Goal: Information Seeking & Learning: Learn about a topic

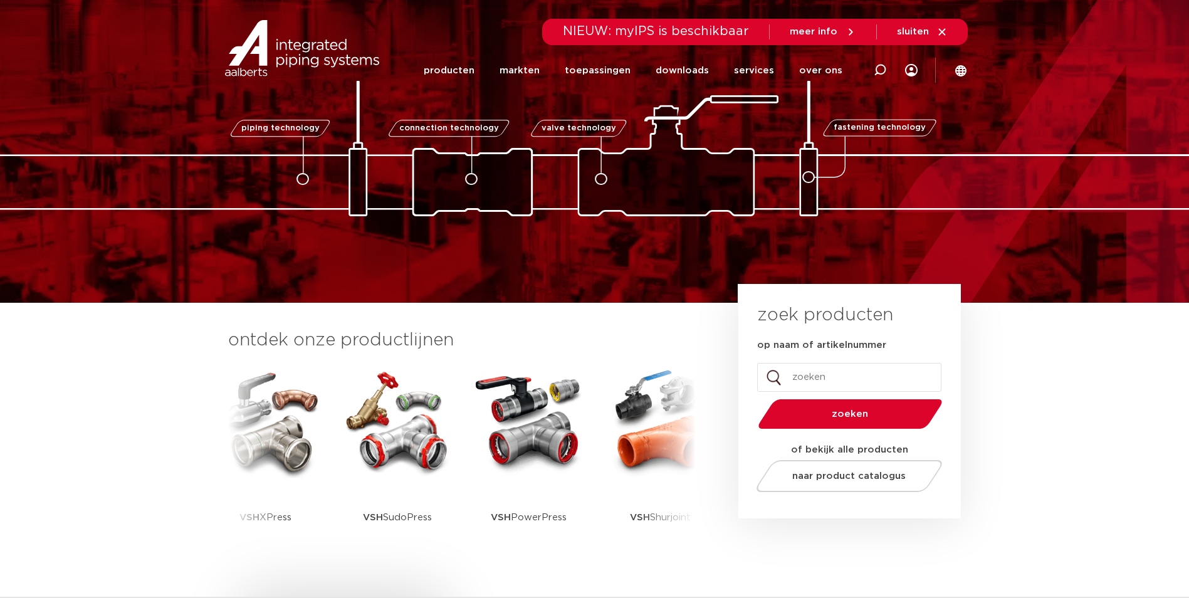
scroll to position [63, 0]
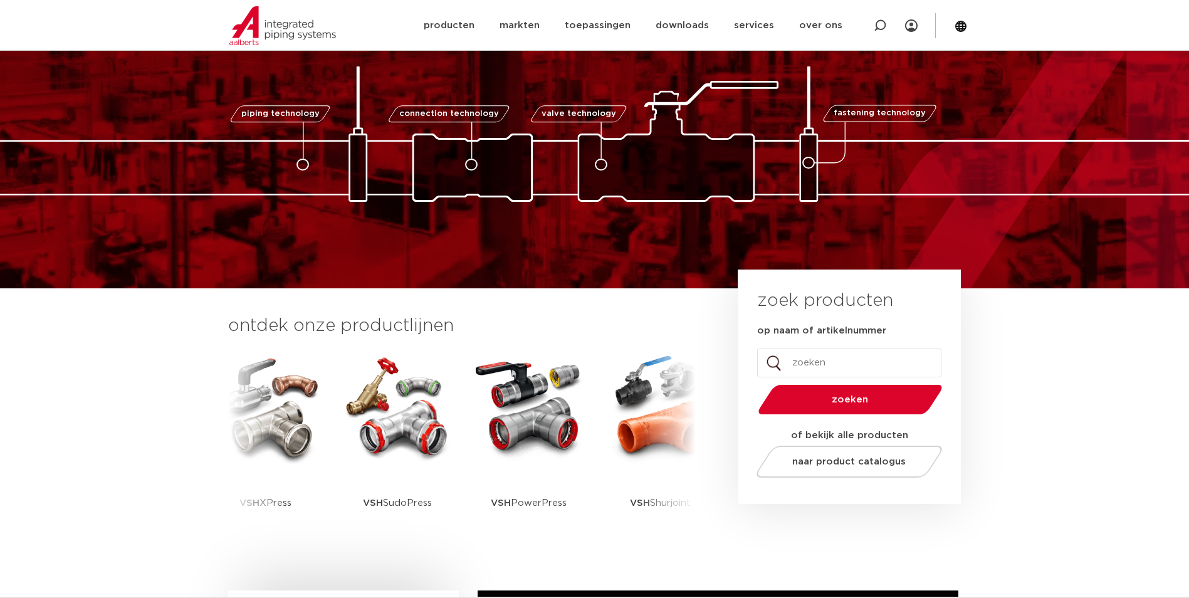
click at [872, 29] on div at bounding box center [880, 25] width 50 height 51
click at [877, 30] on input "Zoeken" at bounding box center [701, 24] width 394 height 25
paste input "0863709"
type input "0863709"
click button "Zoeken" at bounding box center [0, 0] width 0 height 0
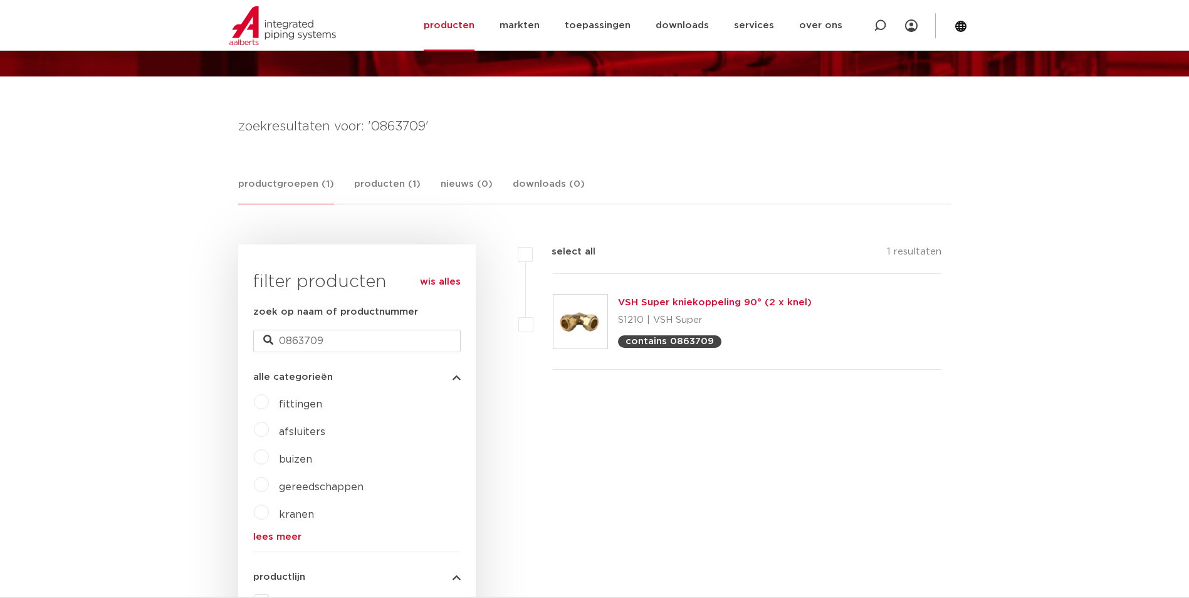
click at [647, 295] on div "VSH Super kniekoppeling 90° (2 x knel) S1210 | VSH Super contains 0863709" at bounding box center [715, 321] width 194 height 53
click at [646, 298] on link "VSH Super kniekoppeling 90° (2 x knel)" at bounding box center [715, 302] width 194 height 9
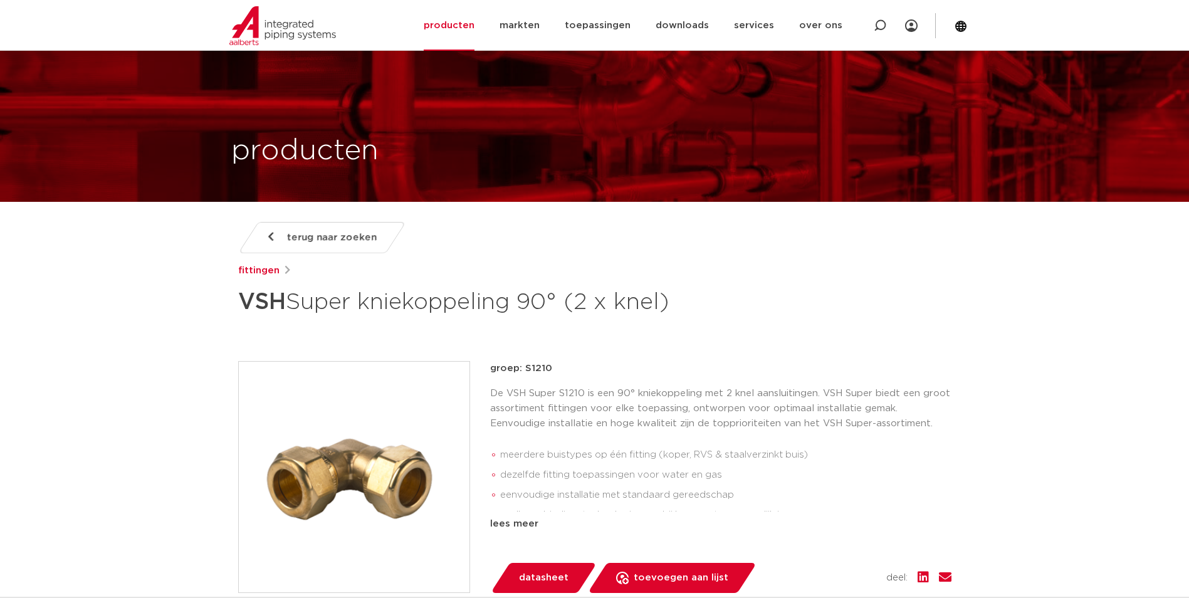
scroll to position [1572, 0]
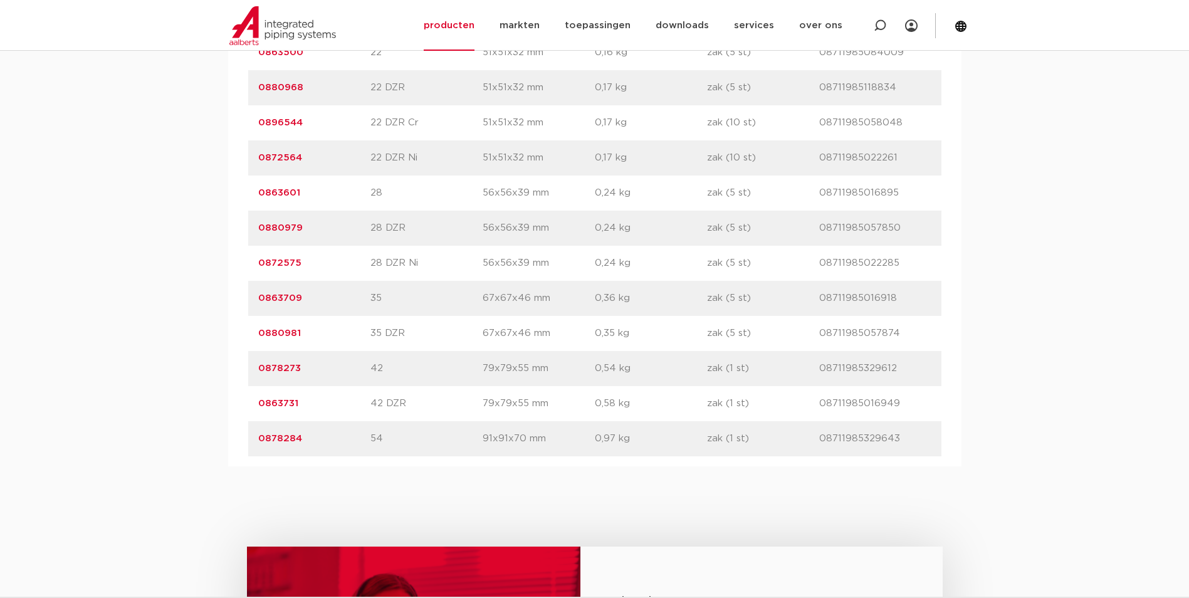
click at [285, 300] on link "0863709" at bounding box center [280, 297] width 44 height 9
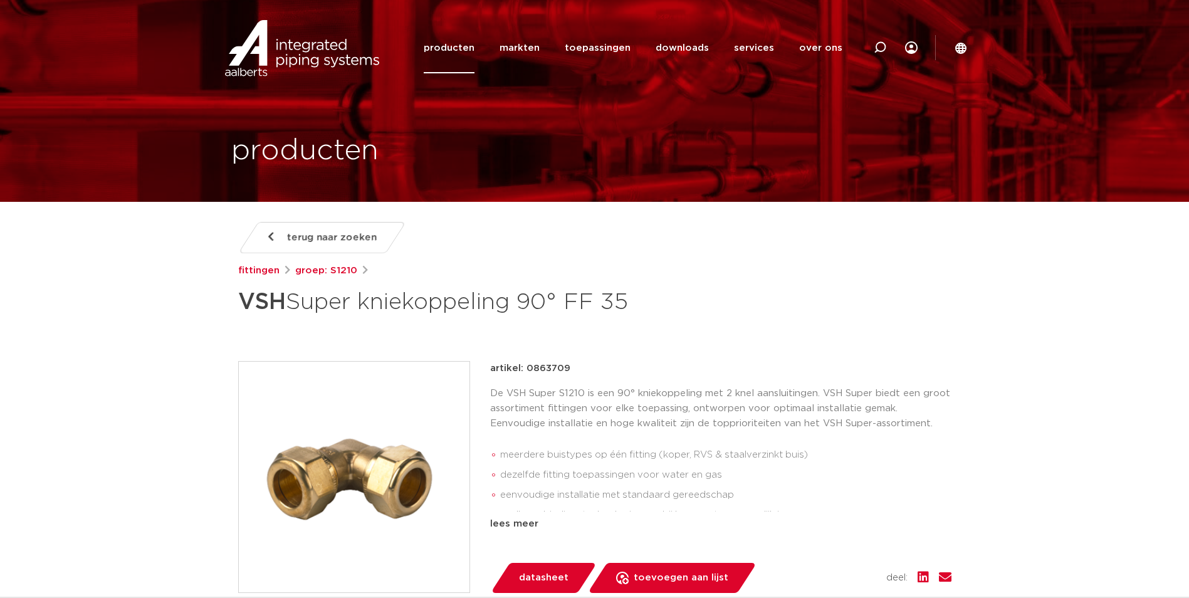
click at [374, 445] on img at bounding box center [354, 477] width 231 height 231
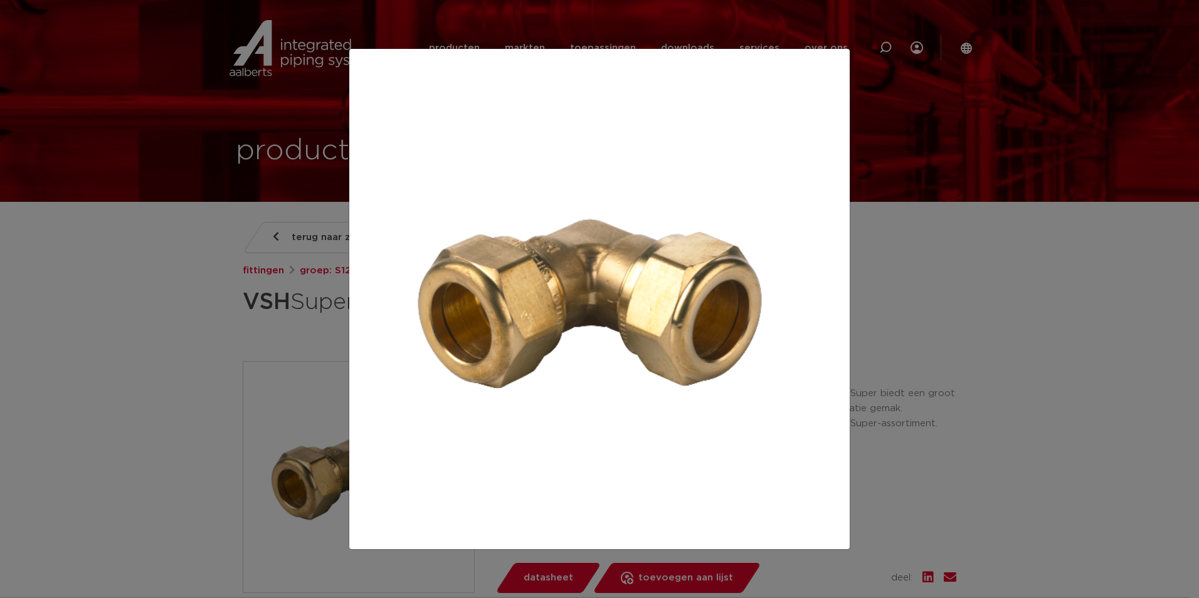
click at [192, 331] on div at bounding box center [599, 299] width 1199 height 598
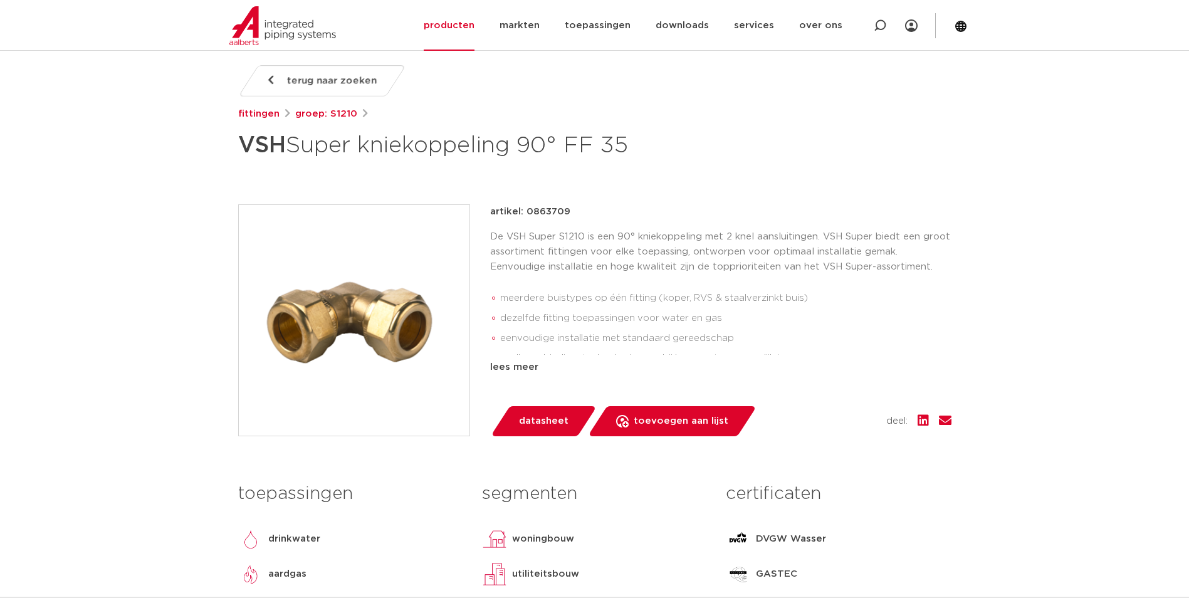
scroll to position [188, 0]
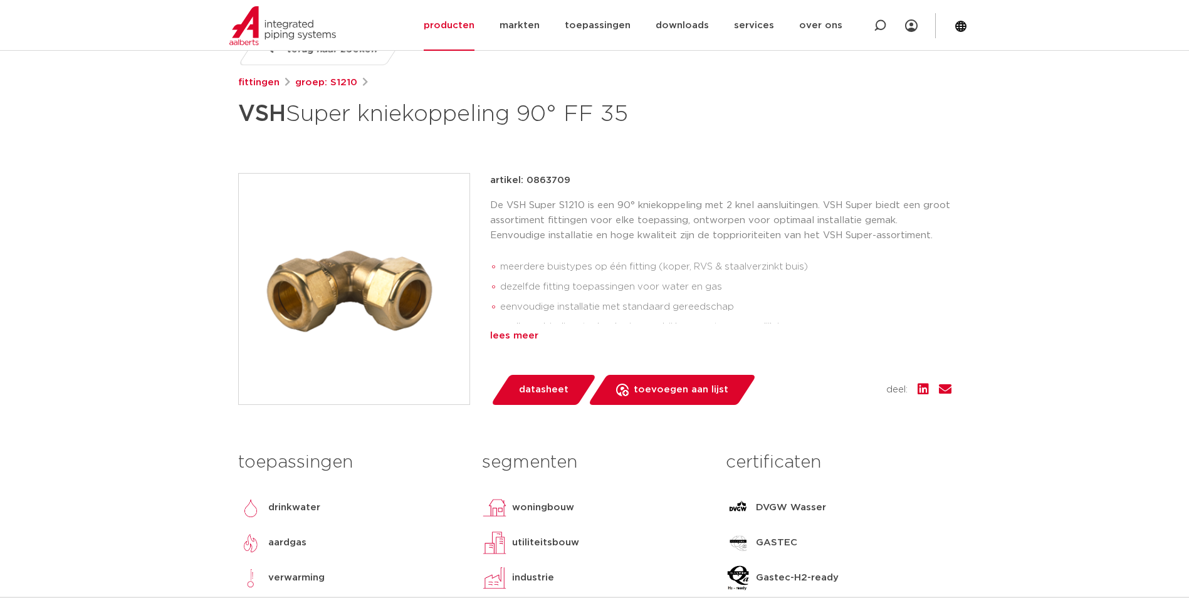
click at [524, 333] on div "lees meer" at bounding box center [720, 335] width 461 height 15
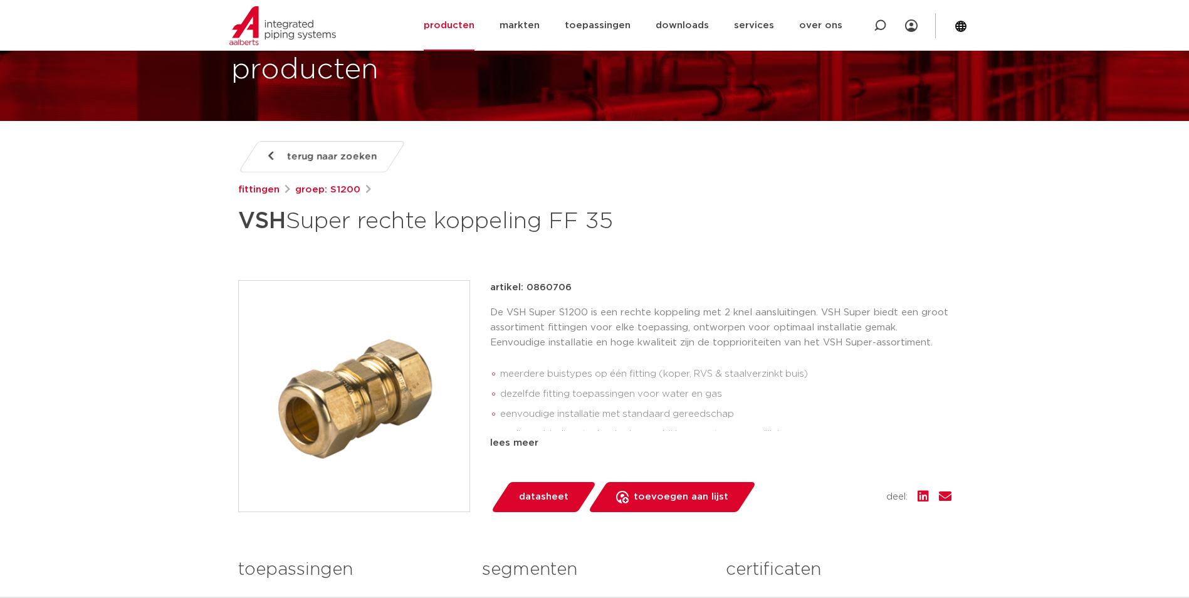
scroll to position [63, 0]
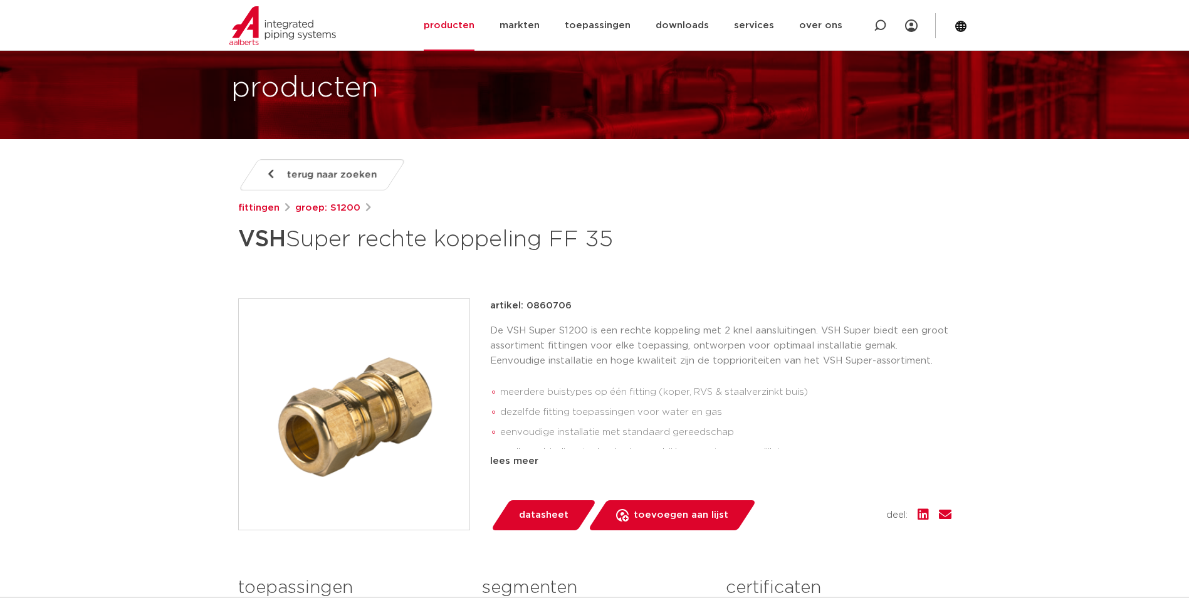
click at [379, 365] on img at bounding box center [354, 414] width 231 height 231
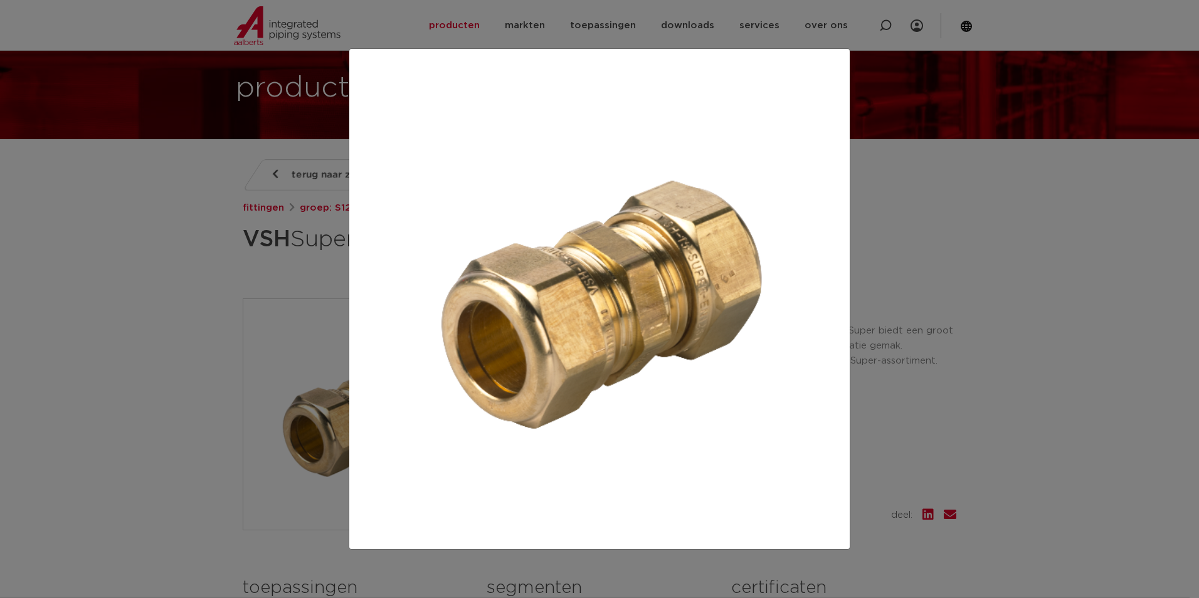
click at [178, 249] on div at bounding box center [599, 299] width 1199 height 598
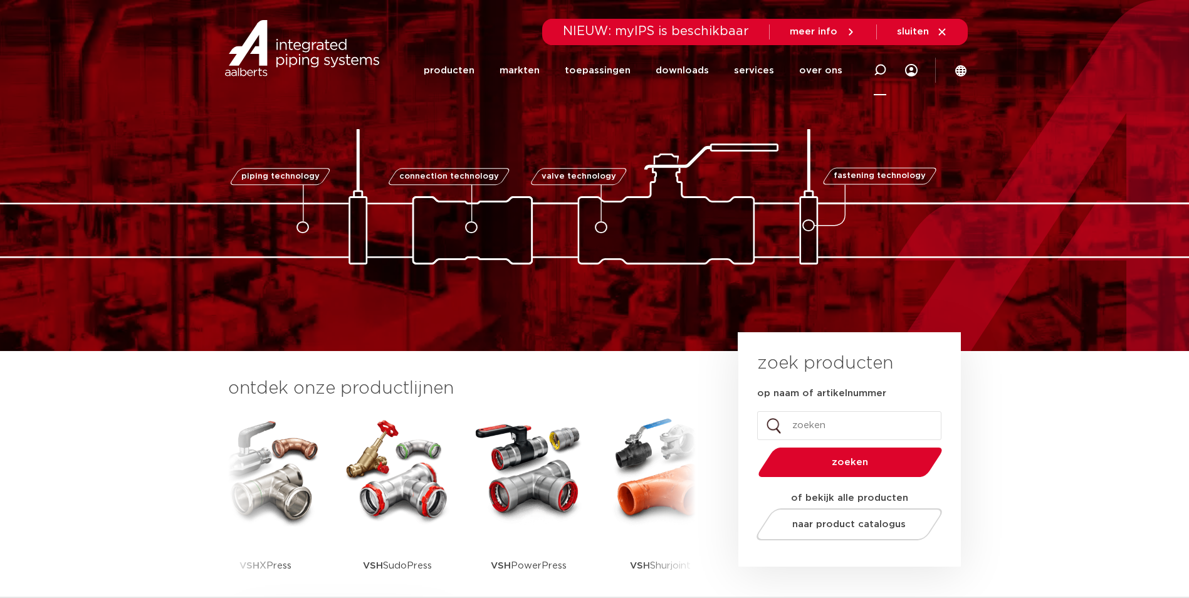
click at [888, 75] on div at bounding box center [880, 70] width 50 height 51
paste input "0860706"
type input "0860706"
click button "Zoeken" at bounding box center [0, 0] width 0 height 0
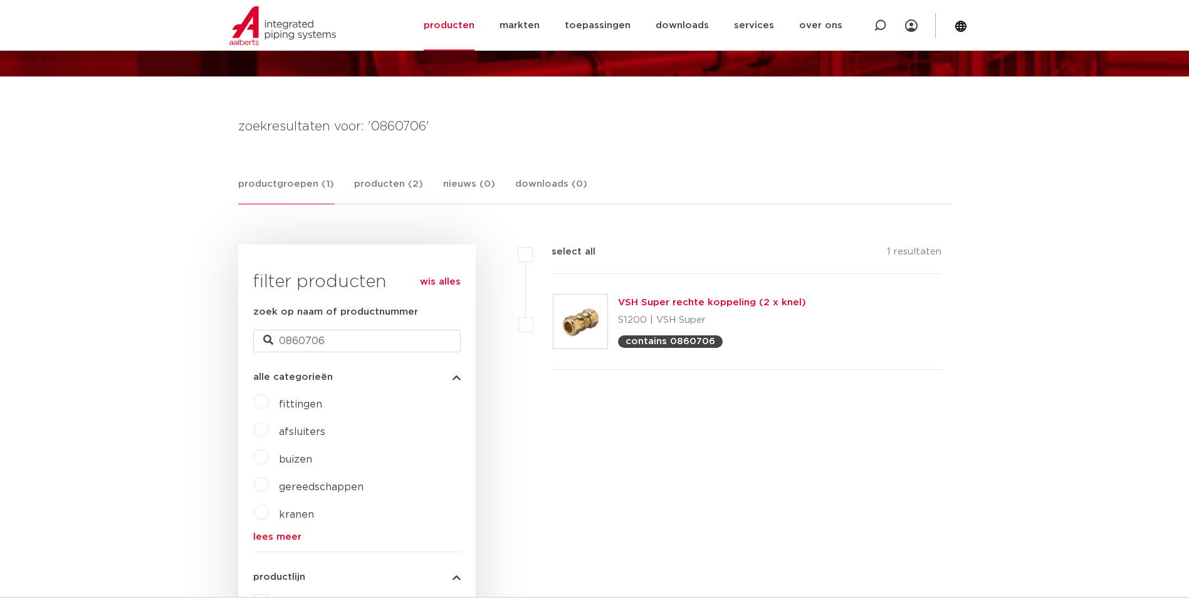
click at [646, 300] on link "VSH Super rechte koppeling (2 x knel)" at bounding box center [712, 302] width 188 height 9
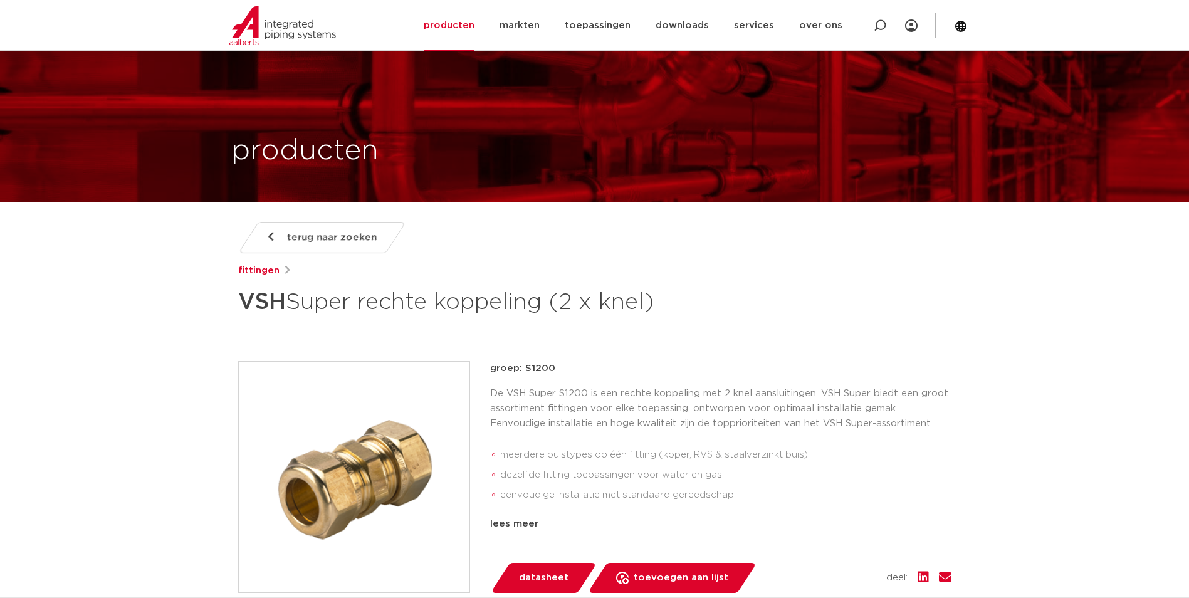
scroll to position [1572, 0]
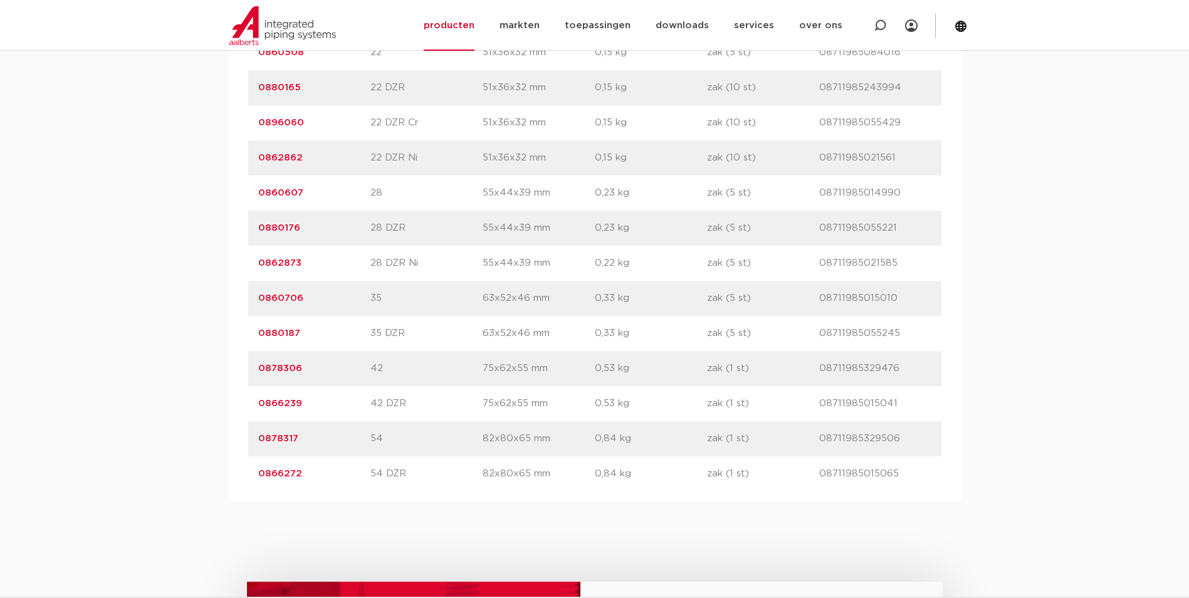
click at [290, 300] on link "0860706" at bounding box center [280, 297] width 45 height 9
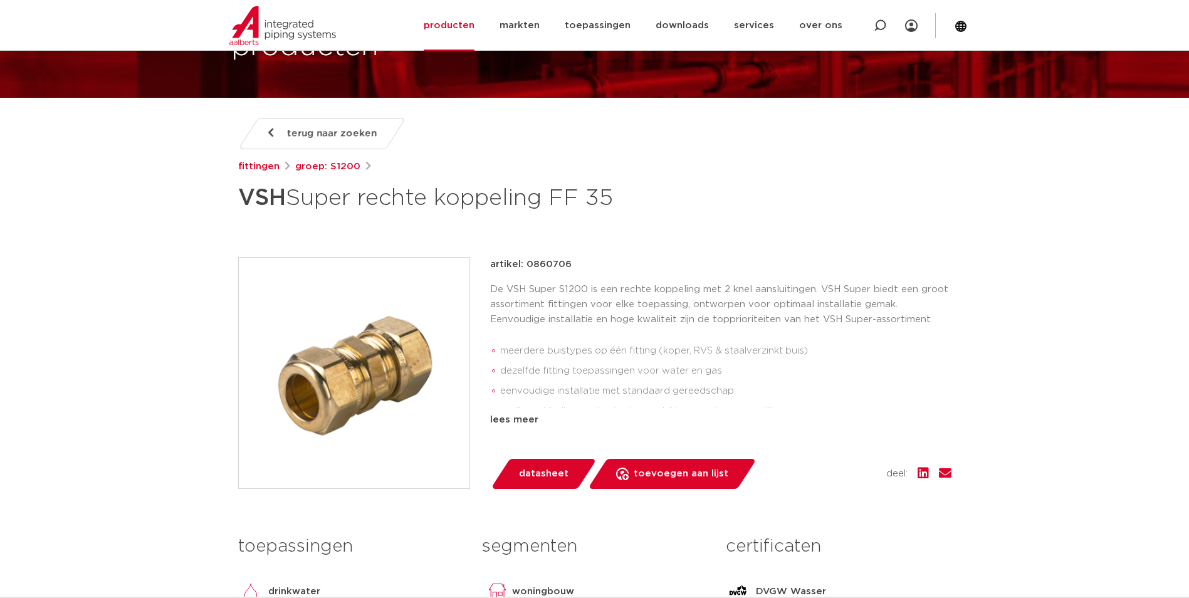
scroll to position [125, 0]
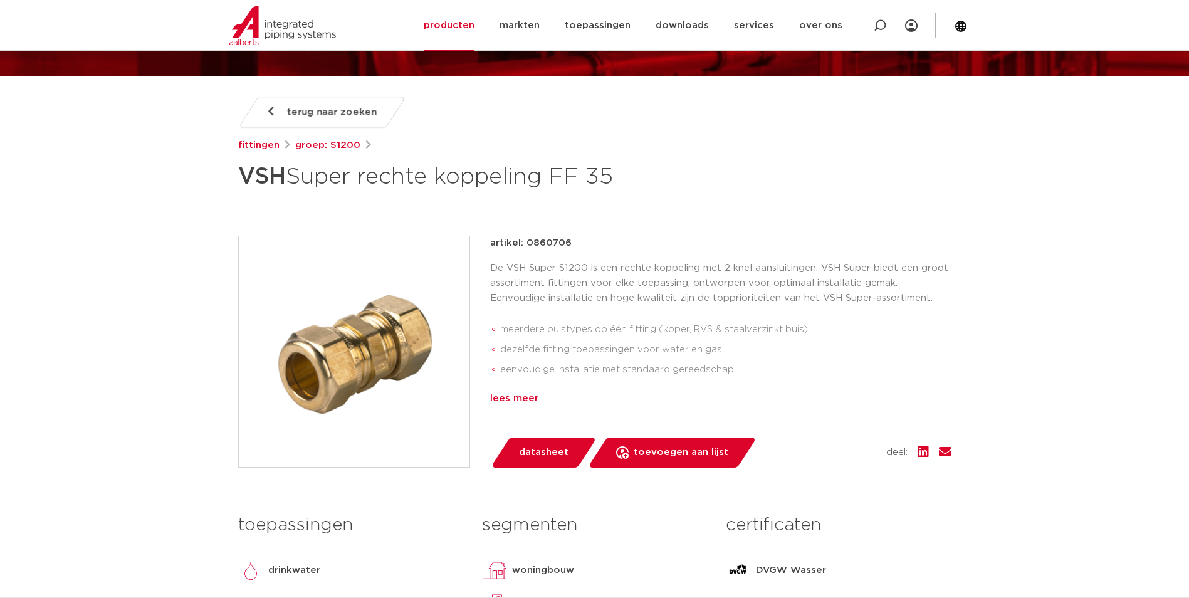
click at [528, 399] on div "lees meer" at bounding box center [720, 398] width 461 height 15
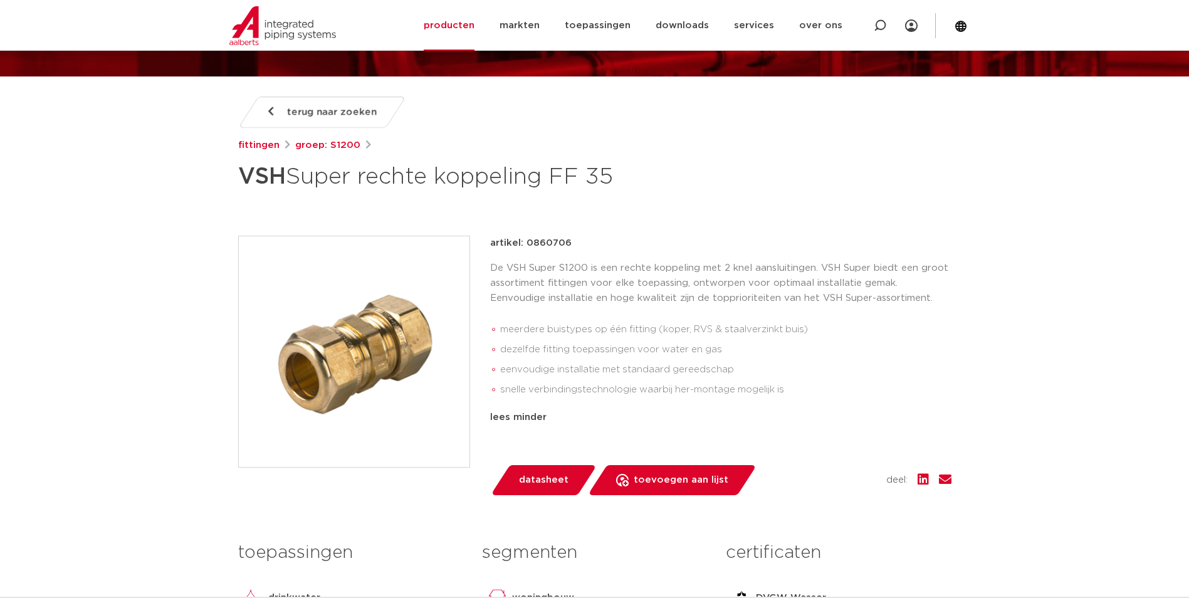
click at [706, 332] on li "meerdere buistypes op één fitting (koper, RVS & staalverzinkt buis)" at bounding box center [725, 330] width 451 height 20
click at [626, 326] on li "meerdere buistypes op één fitting (koper, RVS & staalverzinkt buis)" at bounding box center [725, 330] width 451 height 20
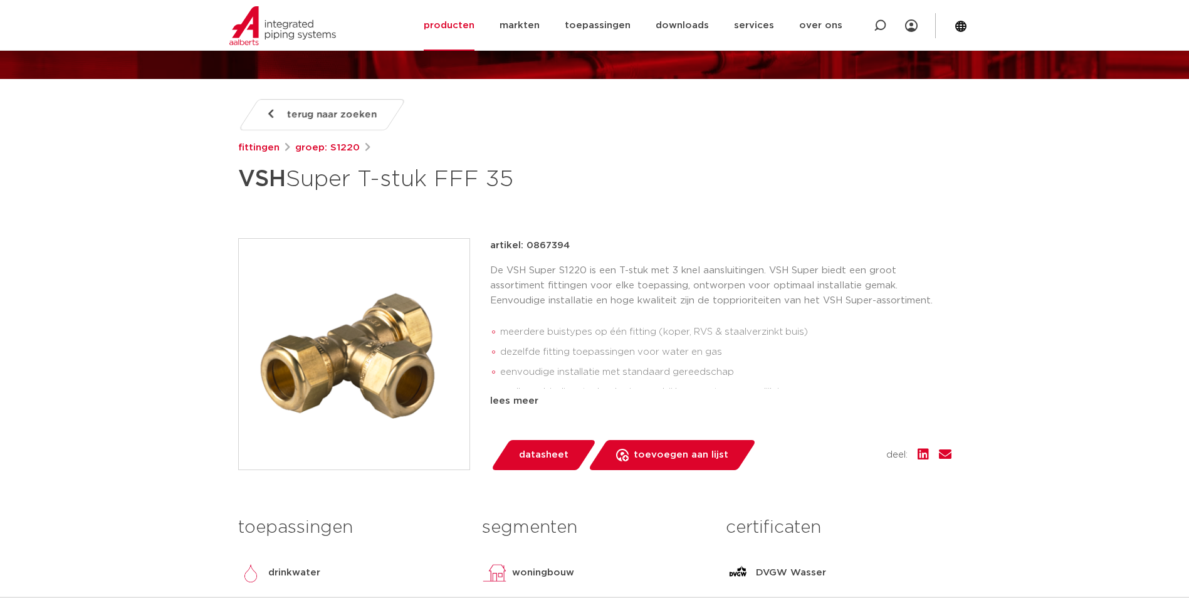
scroll to position [125, 0]
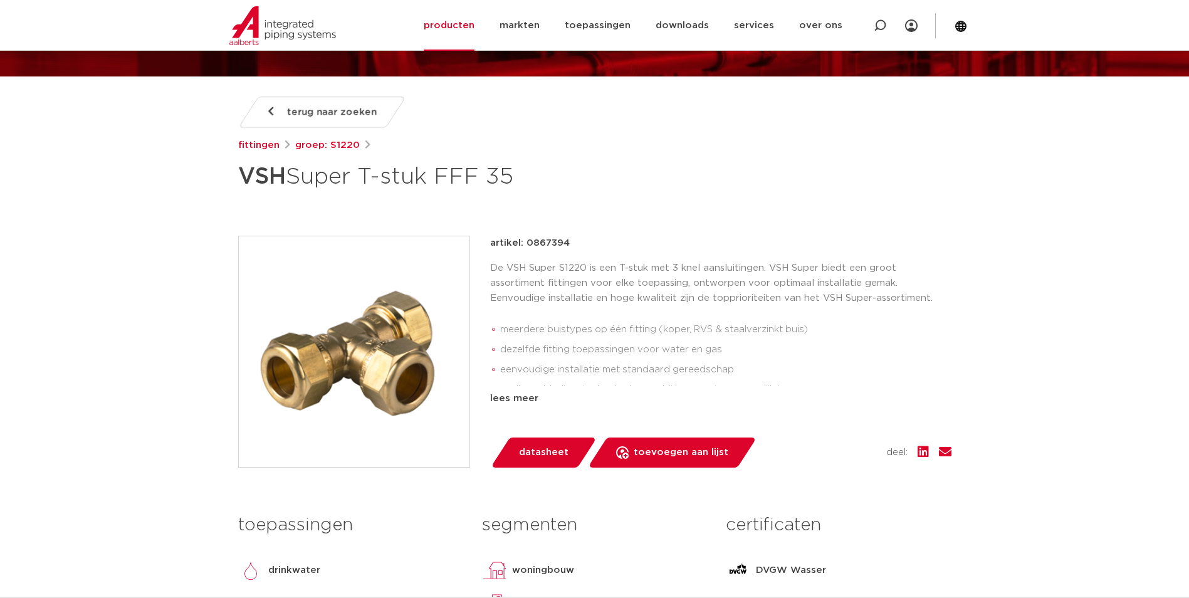
click at [379, 346] on img at bounding box center [354, 351] width 231 height 231
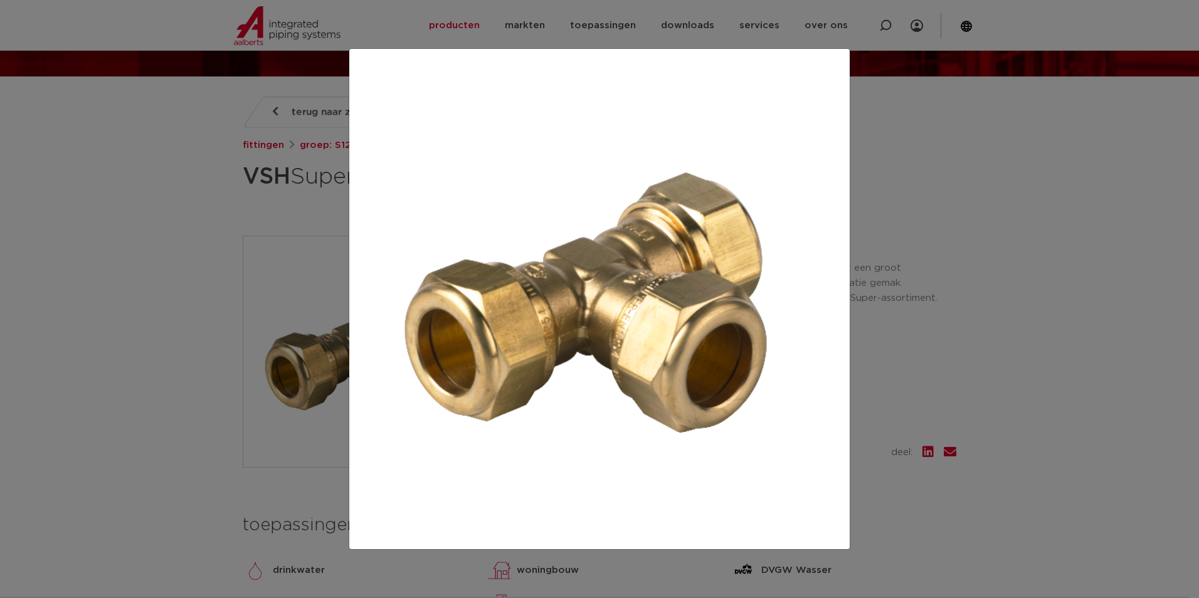
click at [156, 279] on div at bounding box center [599, 299] width 1199 height 598
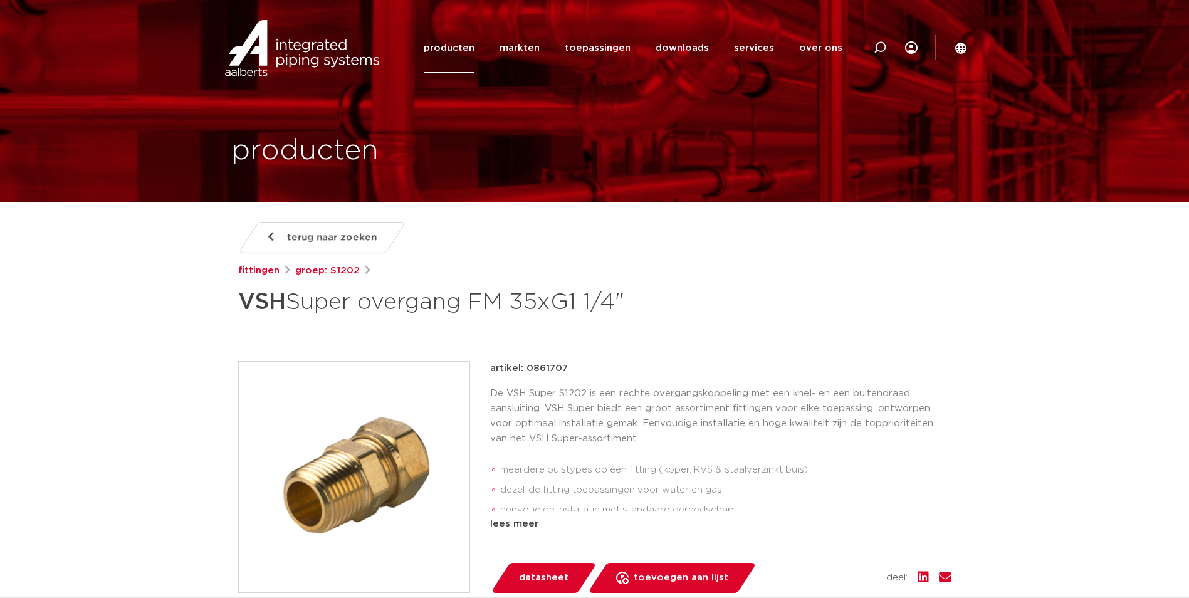
click at [396, 454] on img at bounding box center [354, 477] width 231 height 231
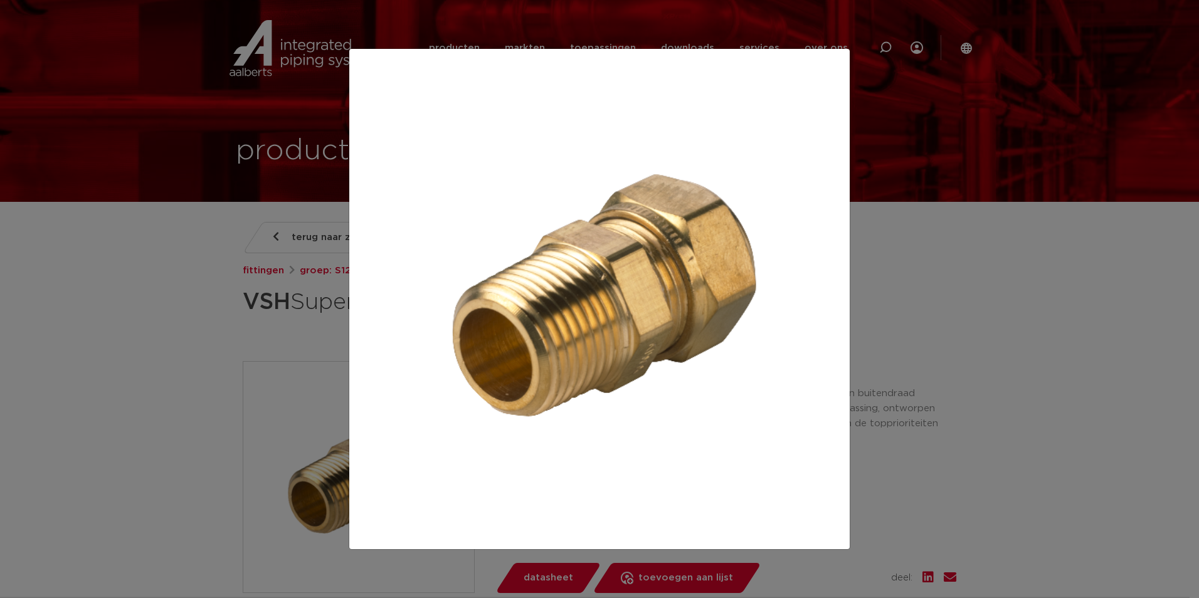
click at [245, 401] on div at bounding box center [599, 299] width 1199 height 598
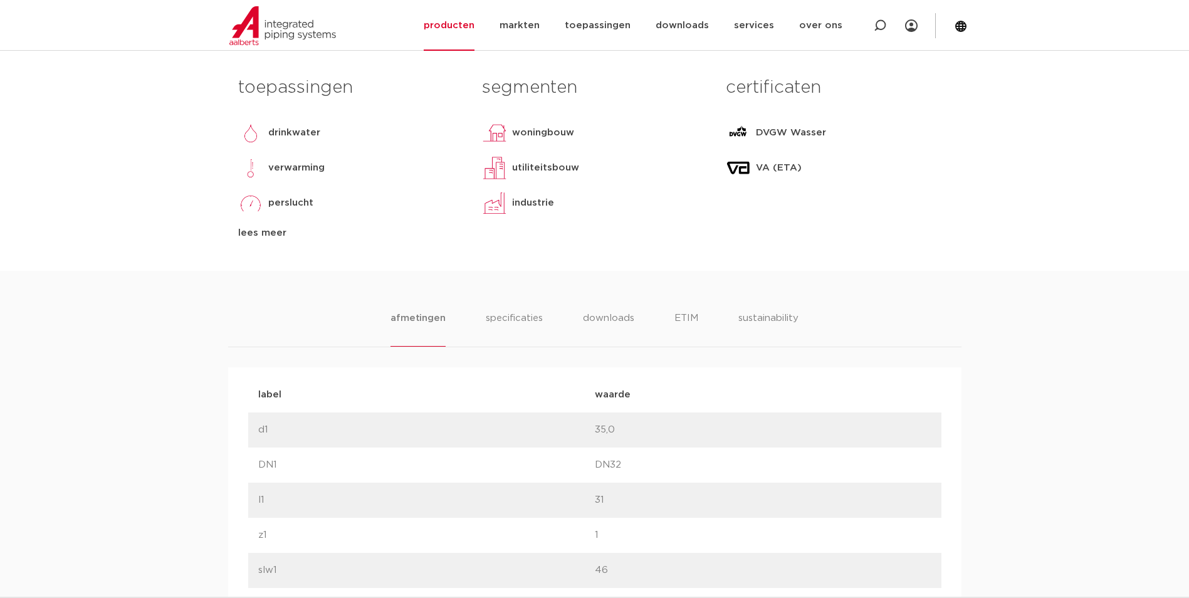
scroll to position [564, 0]
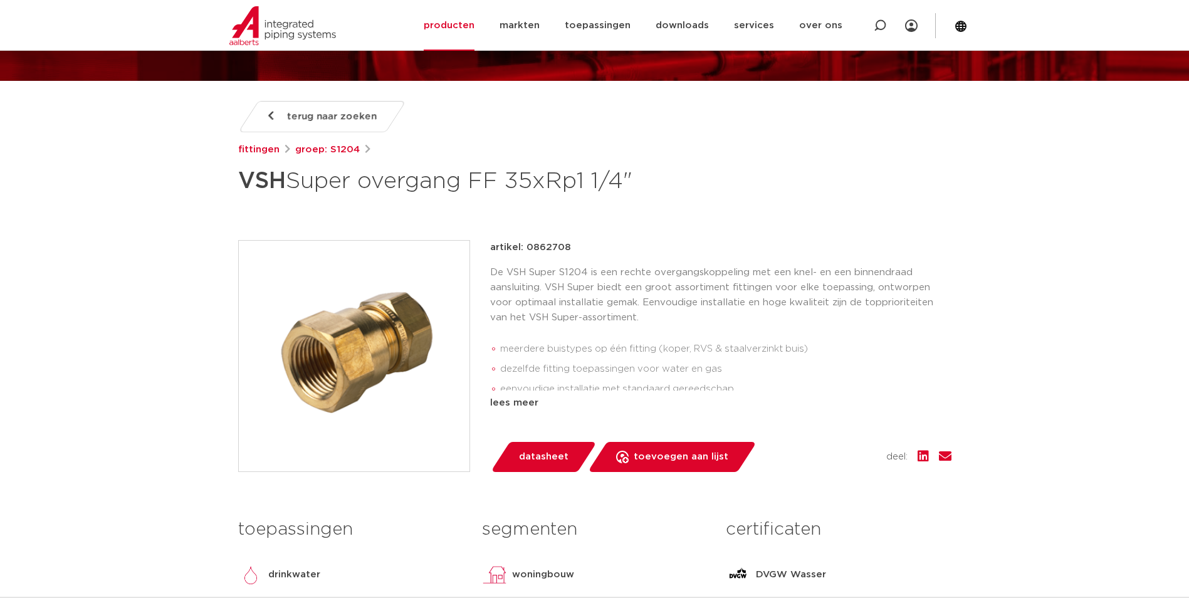
scroll to position [125, 0]
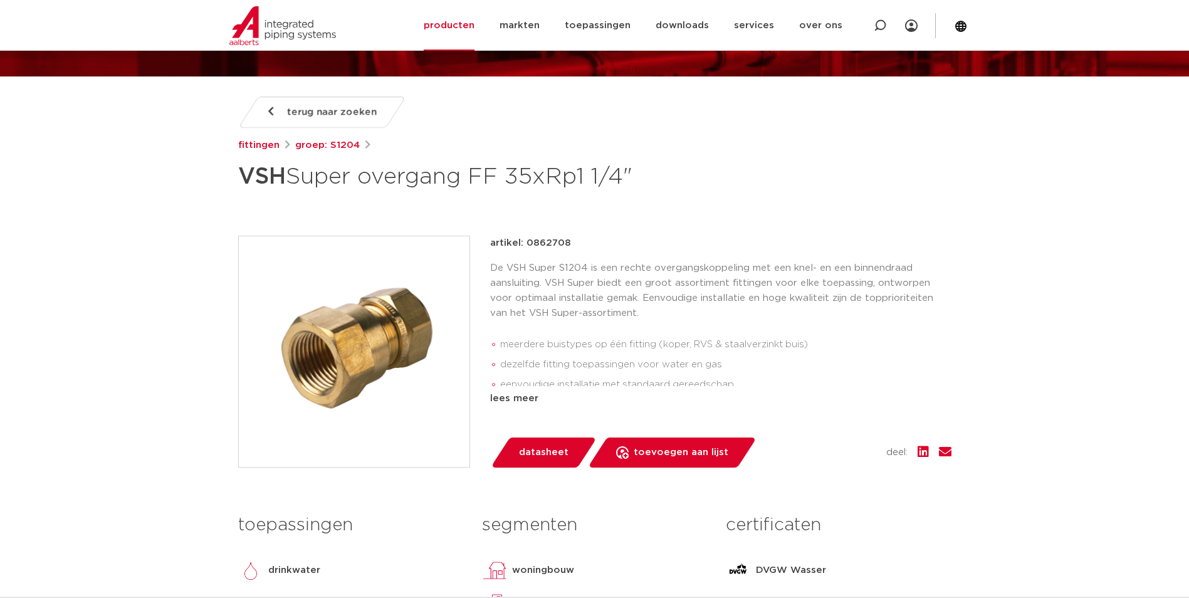
click at [340, 370] on img at bounding box center [354, 351] width 231 height 231
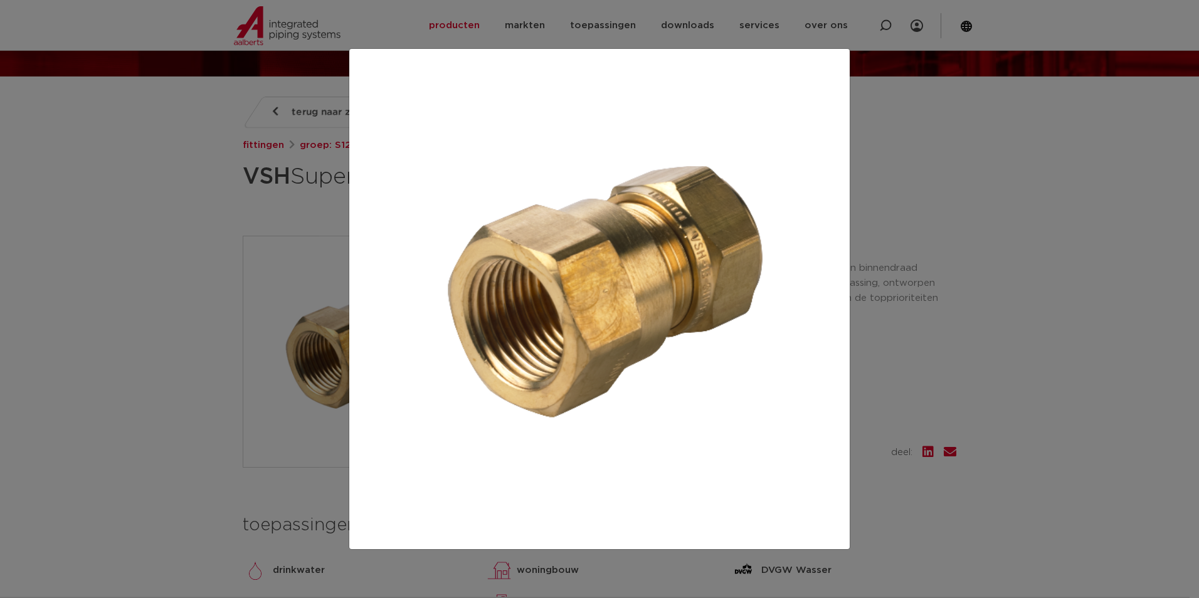
drag, startPoint x: 933, startPoint y: 357, endPoint x: 927, endPoint y: 360, distance: 7.0
click at [933, 357] on div at bounding box center [599, 299] width 1199 height 598
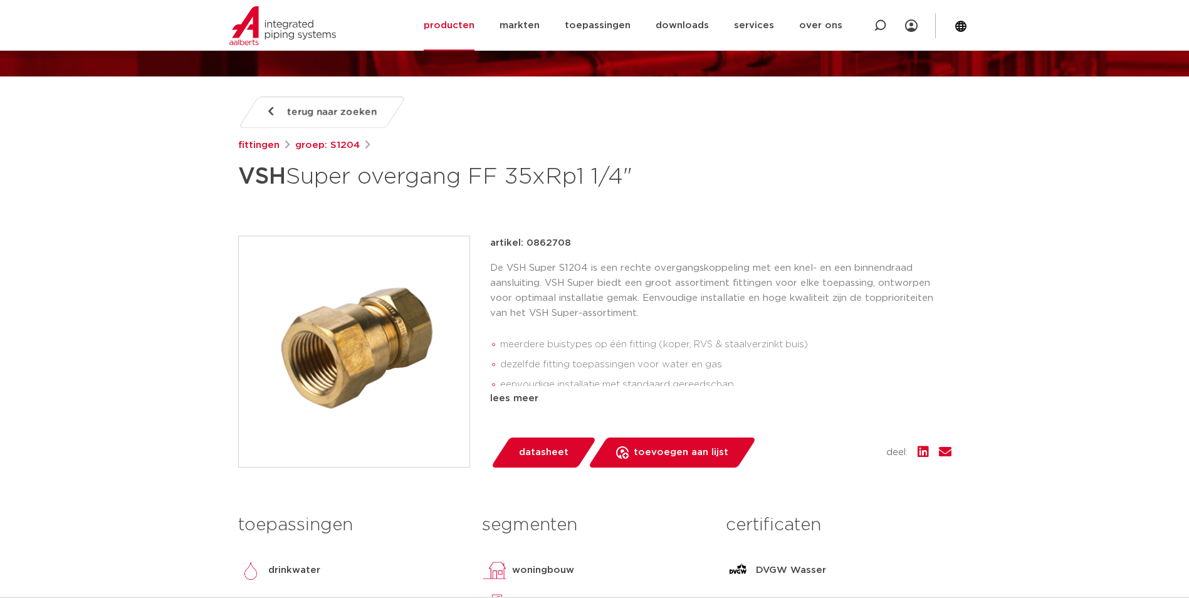
click at [608, 326] on div "De VSH Super S1204 is een rechte overgangskoppeling met een knel- en een binnen…" at bounding box center [720, 323] width 461 height 125
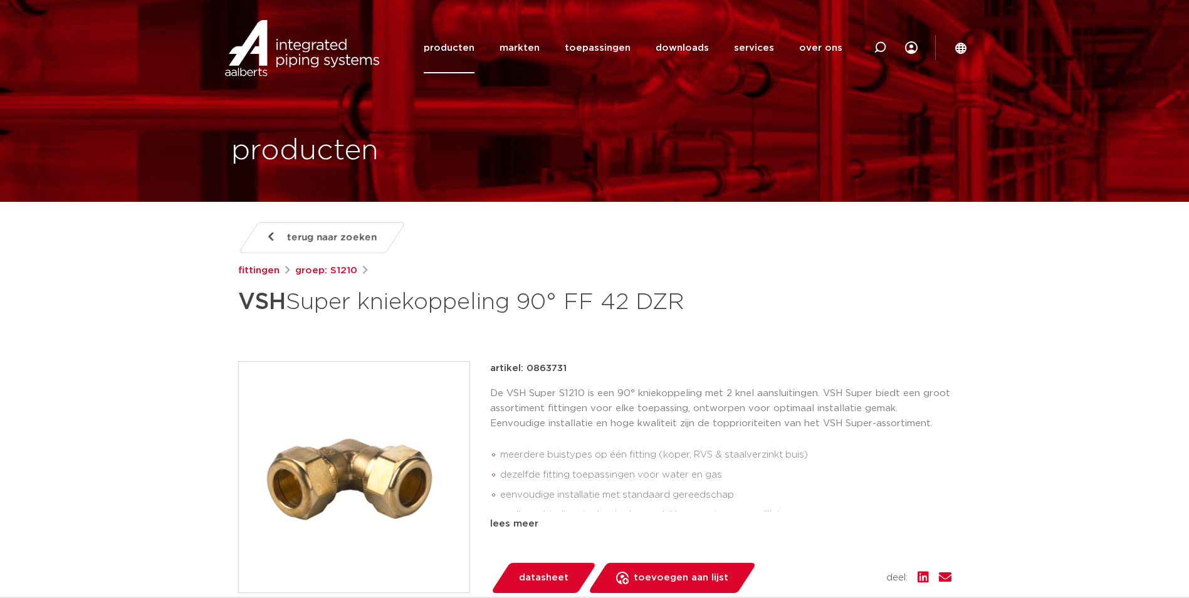
click at [309, 473] on img at bounding box center [354, 477] width 231 height 231
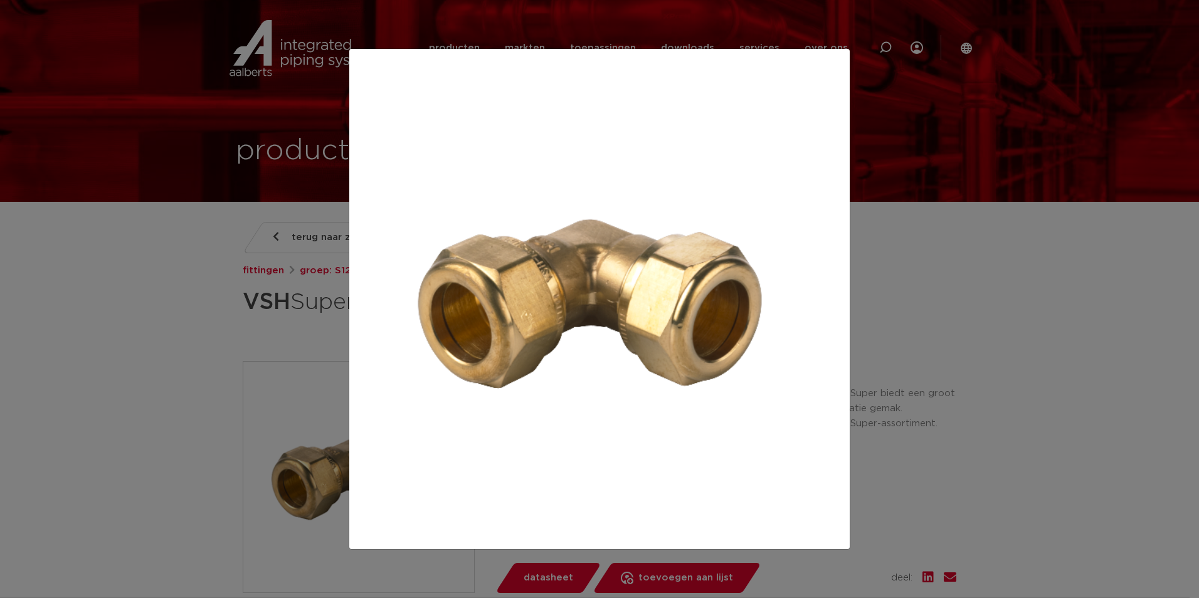
drag, startPoint x: 194, startPoint y: 323, endPoint x: 179, endPoint y: 323, distance: 15.0
click at [194, 323] on div at bounding box center [599, 299] width 1199 height 598
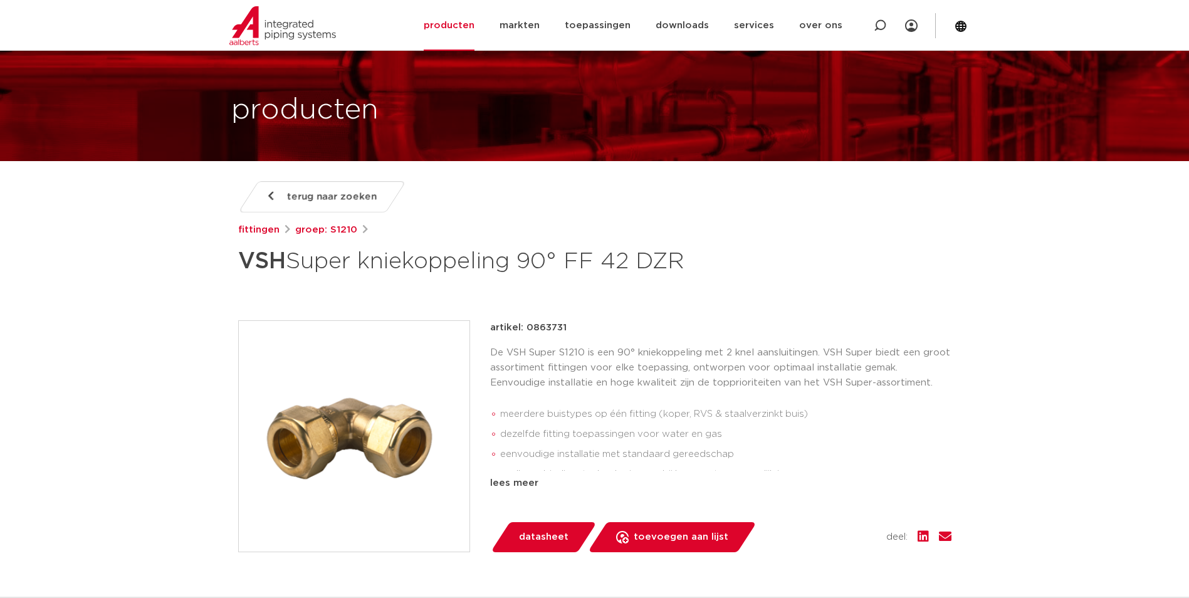
scroll to position [63, 0]
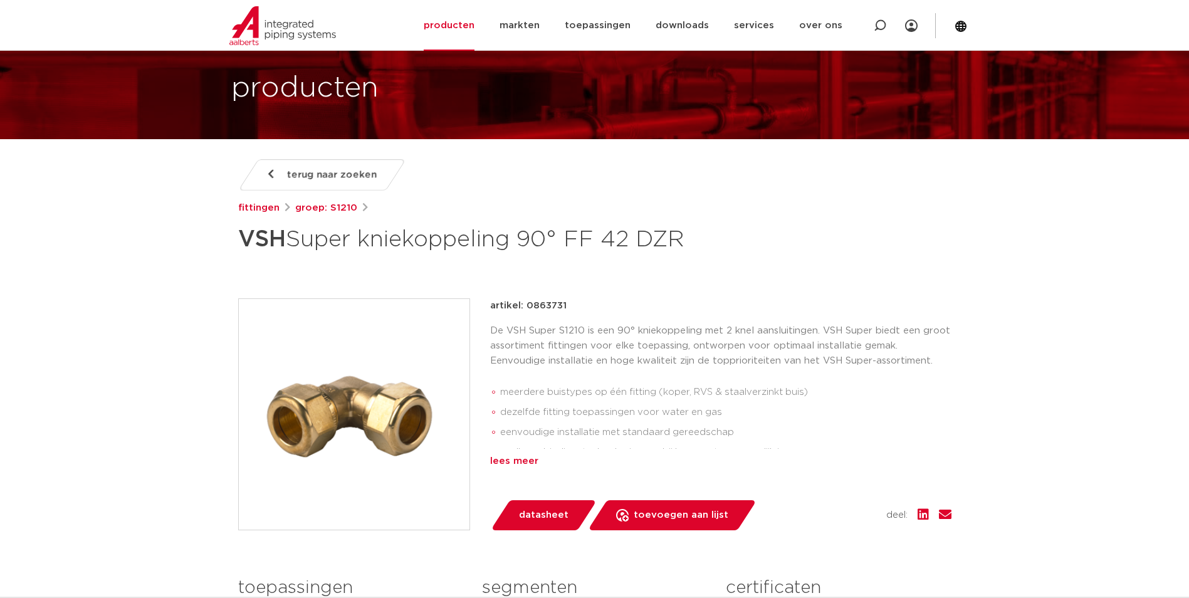
click at [520, 463] on div "lees meer" at bounding box center [720, 461] width 461 height 15
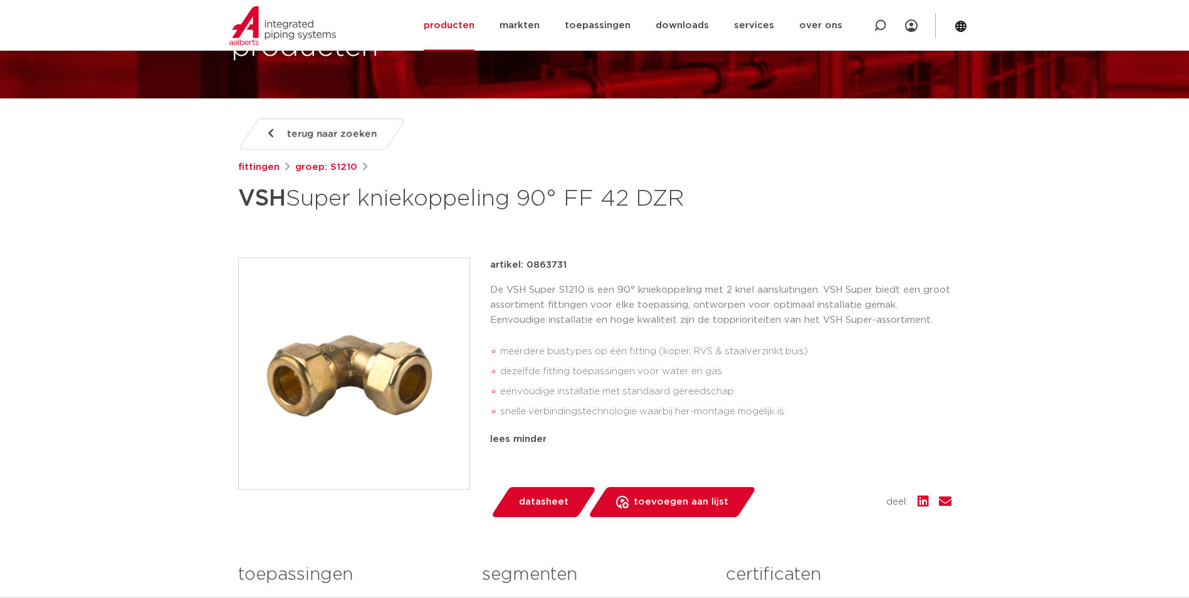
scroll to position [125, 0]
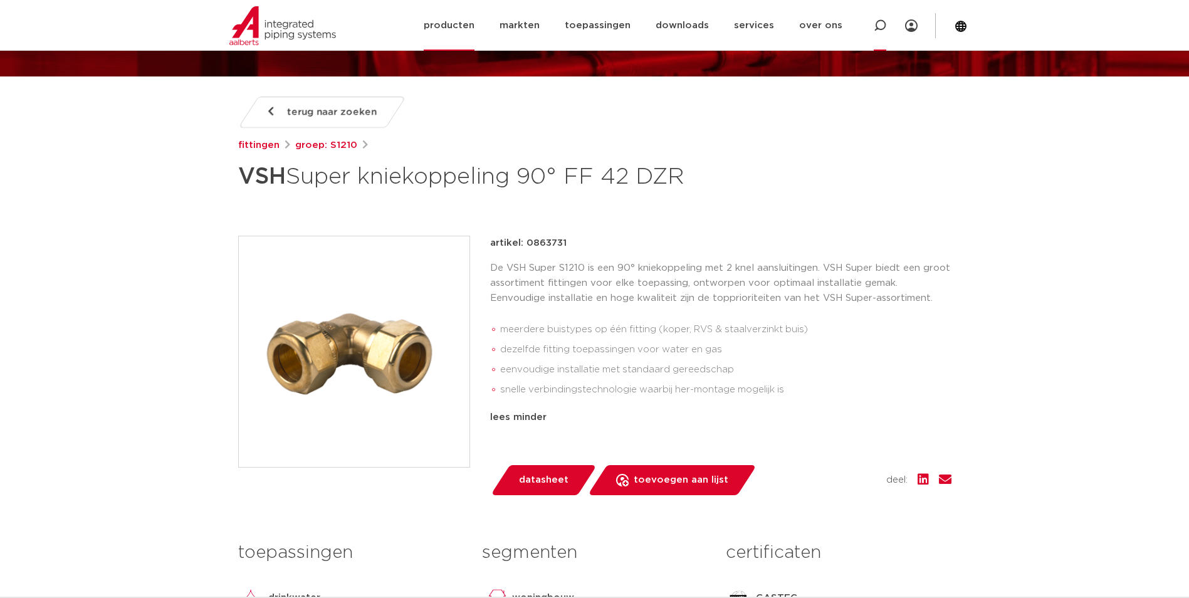
click at [876, 31] on icon at bounding box center [880, 25] width 13 height 13
paste input "0866239"
type input "0866239"
click at [433, 129] on div "terug naar zoeken [GEOGRAPHIC_DATA] groep: S1210 VSH Super kniekoppeling 90° FF…" at bounding box center [594, 146] width 713 height 99
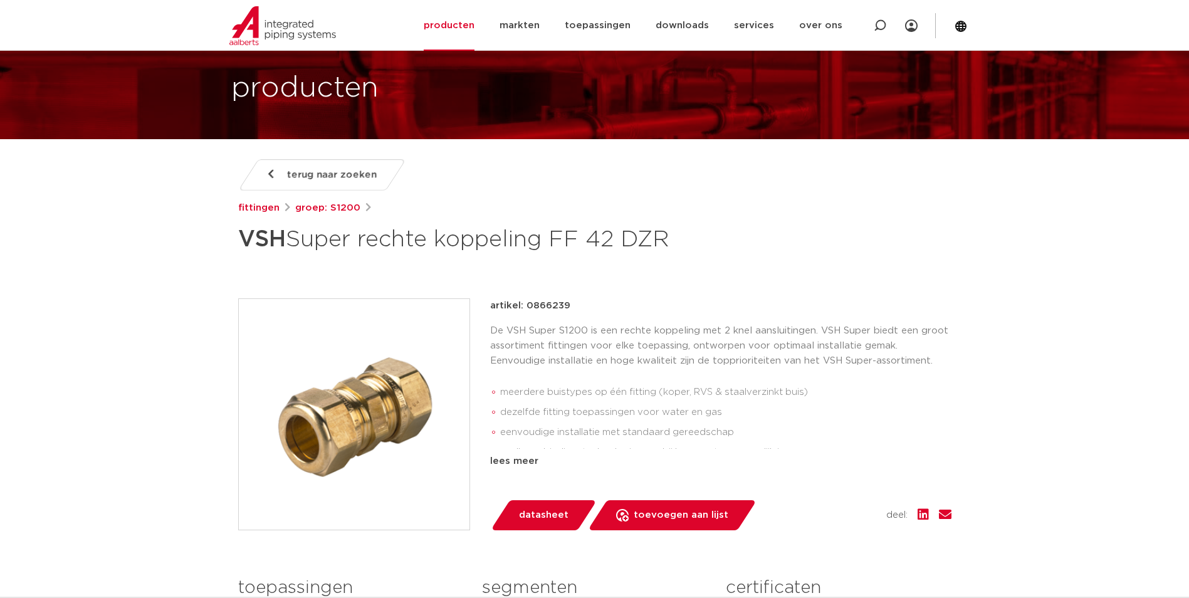
scroll to position [125, 0]
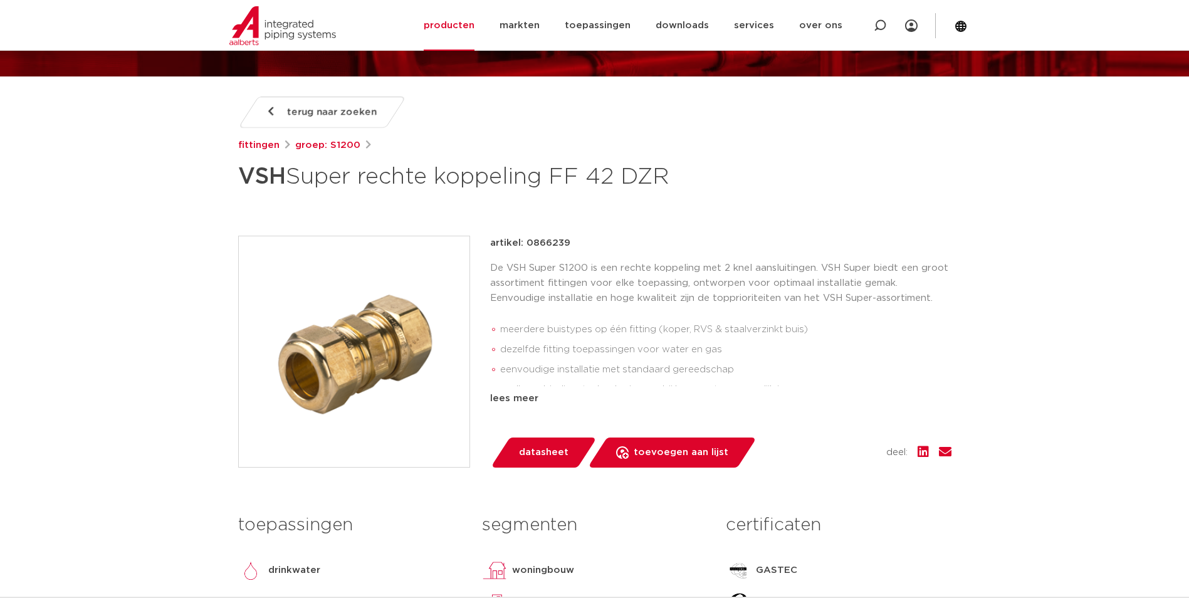
click at [387, 333] on img at bounding box center [354, 351] width 231 height 231
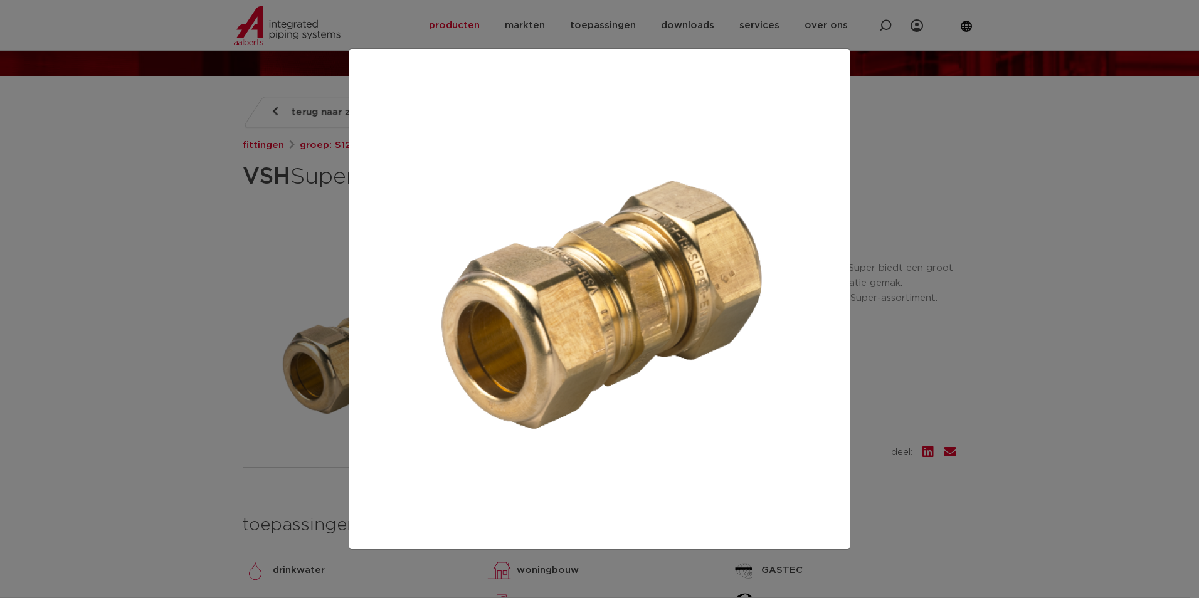
click at [160, 272] on div at bounding box center [599, 299] width 1199 height 598
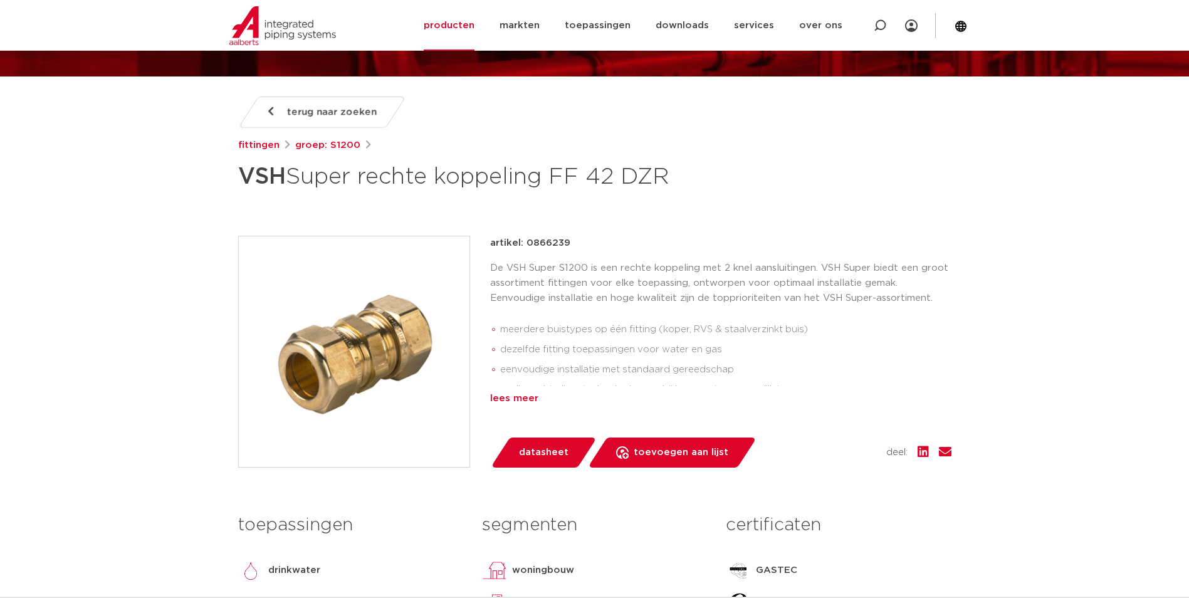
click at [507, 404] on div "lees meer" at bounding box center [720, 398] width 461 height 15
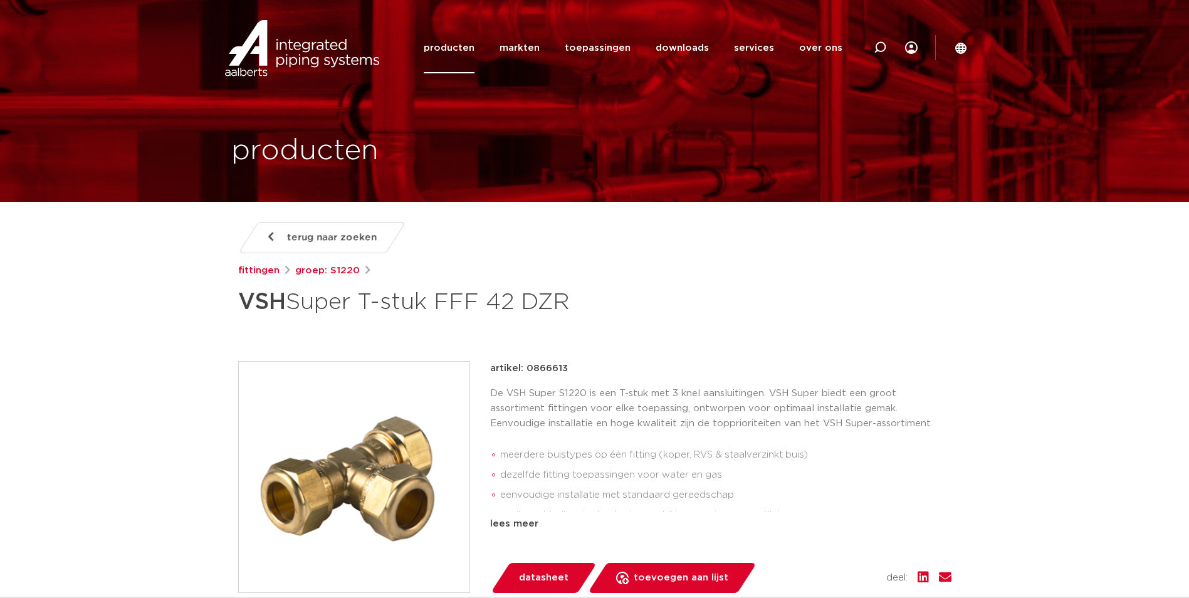
scroll to position [63, 0]
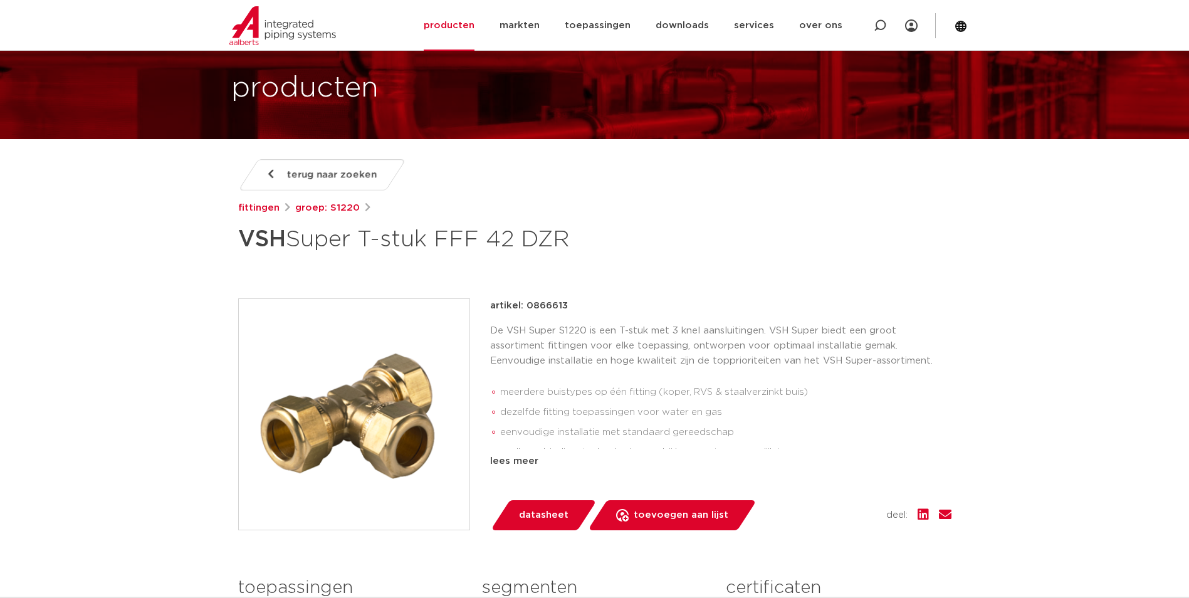
click at [385, 383] on img at bounding box center [354, 414] width 231 height 231
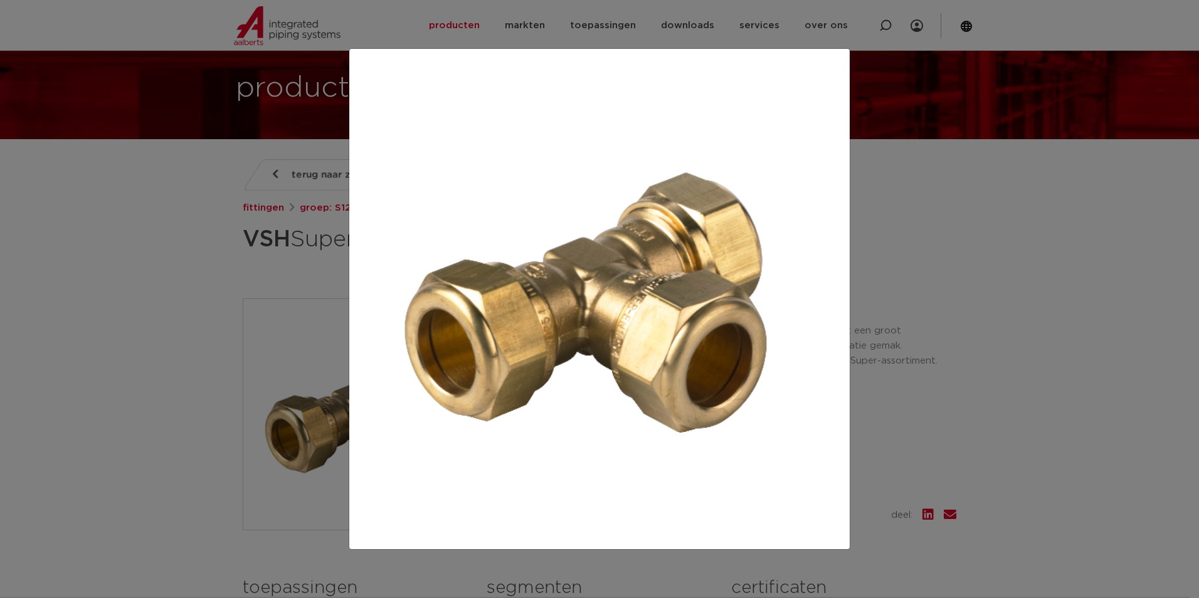
click at [516, 296] on img at bounding box center [599, 299] width 480 height 480
click at [856, 233] on div at bounding box center [599, 299] width 1199 height 598
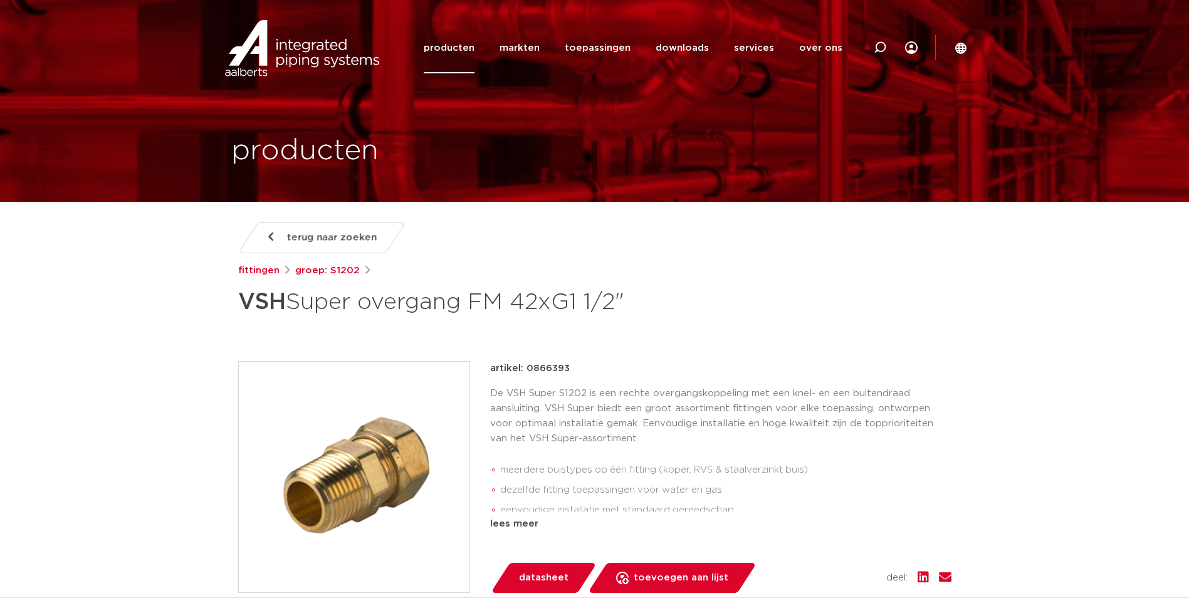
click at [354, 451] on img at bounding box center [354, 477] width 231 height 231
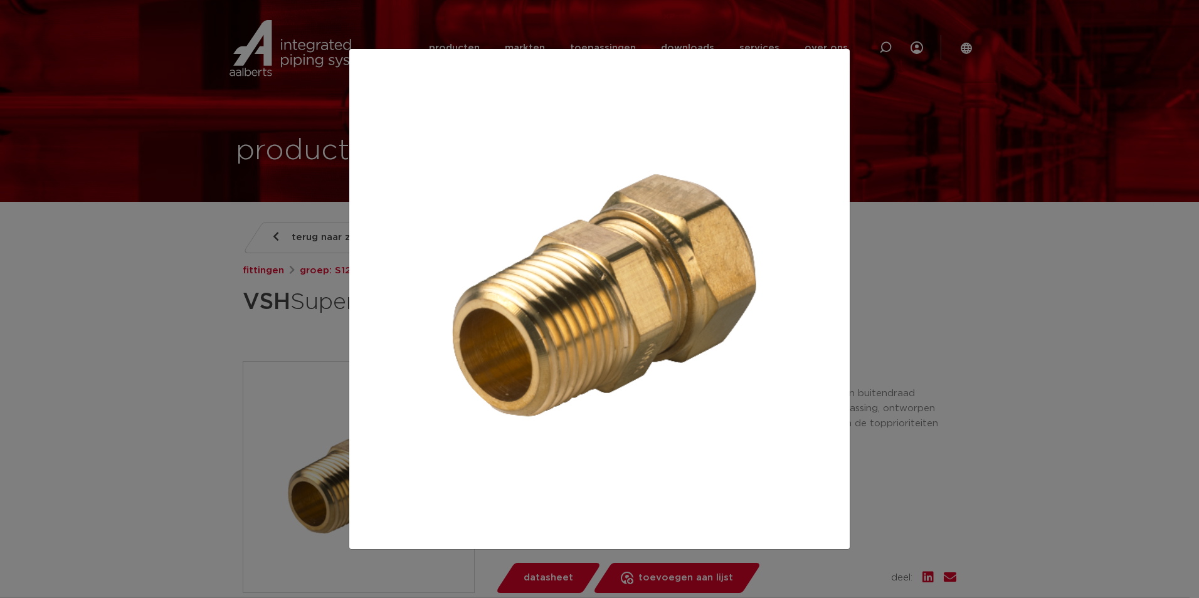
click at [224, 325] on div at bounding box center [599, 299] width 1199 height 598
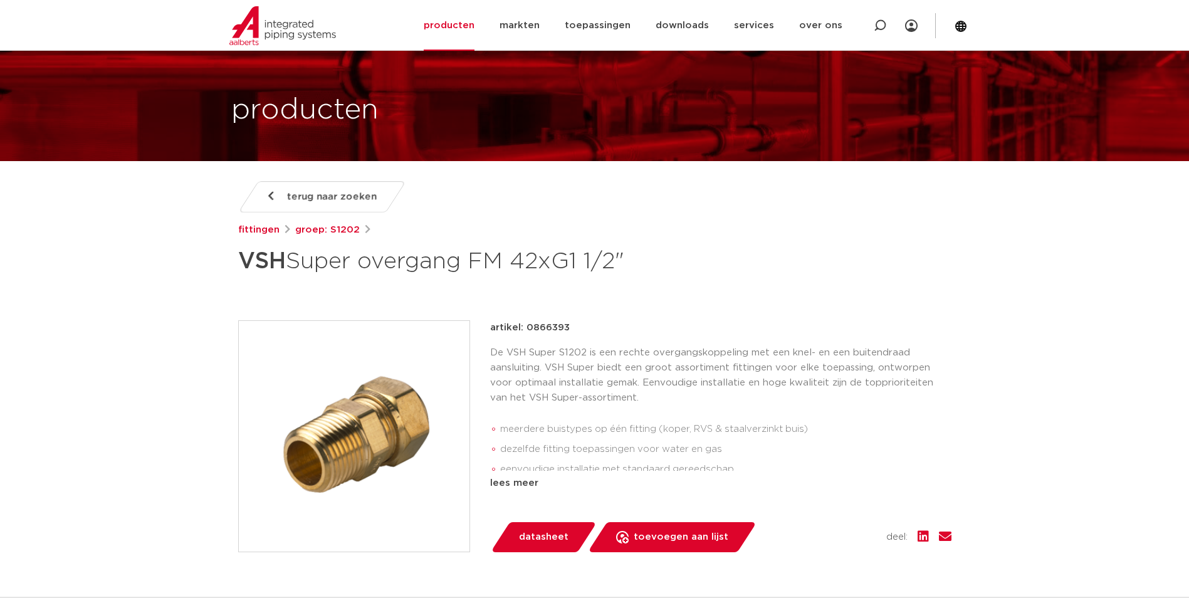
scroll to position [63, 0]
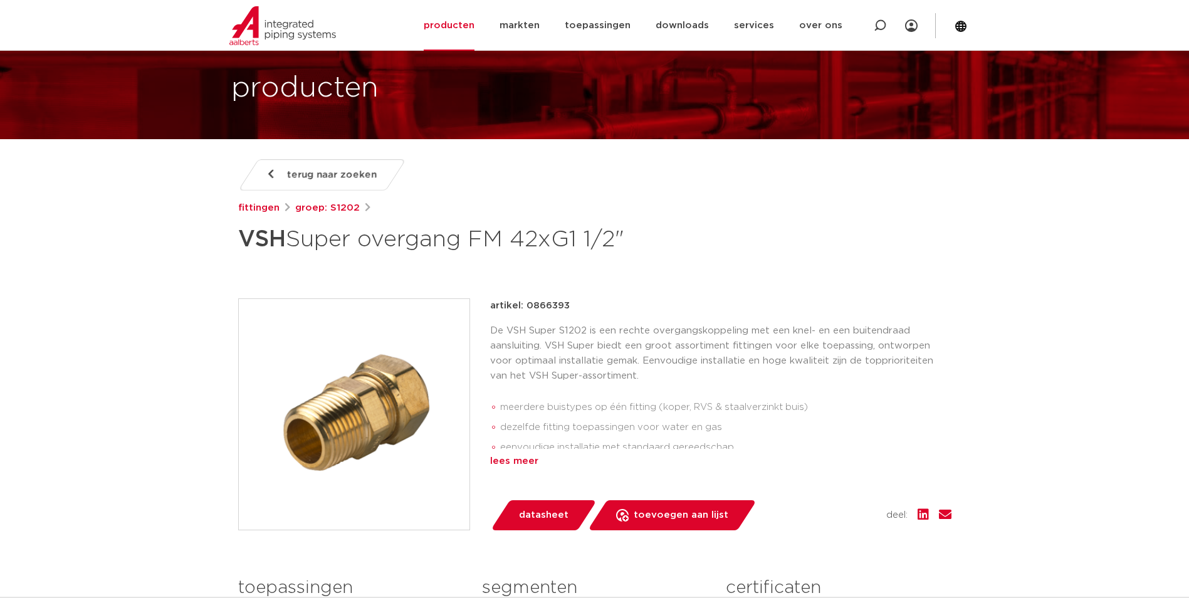
click at [520, 463] on div "lees meer" at bounding box center [720, 461] width 461 height 15
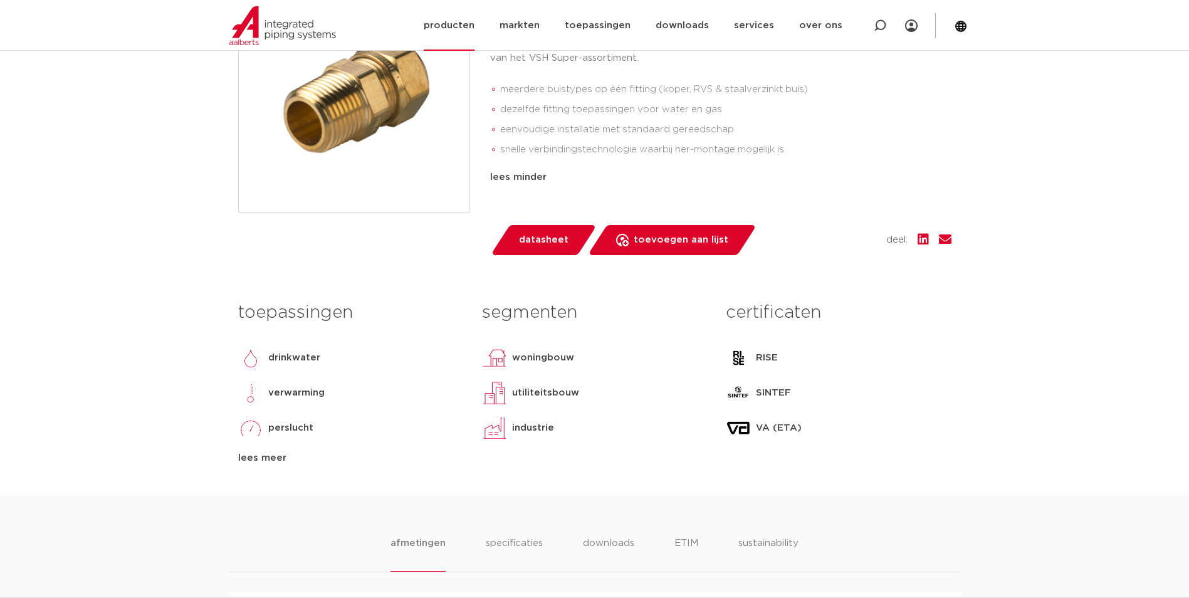
scroll to position [376, 0]
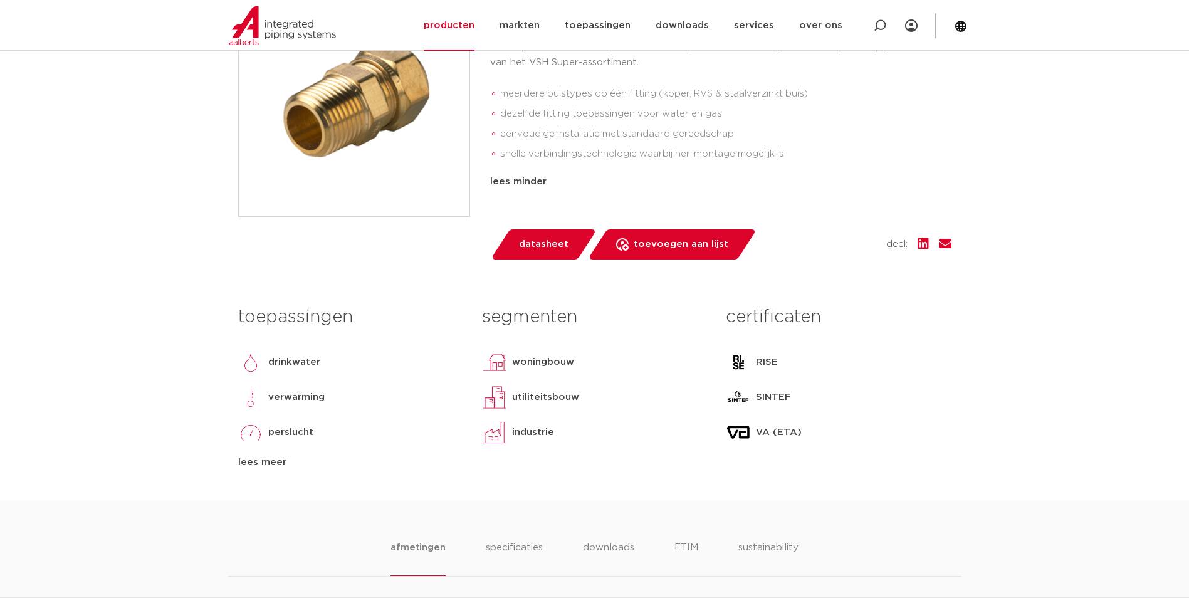
click at [392, 151] on img at bounding box center [354, 101] width 231 height 231
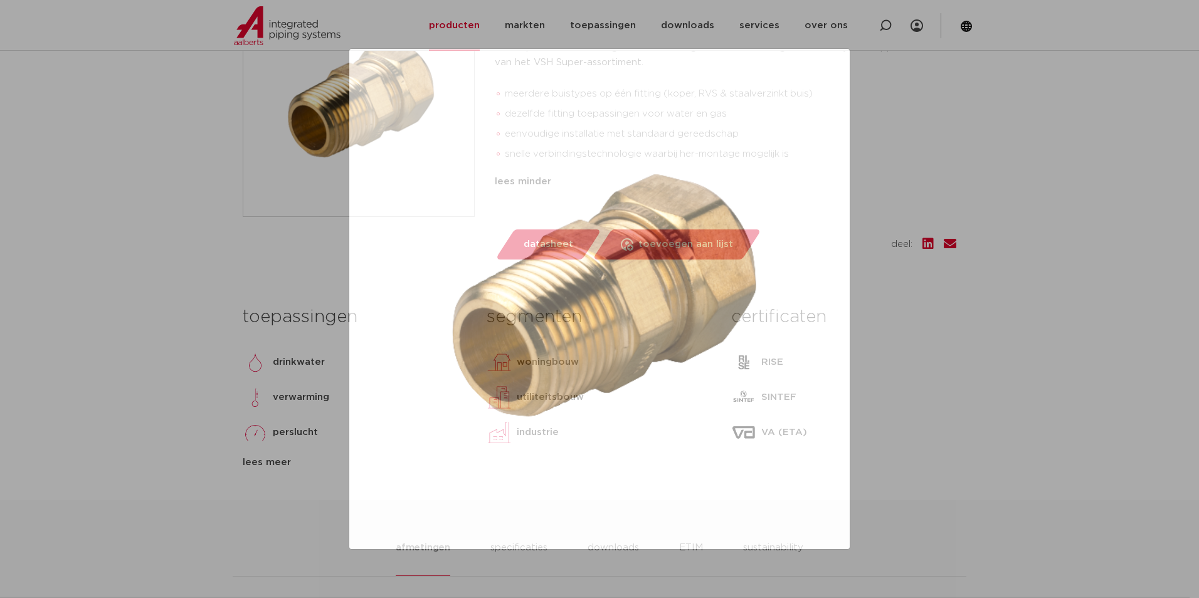
click at [255, 243] on div at bounding box center [599, 299] width 1199 height 598
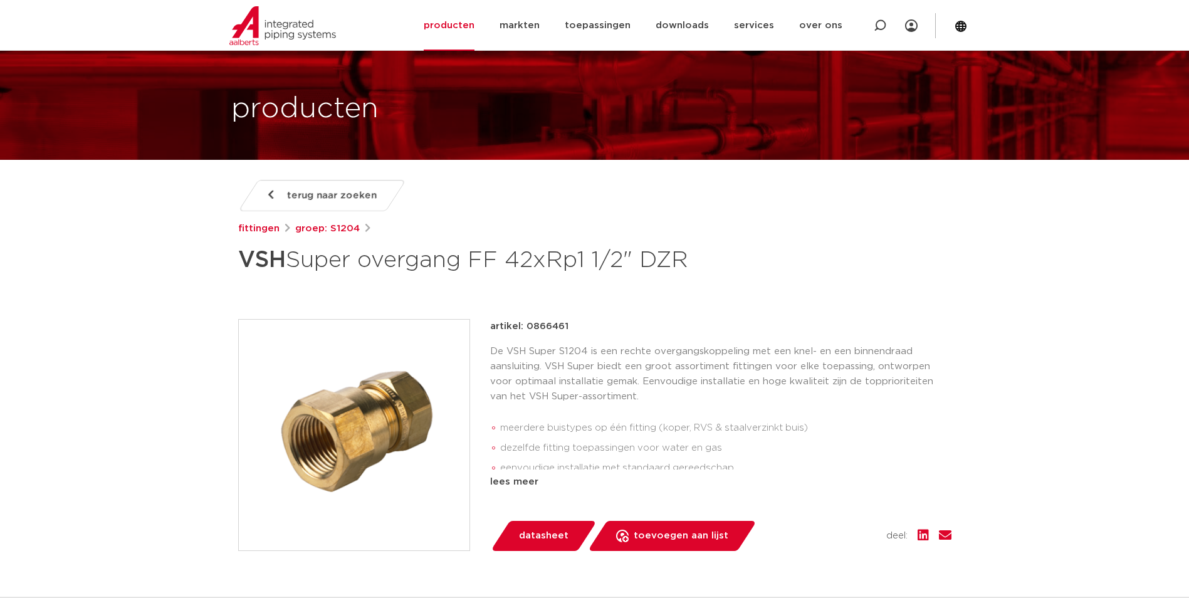
scroll to position [63, 0]
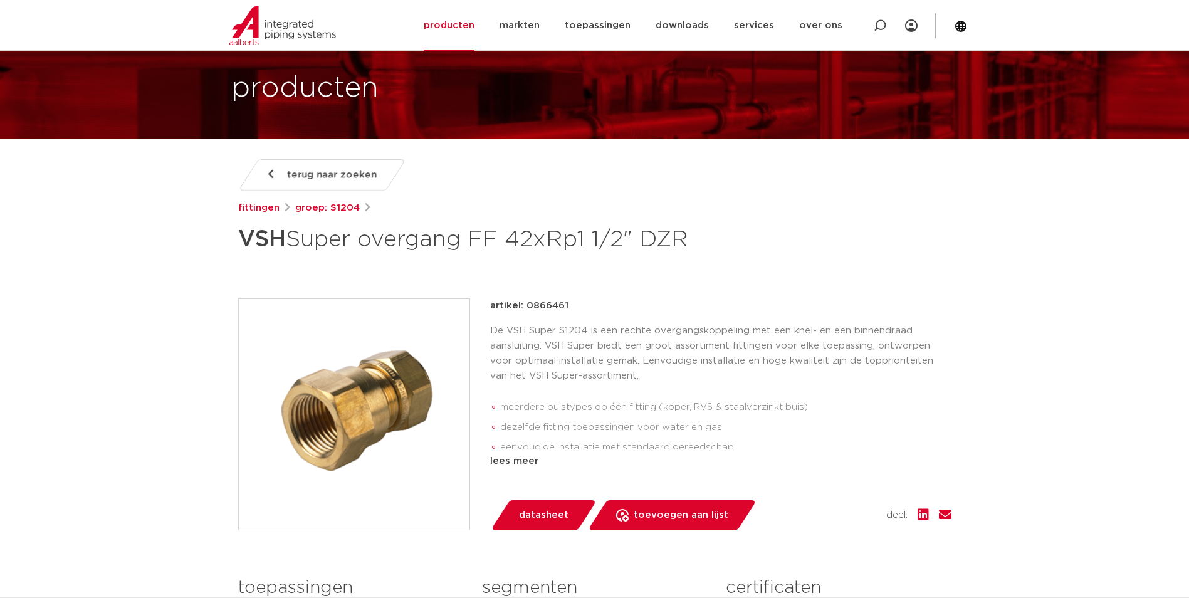
click at [399, 394] on img at bounding box center [354, 414] width 231 height 231
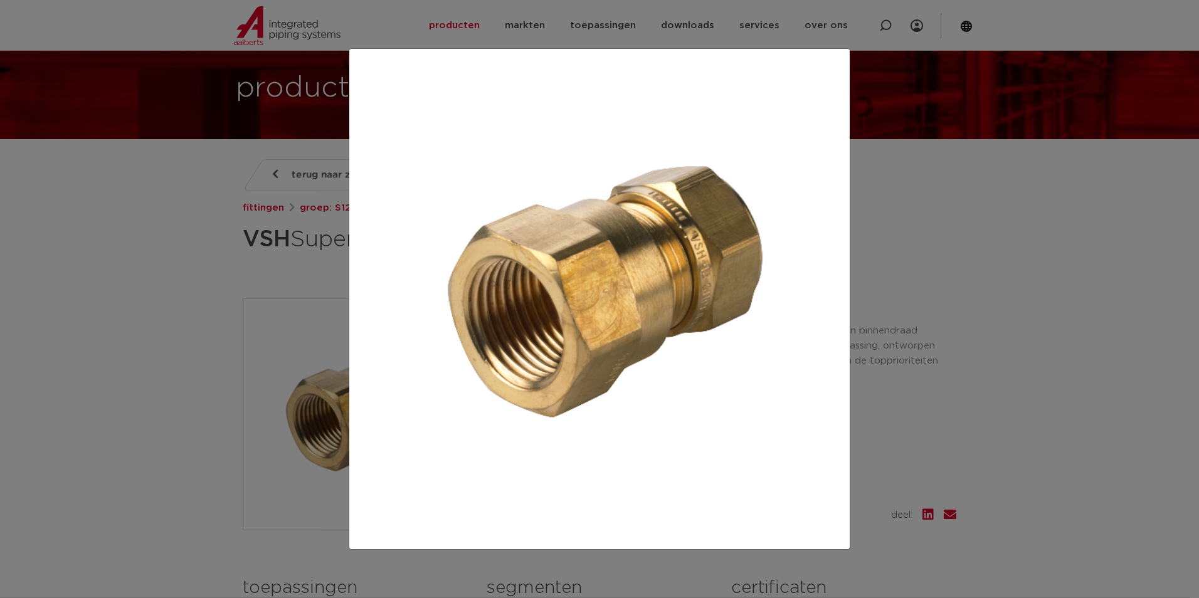
click at [268, 344] on div at bounding box center [599, 299] width 1199 height 598
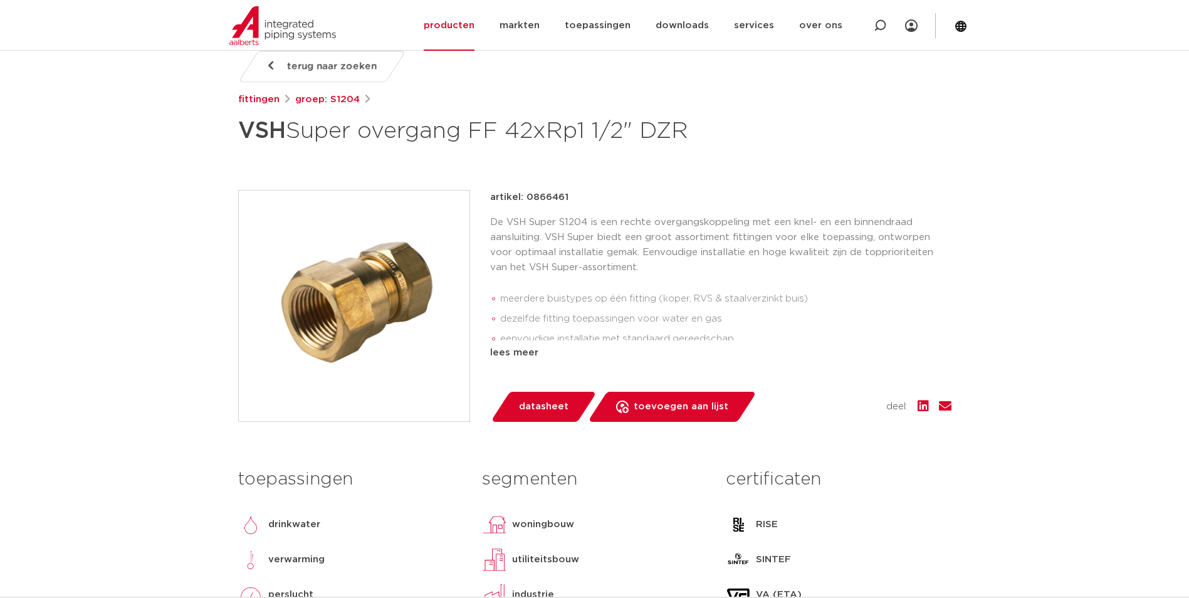
scroll to position [188, 0]
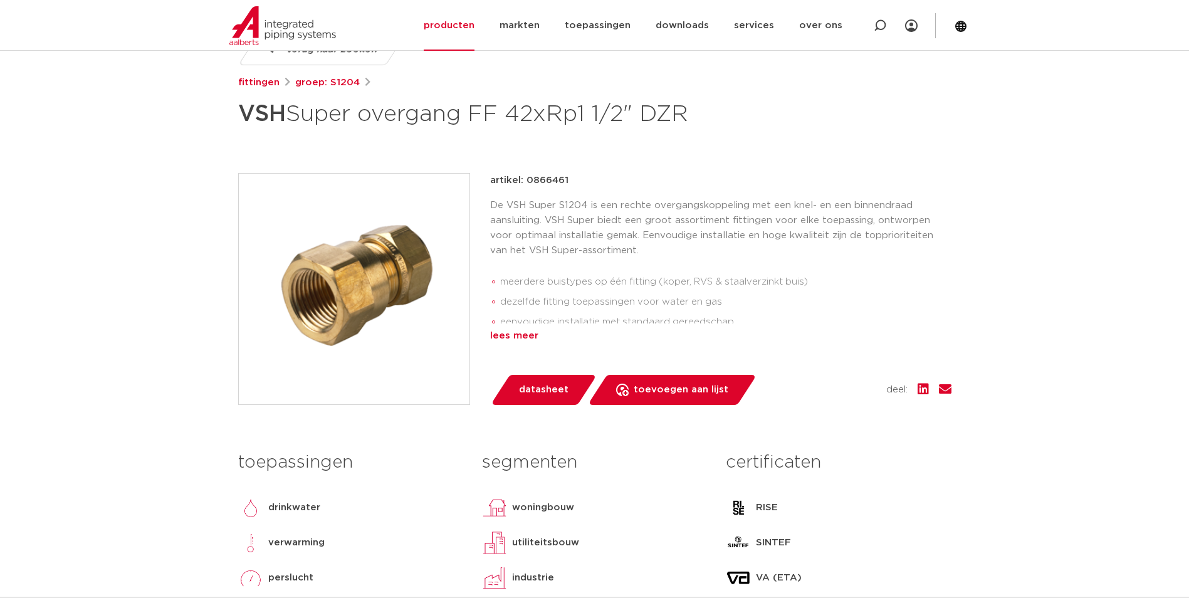
click at [541, 333] on div "lees meer" at bounding box center [720, 335] width 461 height 15
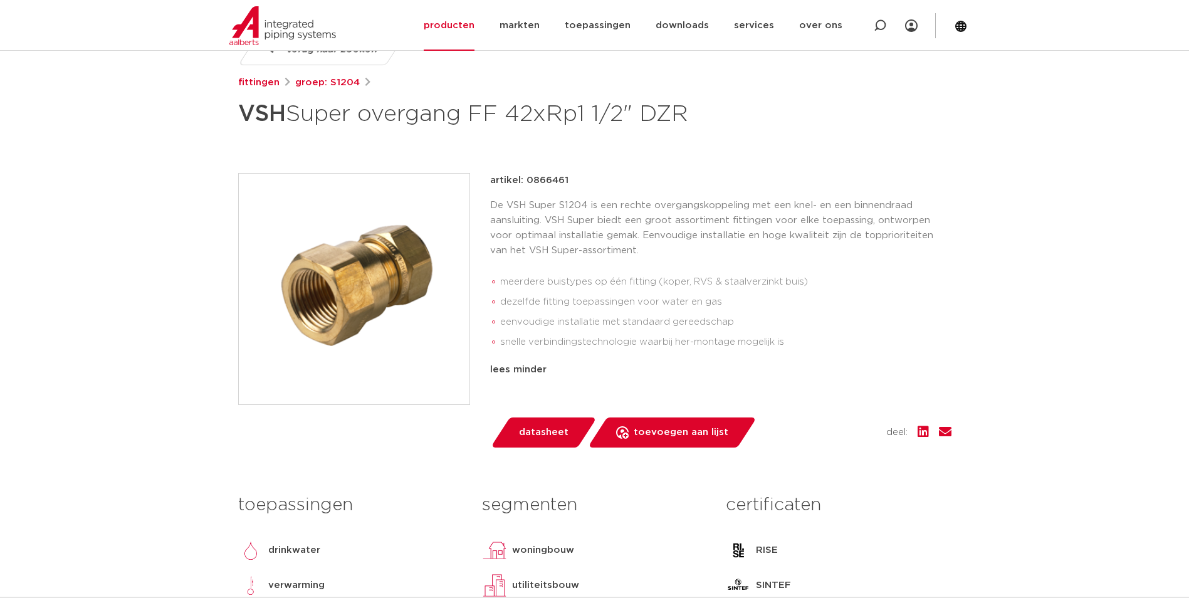
click at [588, 231] on p "De VSH Super S1204 is een rechte overgangskoppeling met een knel- en een binnen…" at bounding box center [720, 228] width 461 height 60
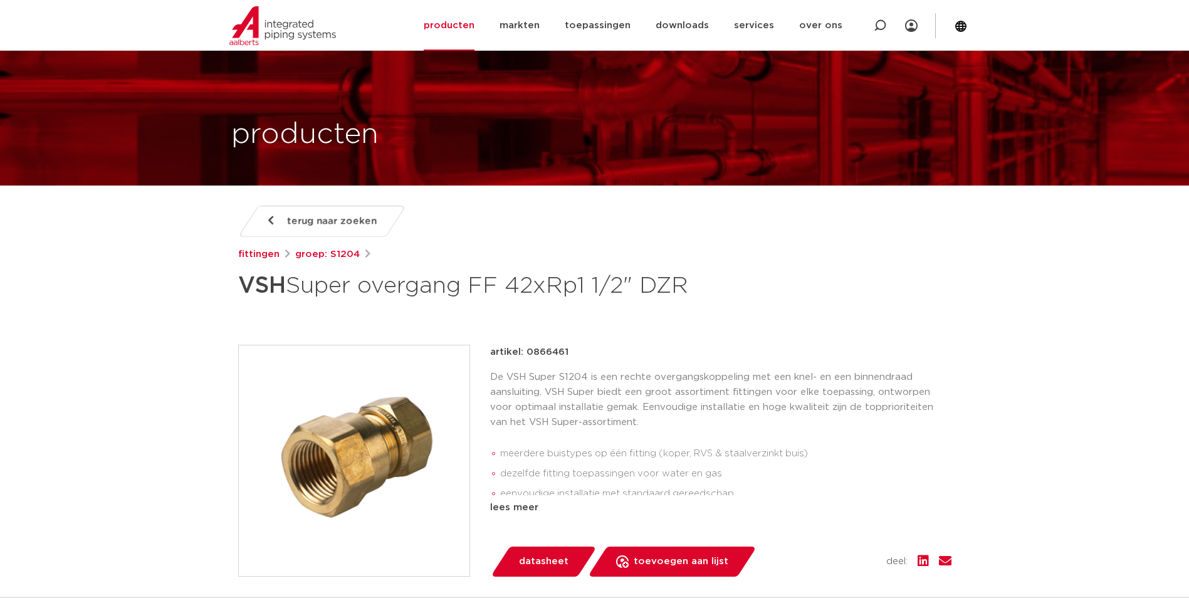
scroll to position [63, 0]
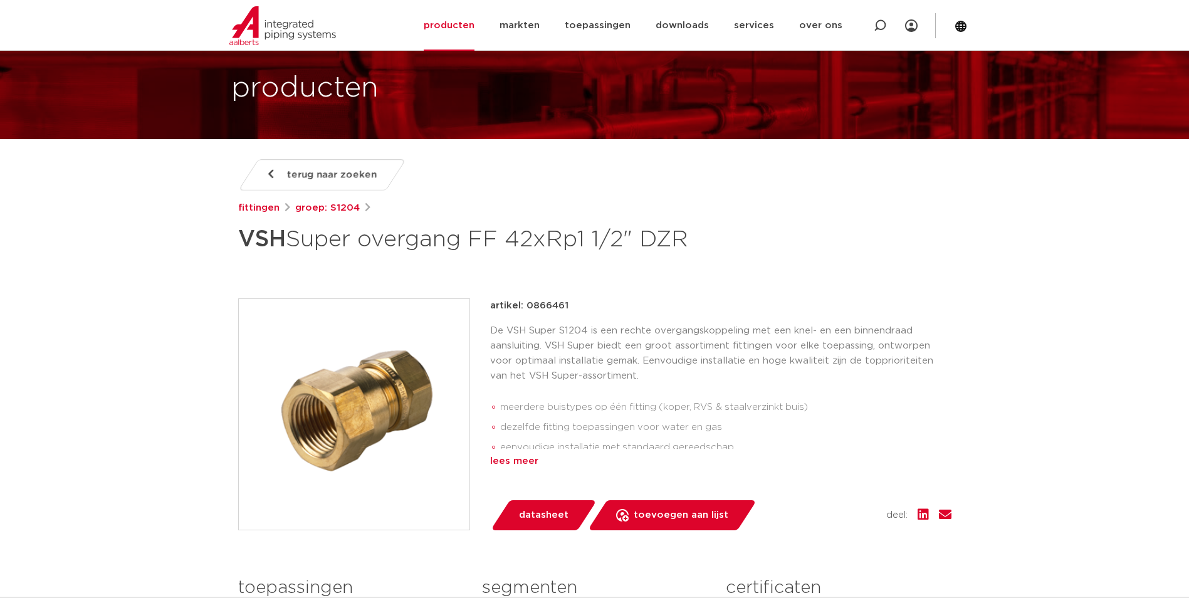
click at [513, 463] on div "lees meer" at bounding box center [720, 461] width 461 height 15
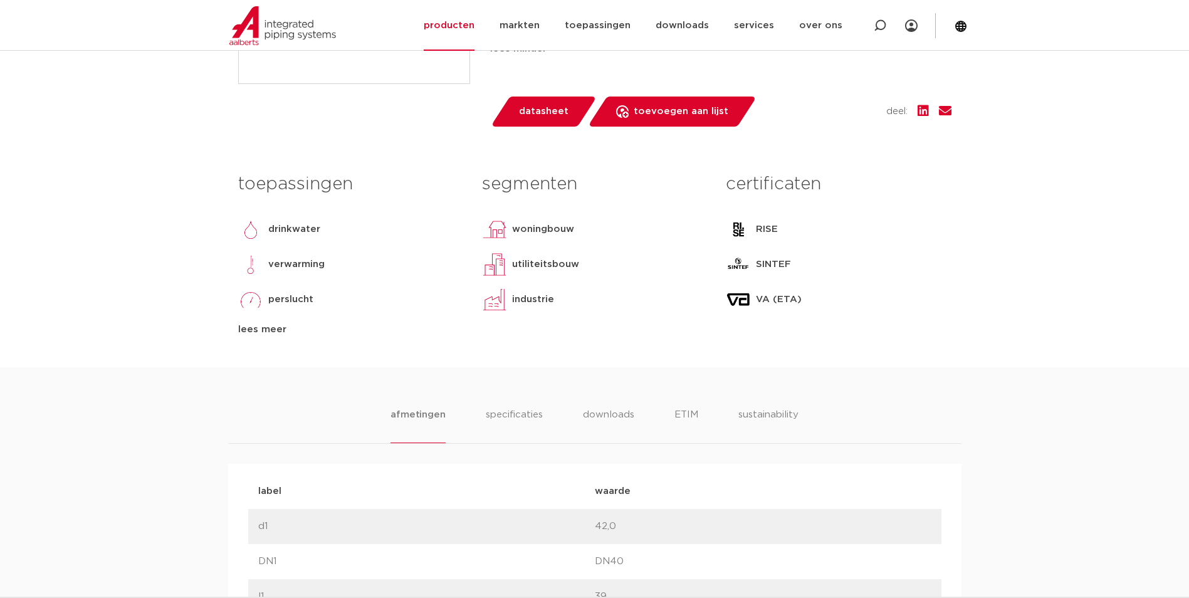
scroll to position [502, 0]
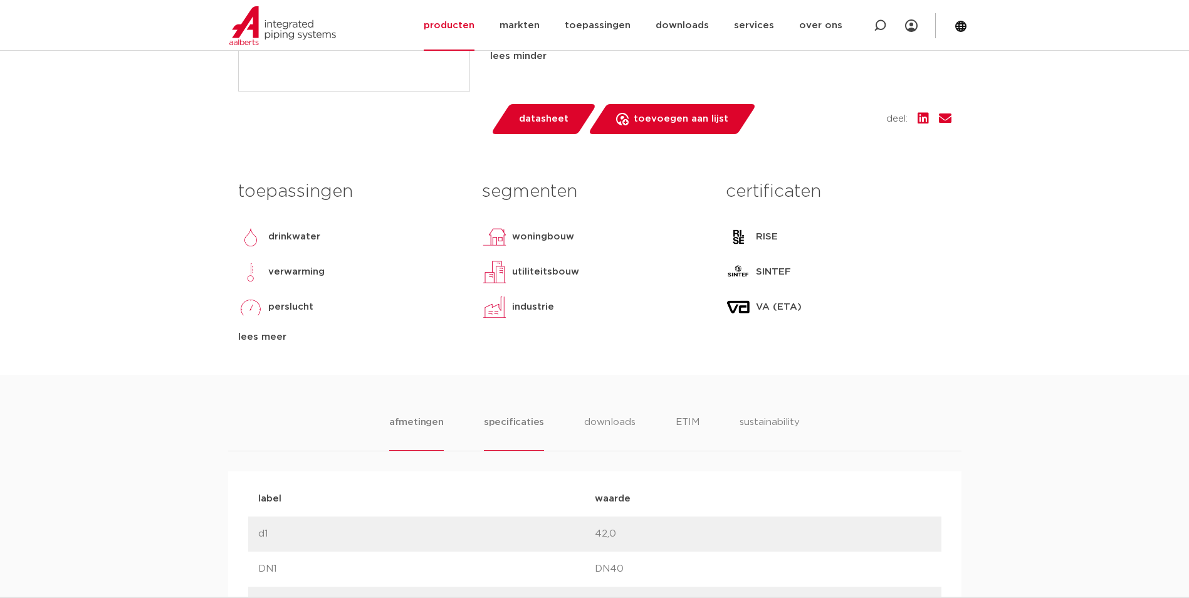
click at [505, 416] on li "specificaties" at bounding box center [514, 433] width 60 height 36
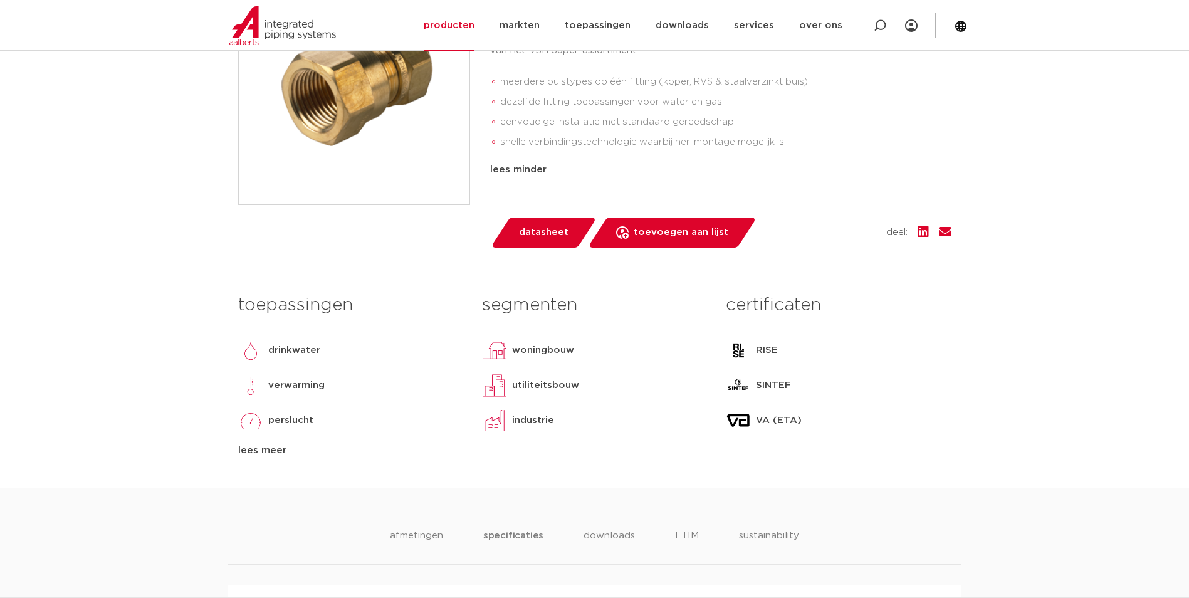
scroll to position [113, 0]
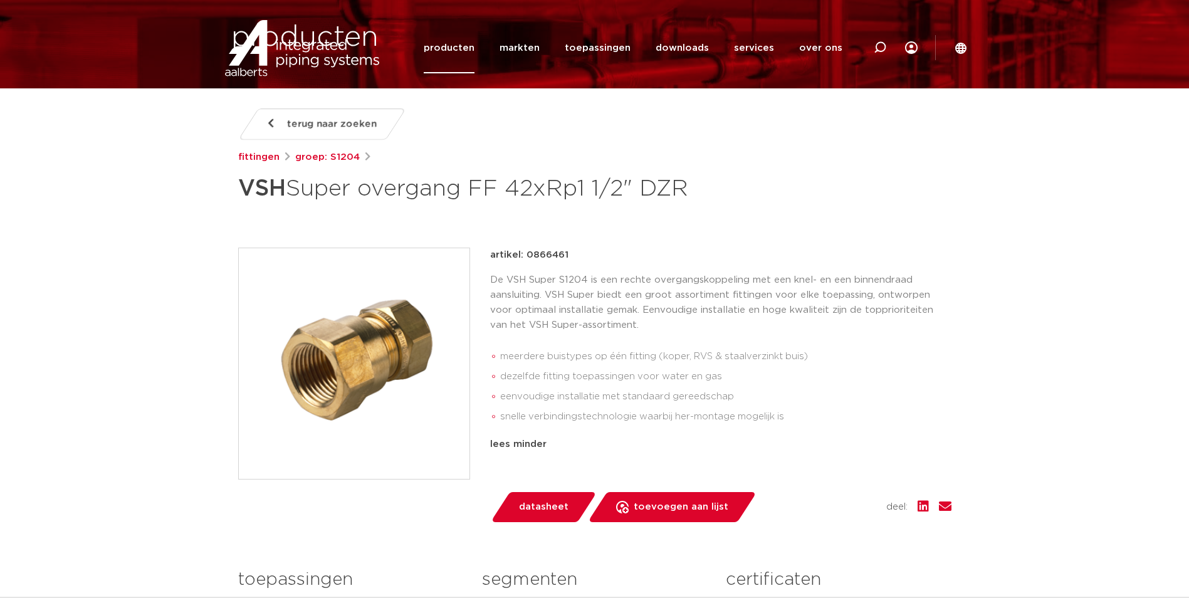
drag, startPoint x: 139, startPoint y: 396, endPoint x: 133, endPoint y: 281, distance: 114.3
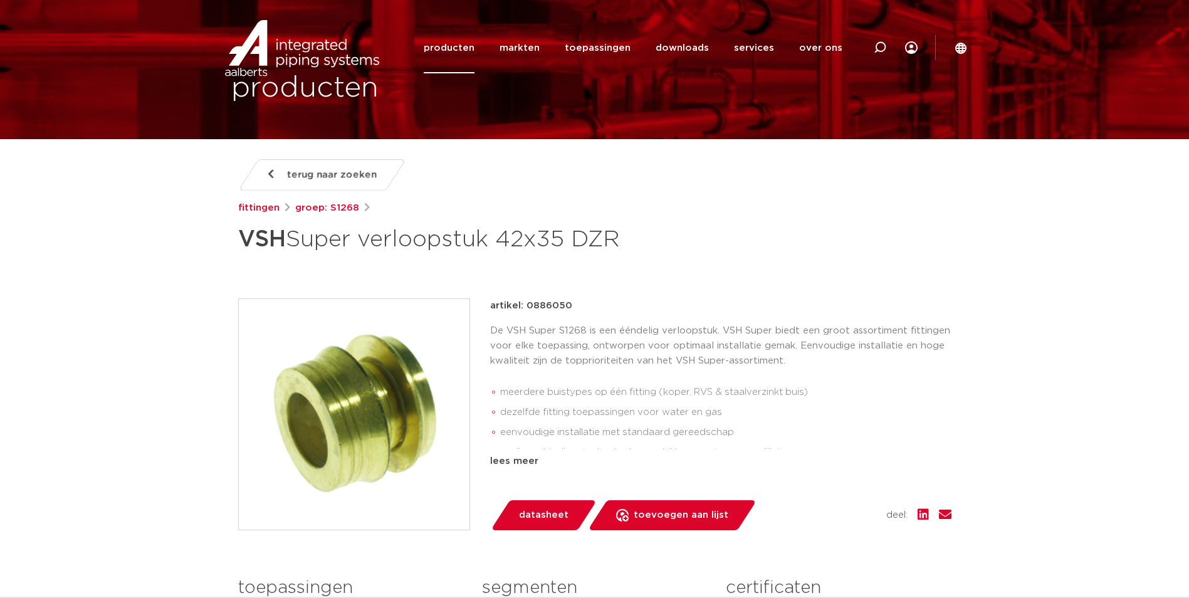
scroll to position [125, 0]
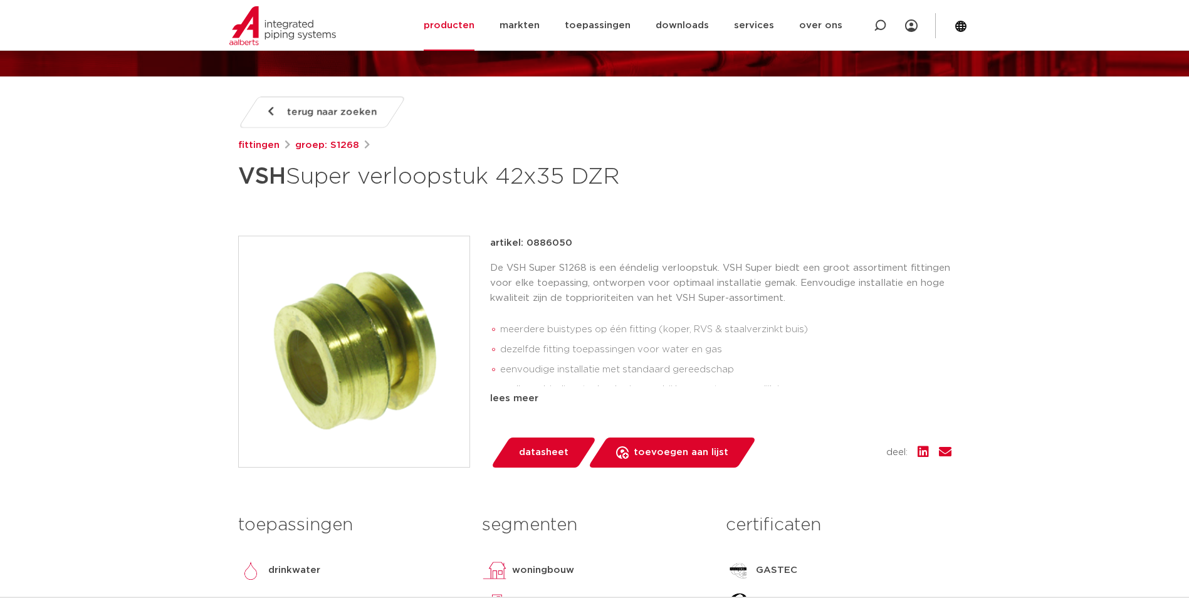
click at [384, 366] on img at bounding box center [354, 351] width 231 height 231
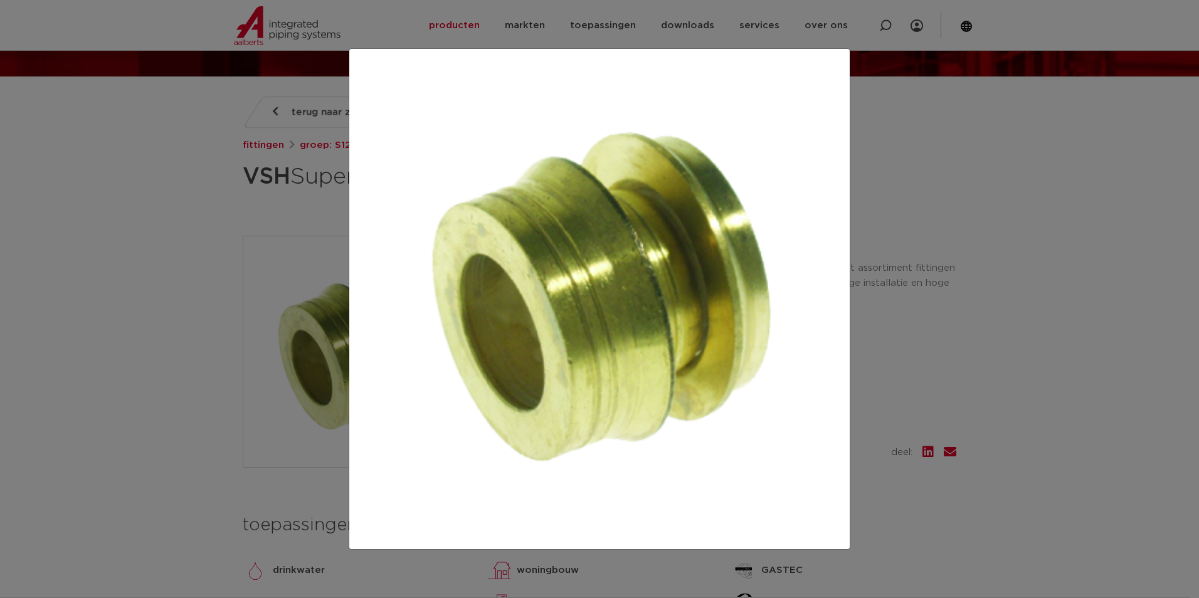
click at [103, 253] on div at bounding box center [599, 299] width 1199 height 598
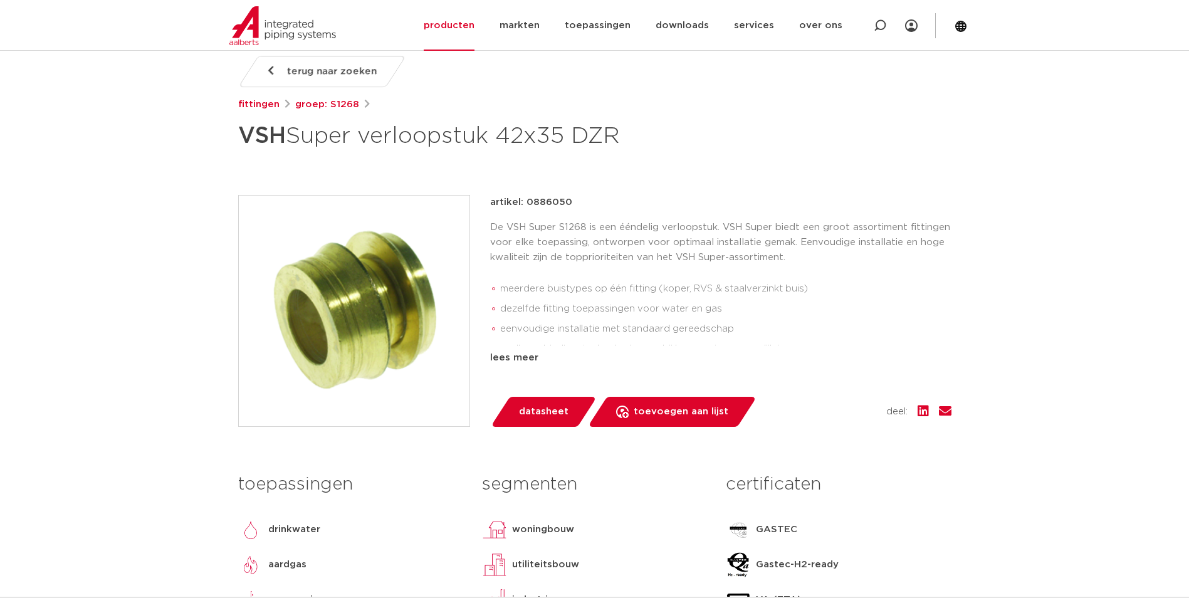
scroll to position [188, 0]
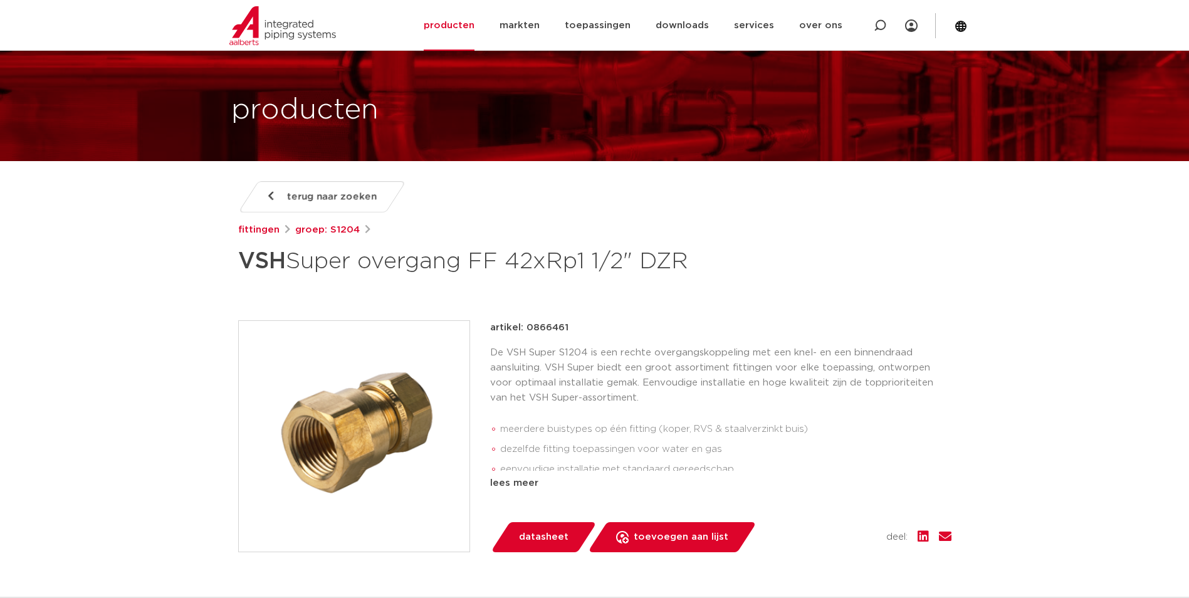
scroll to position [63, 0]
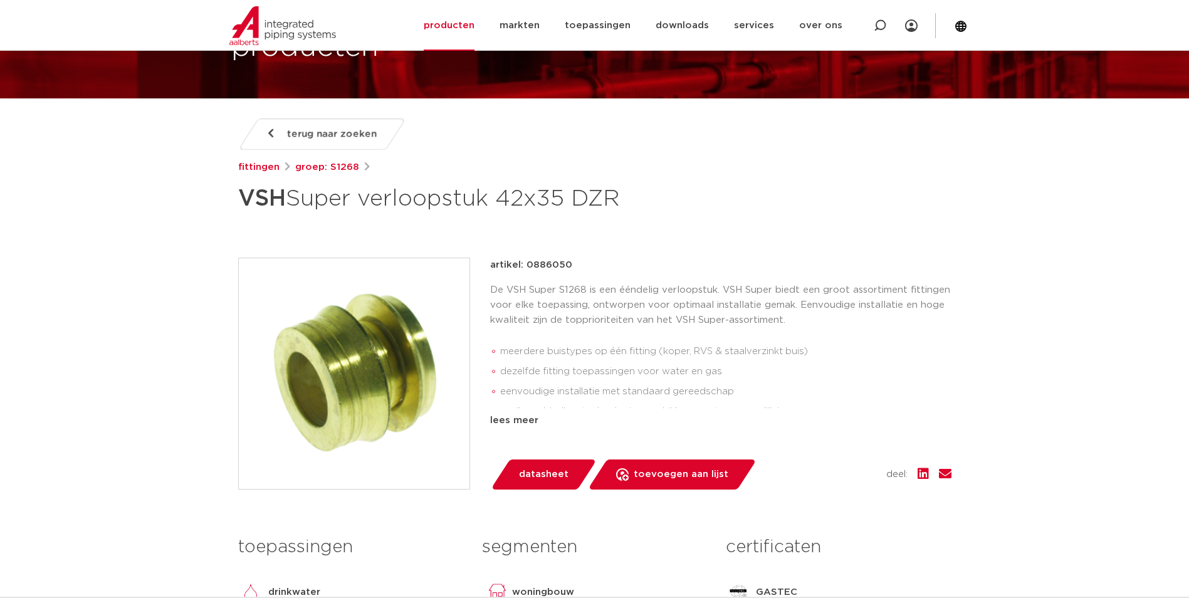
scroll to position [125, 0]
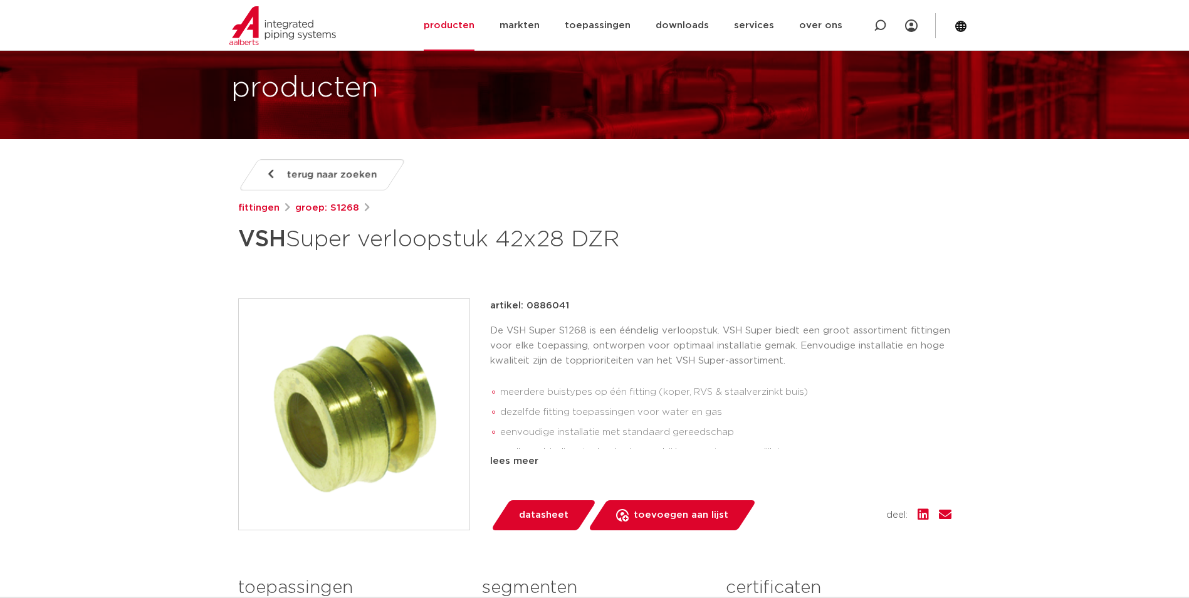
scroll to position [125, 0]
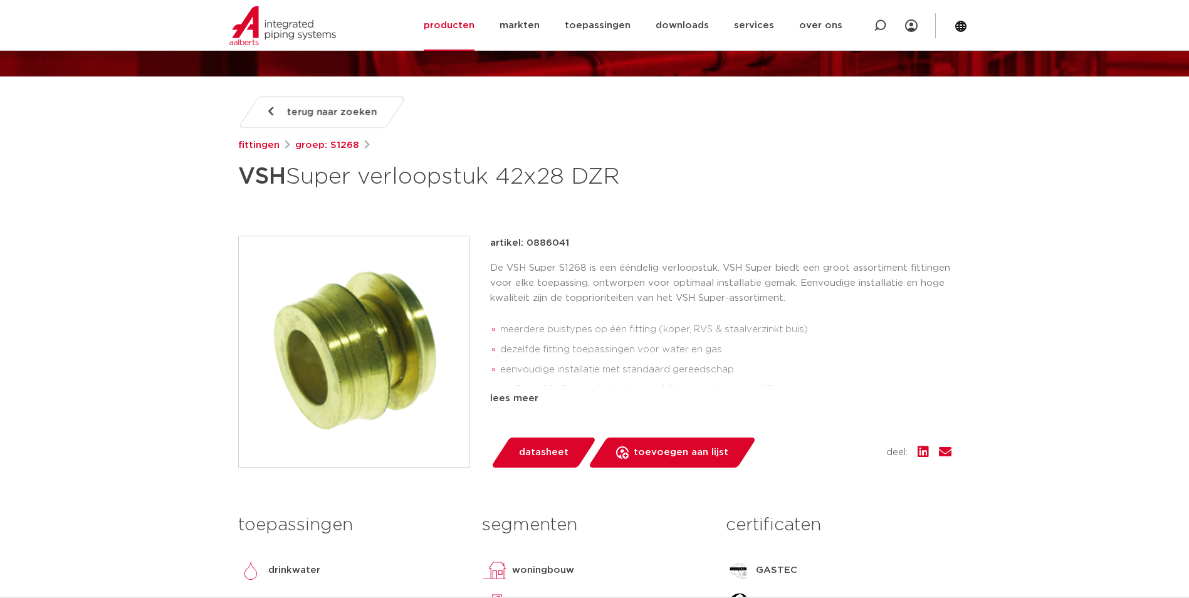
click at [409, 330] on img at bounding box center [354, 351] width 231 height 231
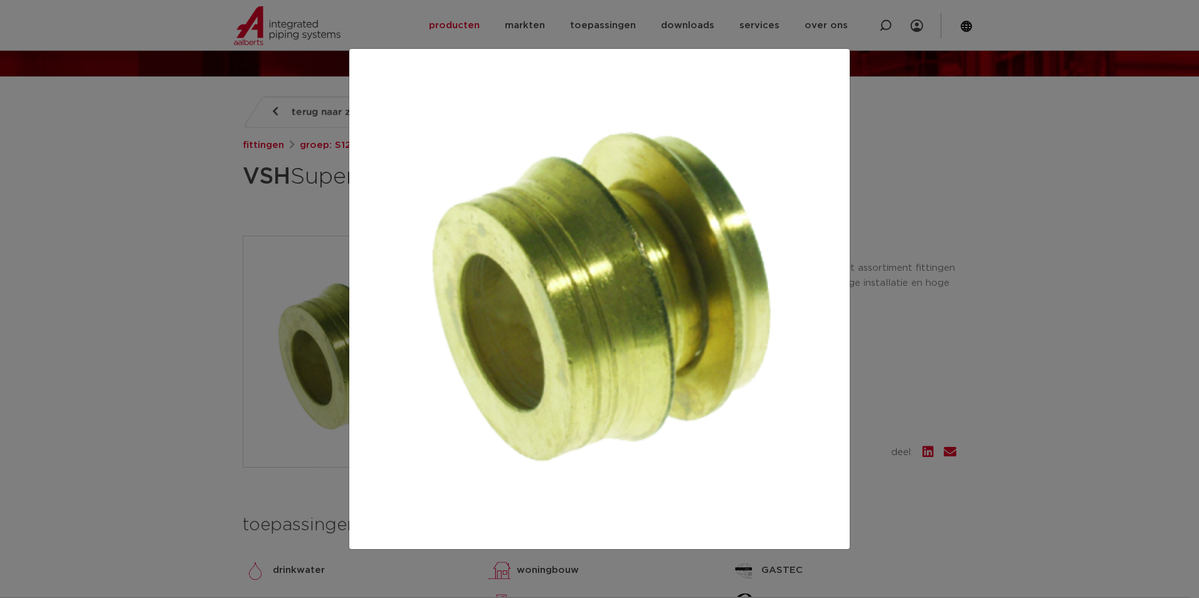
click at [185, 241] on div at bounding box center [599, 299] width 1199 height 598
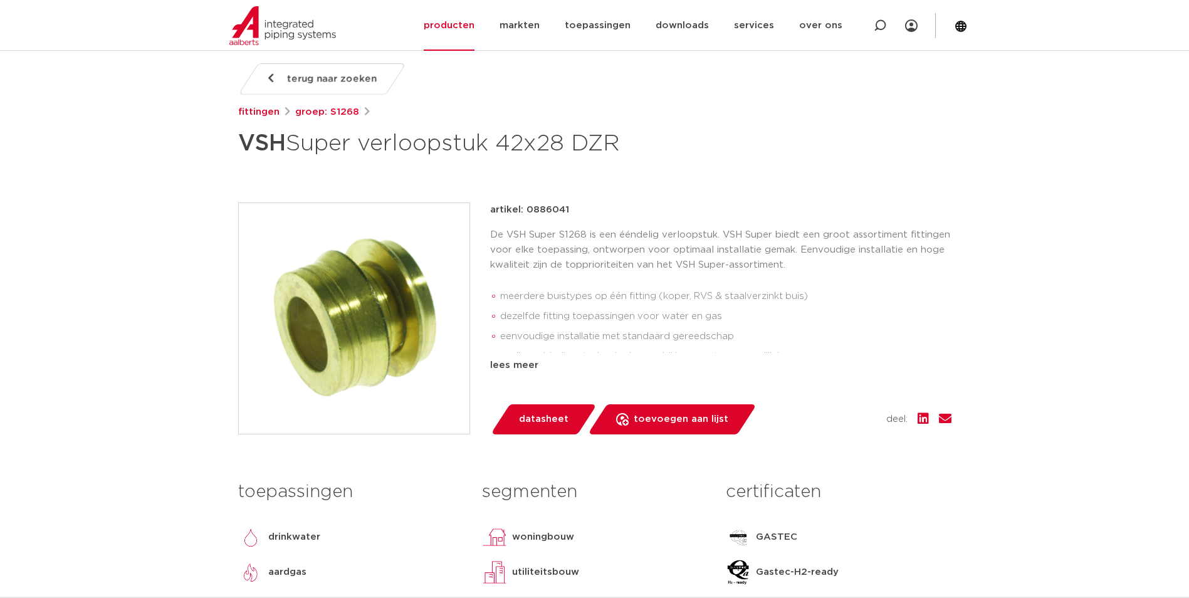
scroll to position [188, 0]
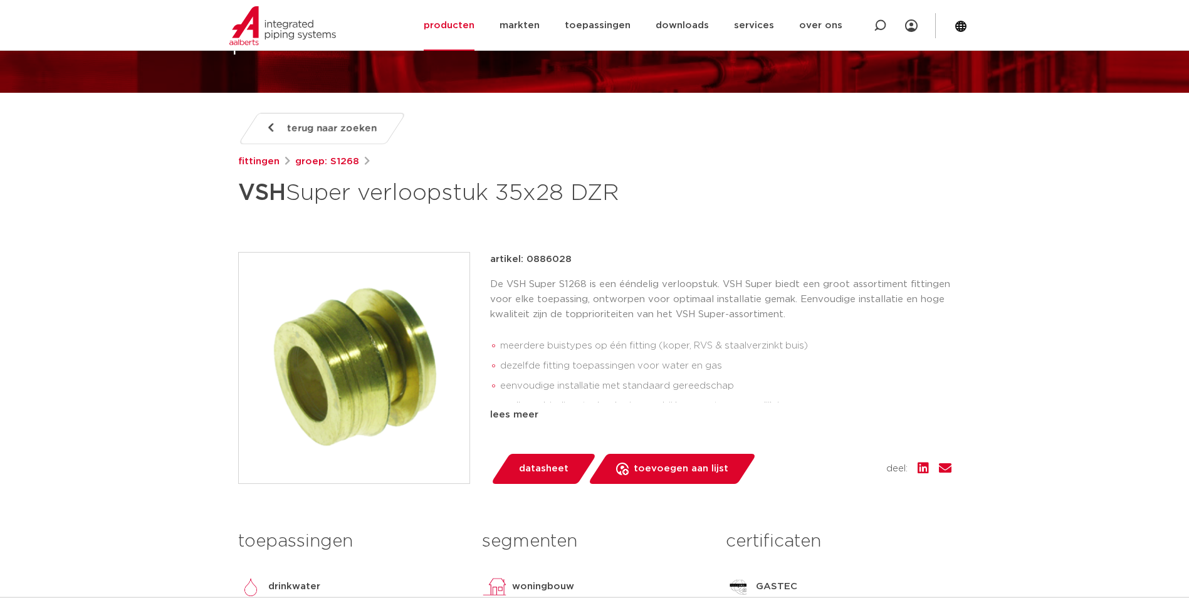
scroll to position [125, 0]
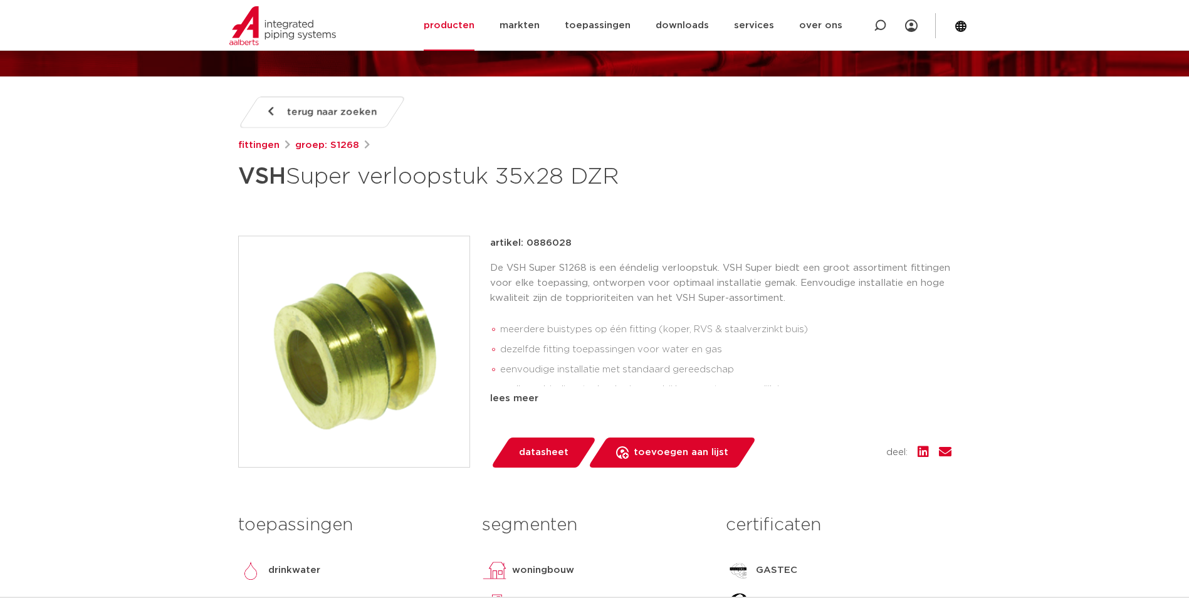
click at [388, 361] on img at bounding box center [354, 351] width 231 height 231
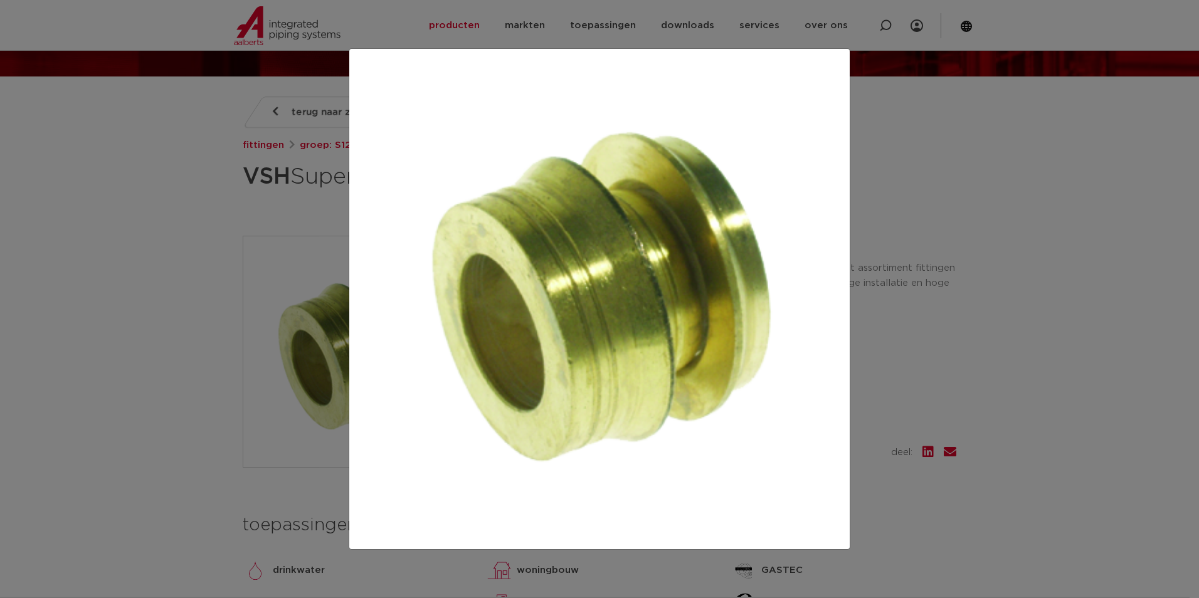
drag, startPoint x: 125, startPoint y: 216, endPoint x: 140, endPoint y: 205, distance: 19.3
click at [125, 216] on div at bounding box center [599, 299] width 1199 height 598
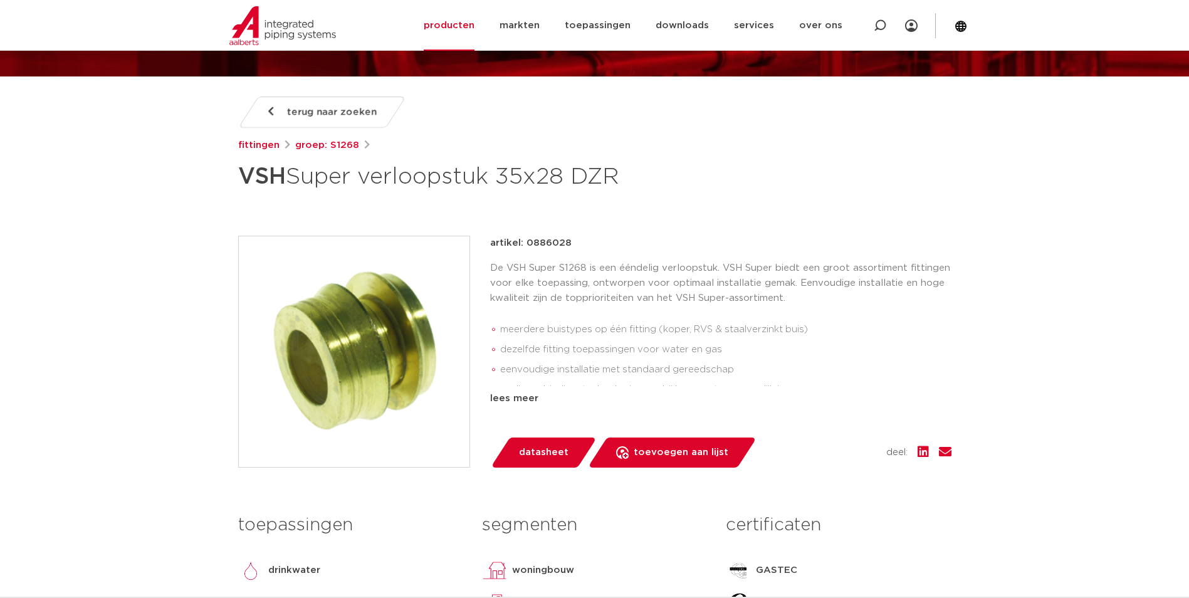
drag, startPoint x: 656, startPoint y: 284, endPoint x: 648, endPoint y: 280, distance: 8.4
click at [656, 284] on p "De VSH Super S1268 is een ééndelig verloopstuk. VSH Super biedt een groot assor…" at bounding box center [720, 283] width 461 height 45
click at [510, 404] on div "lees meer" at bounding box center [720, 398] width 461 height 15
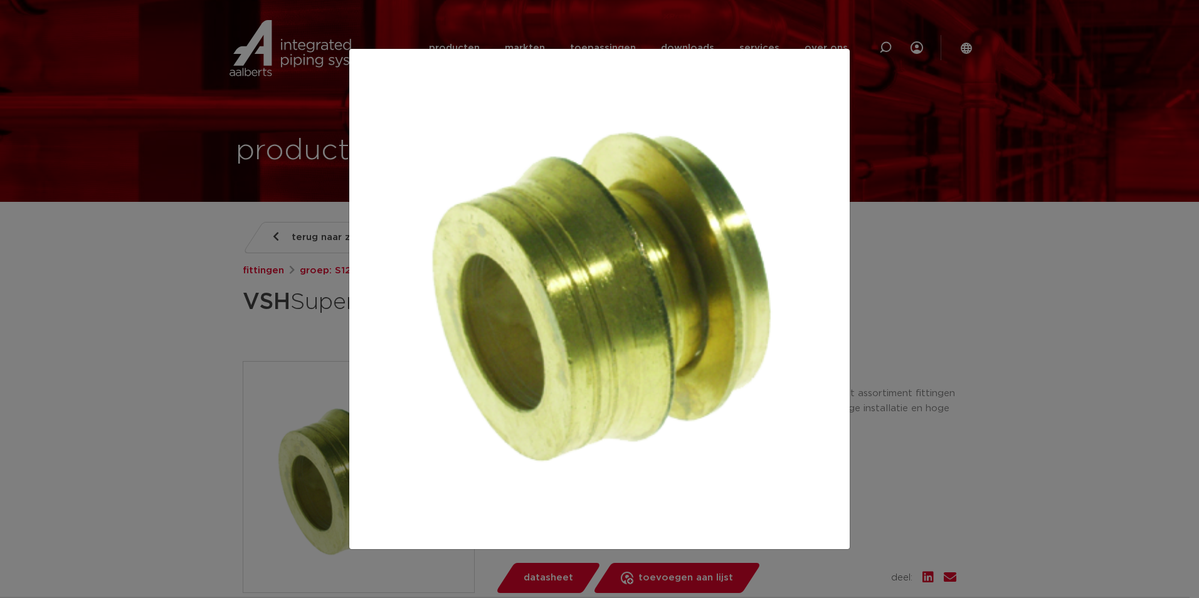
click at [260, 295] on div at bounding box center [599, 299] width 1199 height 598
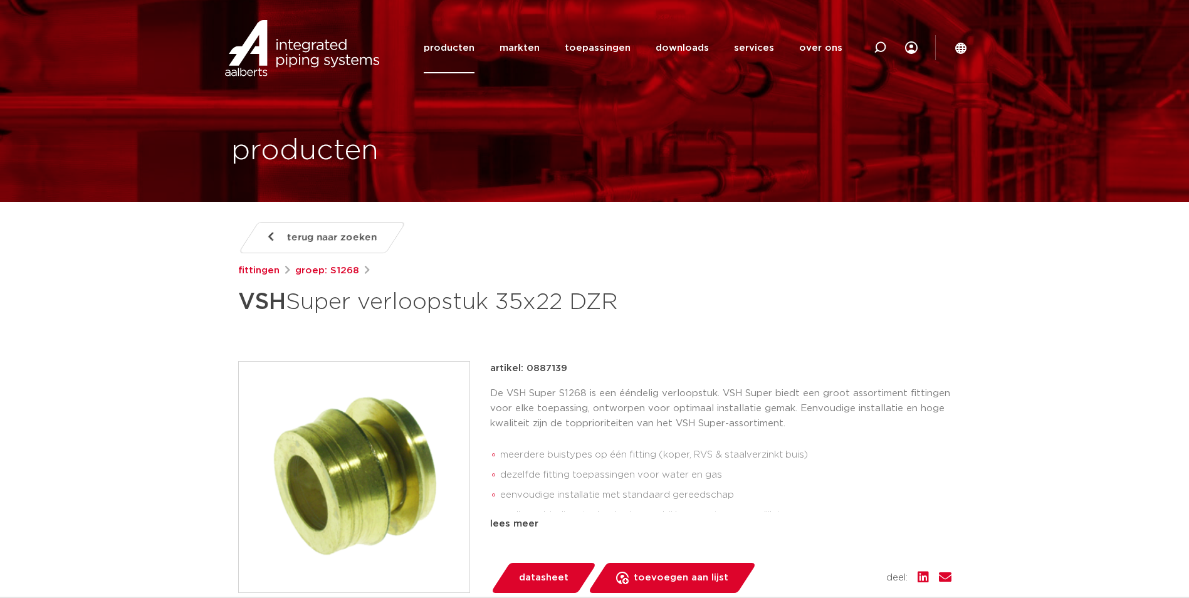
click at [711, 424] on p "De VSH Super S1268 is een ééndelig verloopstuk. VSH Super biedt een groot assor…" at bounding box center [720, 408] width 461 height 45
click at [536, 518] on div "lees meer" at bounding box center [720, 524] width 461 height 15
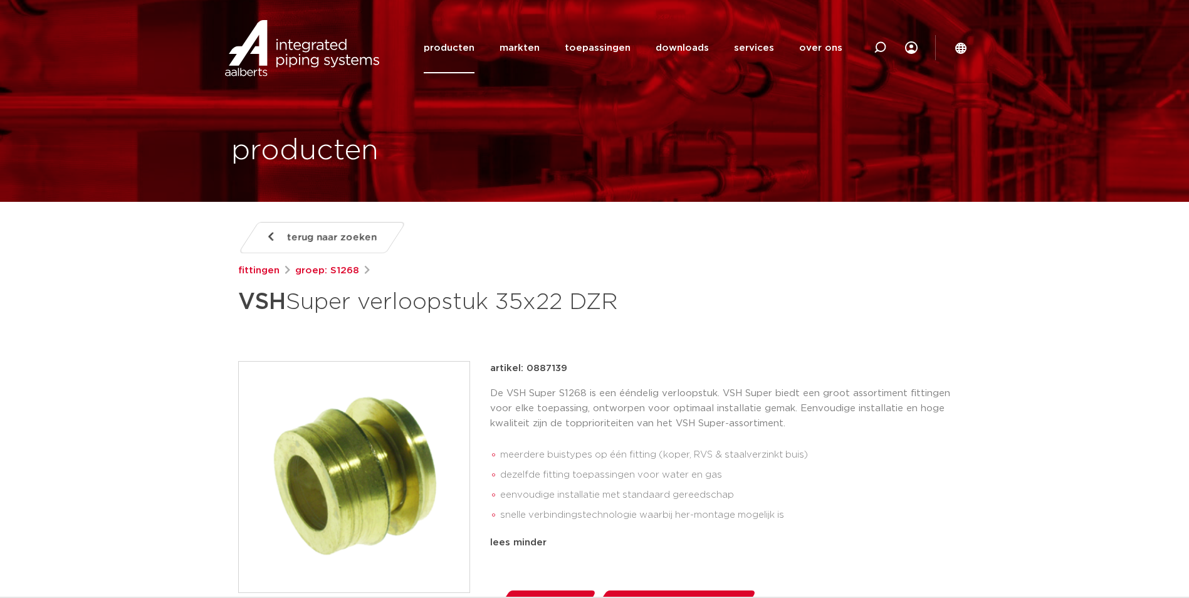
click at [597, 429] on p "De VSH Super S1268 is een ééndelig verloopstuk. VSH Super biedt een groot assor…" at bounding box center [720, 408] width 461 height 45
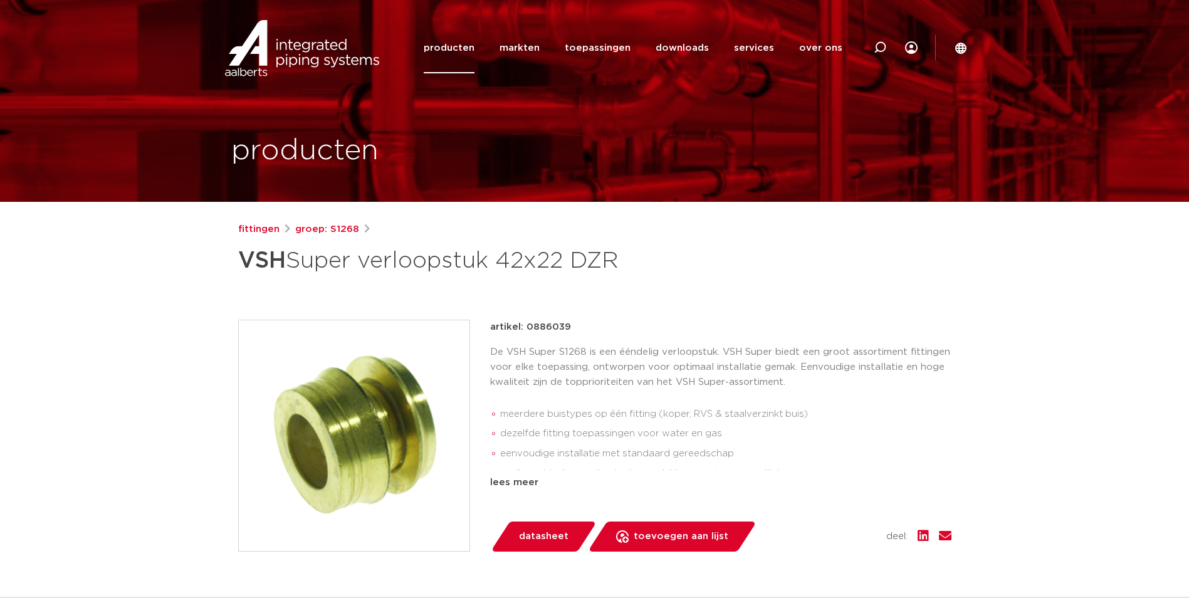
click at [357, 453] on img at bounding box center [354, 435] width 231 height 231
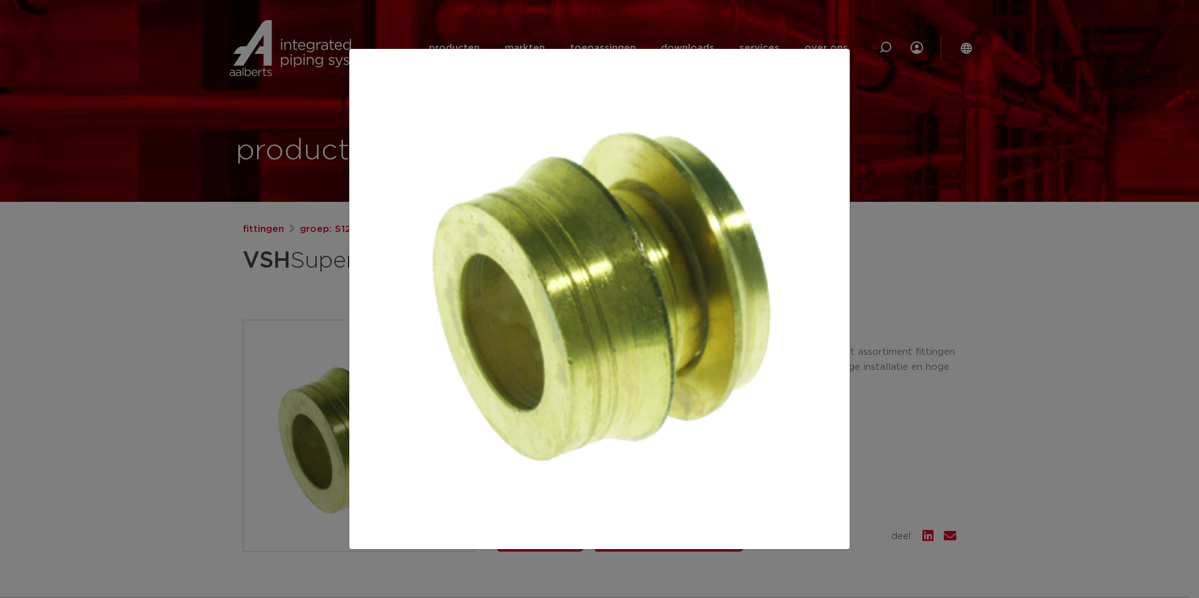
click at [253, 297] on div at bounding box center [599, 299] width 1199 height 598
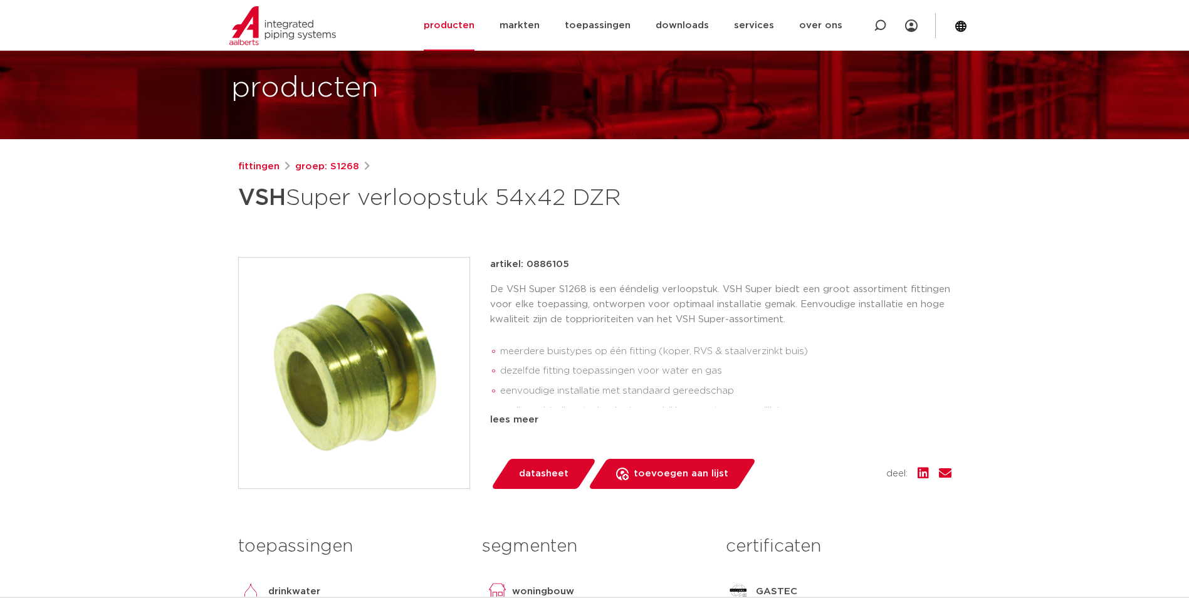
scroll to position [125, 0]
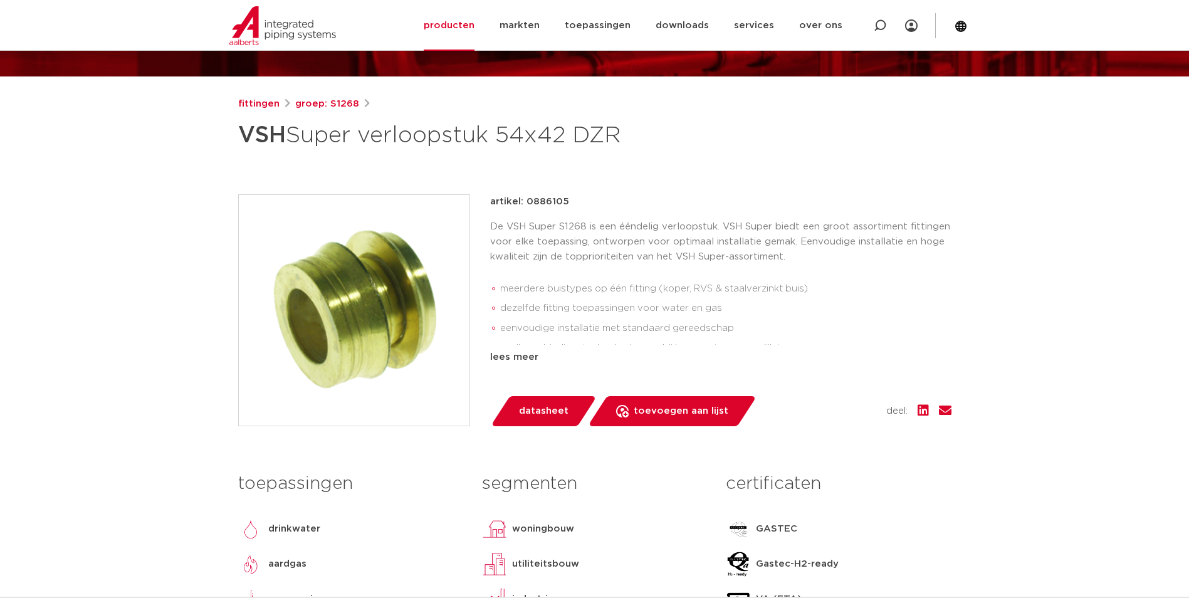
drag, startPoint x: 377, startPoint y: 269, endPoint x: 370, endPoint y: 271, distance: 7.9
click at [377, 269] on img at bounding box center [354, 310] width 231 height 231
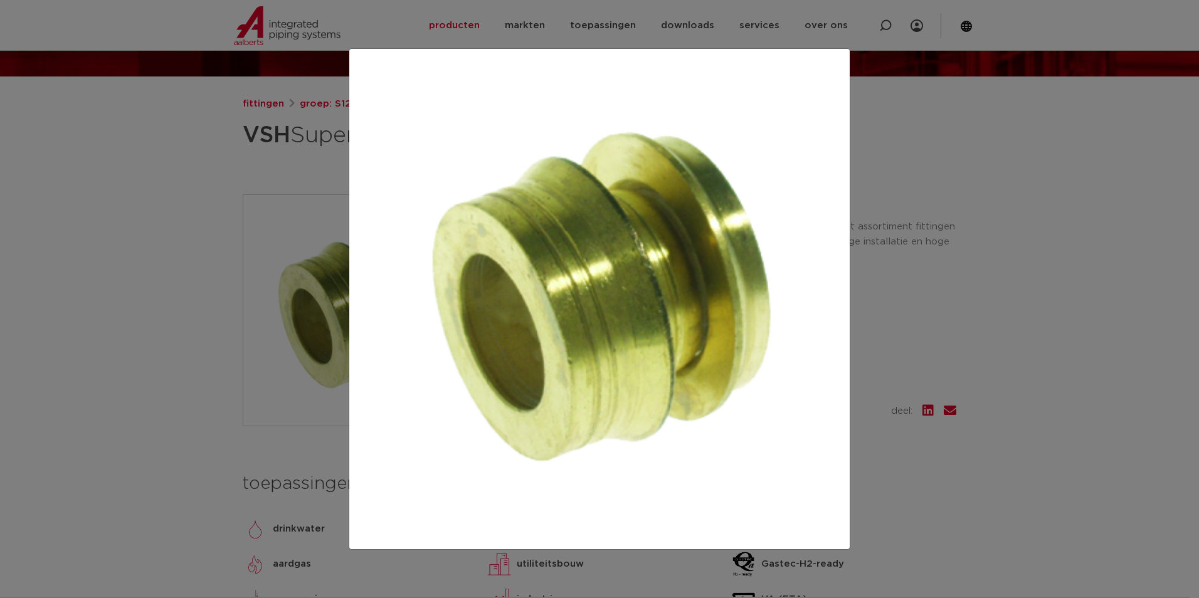
click at [476, 278] on img at bounding box center [599, 299] width 480 height 480
click at [212, 260] on div at bounding box center [599, 299] width 1199 height 598
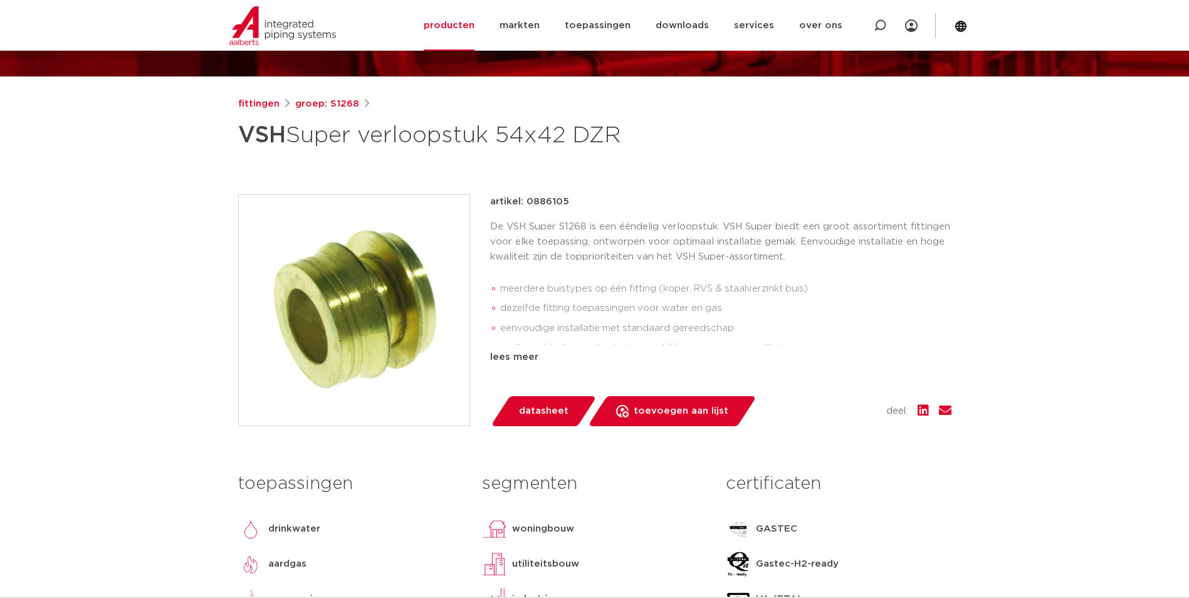
click at [534, 302] on li "dezelfde fitting toepassingen voor water en gas" at bounding box center [725, 308] width 451 height 20
click at [501, 344] on li "snelle verbindingstechnologie waarbij her-montage mogelijk is" at bounding box center [725, 349] width 451 height 20
click at [503, 362] on div "lees meer" at bounding box center [720, 357] width 461 height 15
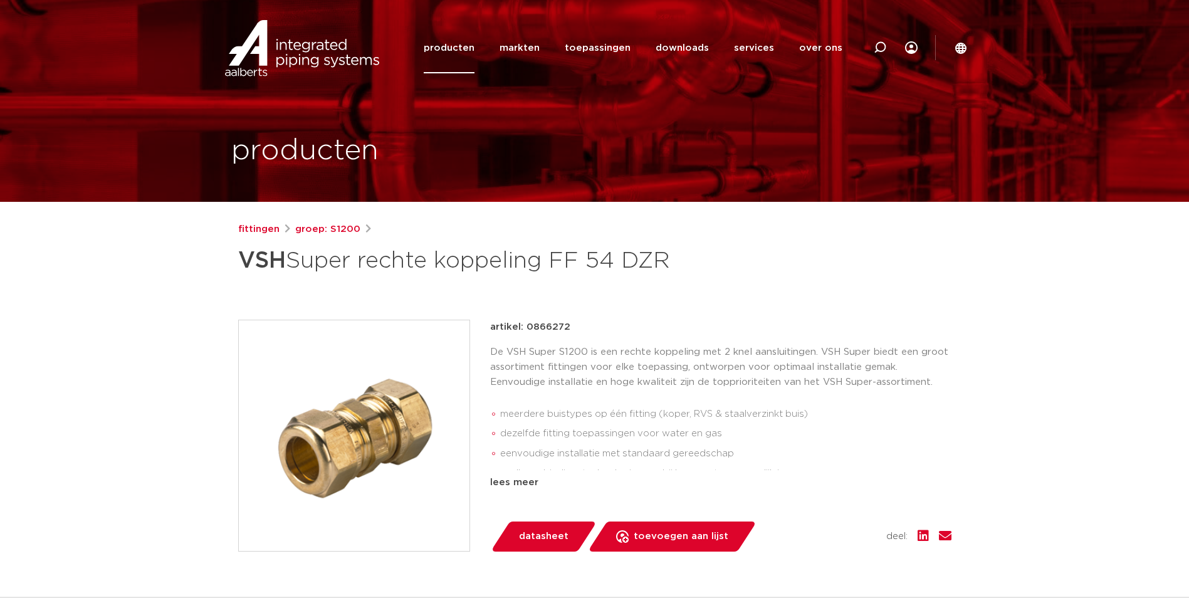
click at [396, 392] on img at bounding box center [354, 435] width 231 height 231
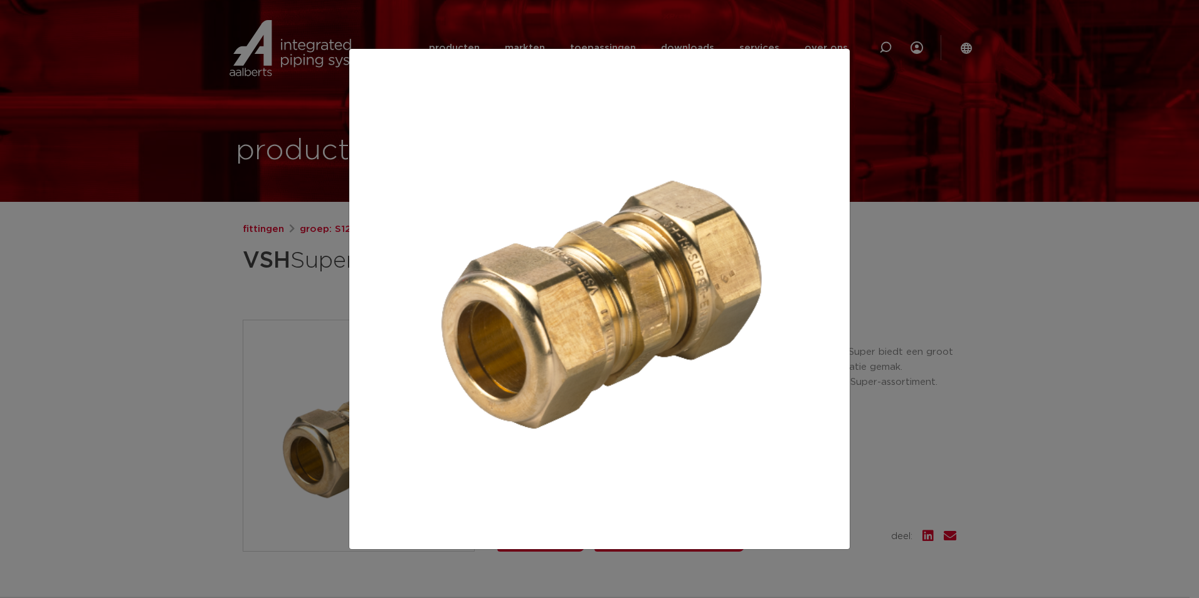
click at [160, 307] on div at bounding box center [599, 299] width 1199 height 598
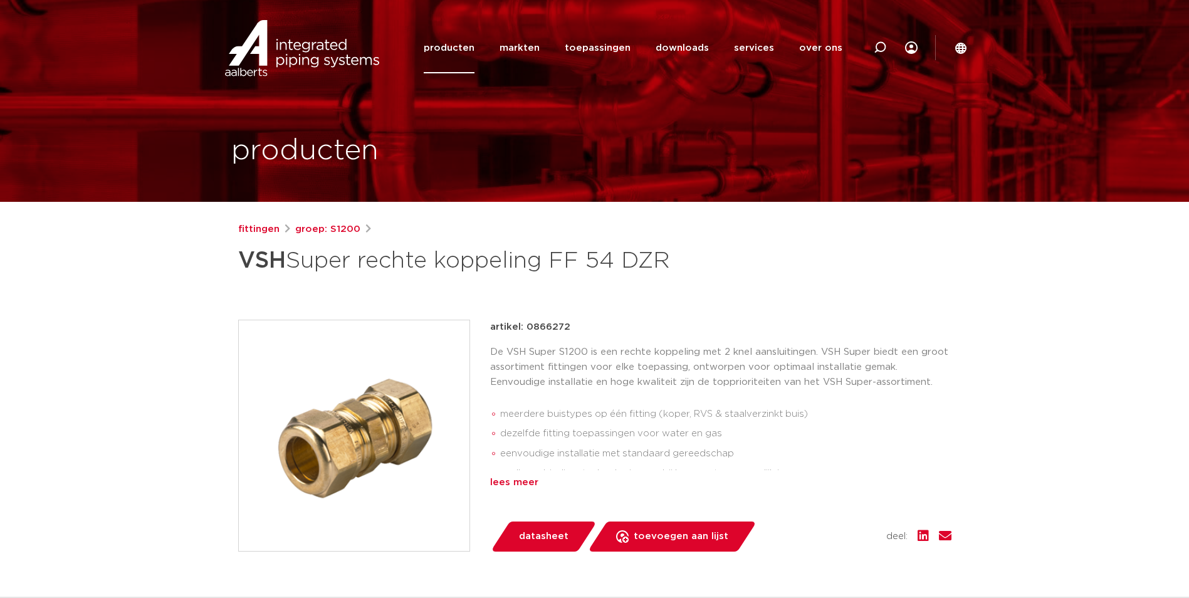
click at [520, 487] on div "lees meer" at bounding box center [720, 482] width 461 height 15
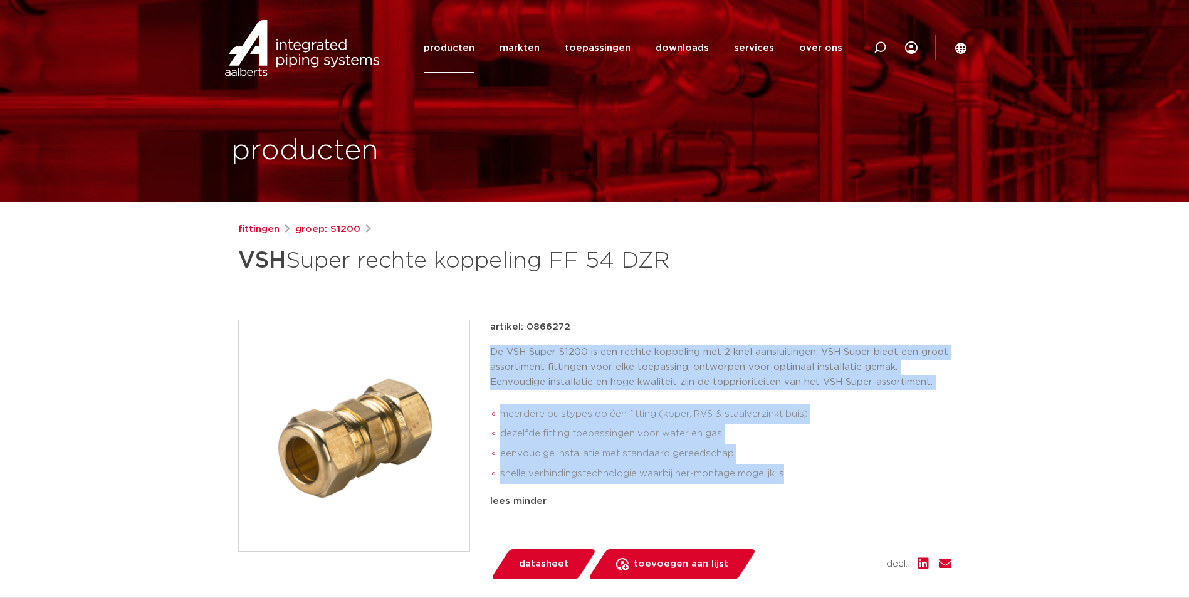
drag, startPoint x: 490, startPoint y: 352, endPoint x: 849, endPoint y: 488, distance: 383.3
click at [849, 488] on div "De VSH Super S1200 is een rechte koppeling met 2 knel aansluitingen. VSH Super …" at bounding box center [720, 417] width 461 height 144
click at [844, 484] on ul "meerdere buistypes op één fitting (koper, RVS & staalverzinkt buis) dezelfde fi…" at bounding box center [720, 444] width 461 height 90
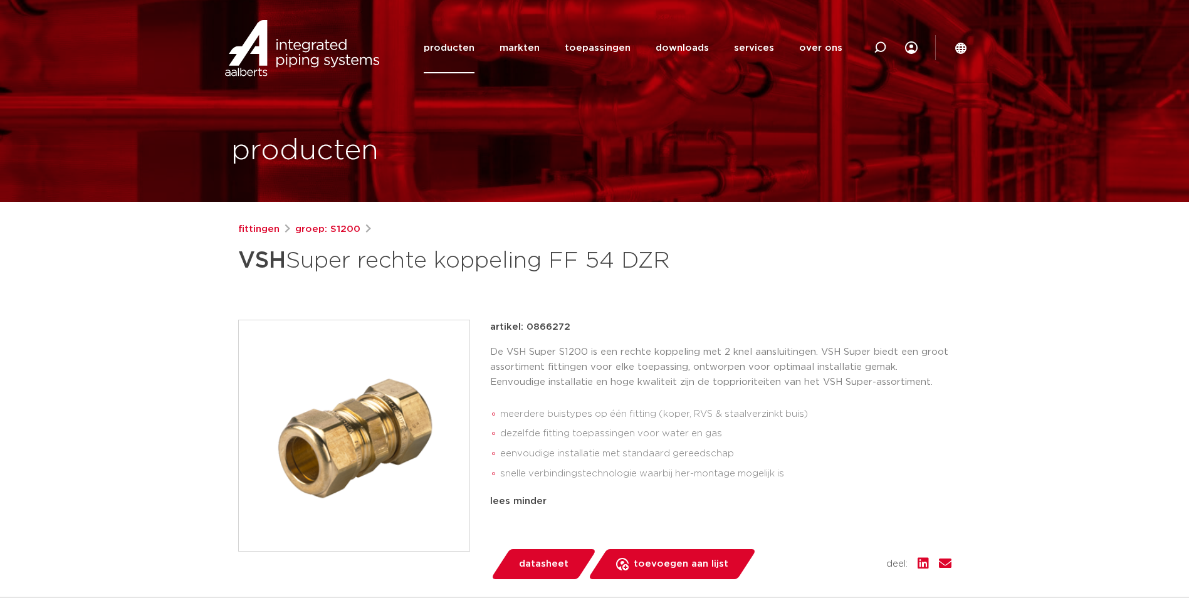
click at [362, 288] on div "fittingen groep: S1200 VSH Super rechte koppeling FF 54 DZR" at bounding box center [594, 521] width 733 height 598
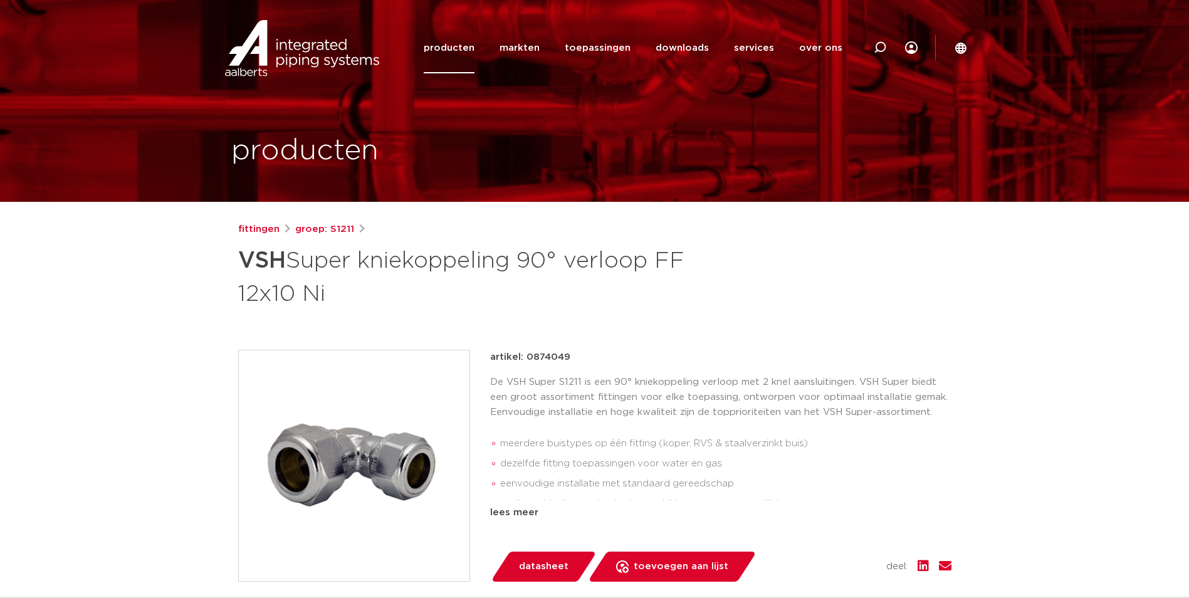
drag, startPoint x: 0, startPoint y: 0, endPoint x: 379, endPoint y: 446, distance: 585.7
click at [379, 446] on img at bounding box center [354, 465] width 231 height 231
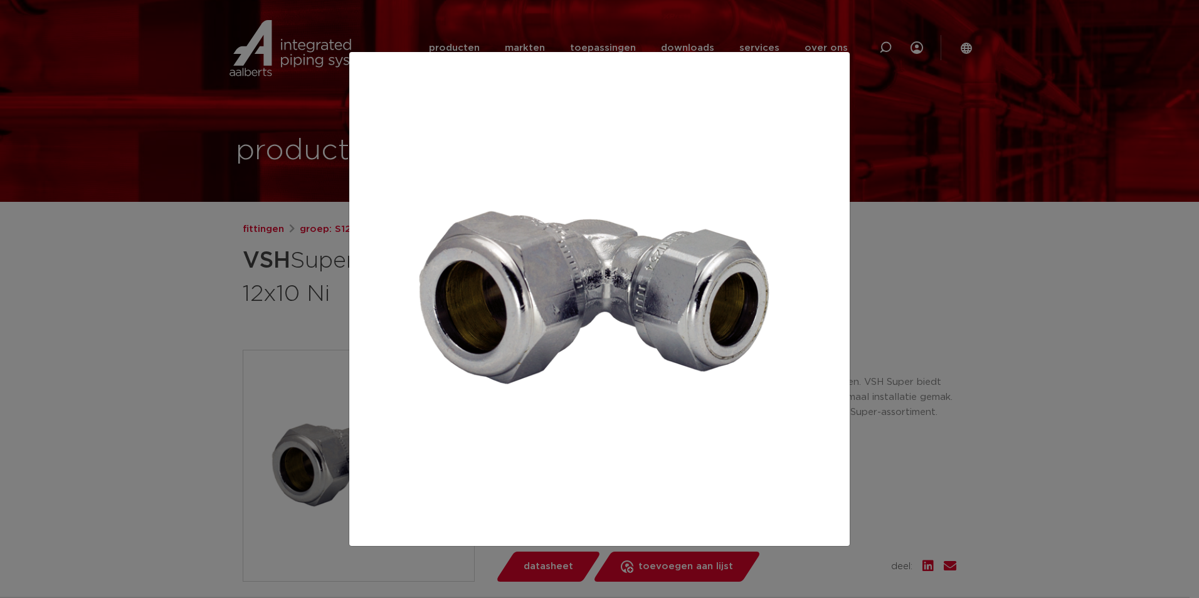
click at [135, 320] on div at bounding box center [599, 299] width 1199 height 598
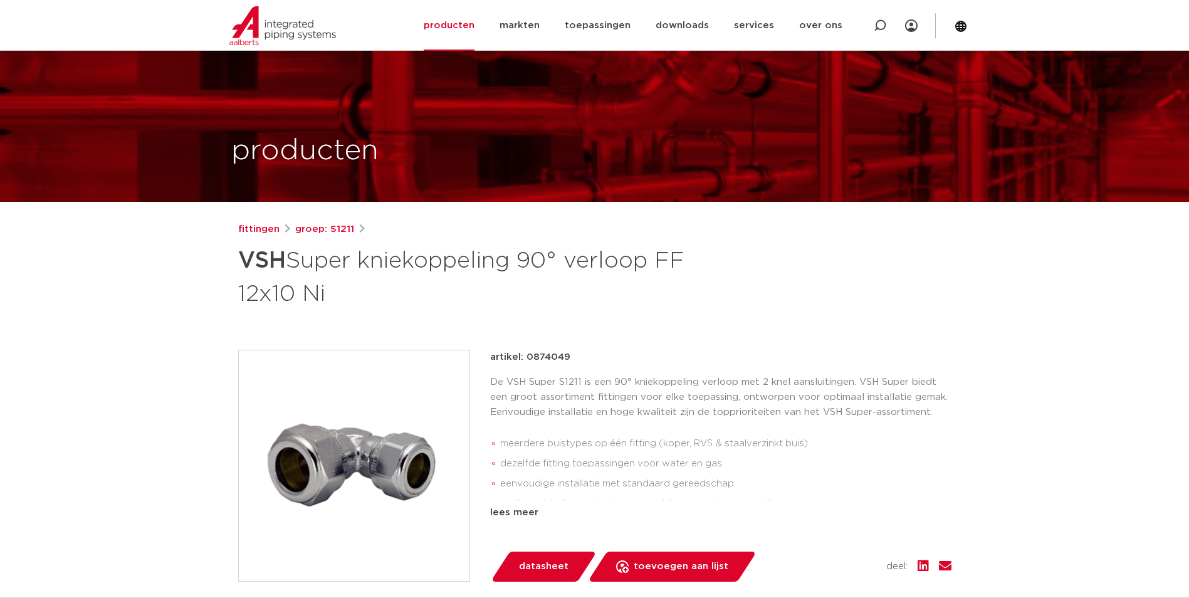
scroll to position [63, 0]
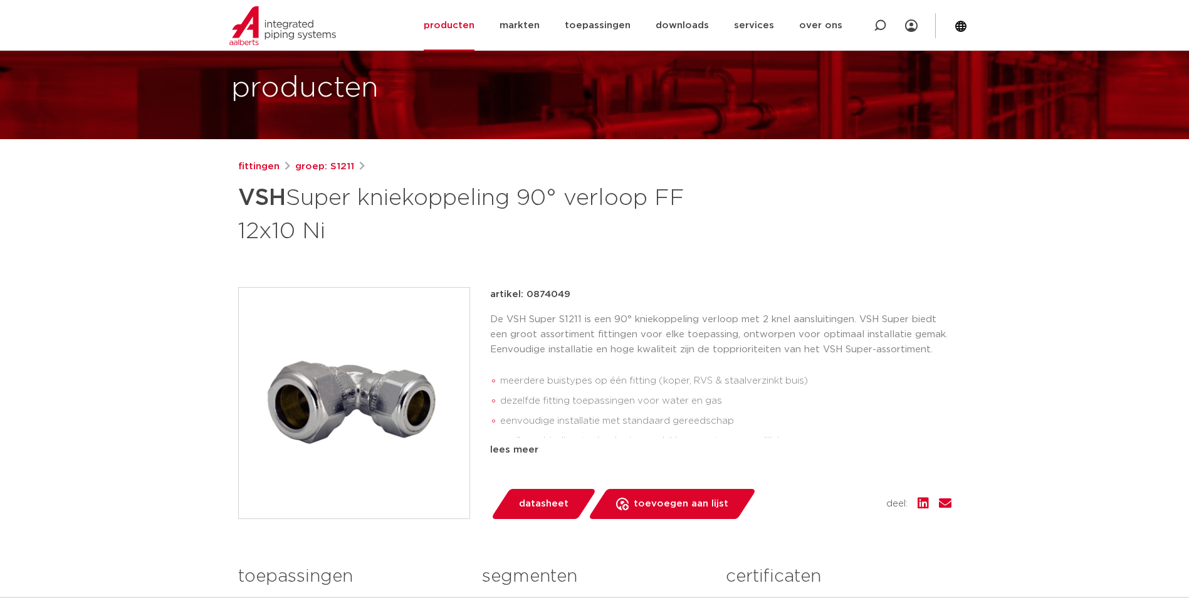
click at [396, 413] on img at bounding box center [354, 403] width 231 height 231
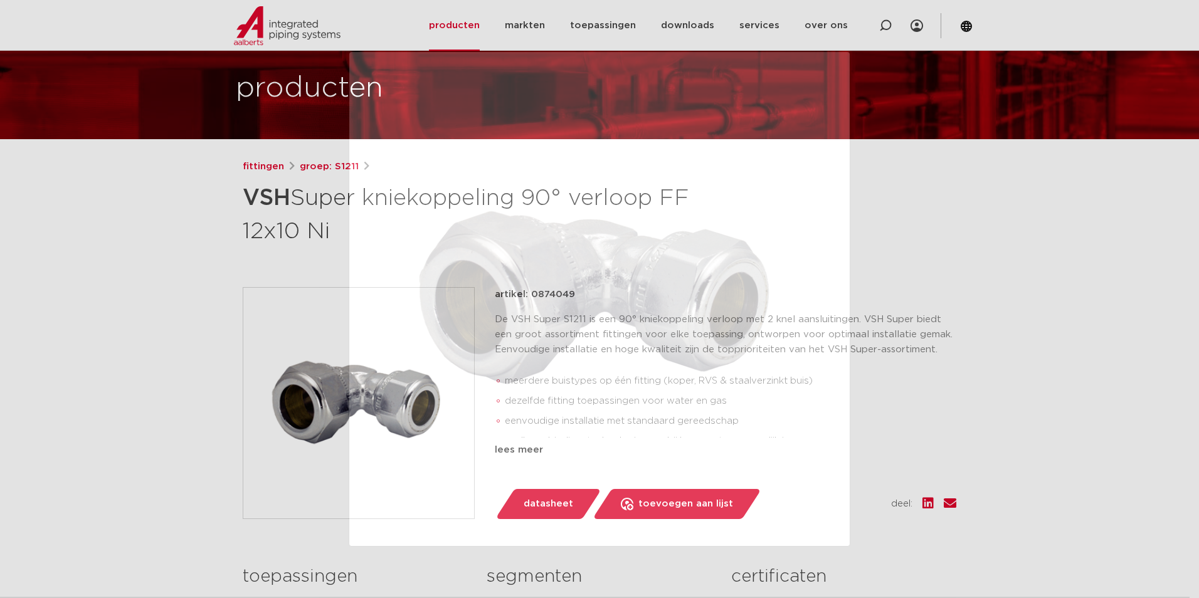
click at [957, 439] on div at bounding box center [599, 299] width 1199 height 598
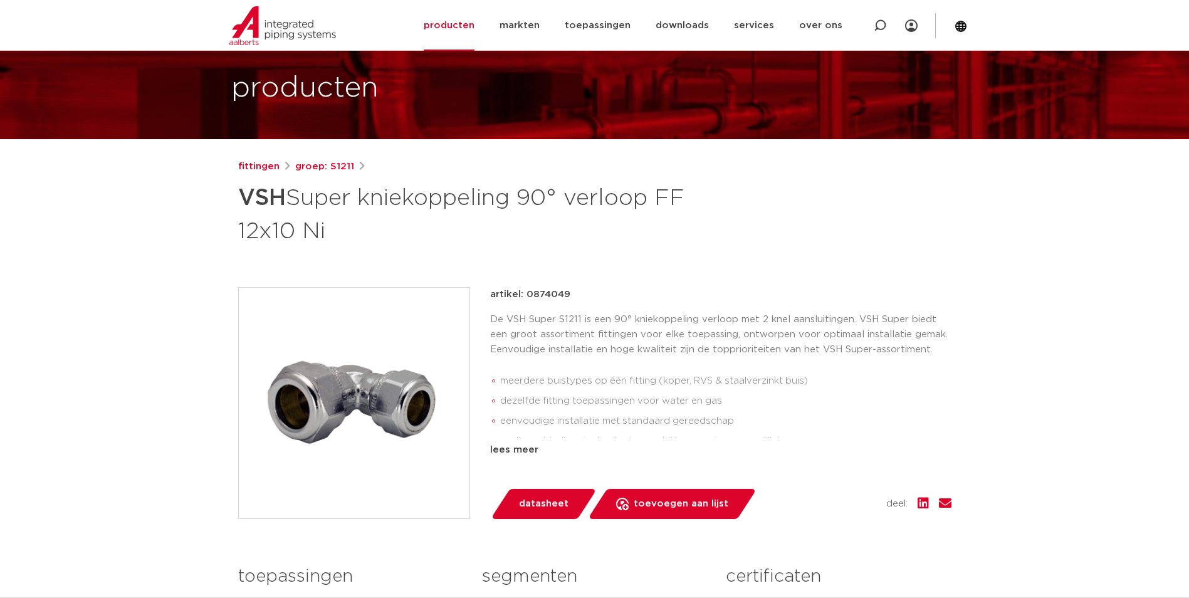
click at [641, 357] on div "De VSH Super S1211 is een 90° kniekoppeling verloop met 2 knel aansluitingen. V…" at bounding box center [720, 374] width 461 height 125
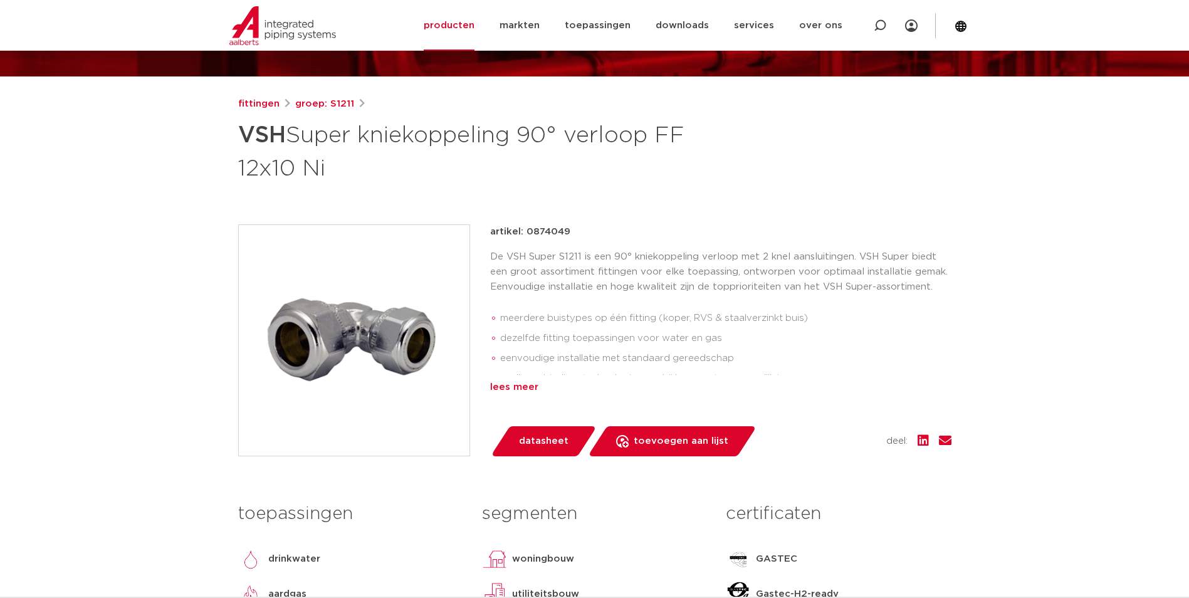
click at [498, 391] on div "lees meer" at bounding box center [720, 387] width 461 height 15
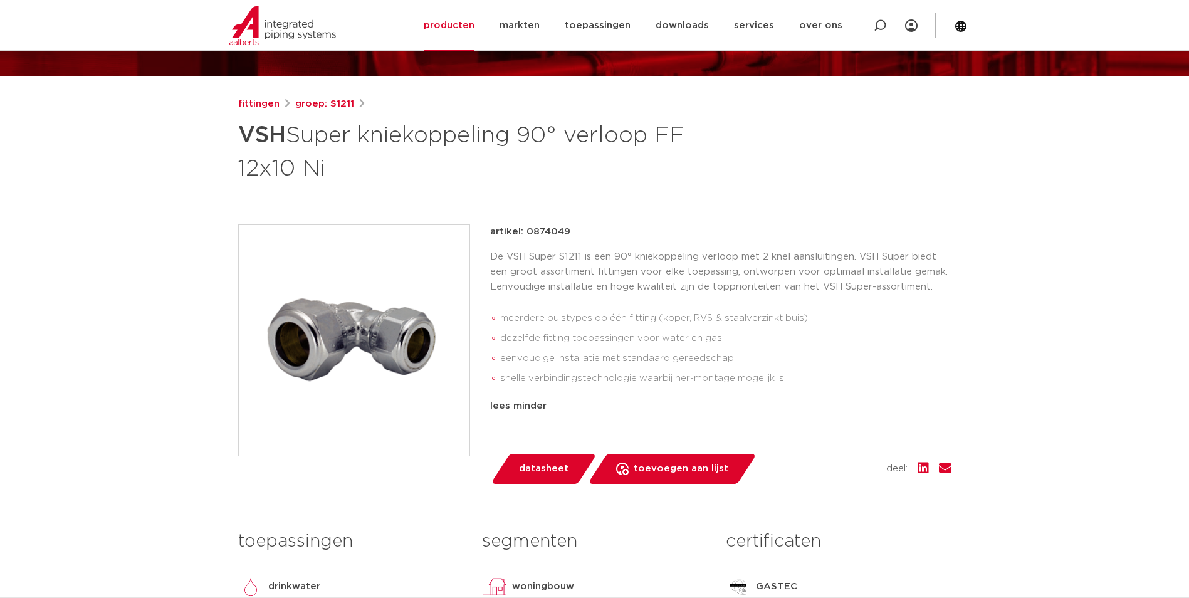
click at [532, 276] on p "De VSH Super S1211 is een 90° kniekoppeling verloop met 2 knel aansluitingen. V…" at bounding box center [720, 271] width 461 height 45
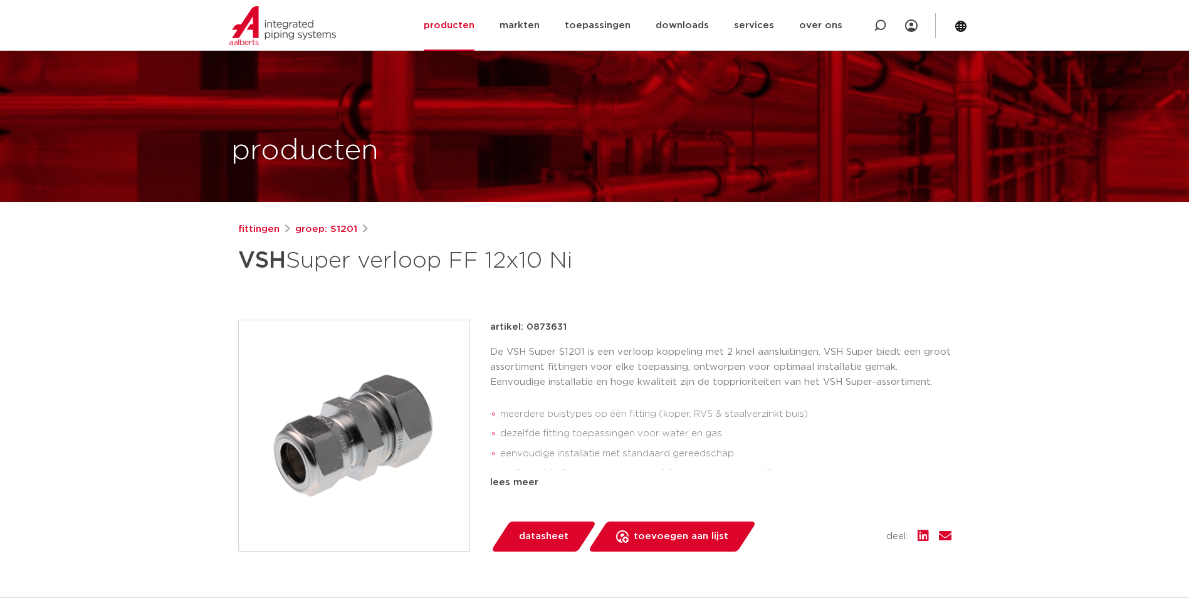
scroll to position [63, 0]
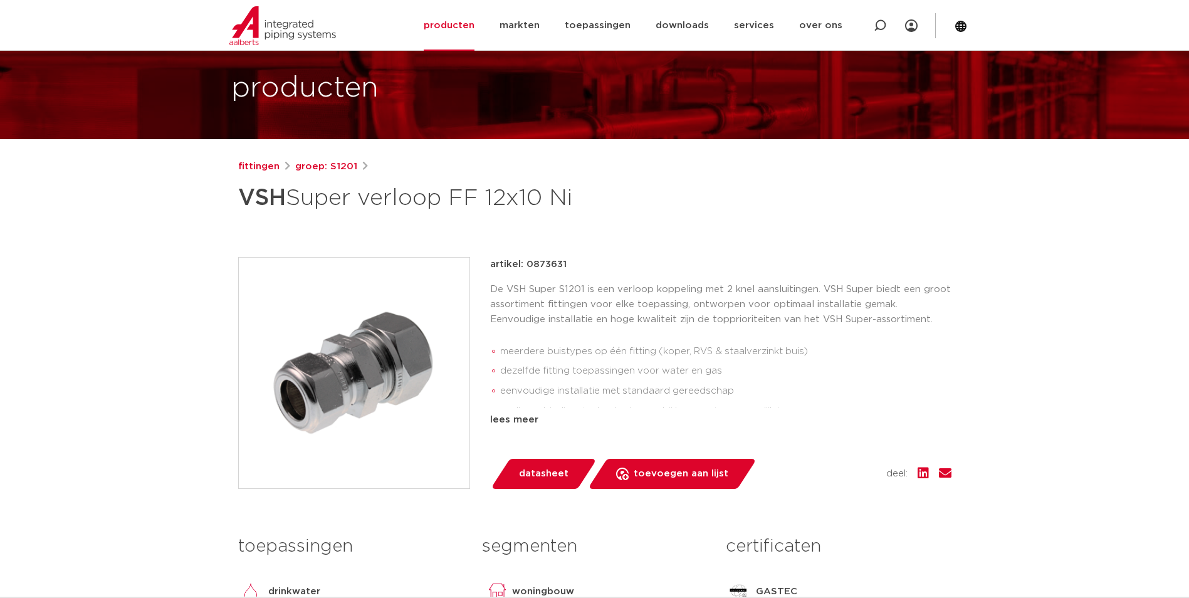
click at [370, 370] on img at bounding box center [354, 373] width 231 height 231
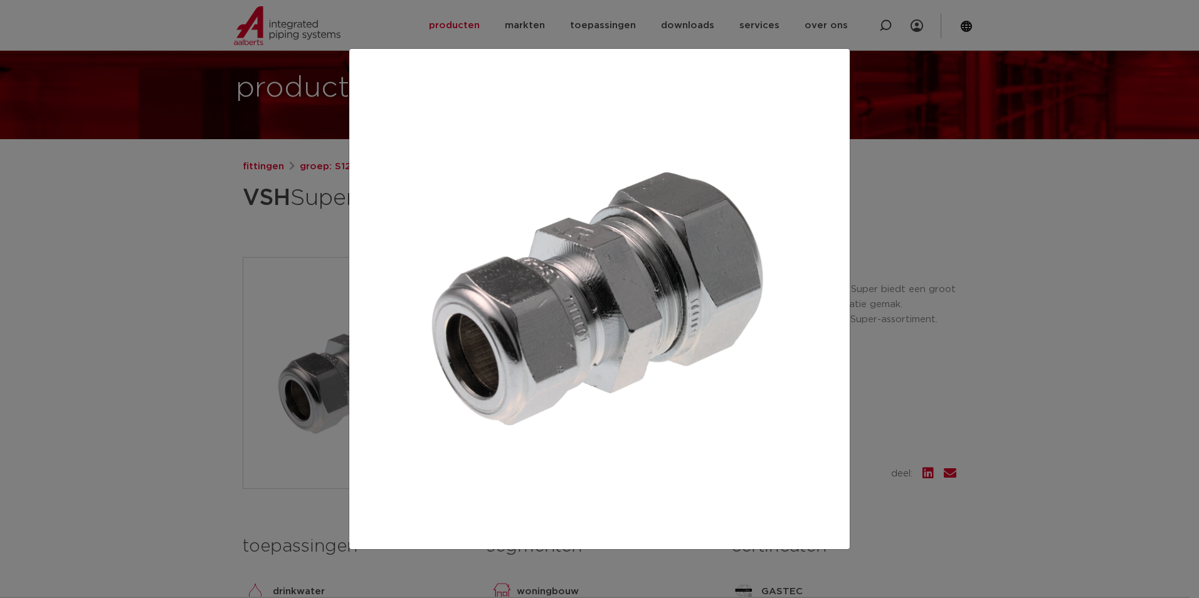
click at [882, 372] on div at bounding box center [599, 299] width 1199 height 598
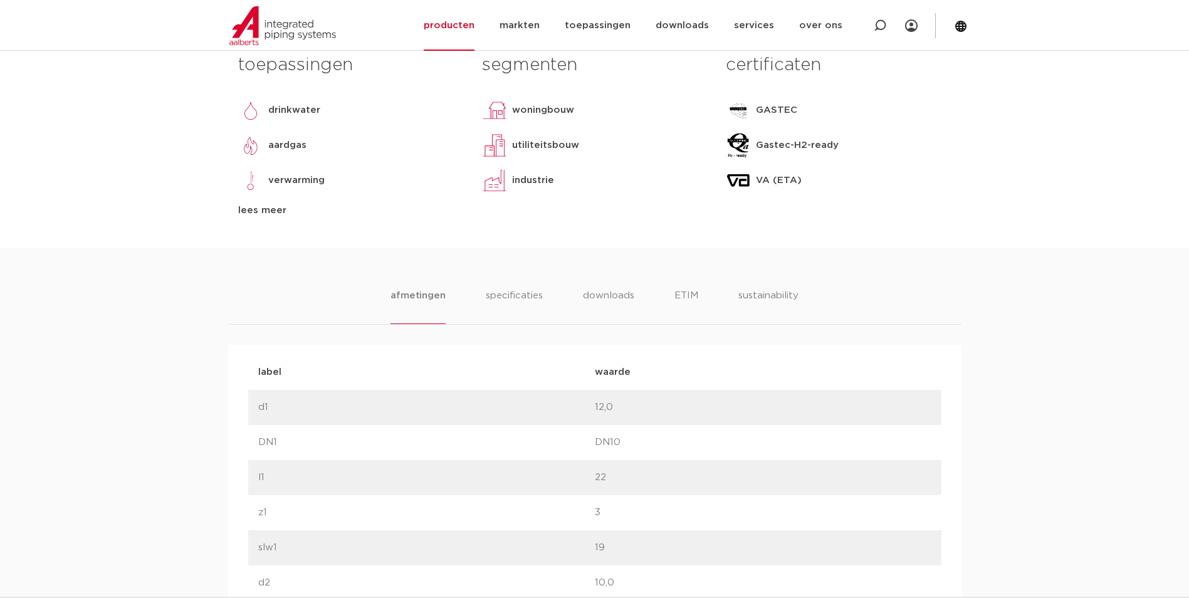
scroll to position [564, 0]
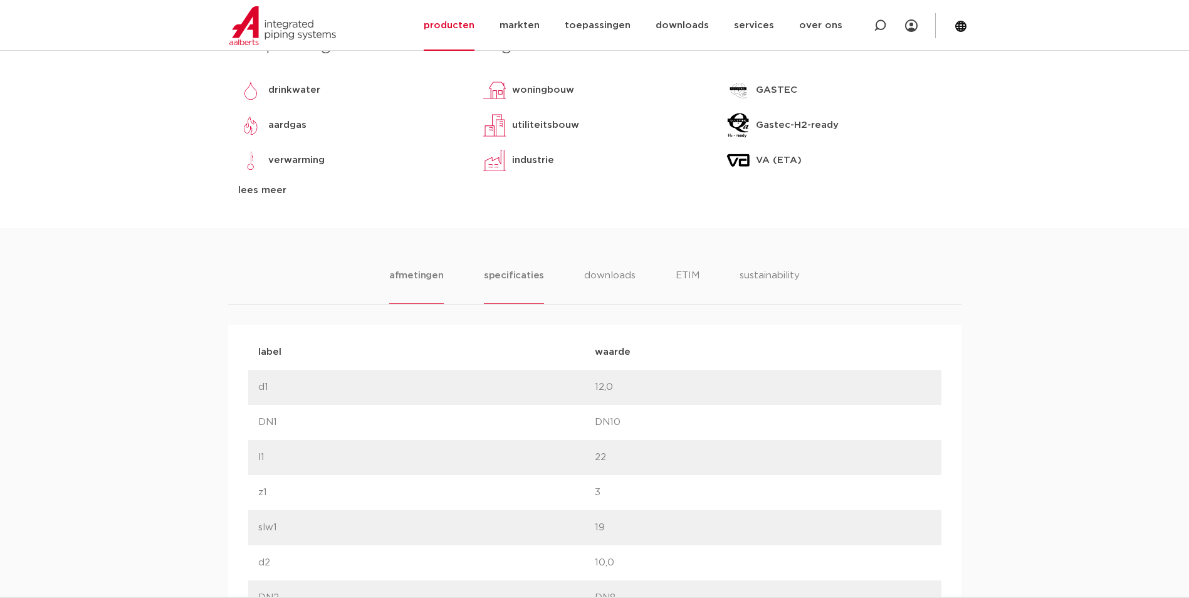
click at [523, 285] on li "specificaties" at bounding box center [514, 286] width 60 height 36
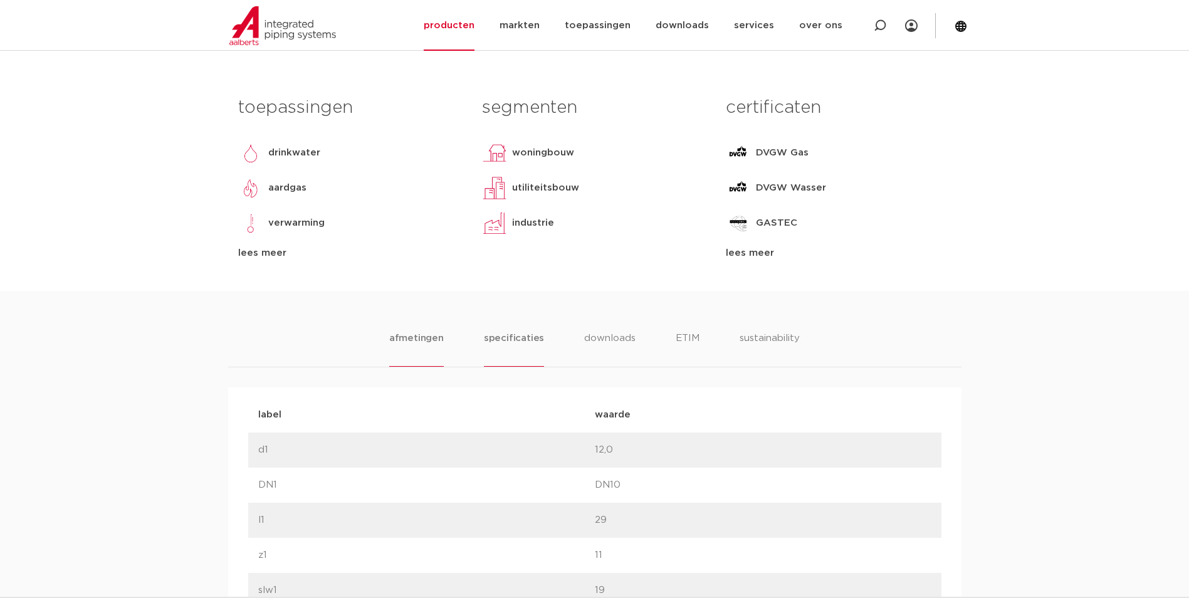
click at [527, 363] on li "specificaties" at bounding box center [514, 349] width 60 height 36
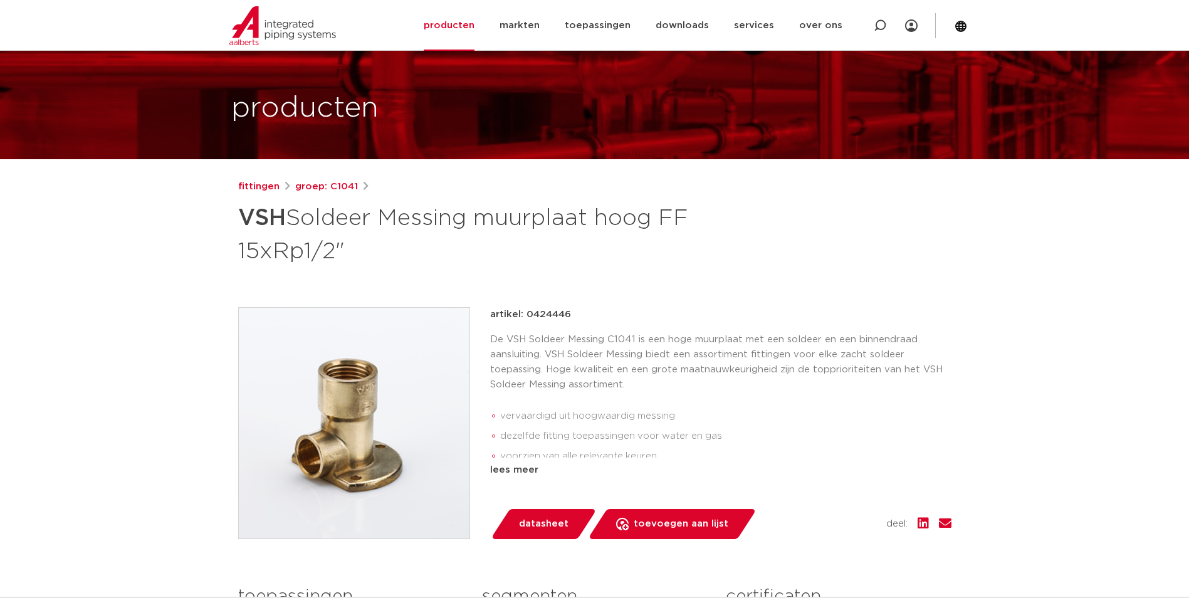
scroll to position [63, 0]
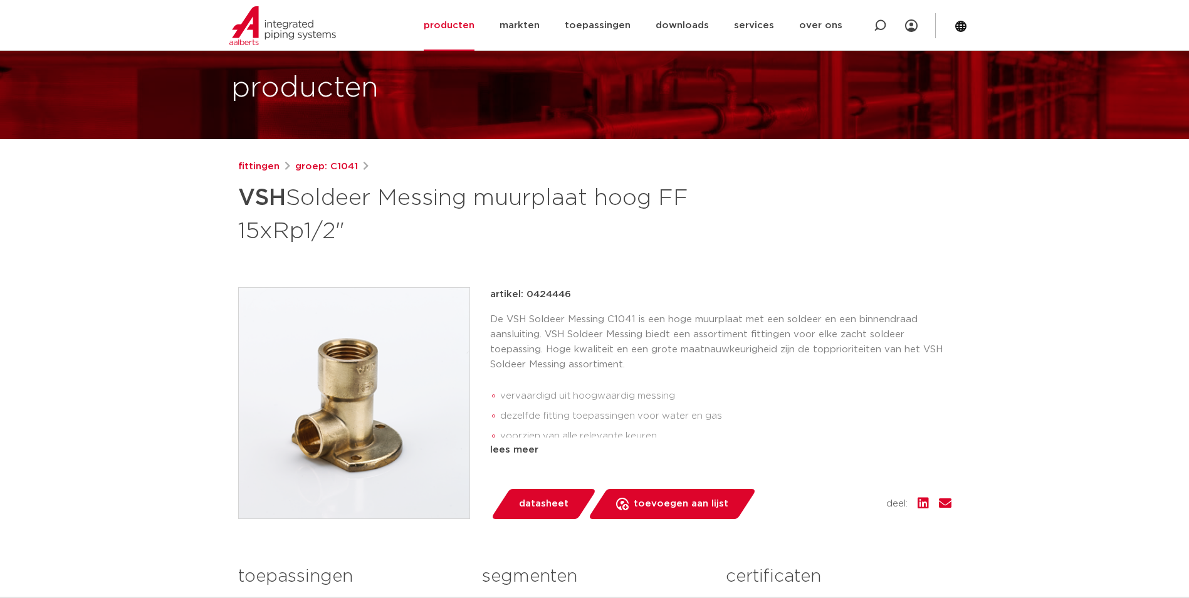
click at [397, 386] on img at bounding box center [354, 403] width 231 height 231
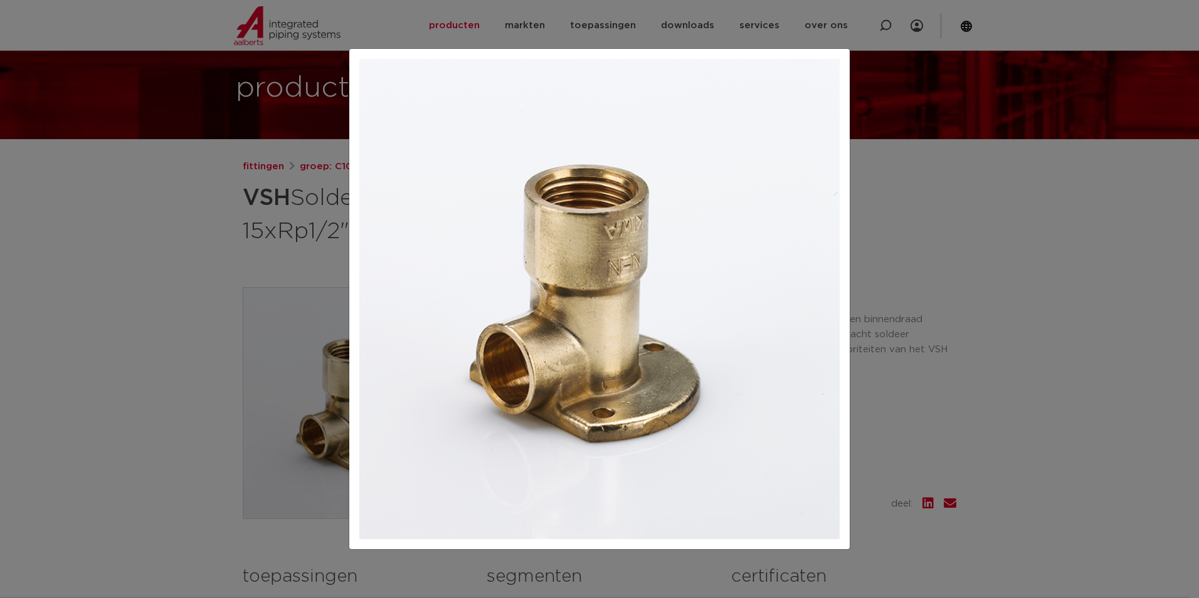
click at [182, 271] on div at bounding box center [599, 299] width 1199 height 598
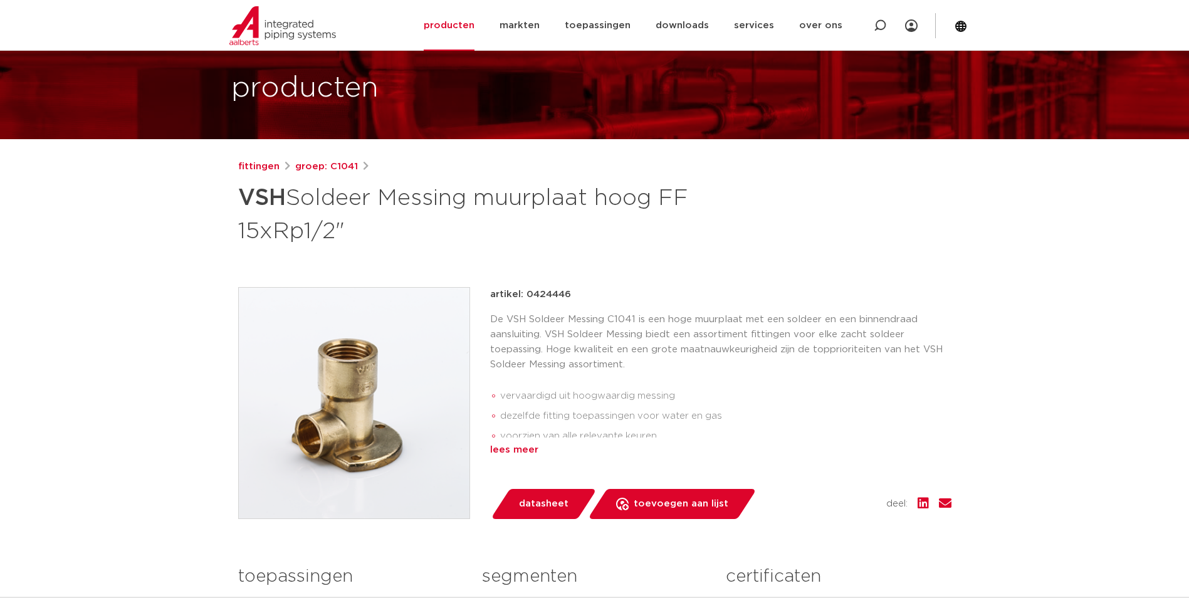
click at [530, 457] on div "lees meer" at bounding box center [720, 450] width 461 height 15
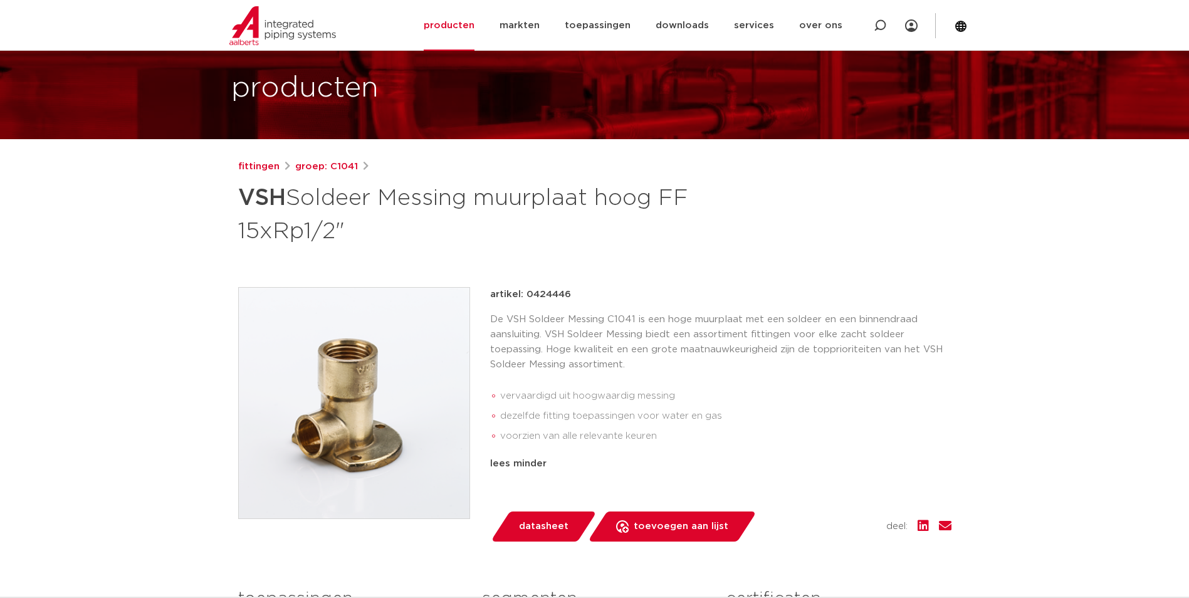
click at [382, 375] on img at bounding box center [354, 403] width 231 height 231
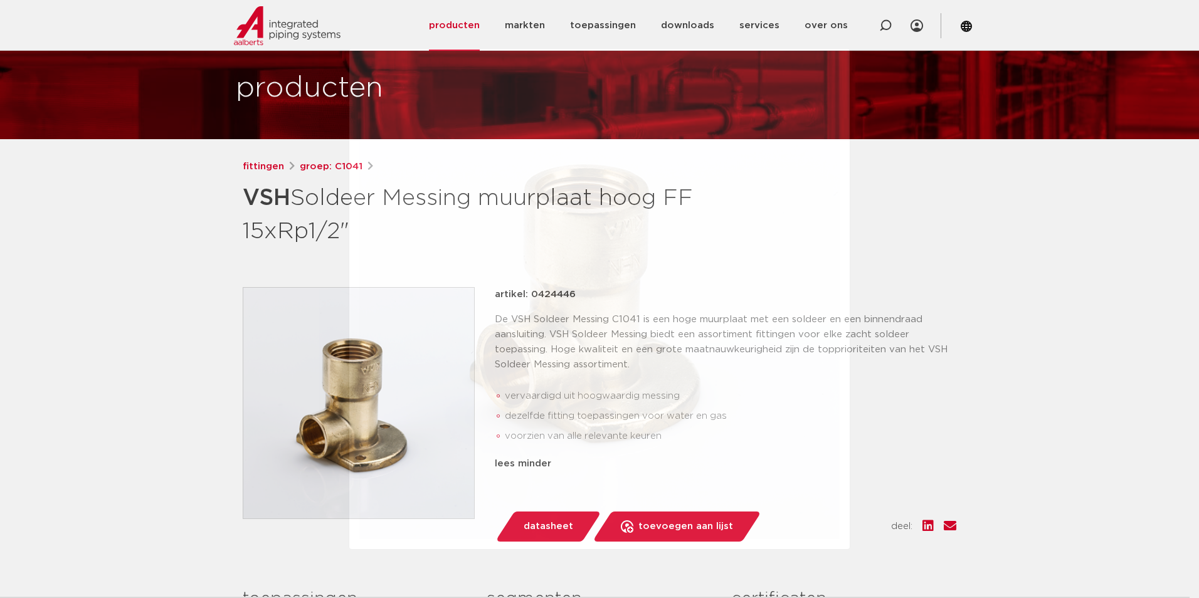
click at [157, 285] on div at bounding box center [599, 299] width 1199 height 598
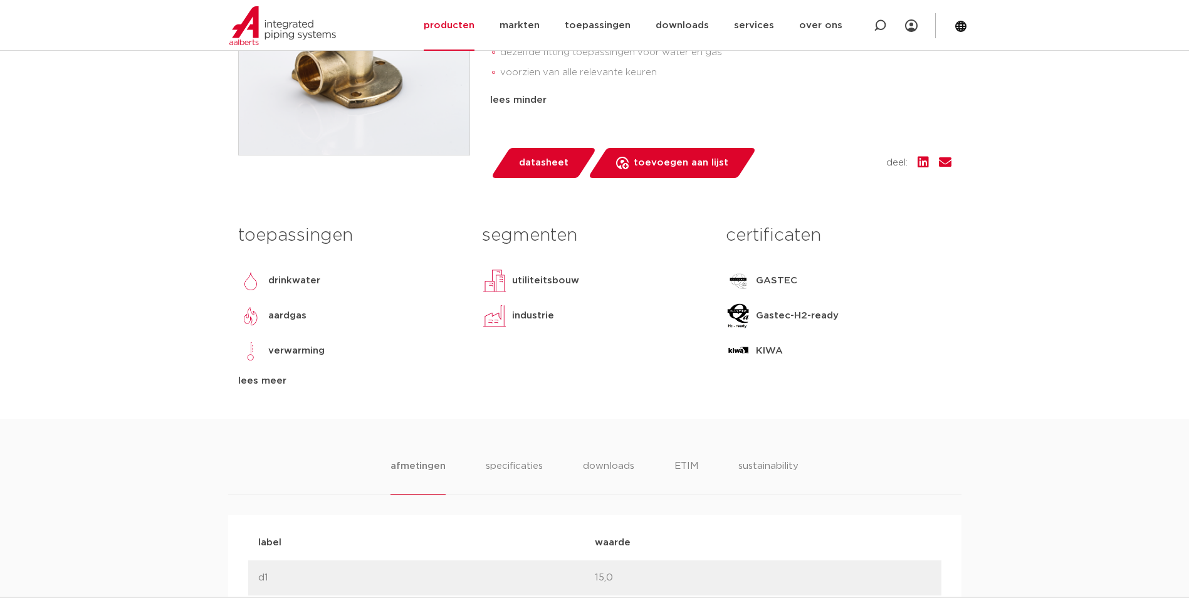
scroll to position [502, 0]
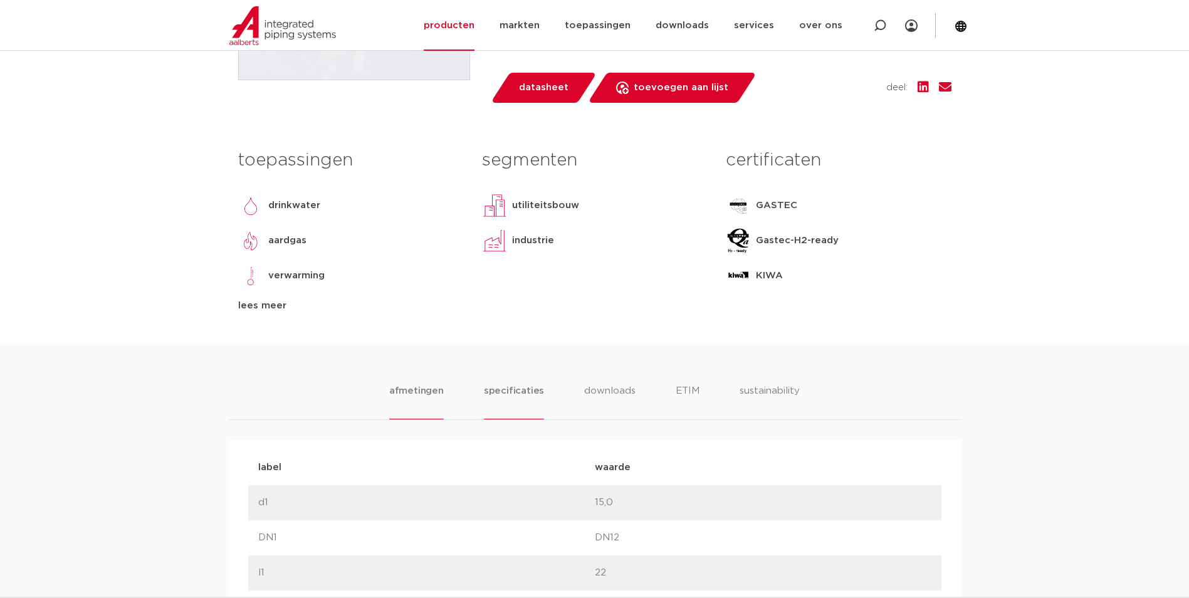
click at [515, 394] on li "specificaties" at bounding box center [514, 402] width 60 height 36
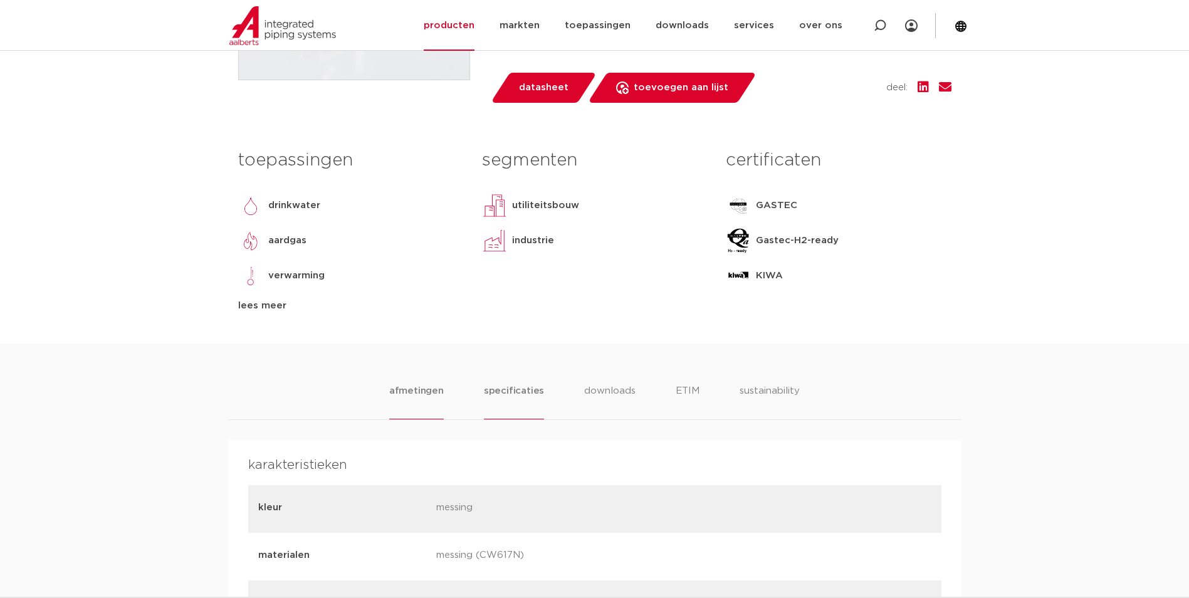
click at [426, 394] on li "afmetingen" at bounding box center [416, 402] width 55 height 36
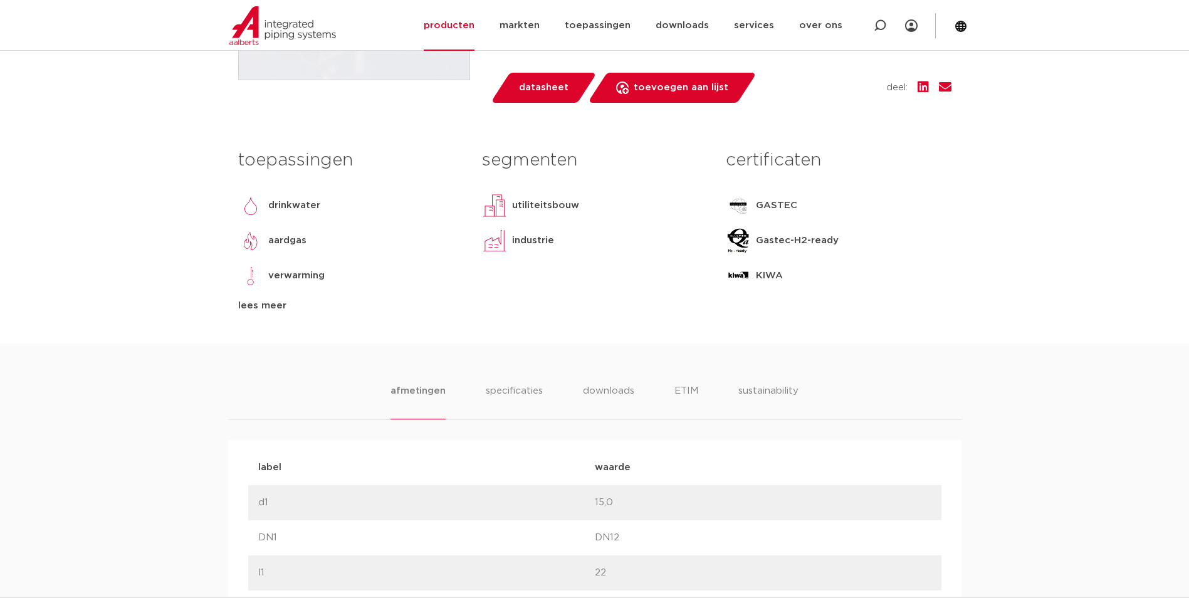
click at [544, 391] on ul "afmetingen specificaties downloads ETIM sustainability" at bounding box center [594, 402] width 407 height 36
click at [535, 393] on li "specificaties" at bounding box center [514, 402] width 60 height 36
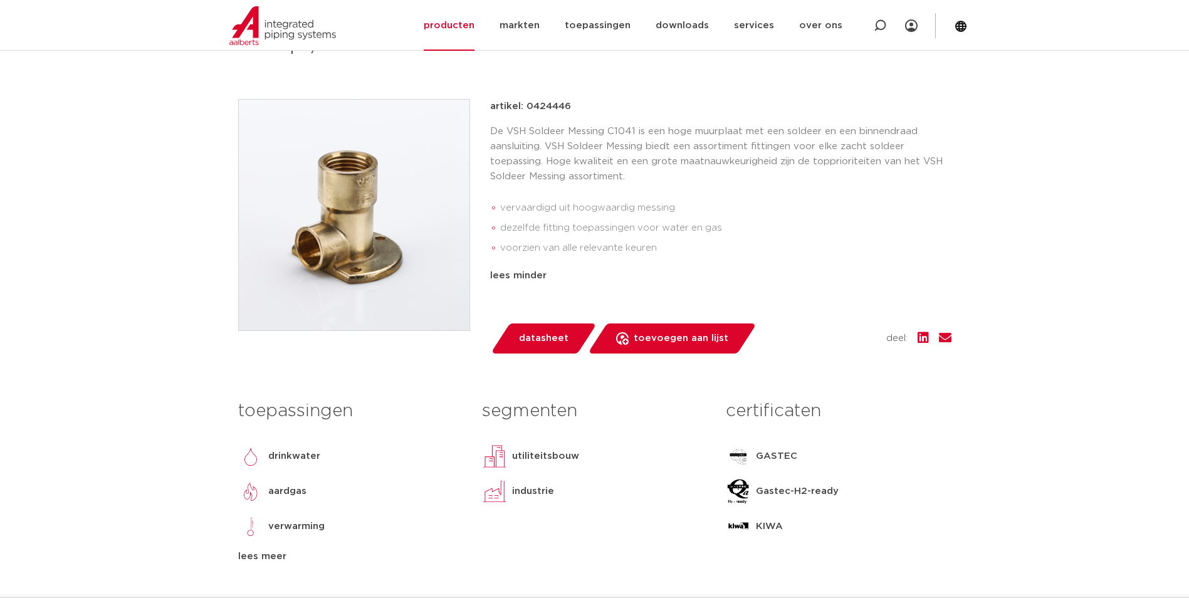
scroll to position [0, 0]
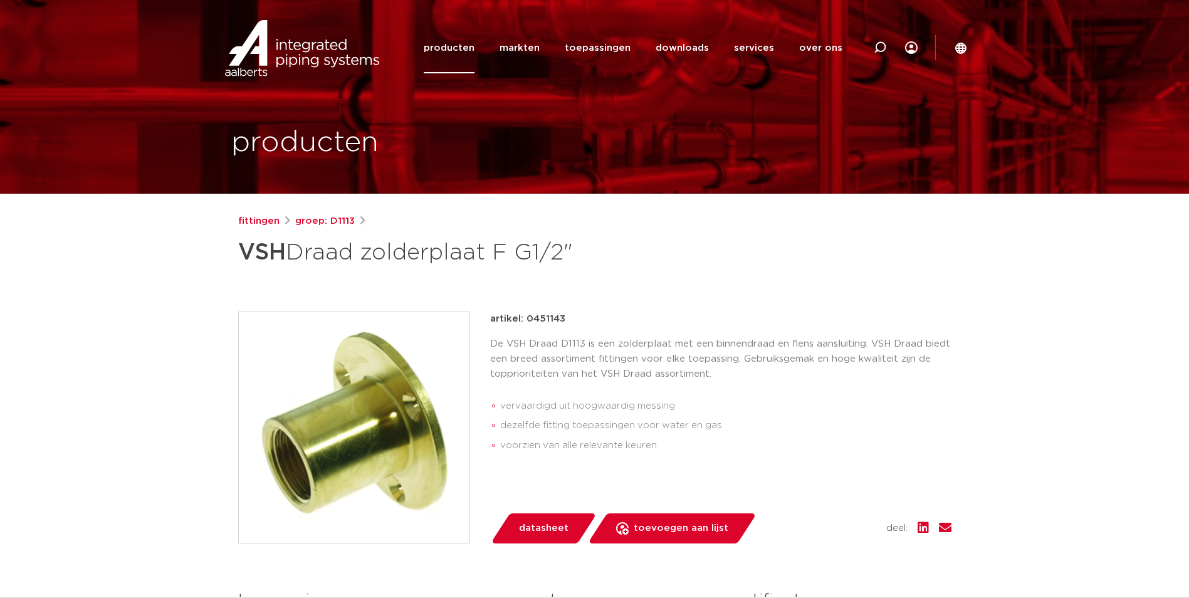
scroll to position [63, 0]
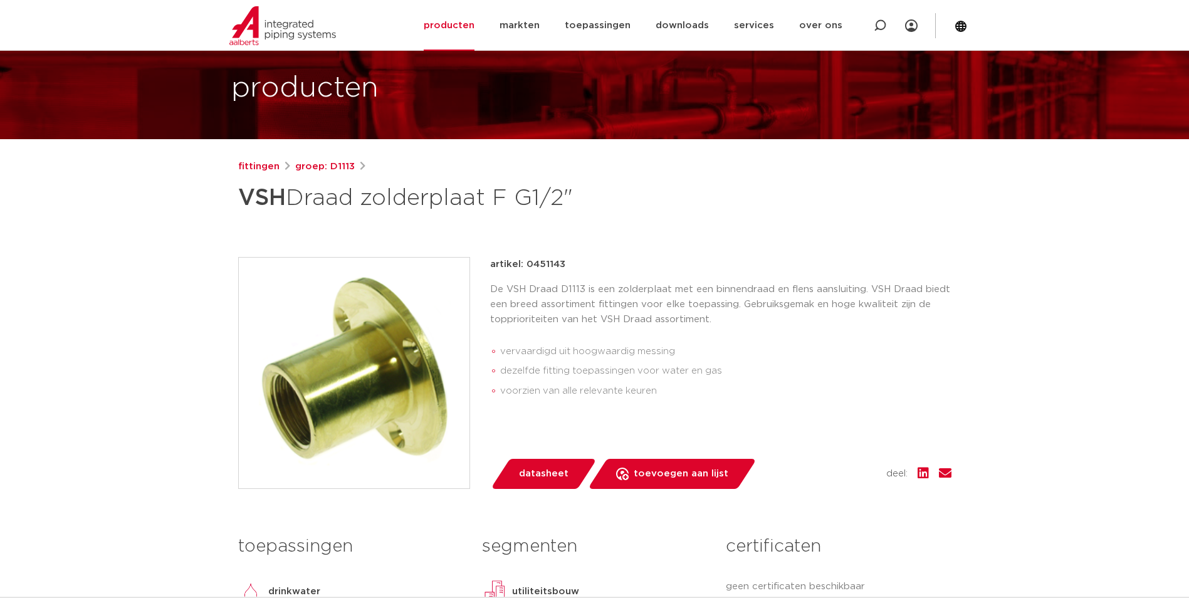
click at [381, 356] on img at bounding box center [354, 373] width 231 height 231
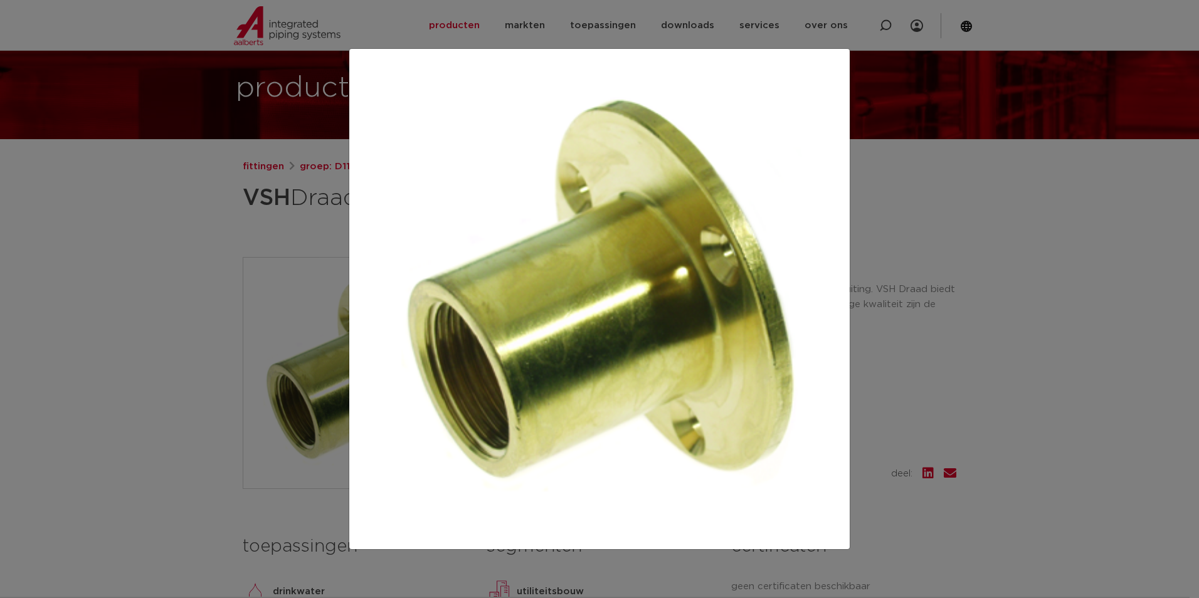
click at [193, 323] on div at bounding box center [599, 299] width 1199 height 598
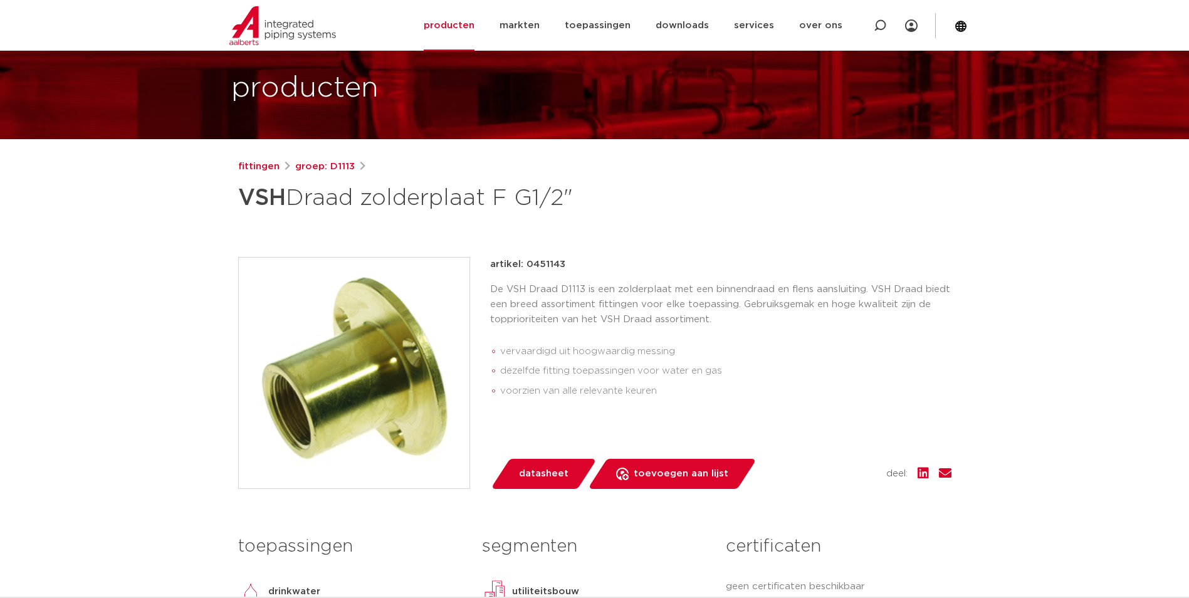
click at [608, 300] on p "De VSH Draad D1113 is een zolderplaat met een binnendraad en flens aansluiting.…" at bounding box center [720, 304] width 461 height 45
click at [584, 322] on p "De VSH Draad D1113 is een zolderplaat met een binnendraad en flens aansluiting.…" at bounding box center [720, 304] width 461 height 45
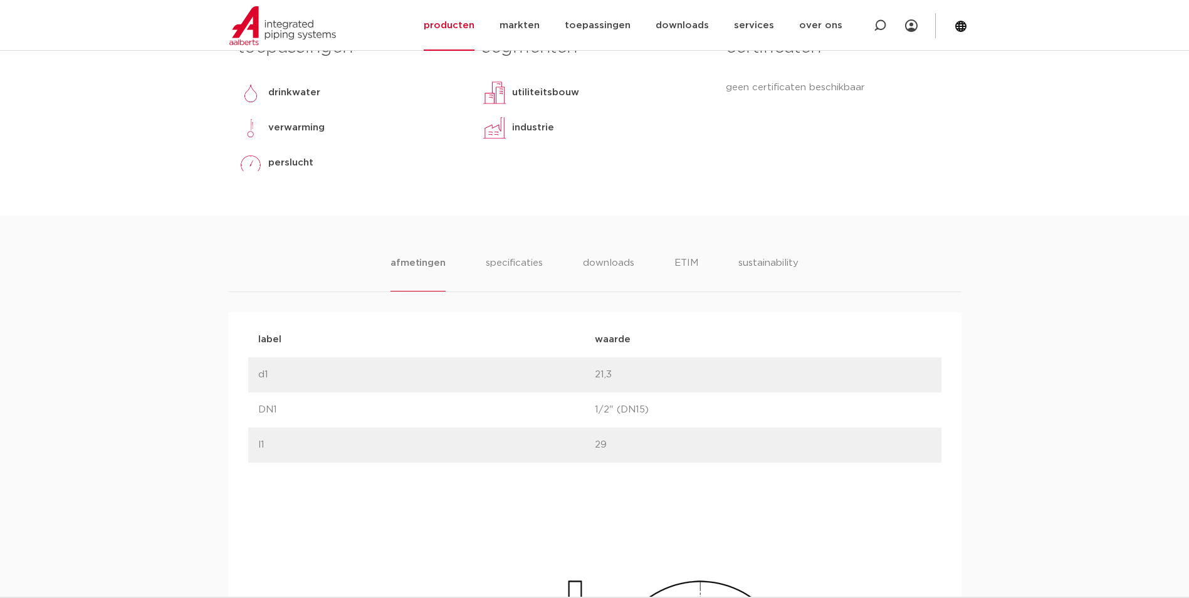
scroll to position [564, 0]
click at [503, 260] on li "specificaties" at bounding box center [514, 271] width 60 height 36
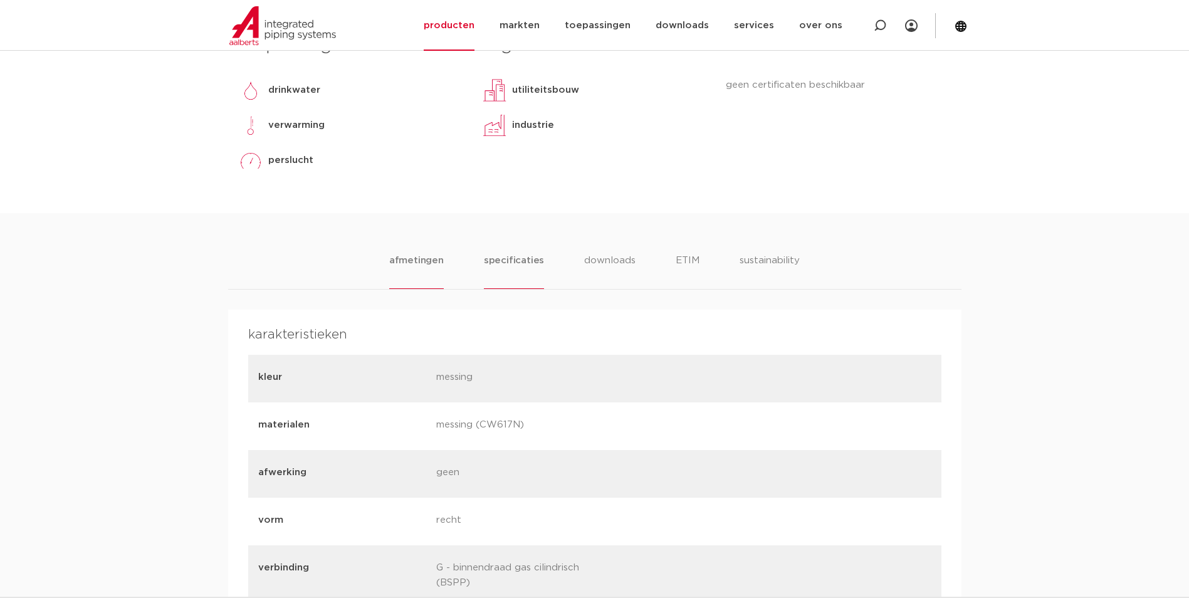
click at [430, 257] on li "afmetingen" at bounding box center [416, 271] width 55 height 36
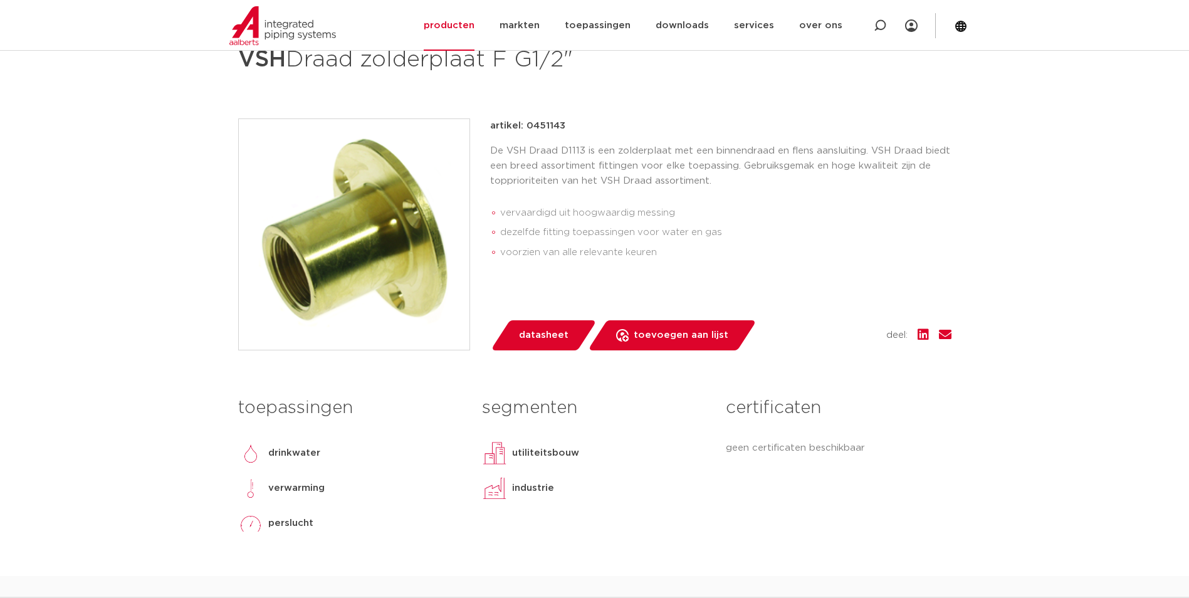
scroll to position [125, 0]
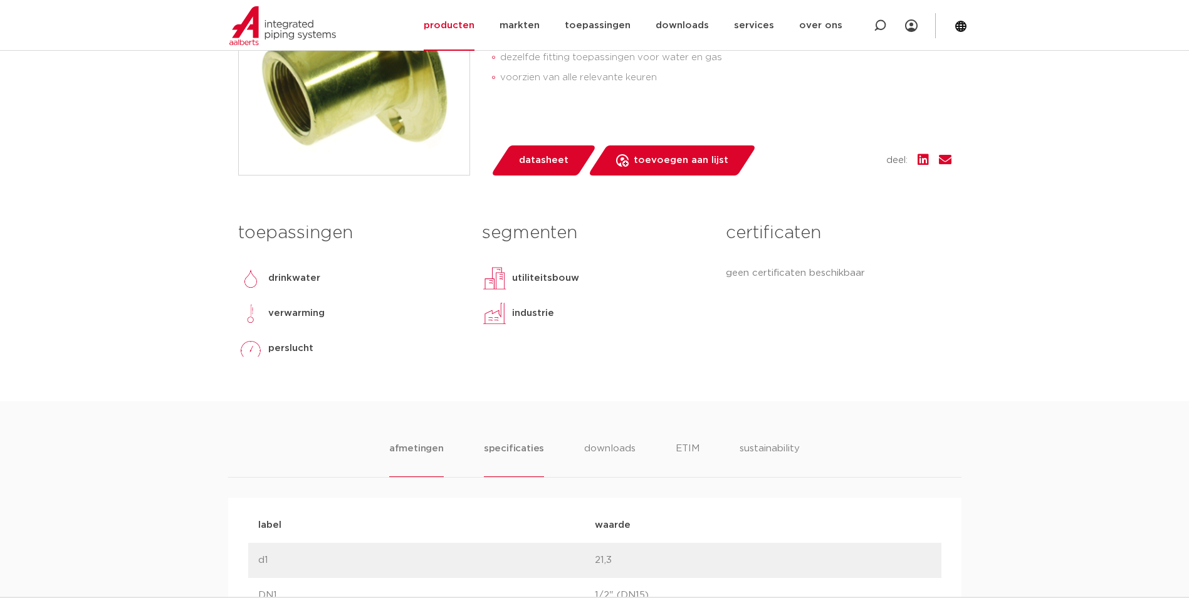
click at [532, 458] on li "specificaties" at bounding box center [514, 459] width 60 height 36
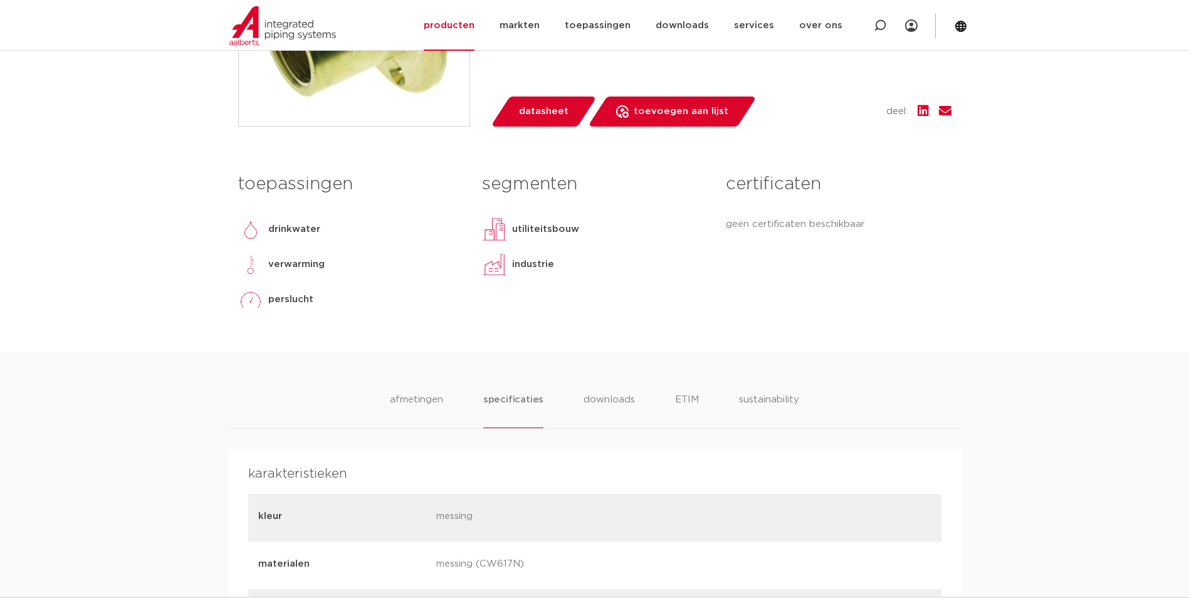
scroll to position [502, 0]
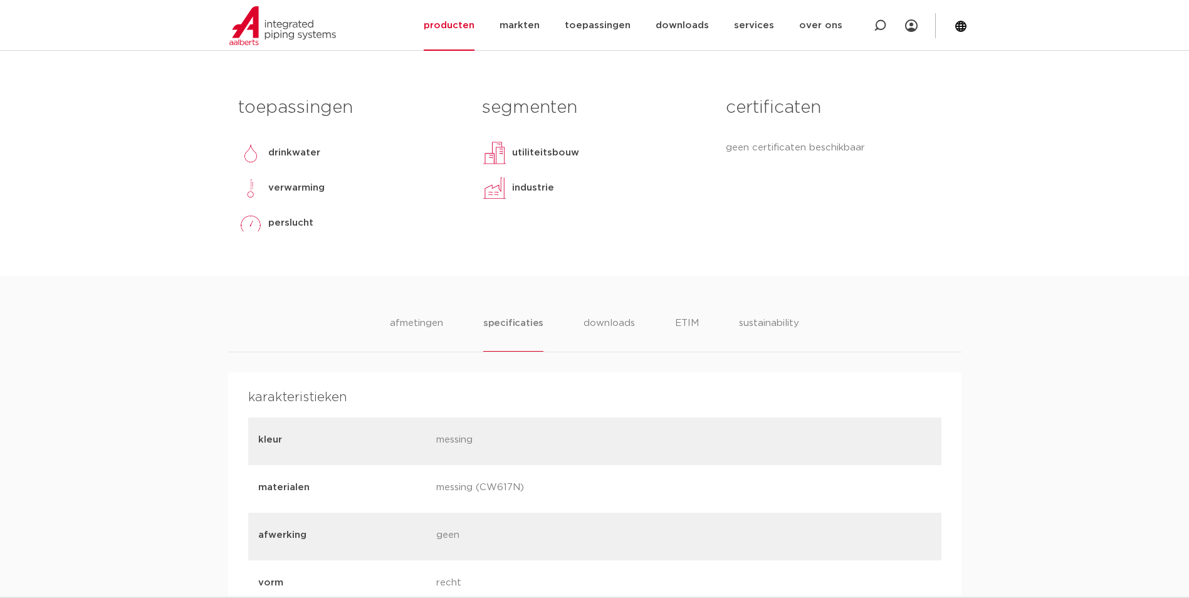
click at [429, 327] on li "afmetingen" at bounding box center [416, 334] width 55 height 36
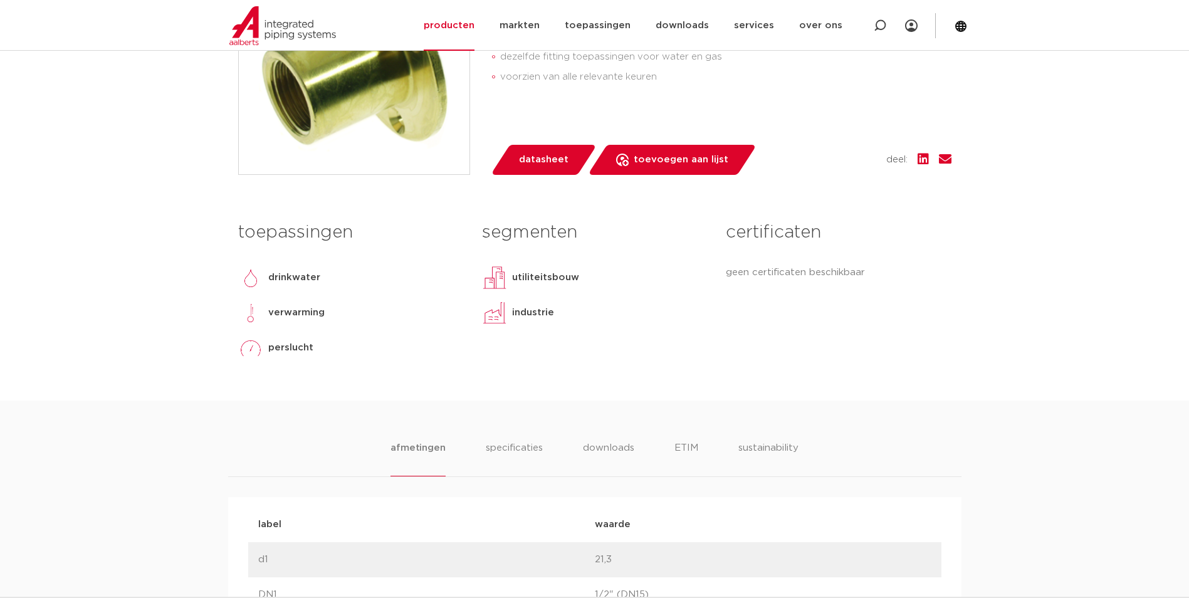
scroll to position [188, 0]
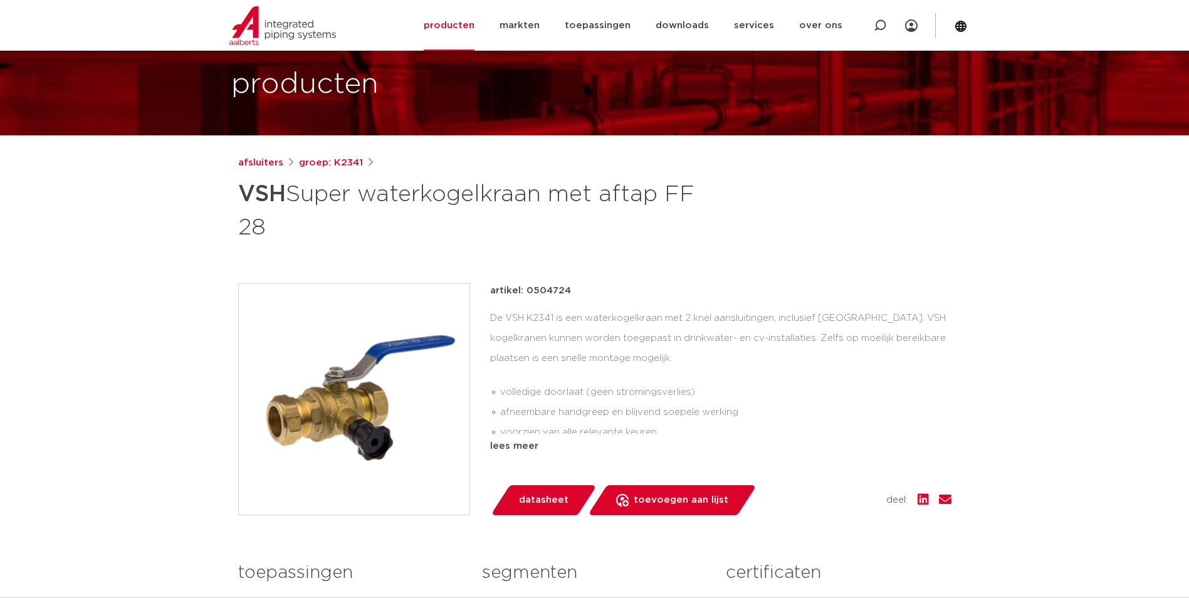
scroll to position [125, 0]
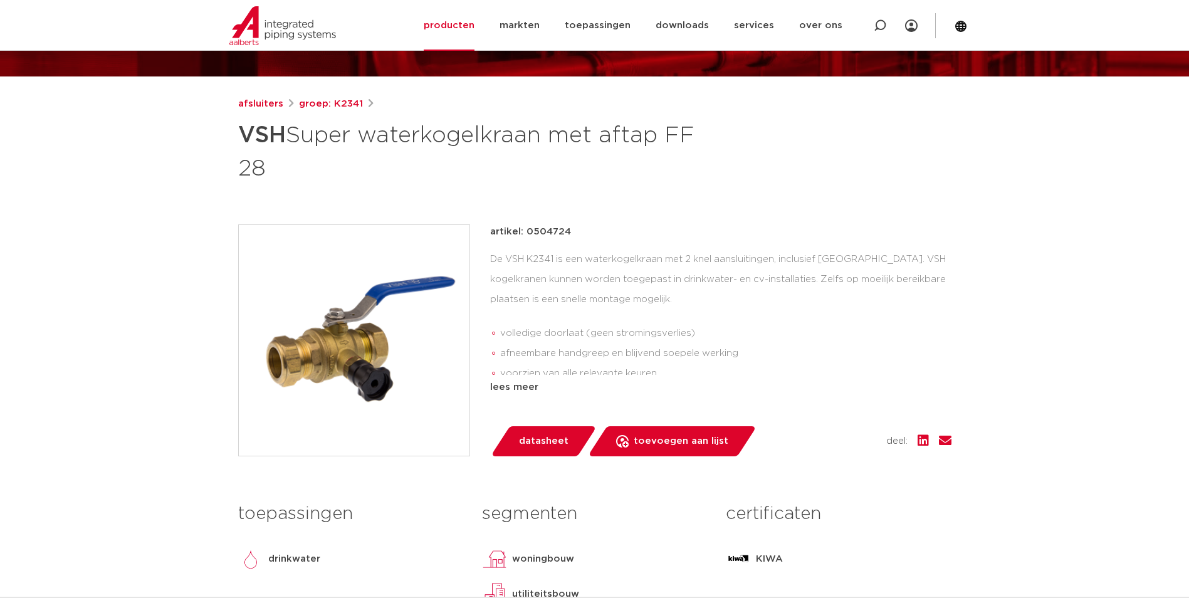
click at [327, 331] on img at bounding box center [354, 340] width 231 height 231
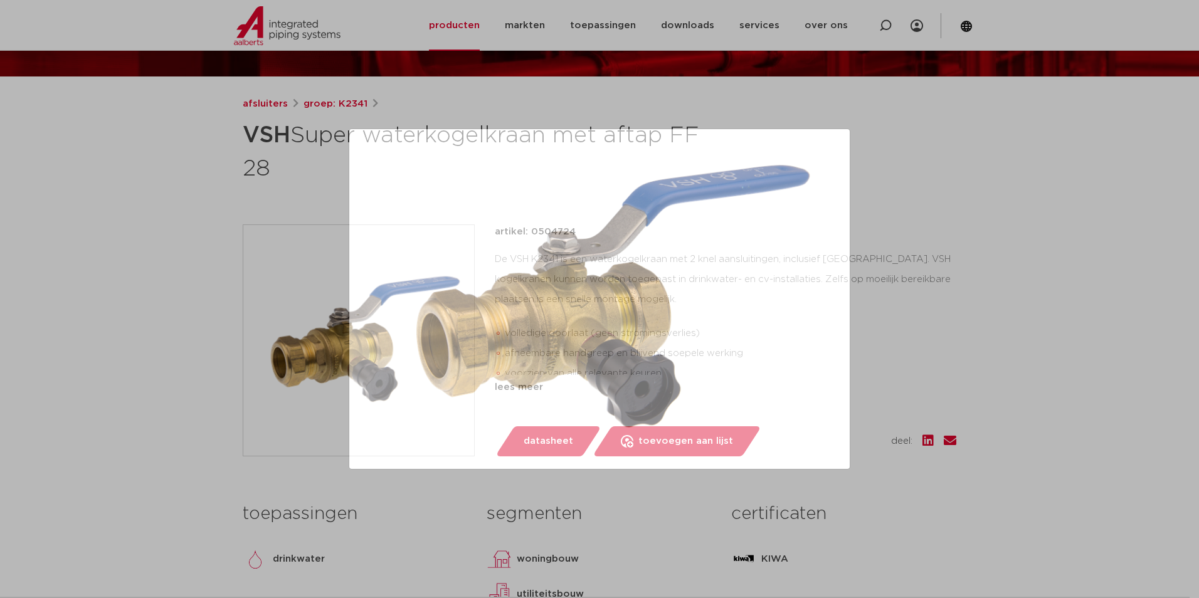
click at [156, 219] on div at bounding box center [599, 299] width 1199 height 598
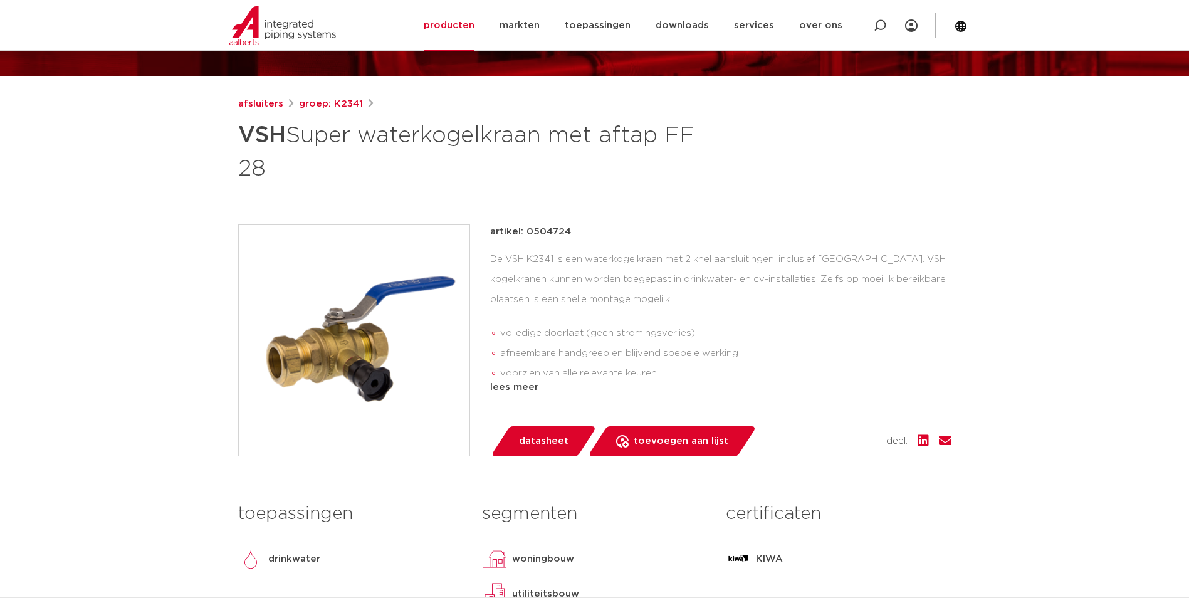
scroll to position [188, 0]
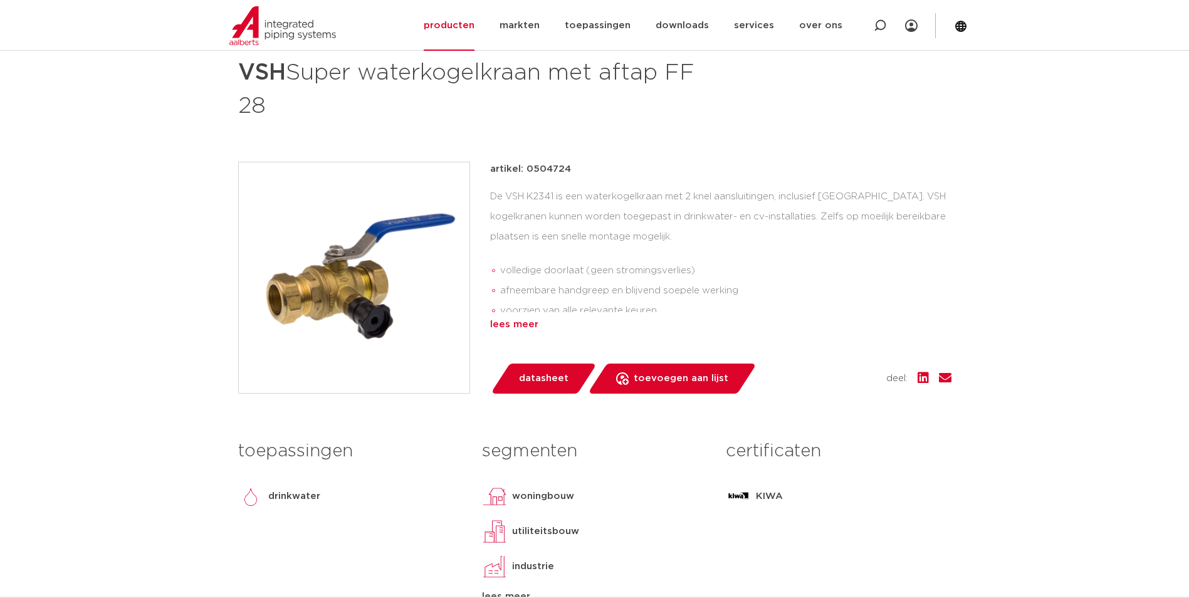
click at [523, 322] on div "lees meer" at bounding box center [720, 324] width 461 height 15
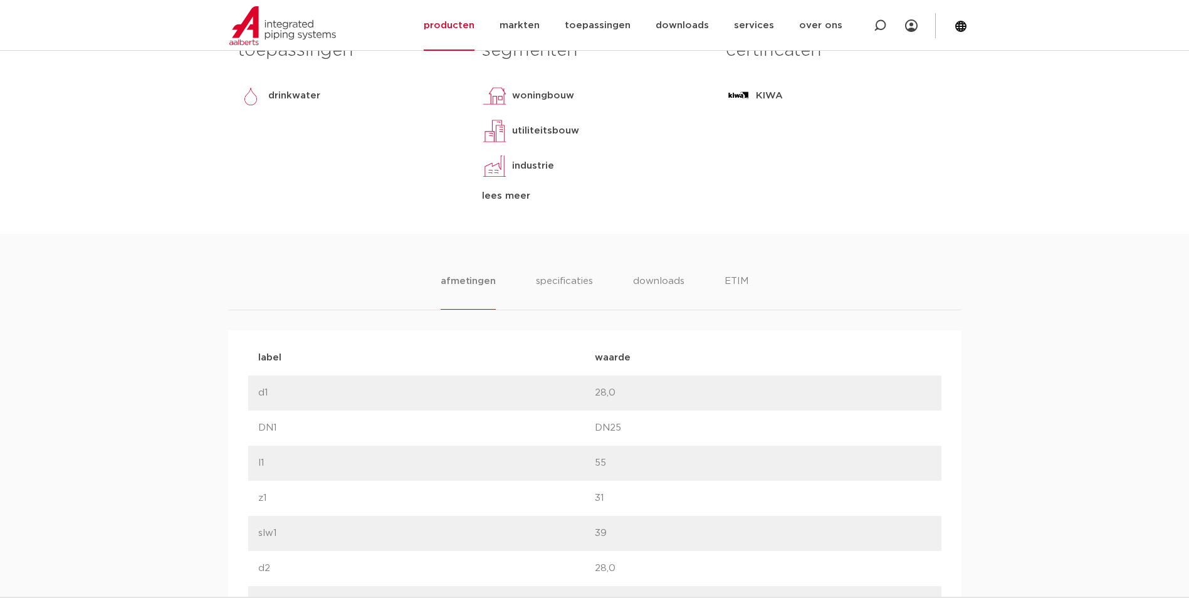
scroll to position [627, 0]
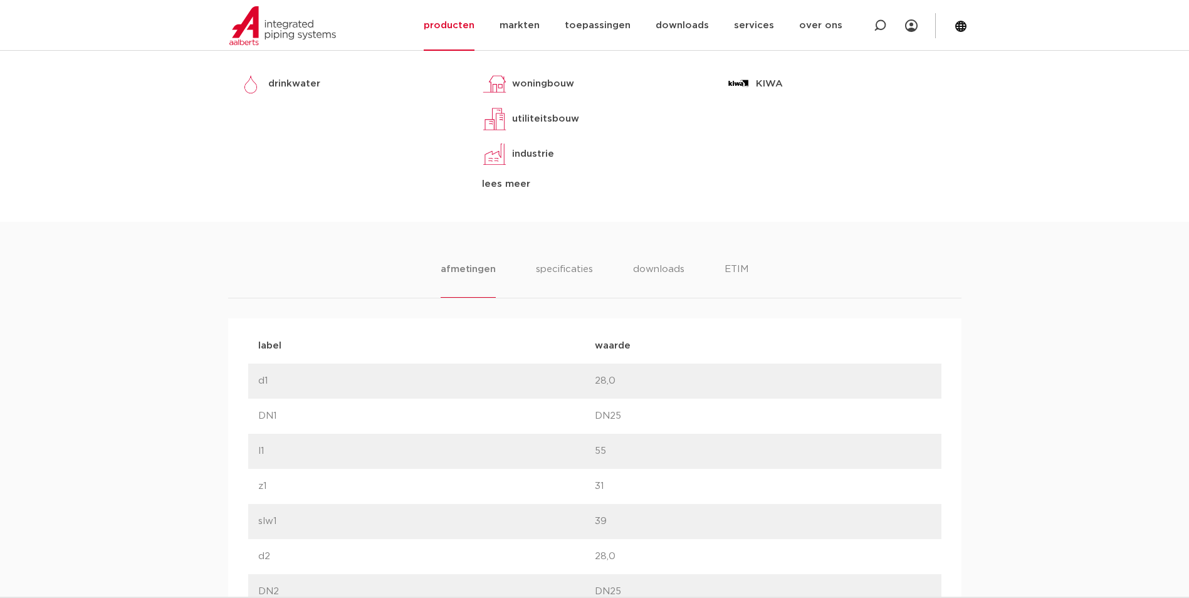
click at [532, 269] on ul "afmetingen specificaties downloads ETIM" at bounding box center [594, 280] width 307 height 36
click at [565, 273] on li "specificaties" at bounding box center [564, 280] width 60 height 36
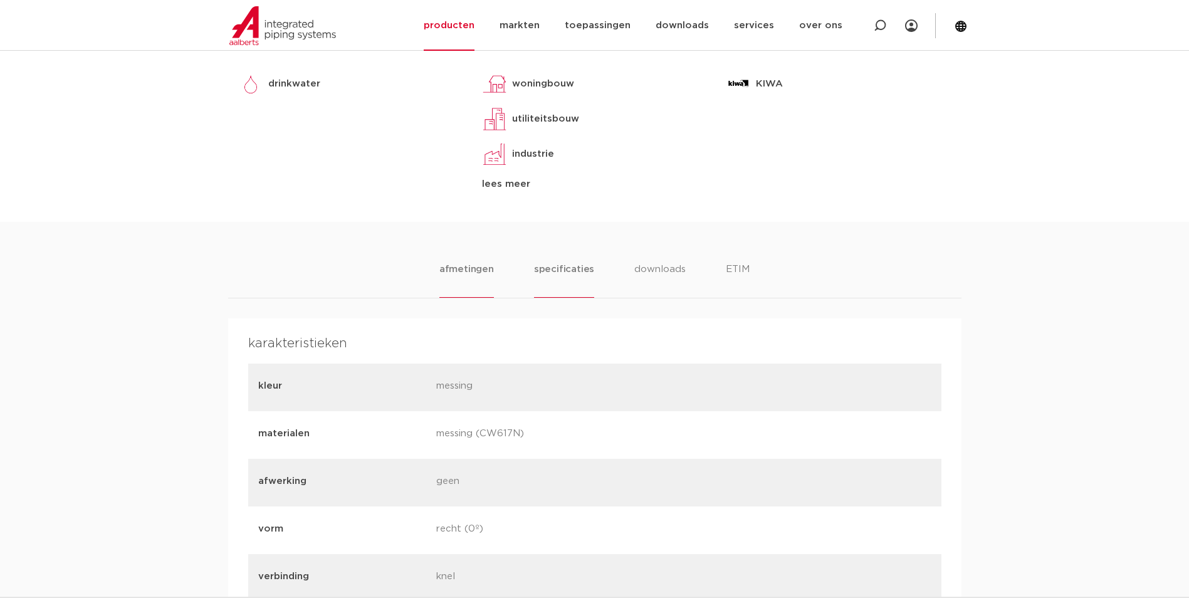
click at [481, 274] on li "afmetingen" at bounding box center [466, 280] width 55 height 36
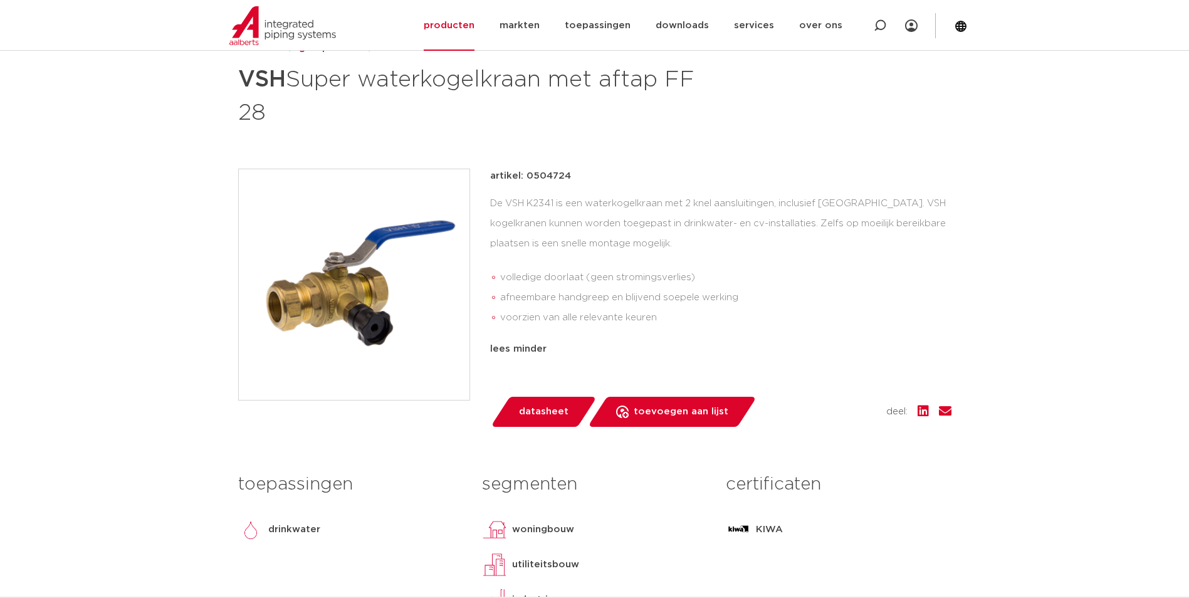
scroll to position [125, 0]
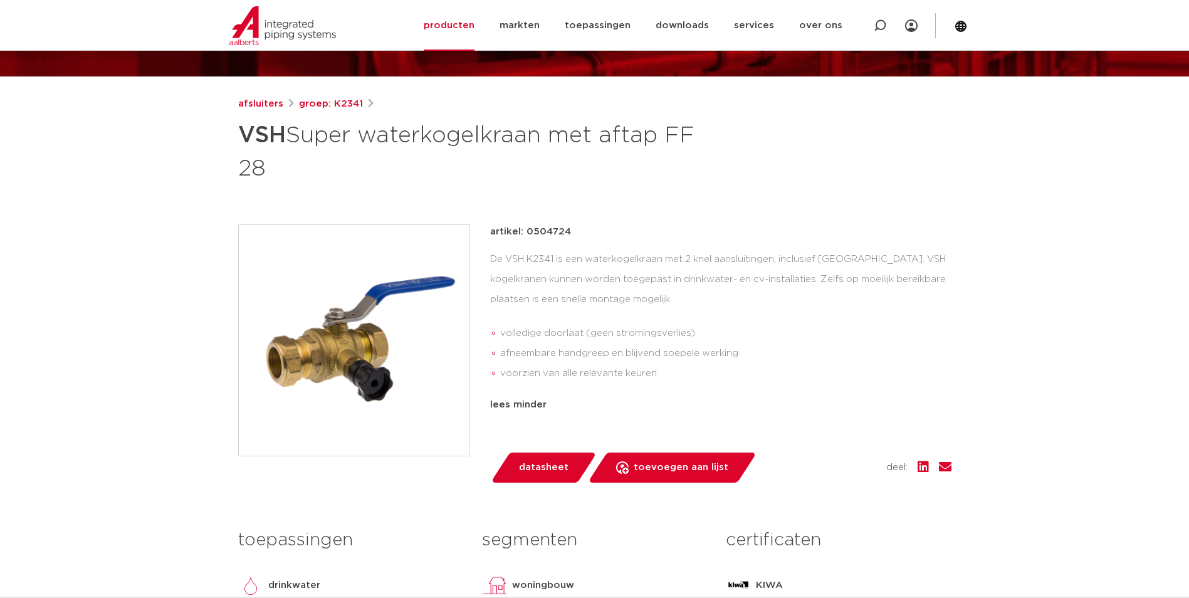
click at [394, 381] on img at bounding box center [354, 340] width 231 height 231
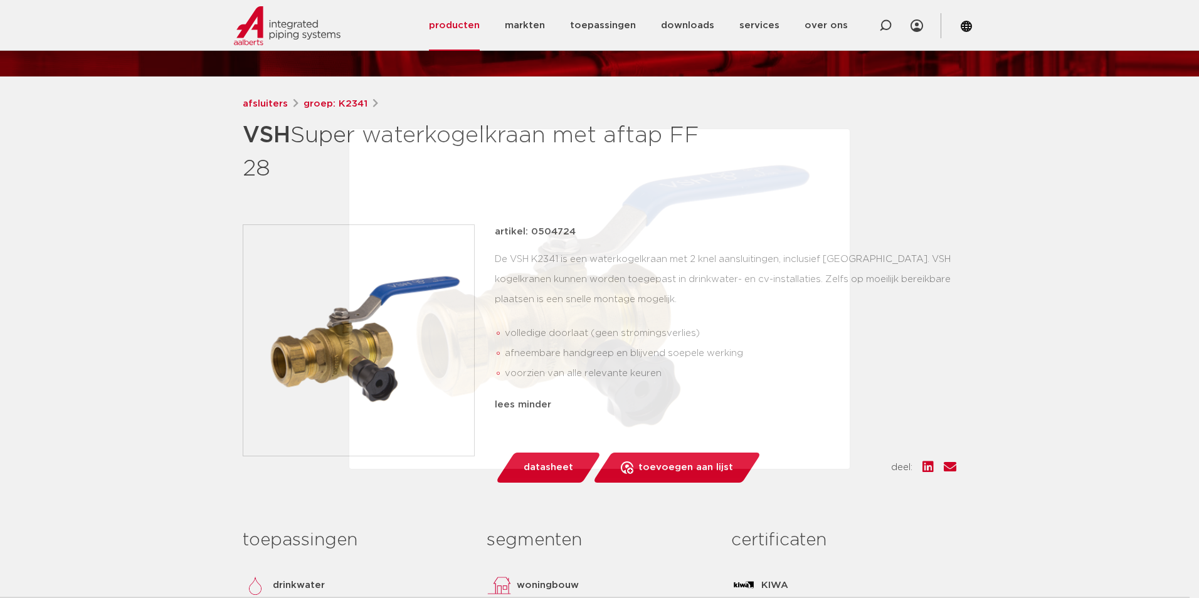
click at [174, 302] on div at bounding box center [599, 299] width 1199 height 598
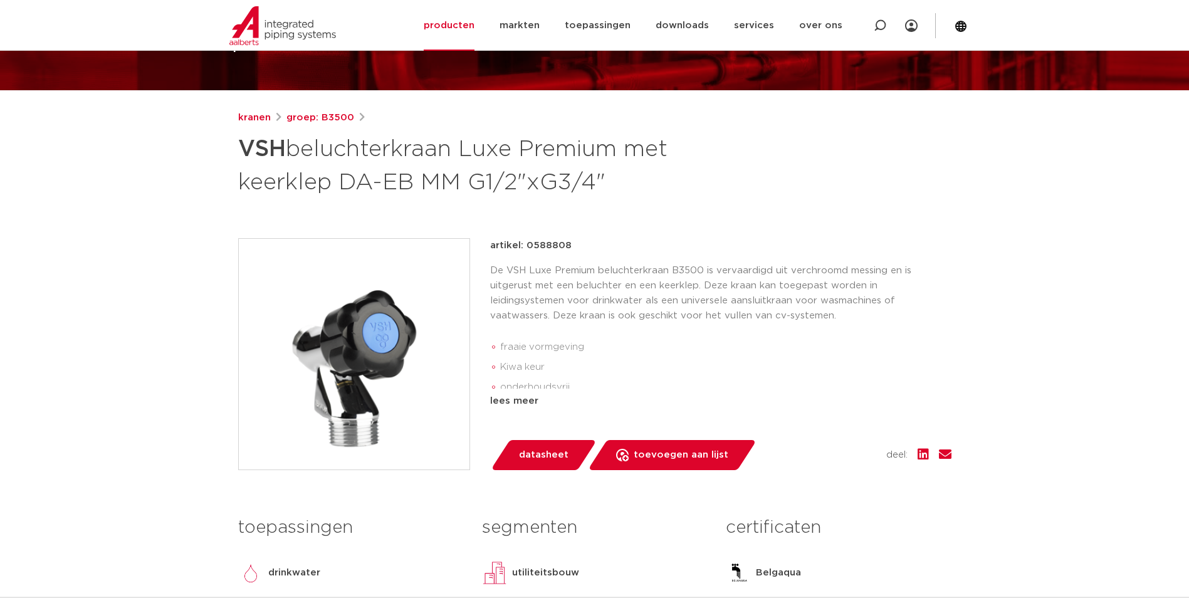
scroll to position [125, 0]
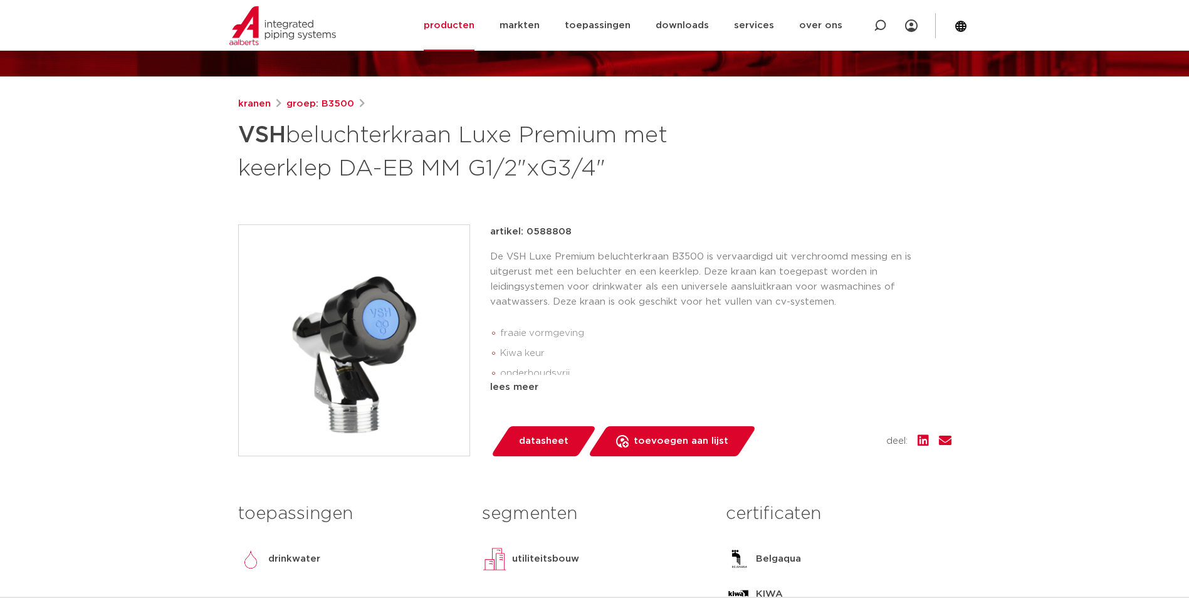
click at [352, 308] on img at bounding box center [354, 340] width 231 height 231
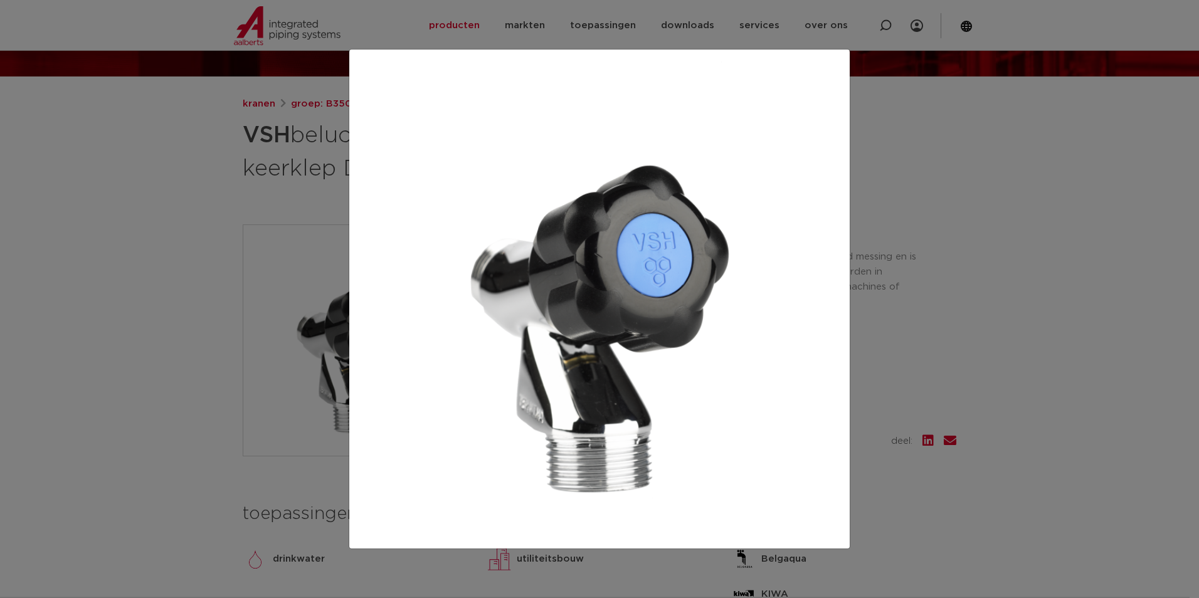
click at [207, 255] on div at bounding box center [599, 299] width 1199 height 598
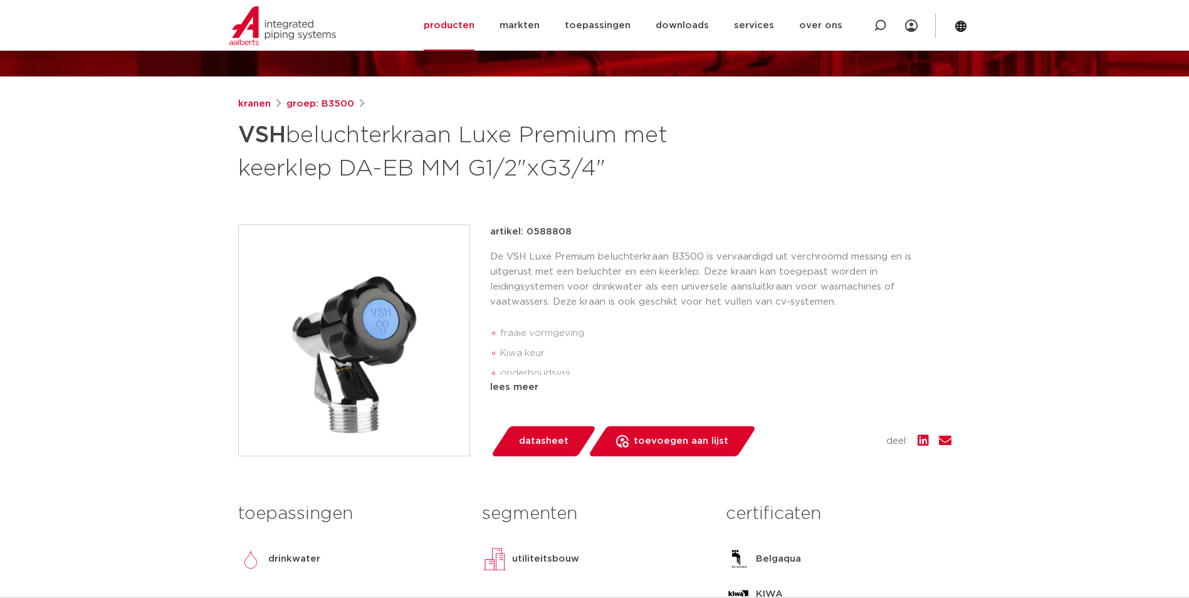
click at [531, 396] on div "artikel: 0588808 De VSH Luxe Premium beluchterkraan B3500 is vervaardigd uit ve…" at bounding box center [720, 340] width 461 height 232
click at [529, 389] on div "lees meer" at bounding box center [720, 387] width 461 height 15
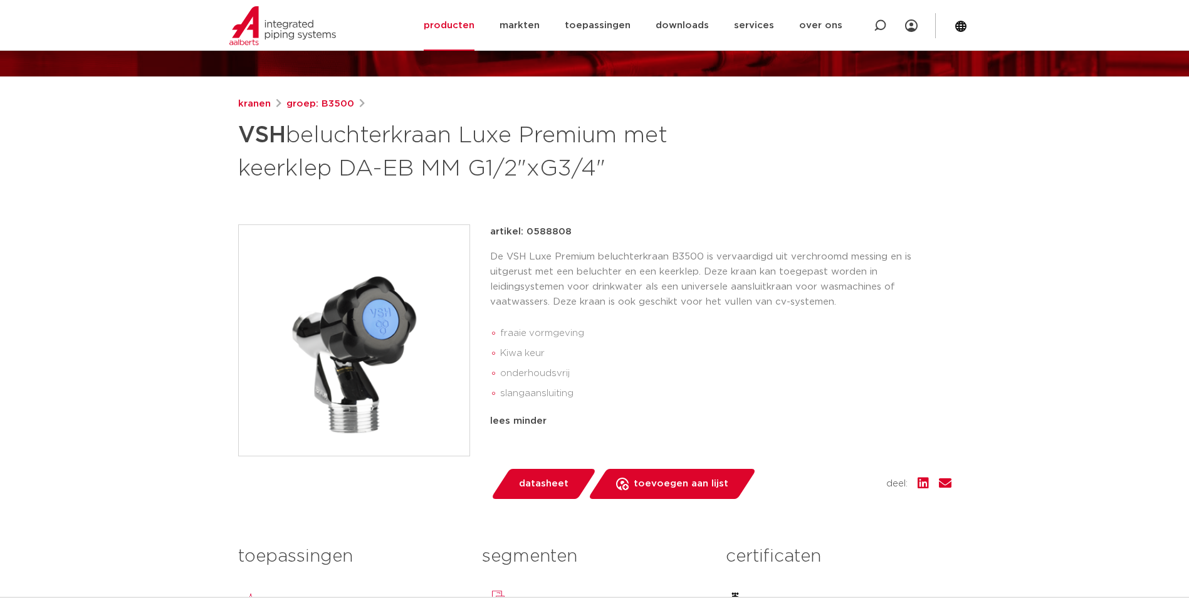
click at [656, 291] on p "De VSH Luxe Premium beluchterkraan B3500 is vervaardigd uit verchroomd messing …" at bounding box center [720, 279] width 461 height 60
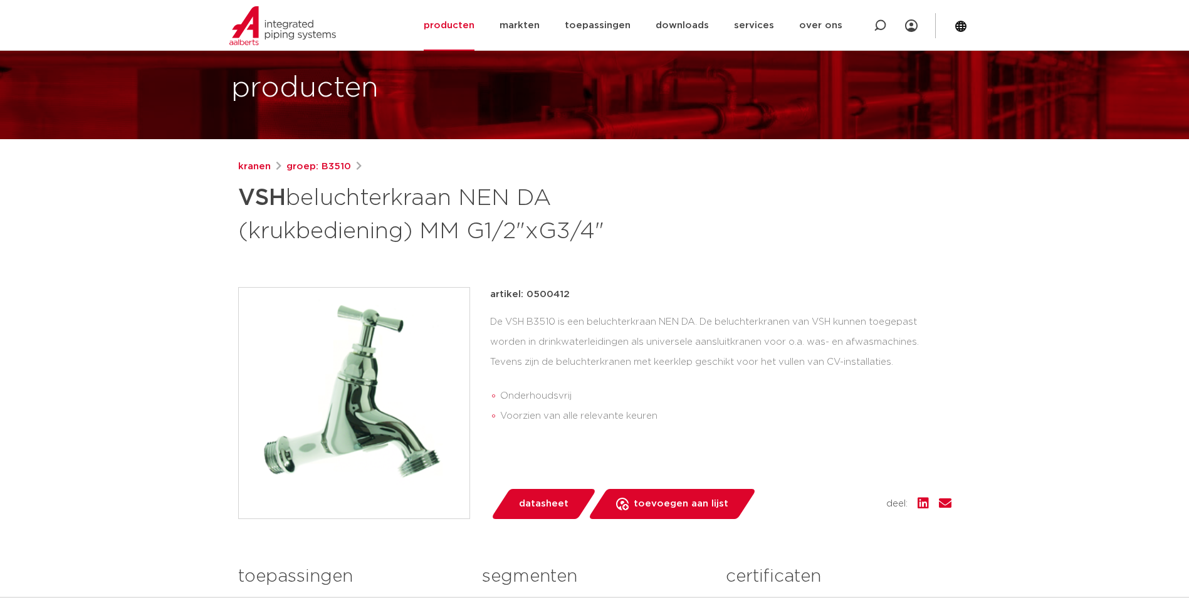
scroll to position [125, 0]
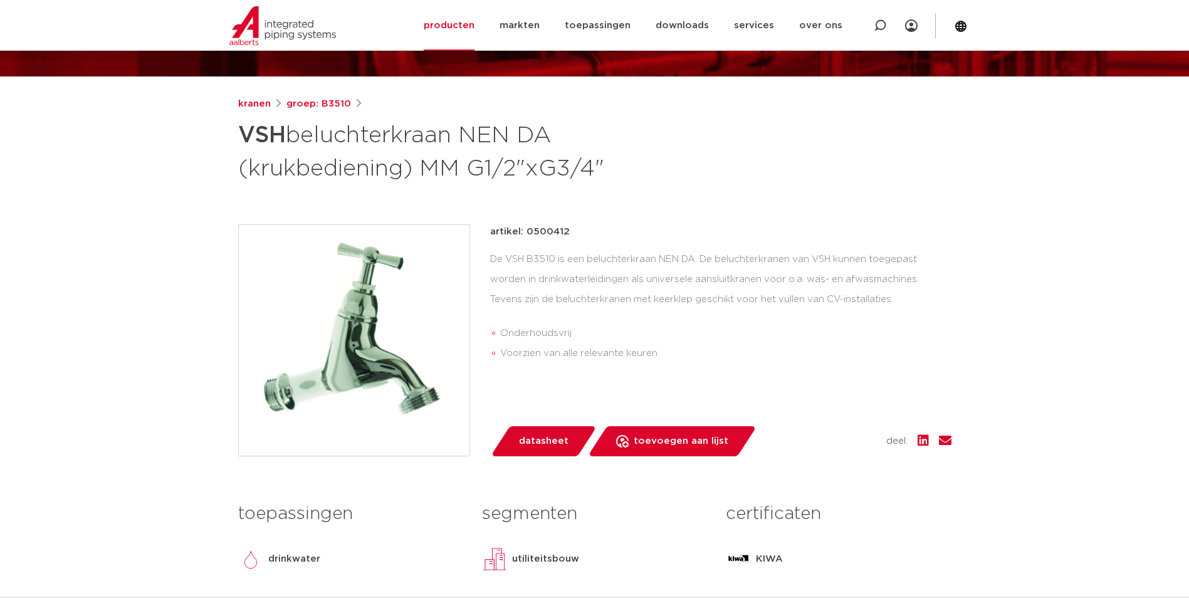
click at [375, 325] on img at bounding box center [354, 340] width 231 height 231
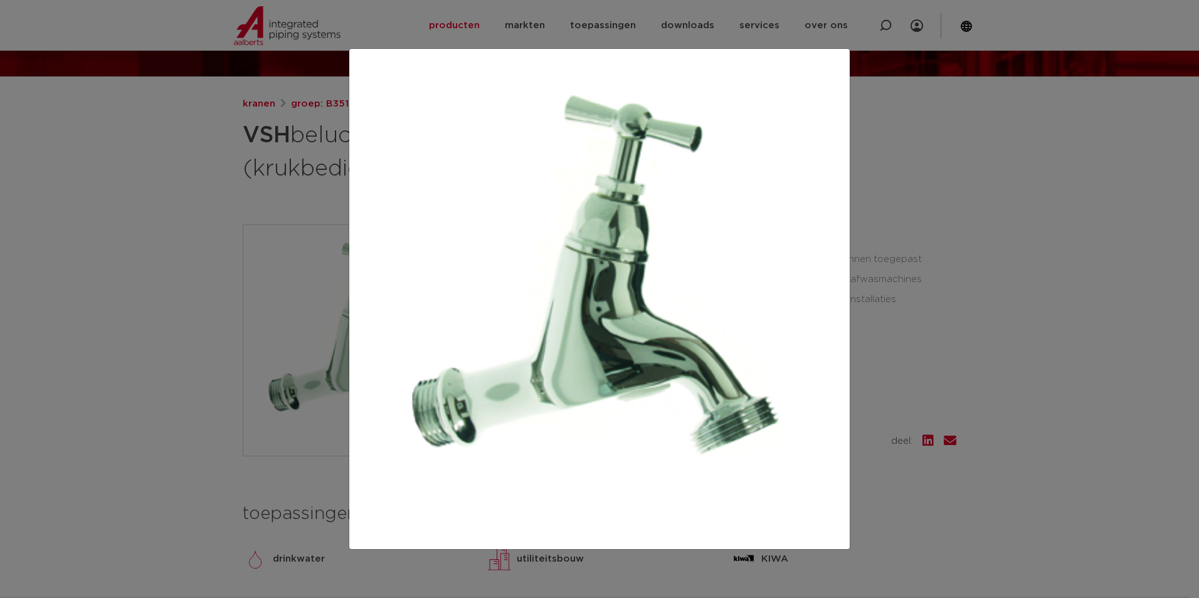
click at [209, 279] on div at bounding box center [599, 299] width 1199 height 598
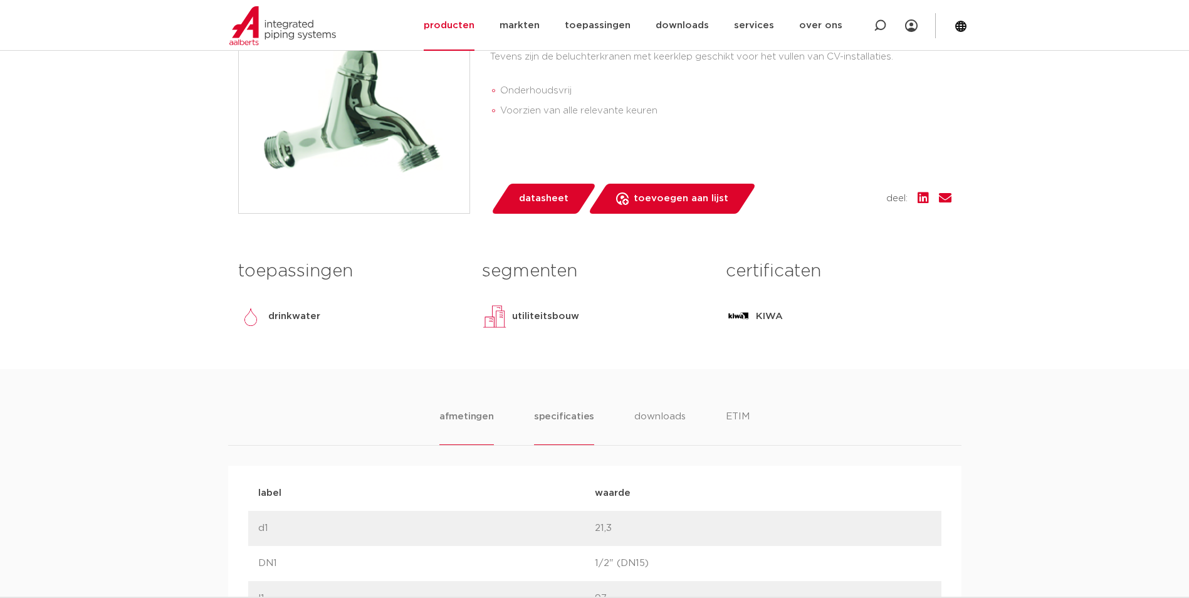
scroll to position [376, 0]
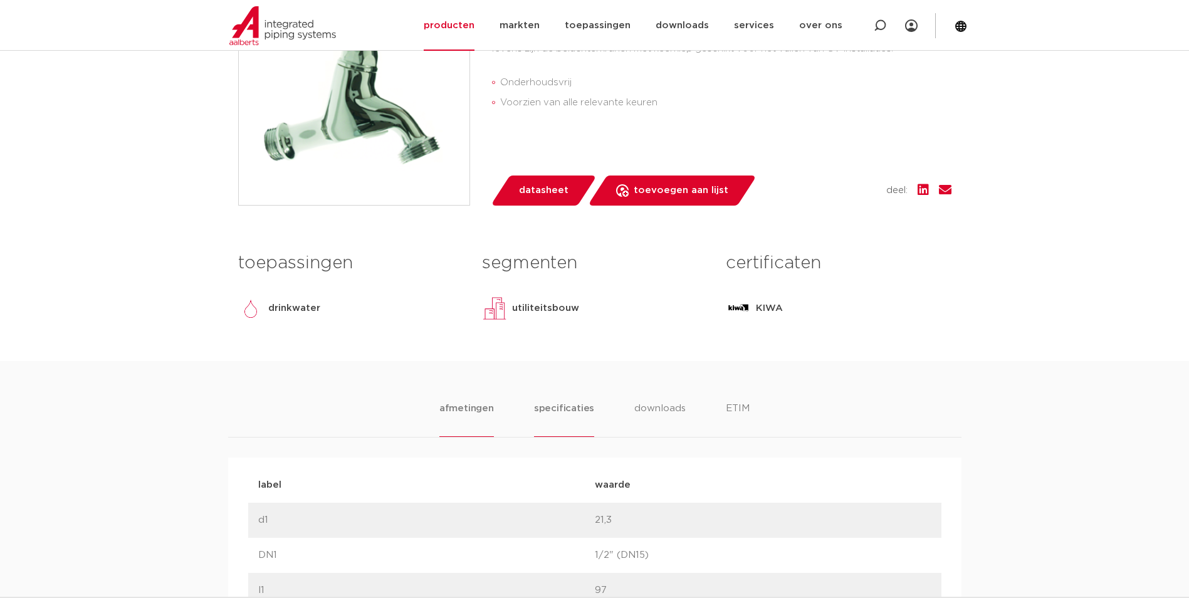
click at [567, 409] on li "specificaties" at bounding box center [564, 419] width 60 height 36
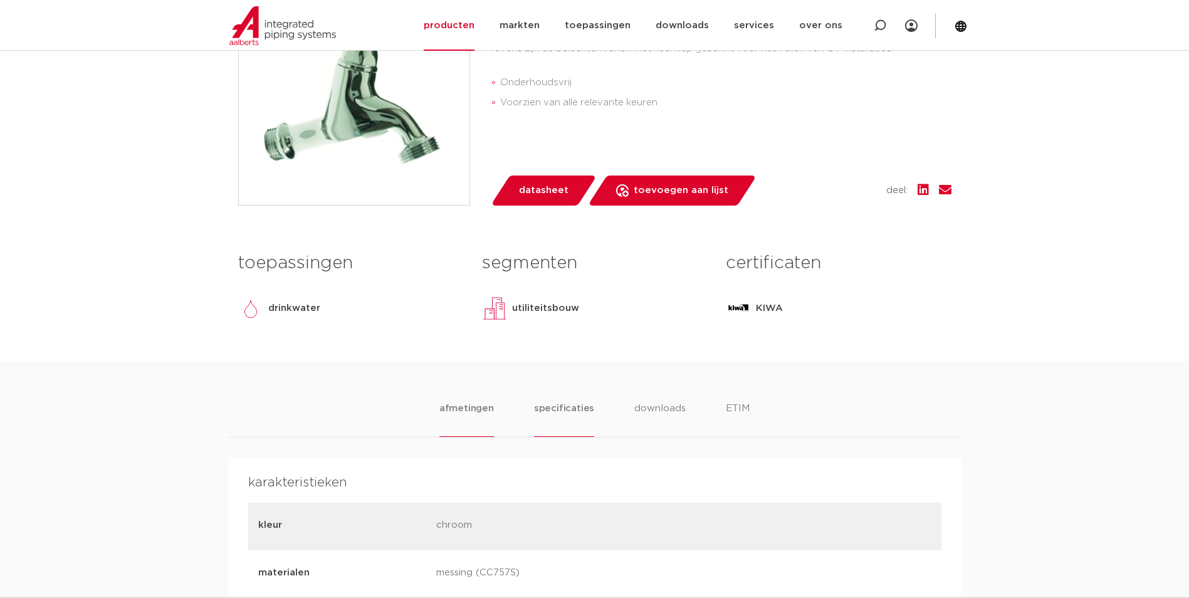
click at [453, 413] on li "afmetingen" at bounding box center [466, 419] width 55 height 36
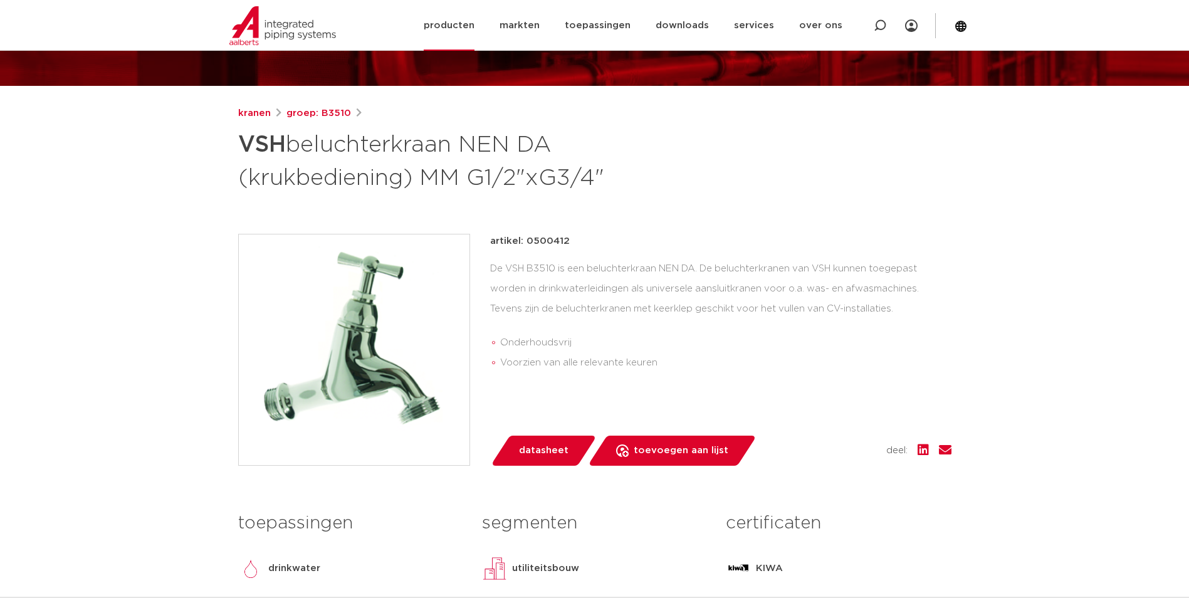
scroll to position [0, 0]
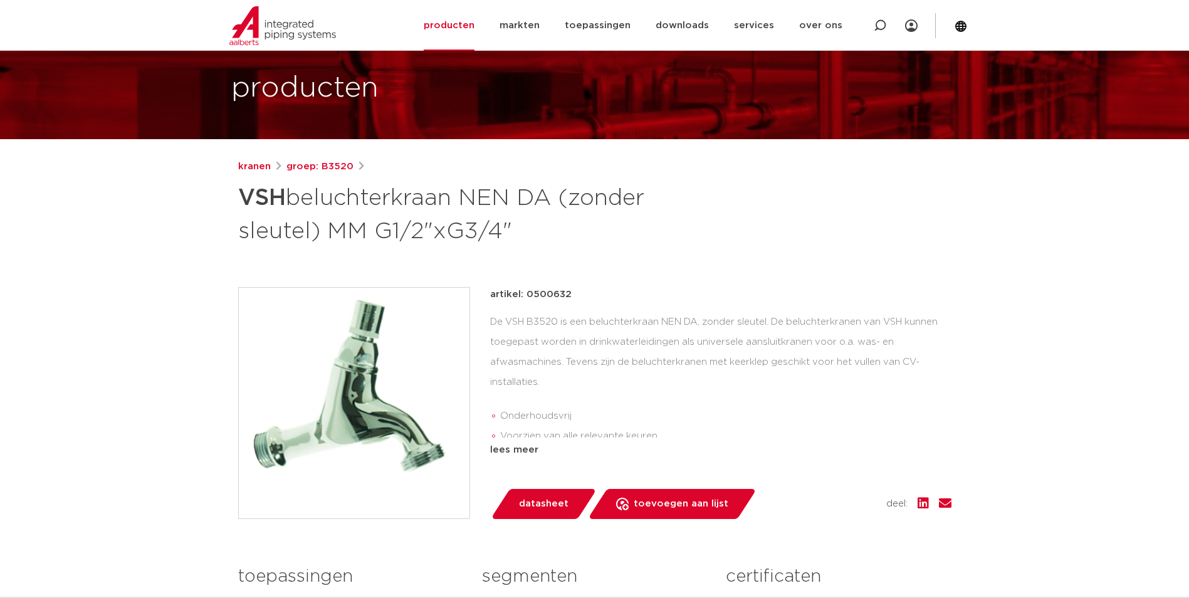
click at [382, 387] on img at bounding box center [354, 403] width 231 height 231
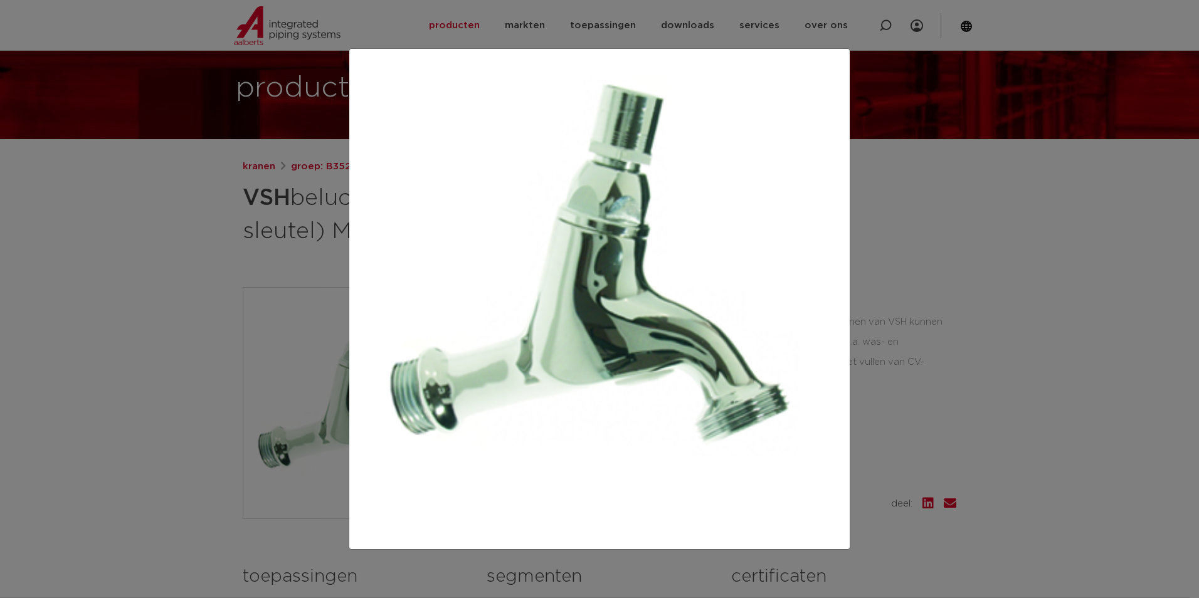
click at [217, 299] on div at bounding box center [599, 299] width 1199 height 598
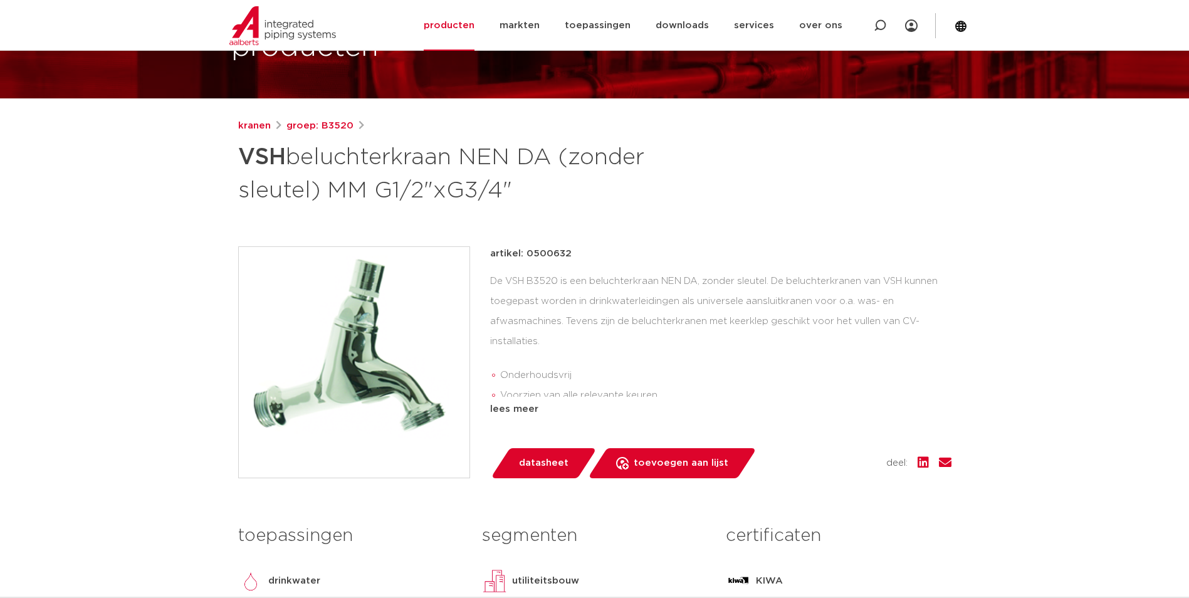
scroll to position [125, 0]
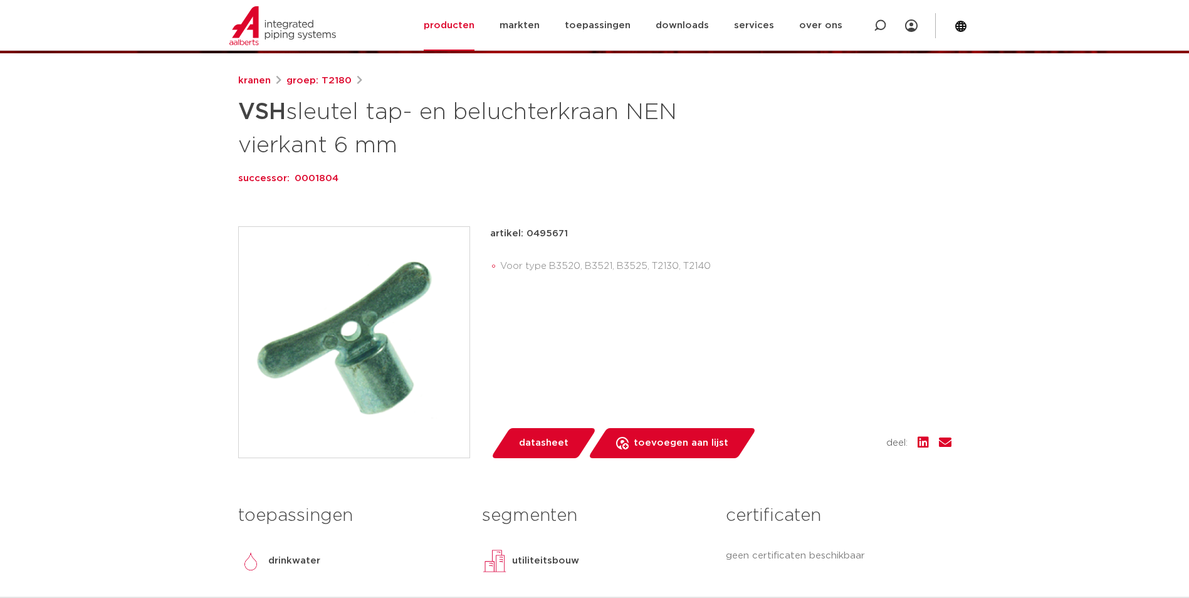
scroll to position [188, 0]
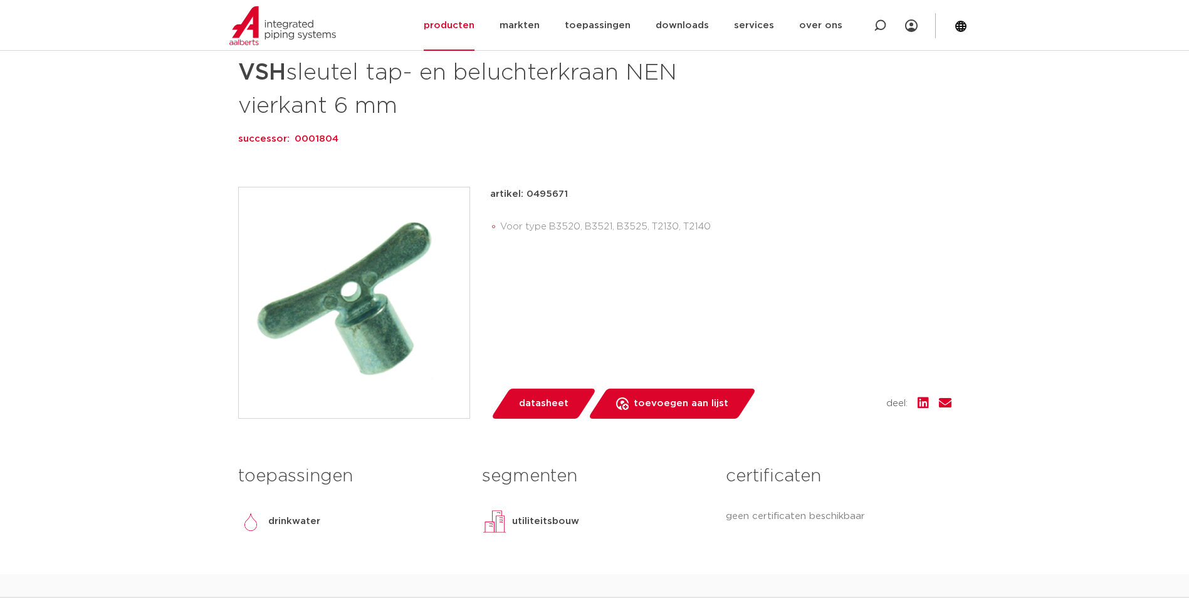
click at [399, 332] on img at bounding box center [354, 302] width 231 height 231
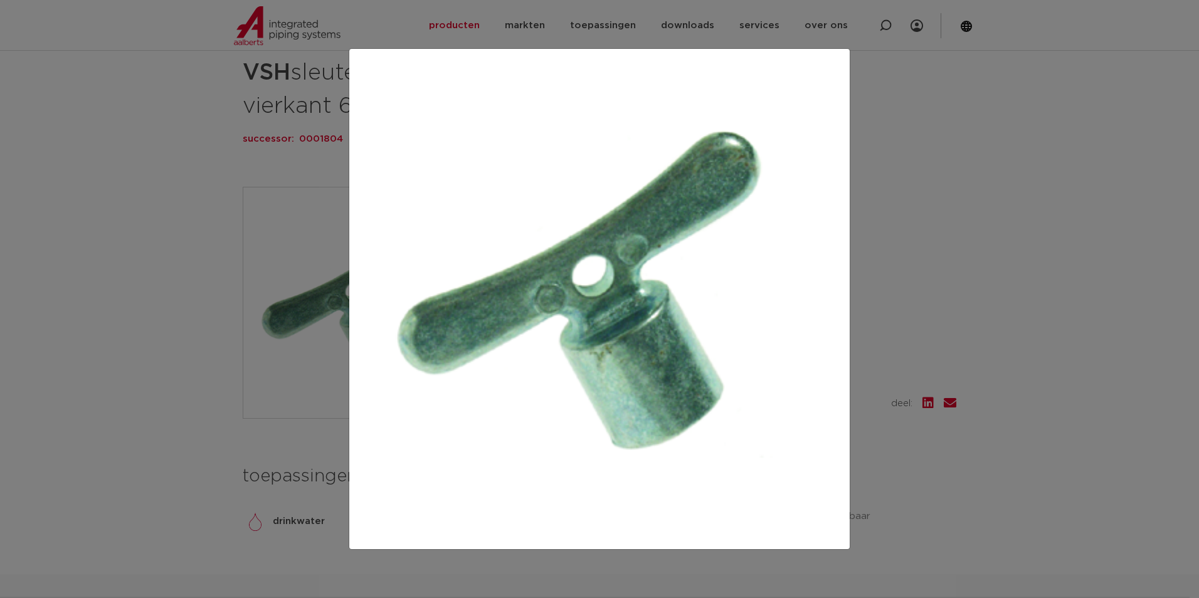
click at [206, 247] on div at bounding box center [599, 299] width 1199 height 598
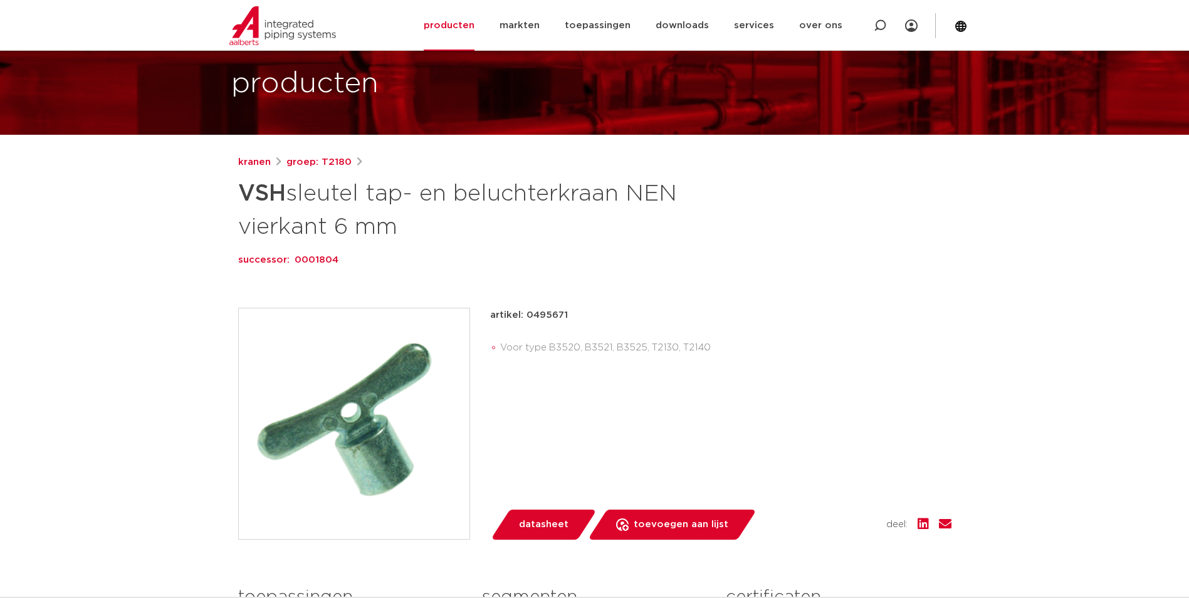
scroll to position [63, 0]
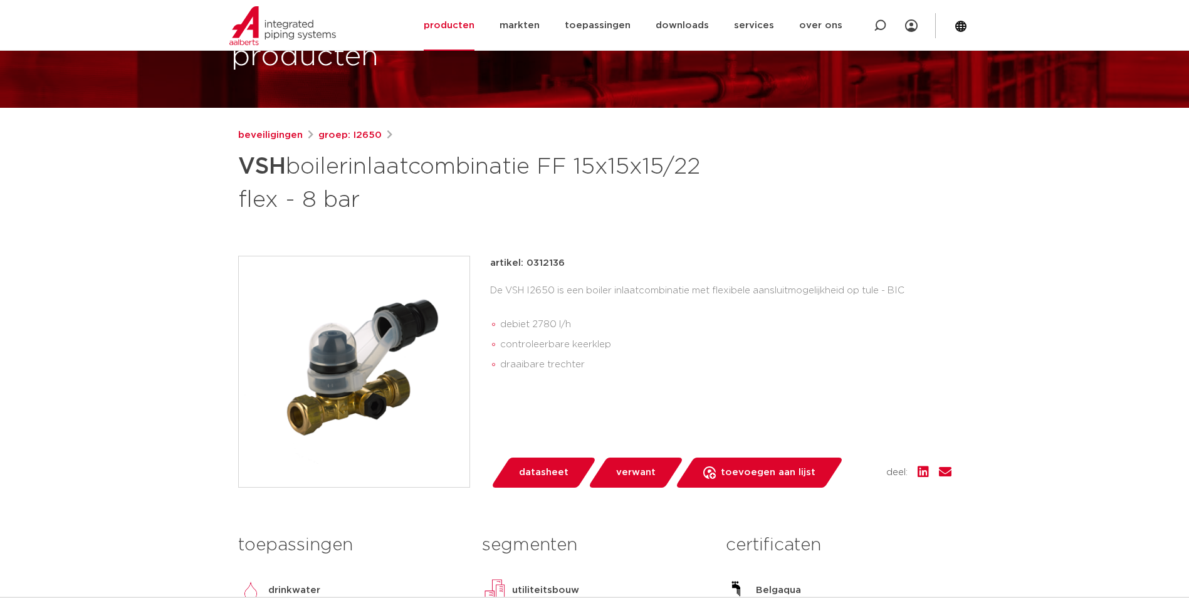
scroll to position [125, 0]
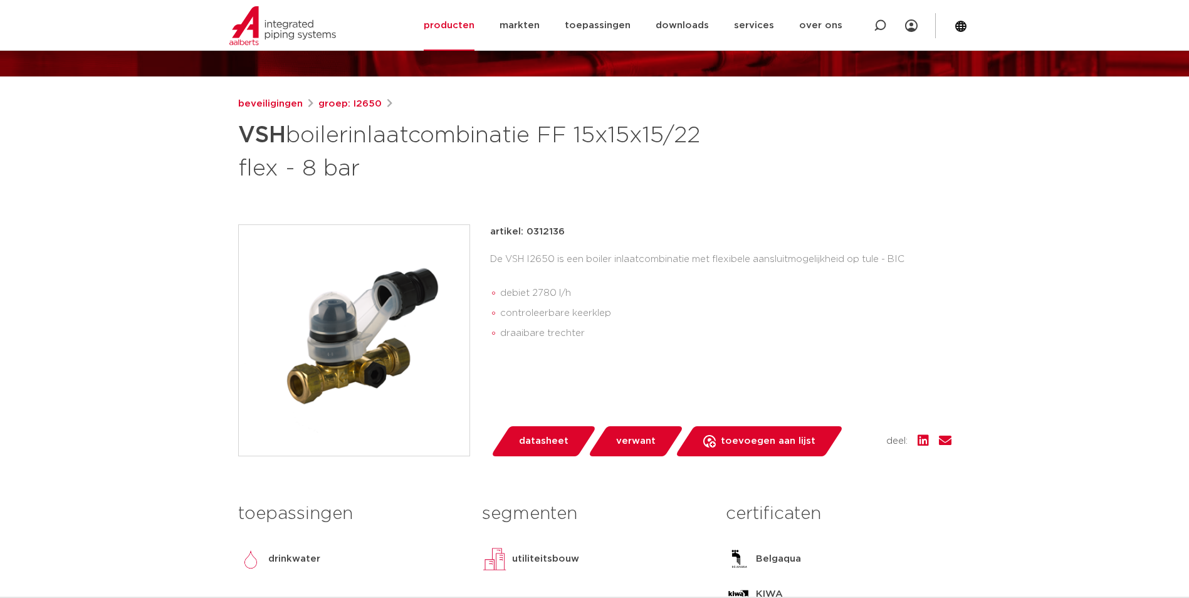
click at [401, 340] on img at bounding box center [354, 340] width 231 height 231
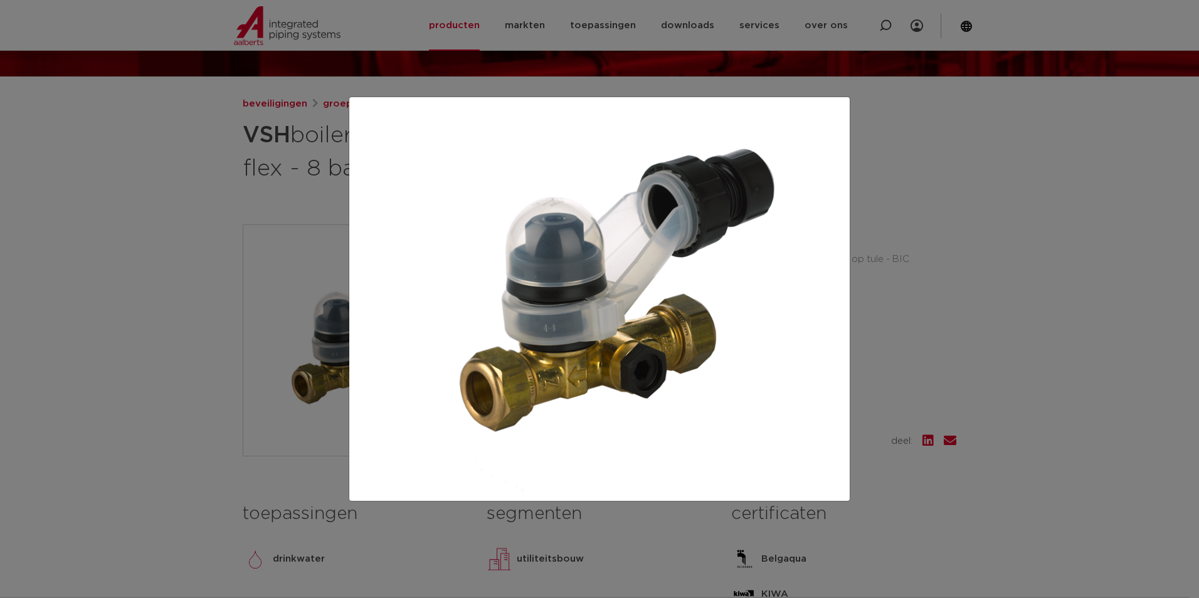
click at [171, 320] on div at bounding box center [599, 299] width 1199 height 598
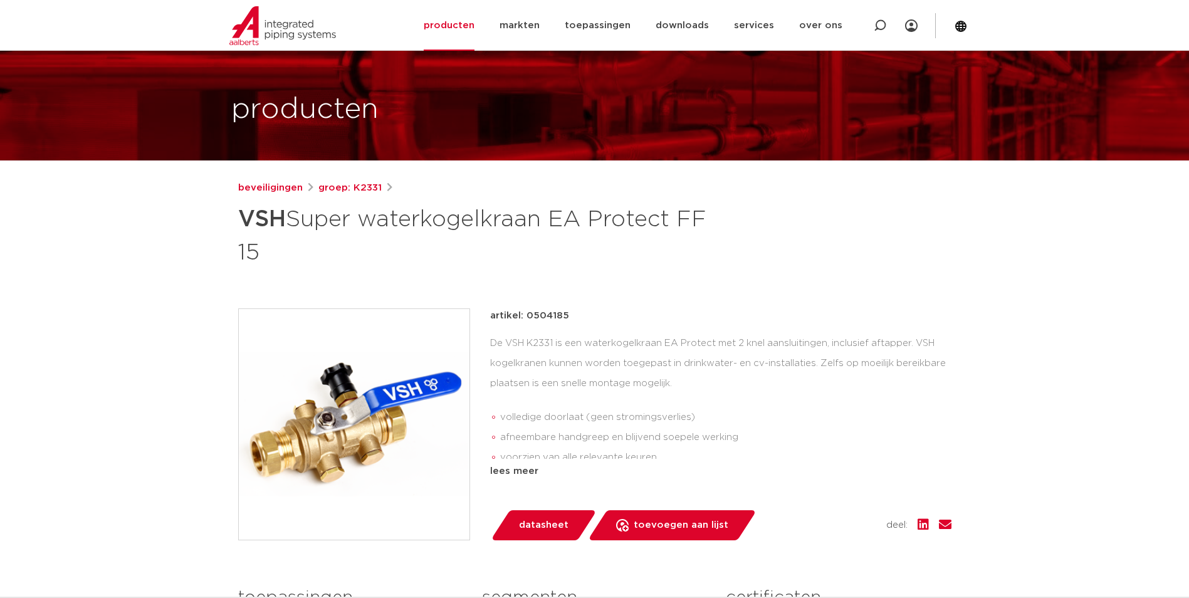
scroll to position [63, 0]
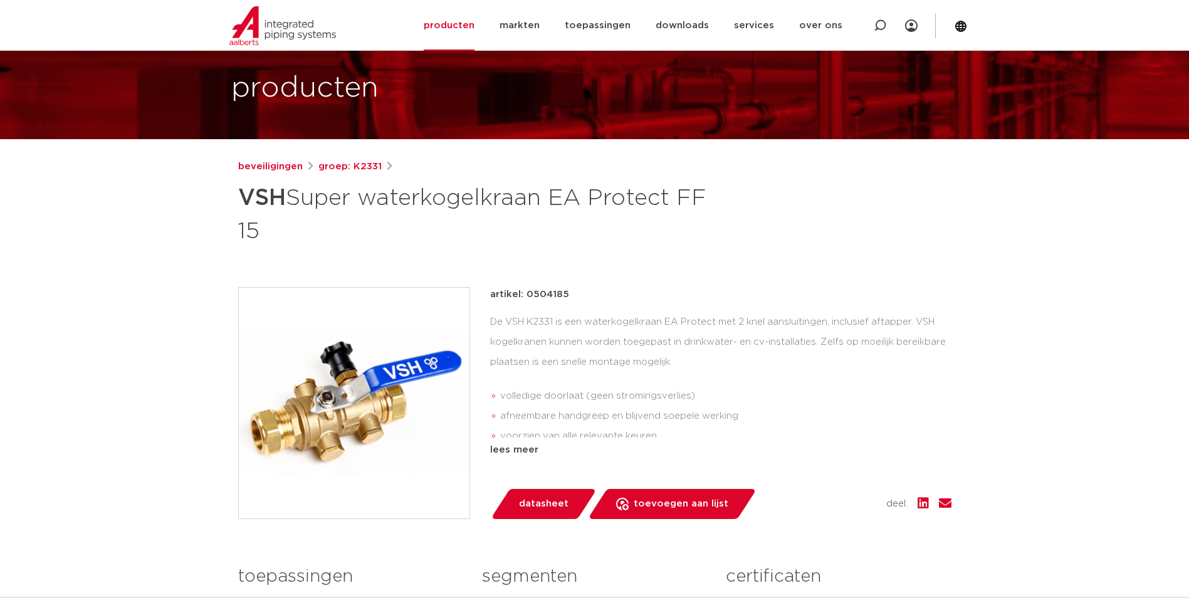
click at [384, 393] on img at bounding box center [354, 403] width 231 height 231
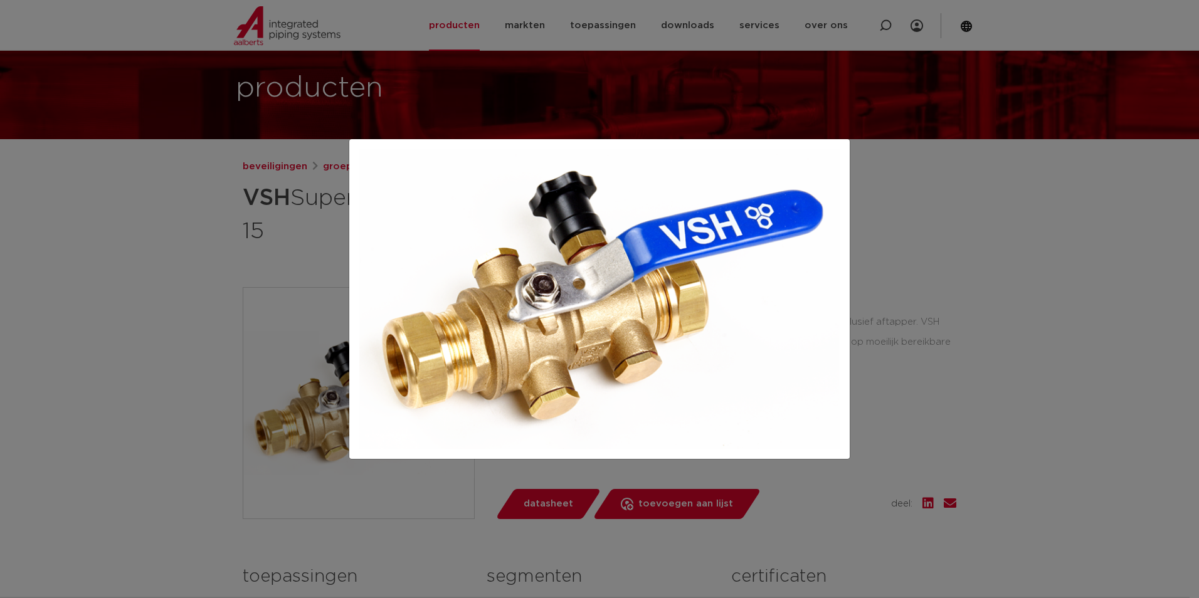
click at [171, 270] on div at bounding box center [599, 299] width 1199 height 598
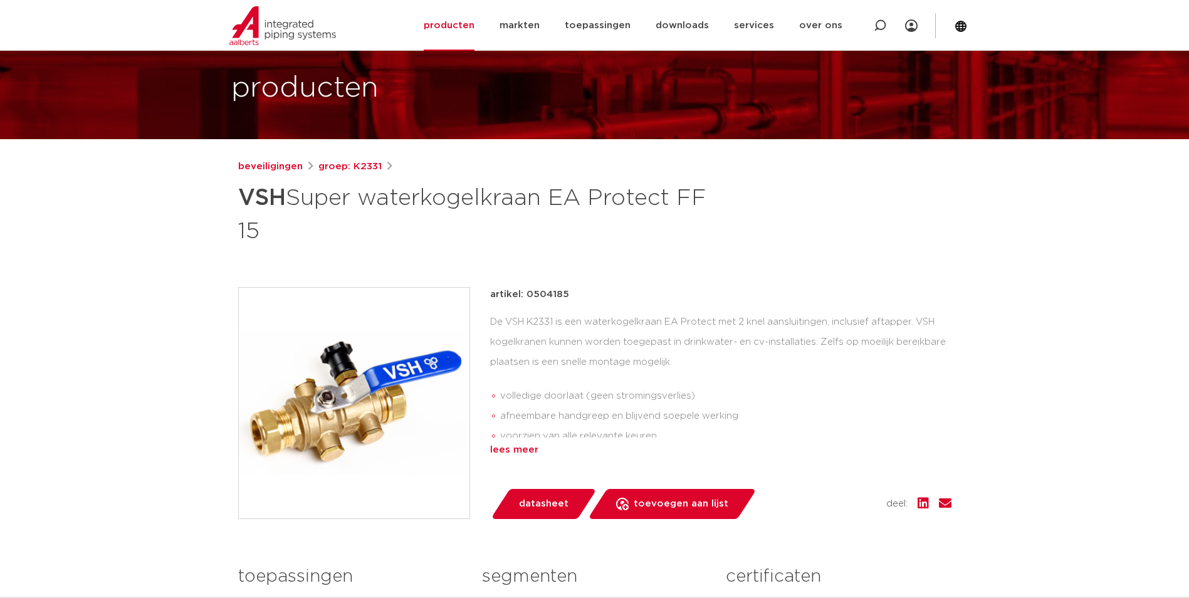
click at [537, 452] on div "lees meer" at bounding box center [720, 450] width 461 height 15
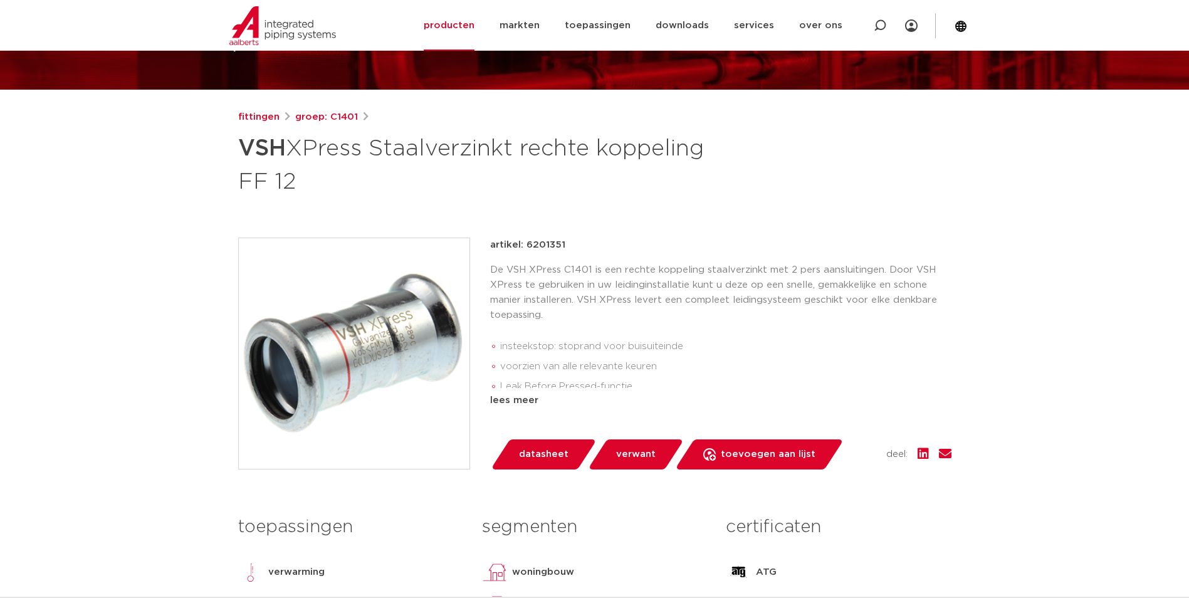
scroll to position [125, 0]
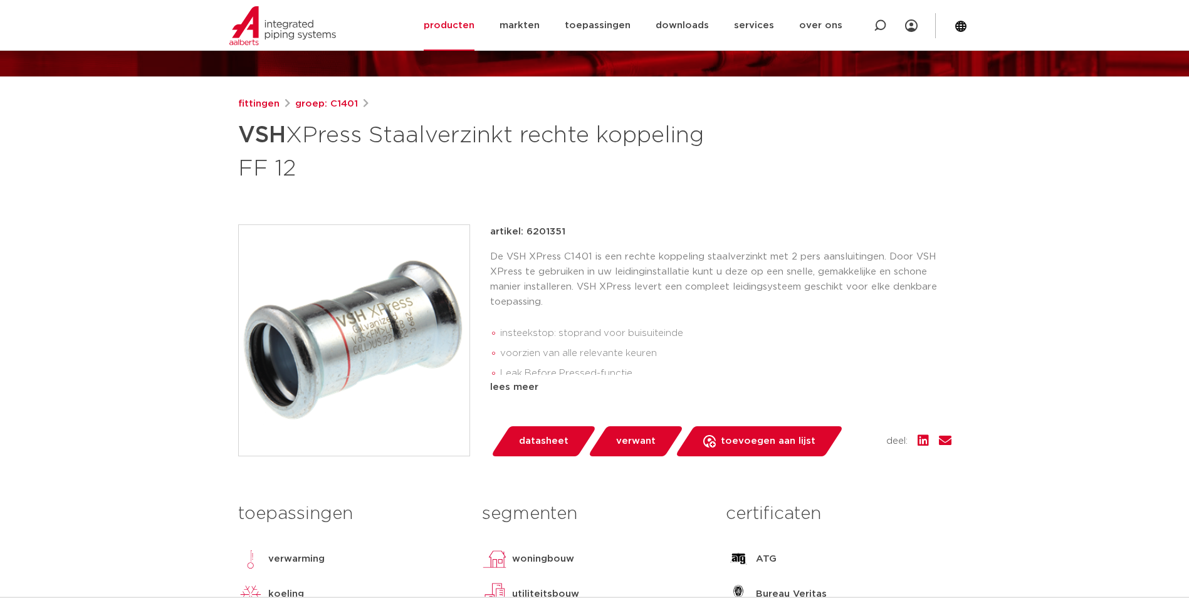
drag, startPoint x: 395, startPoint y: 358, endPoint x: 419, endPoint y: 355, distance: 24.0
click at [395, 358] on img at bounding box center [354, 340] width 231 height 231
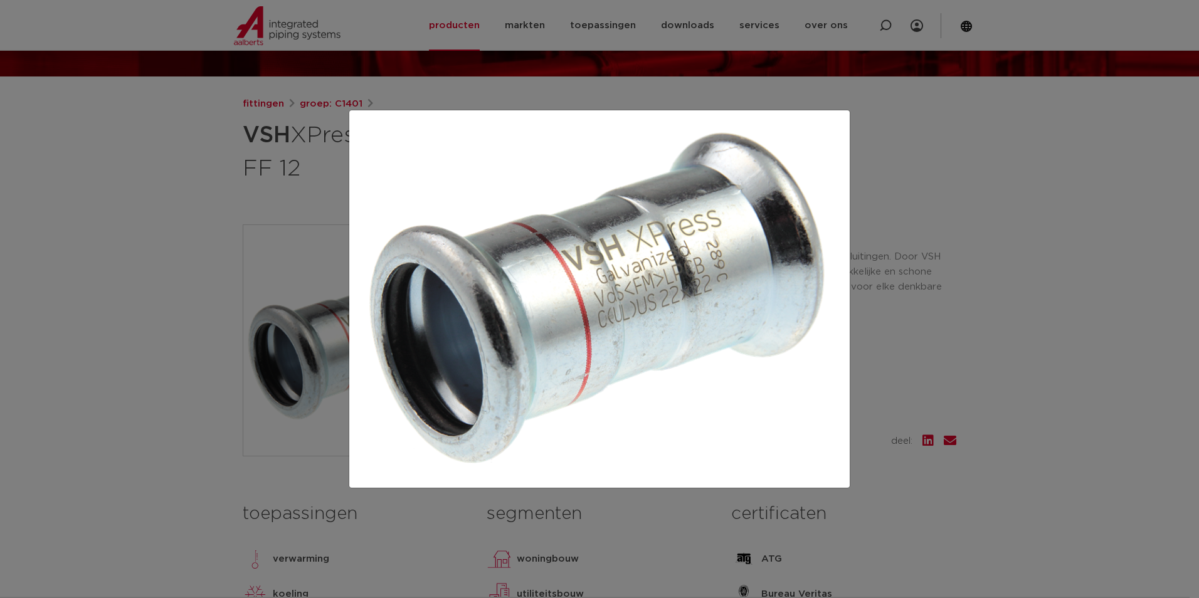
drag, startPoint x: 586, startPoint y: 291, endPoint x: 575, endPoint y: 262, distance: 30.7
click at [243, 284] on div at bounding box center [599, 299] width 1199 height 598
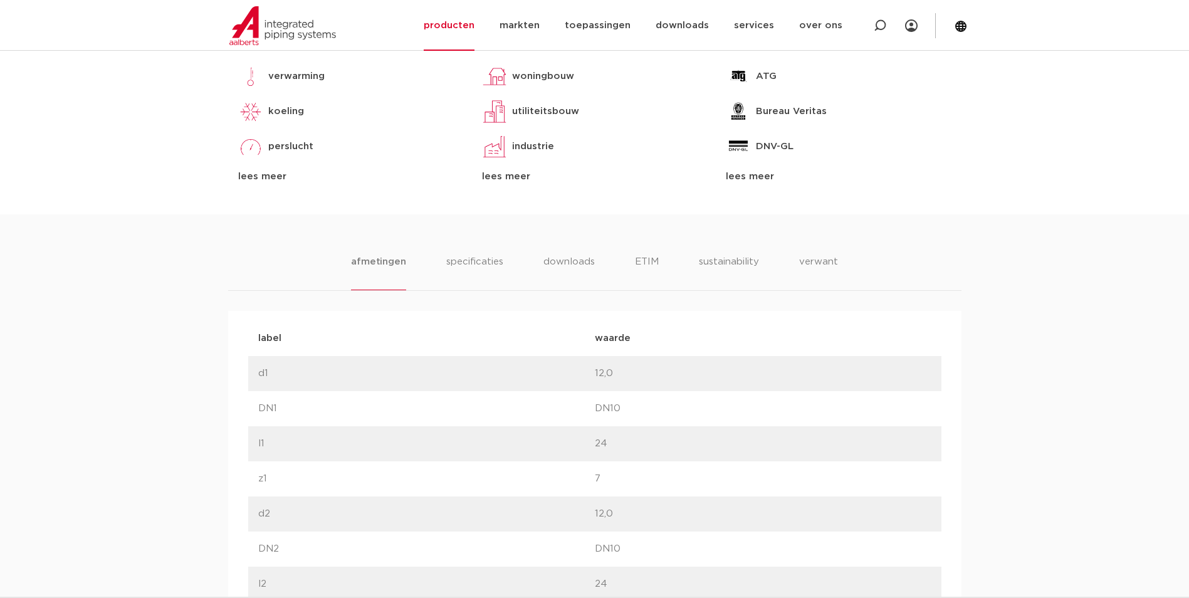
scroll to position [627, 0]
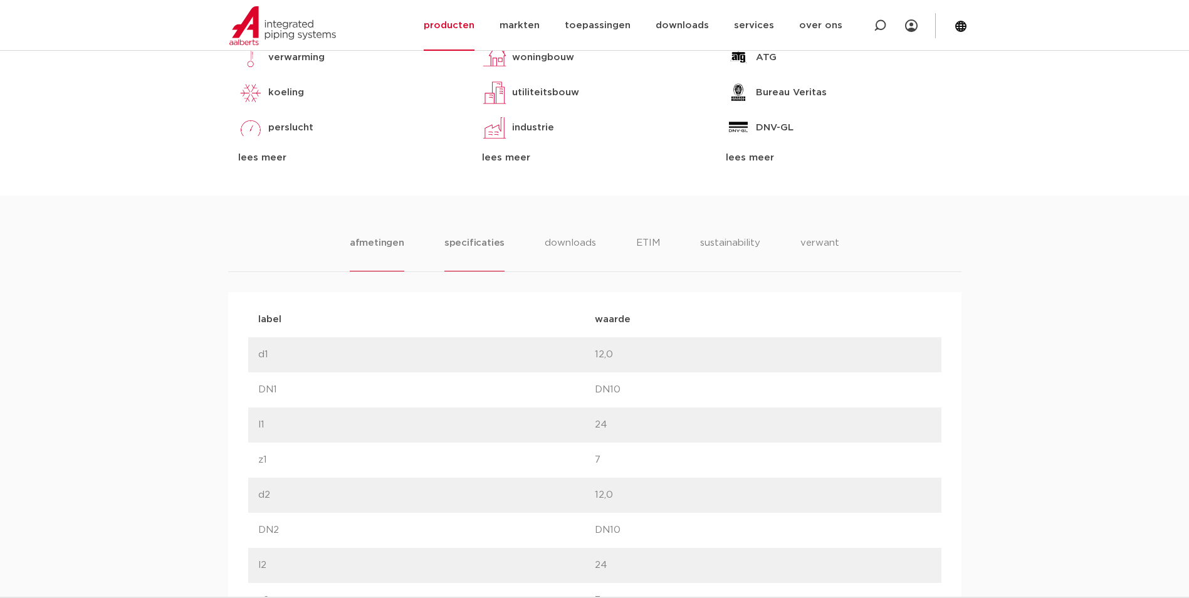
click at [480, 252] on li "specificaties" at bounding box center [474, 254] width 60 height 36
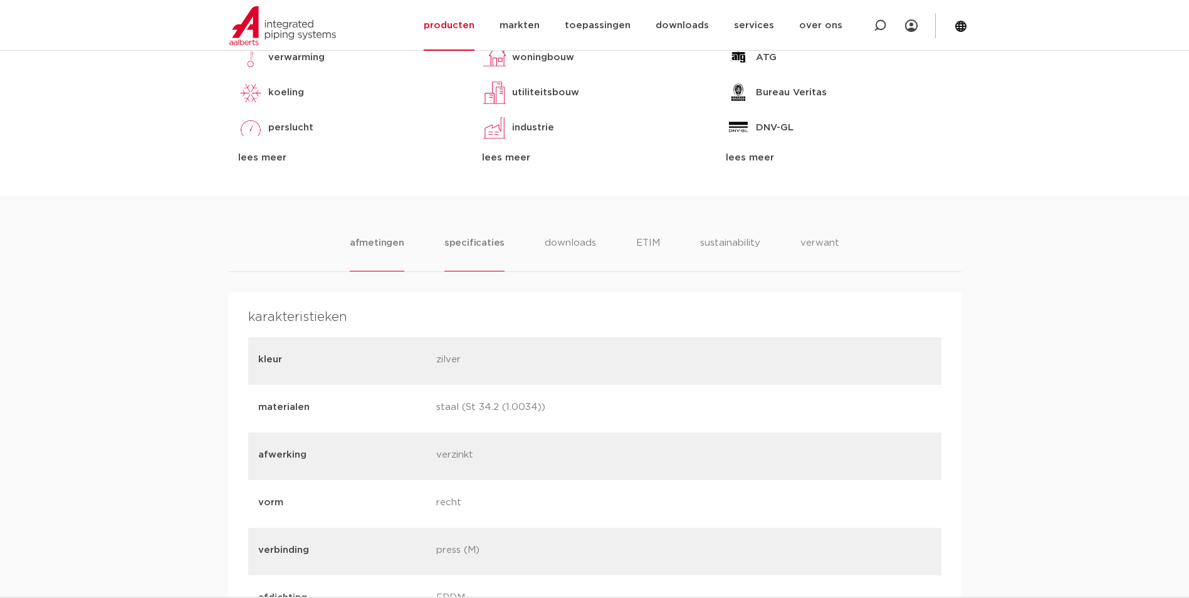
click at [383, 253] on li "afmetingen" at bounding box center [377, 254] width 55 height 36
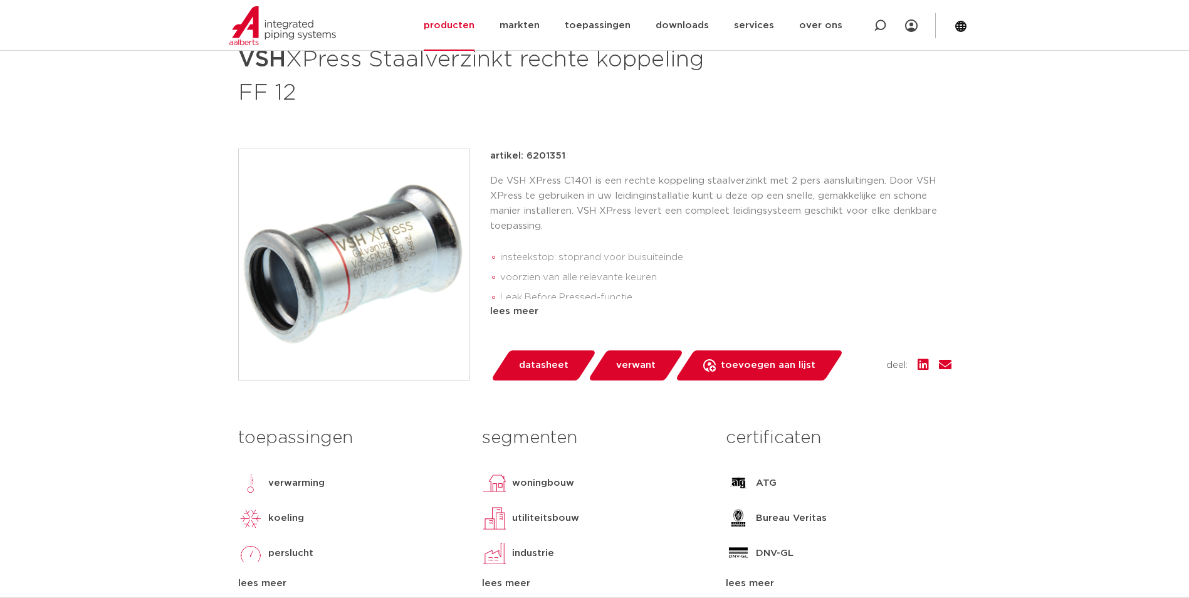
scroll to position [125, 0]
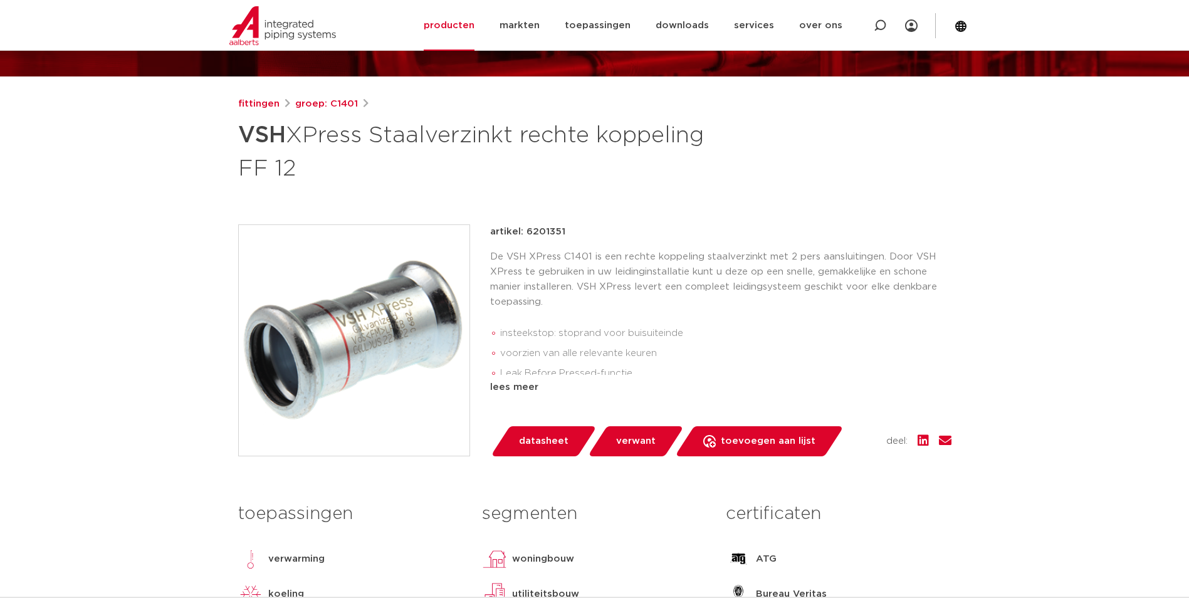
drag, startPoint x: 359, startPoint y: 329, endPoint x: 367, endPoint y: 329, distance: 8.1
click at [359, 329] on img at bounding box center [354, 340] width 231 height 231
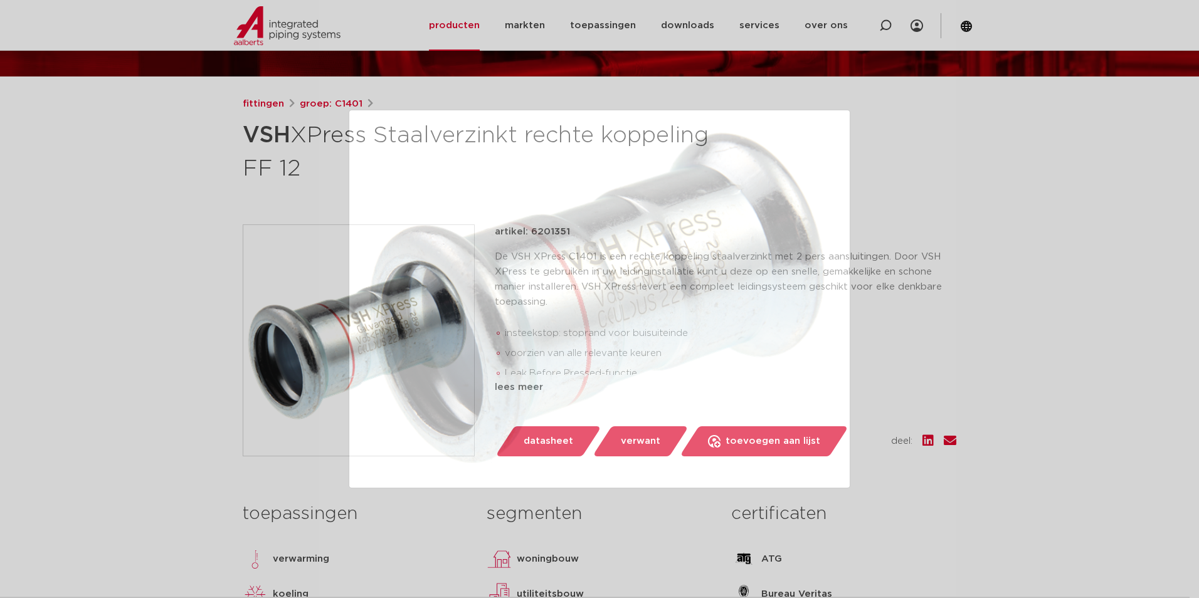
click at [224, 376] on div at bounding box center [599, 299] width 1199 height 598
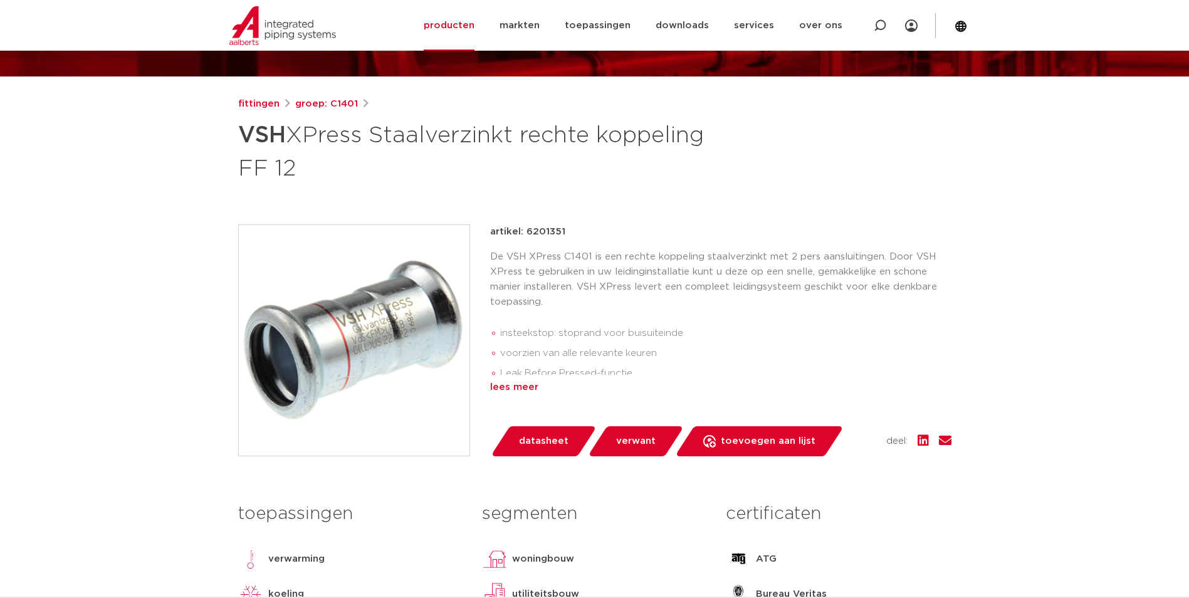
click at [497, 392] on div "lees meer" at bounding box center [720, 387] width 461 height 15
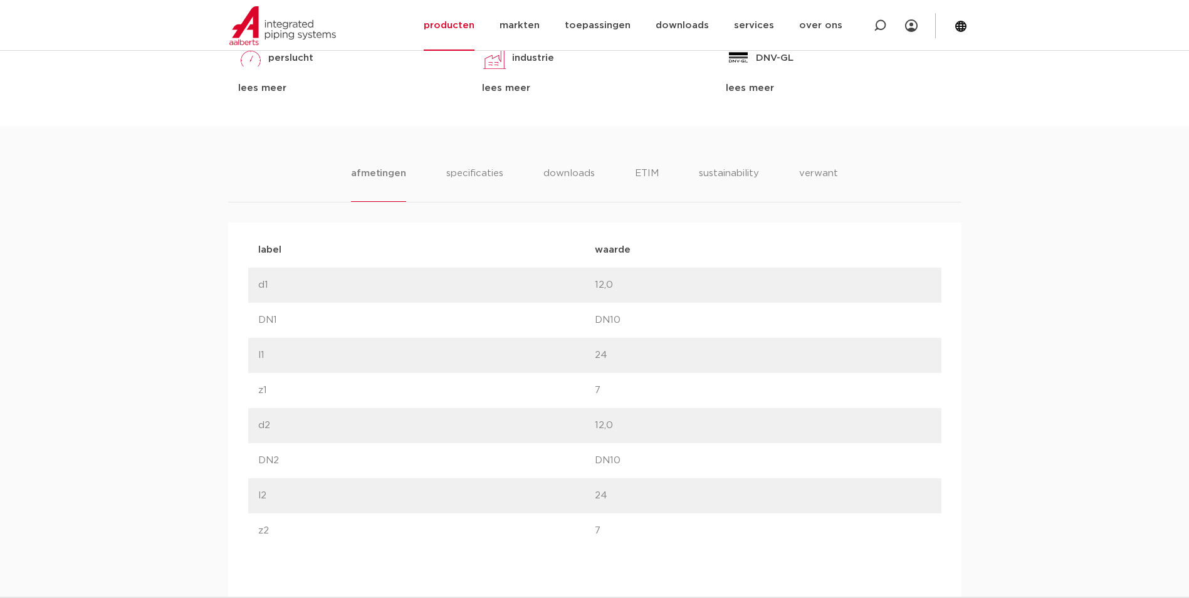
scroll to position [752, 0]
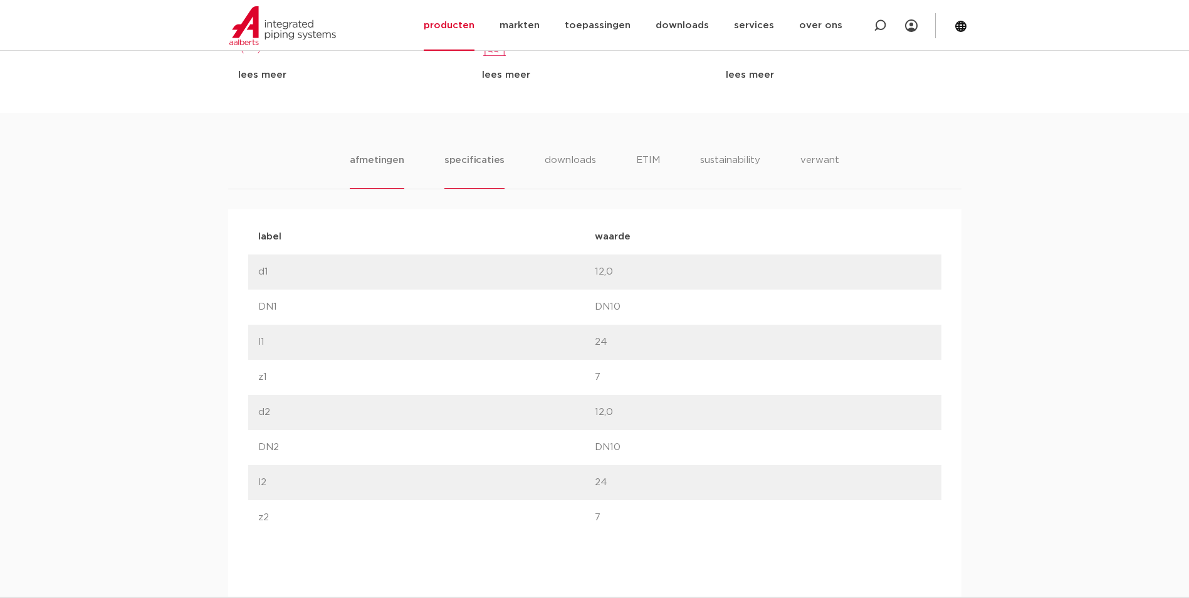
click at [474, 165] on li "specificaties" at bounding box center [474, 171] width 60 height 36
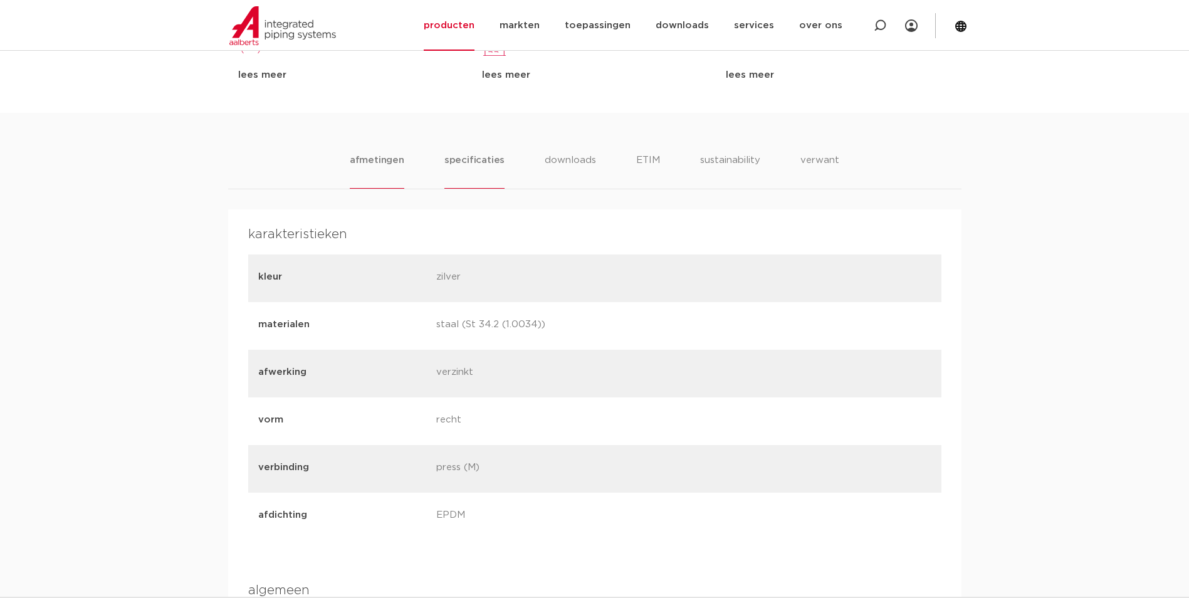
click at [394, 168] on li "afmetingen" at bounding box center [377, 171] width 55 height 36
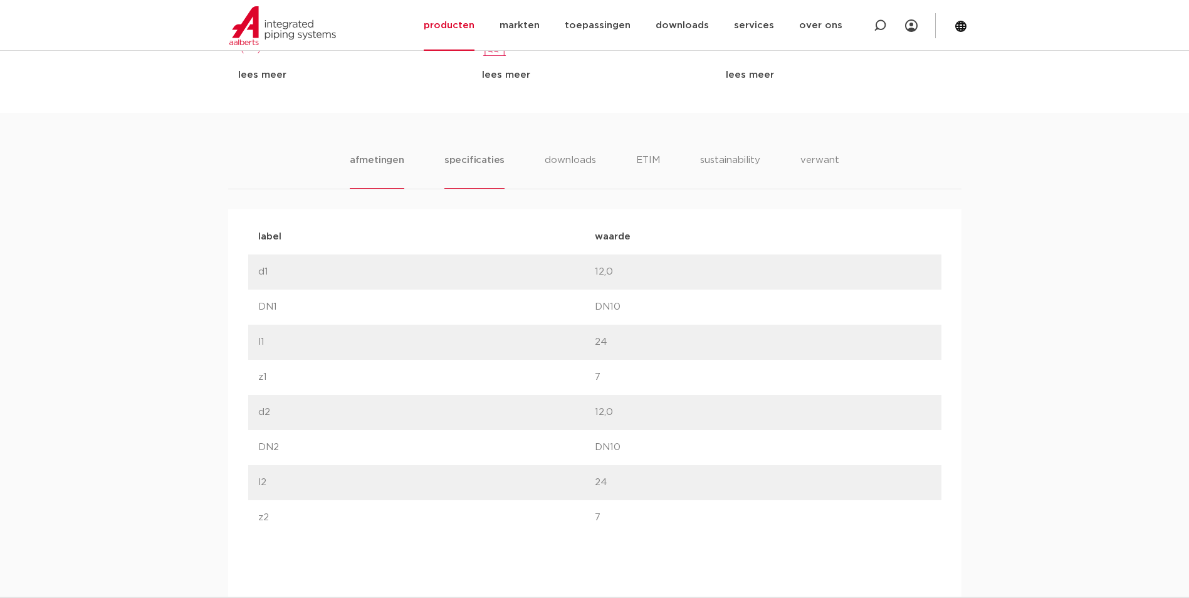
click at [458, 161] on li "specificaties" at bounding box center [474, 171] width 60 height 36
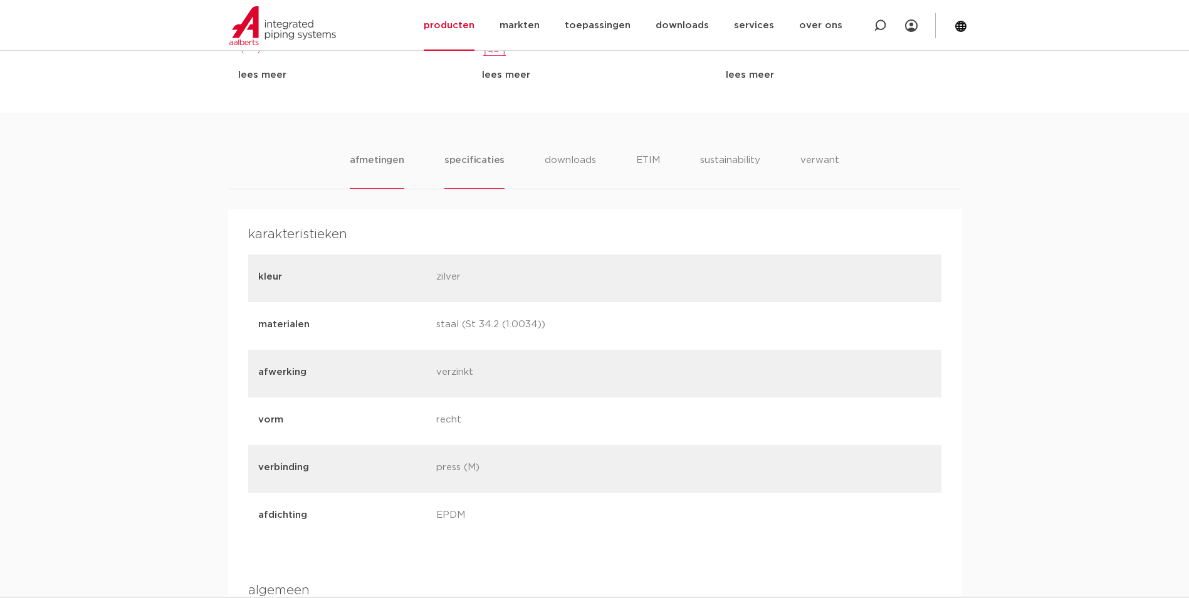
click at [359, 176] on li "afmetingen" at bounding box center [377, 171] width 55 height 36
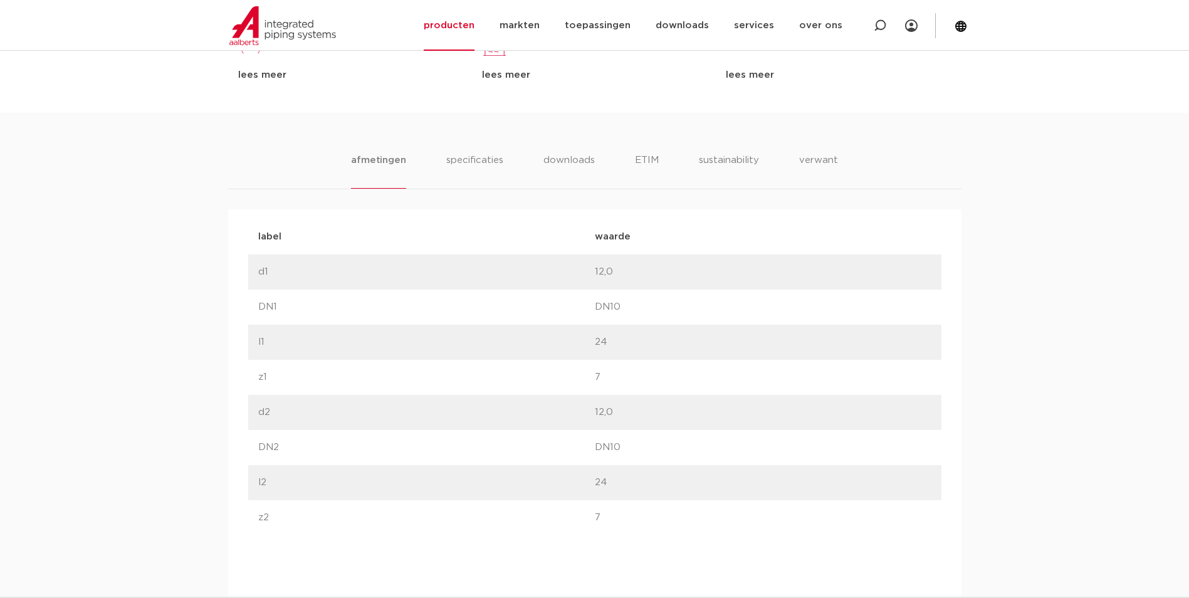
click at [665, 170] on ul "afmetingen specificaties downloads ETIM sustainability verwant" at bounding box center [594, 171] width 486 height 36
click at [737, 169] on li "sustainability" at bounding box center [728, 171] width 61 height 36
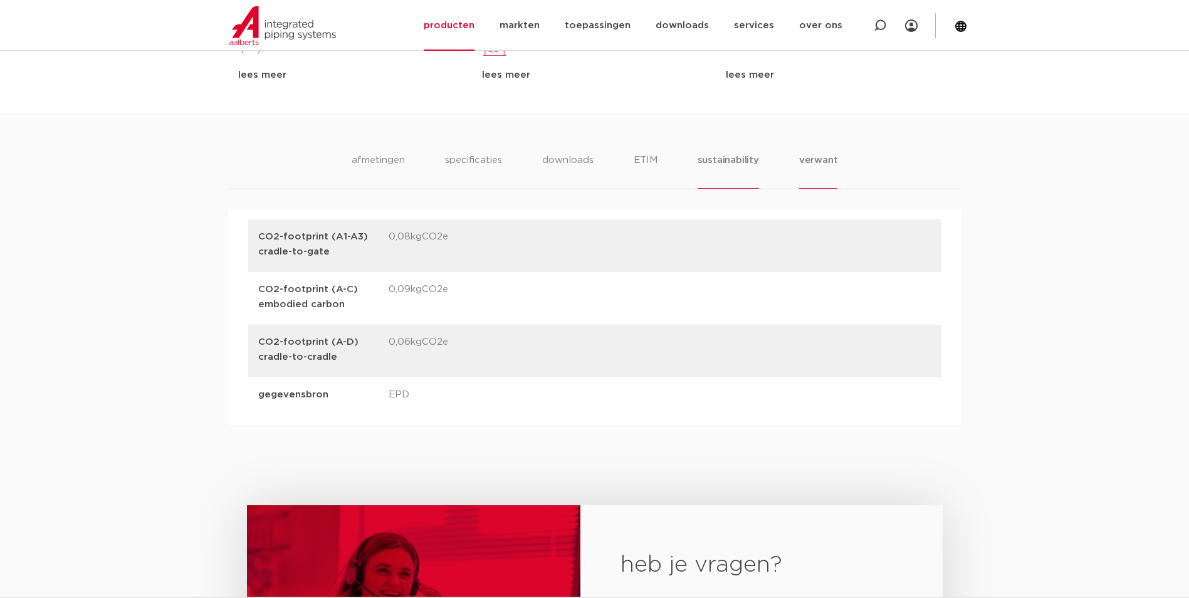
click at [835, 163] on li "verwant" at bounding box center [818, 171] width 39 height 36
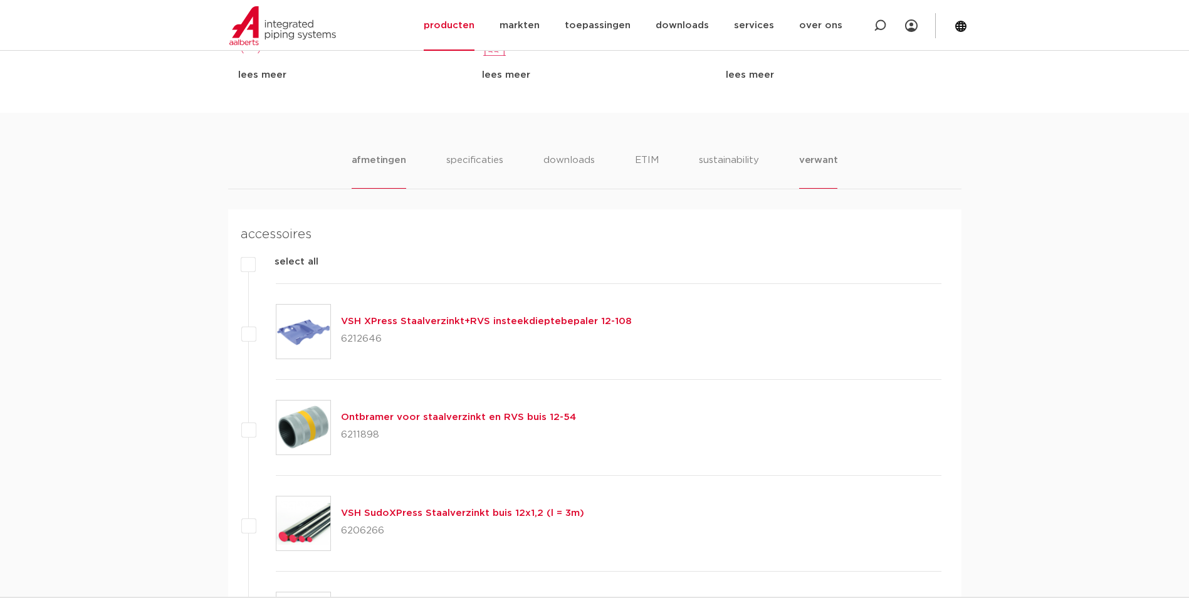
click at [353, 166] on li "afmetingen" at bounding box center [379, 171] width 55 height 36
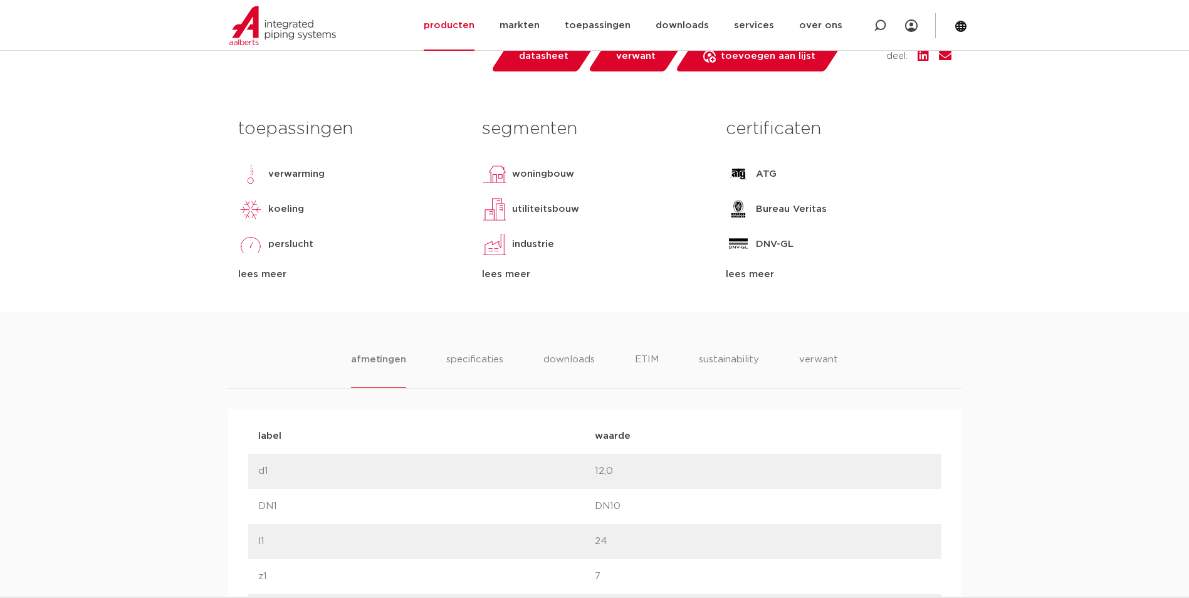
scroll to position [564, 0]
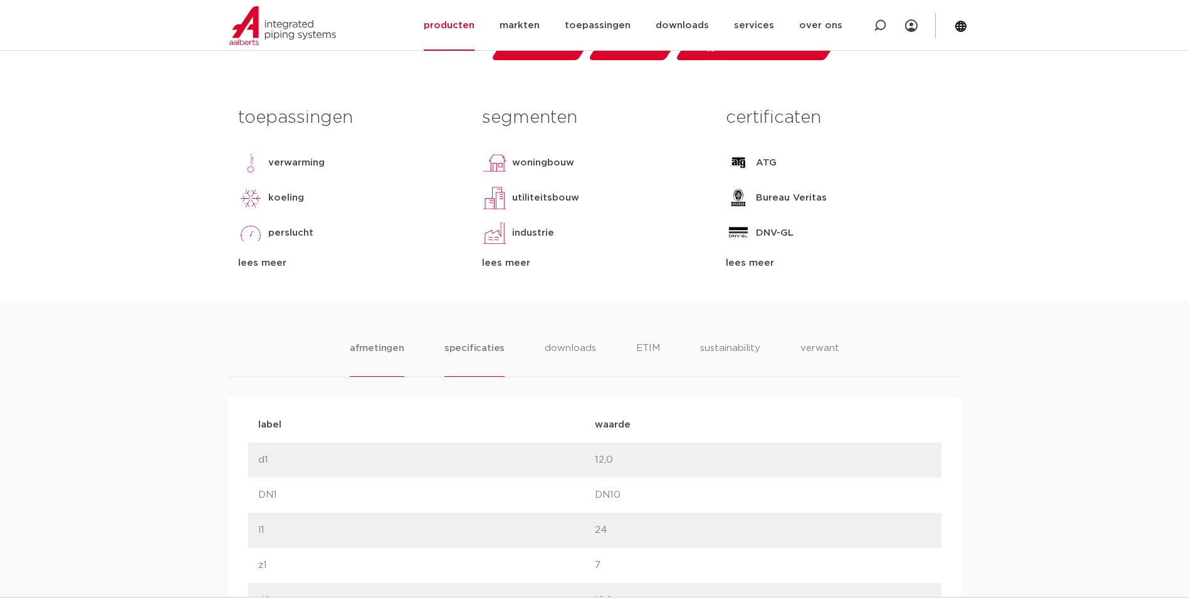
click at [486, 350] on li "specificaties" at bounding box center [474, 359] width 60 height 36
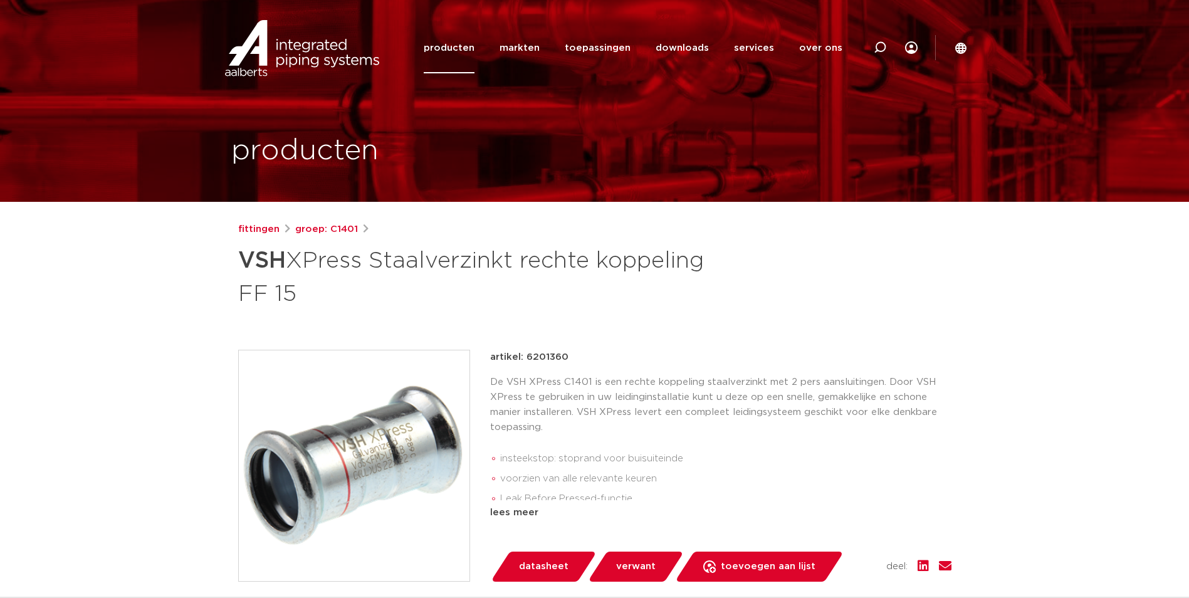
click at [516, 271] on h1 "VSH XPress Staalverzinkt rechte koppeling FF 15" at bounding box center [473, 276] width 471 height 68
click at [361, 447] on img at bounding box center [354, 465] width 231 height 231
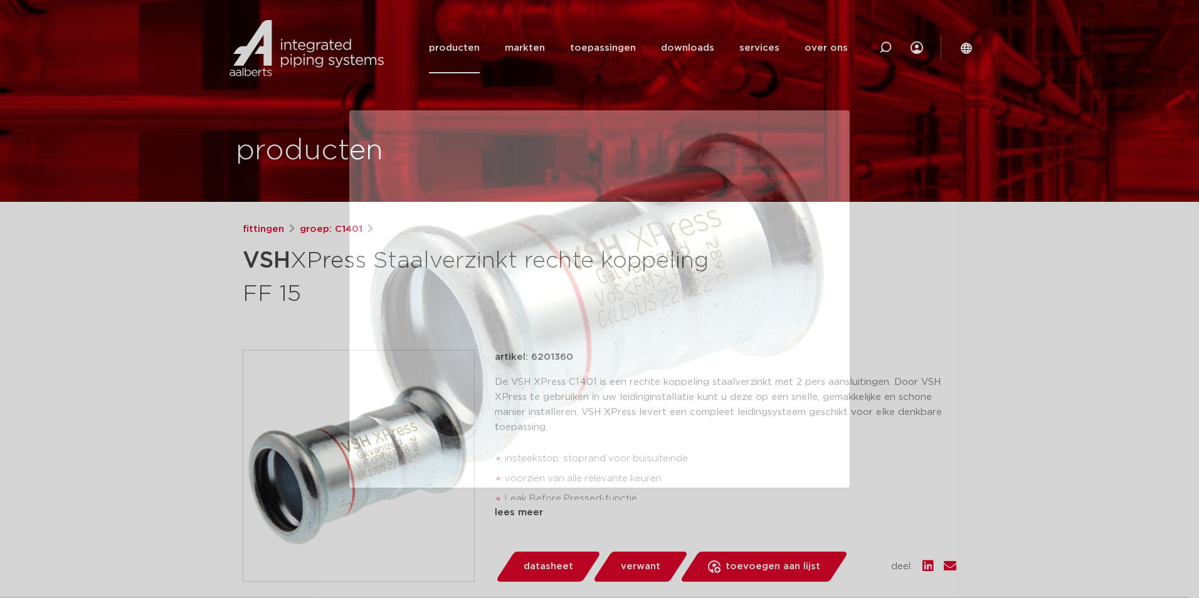
click at [115, 322] on div at bounding box center [599, 299] width 1199 height 598
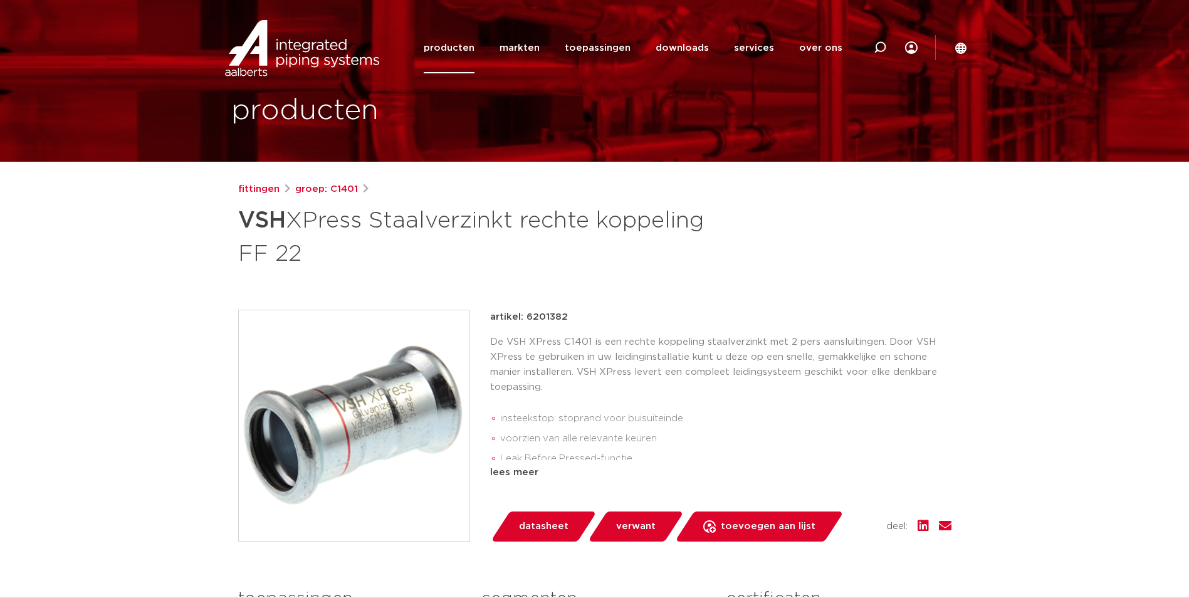
scroll to position [63, 0]
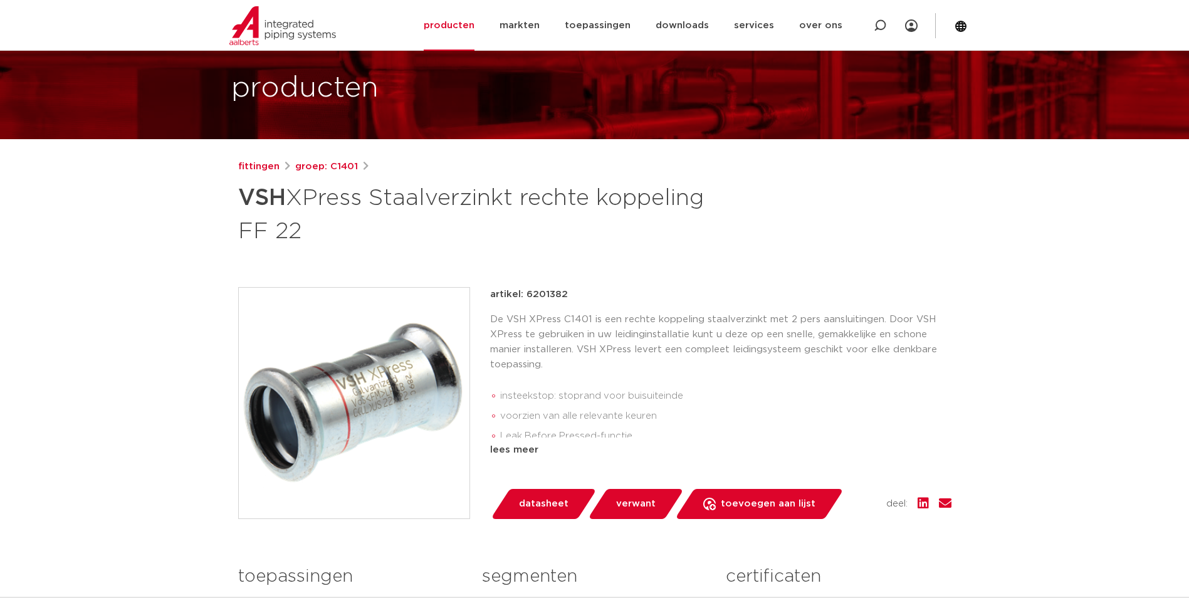
click at [402, 368] on img at bounding box center [354, 403] width 231 height 231
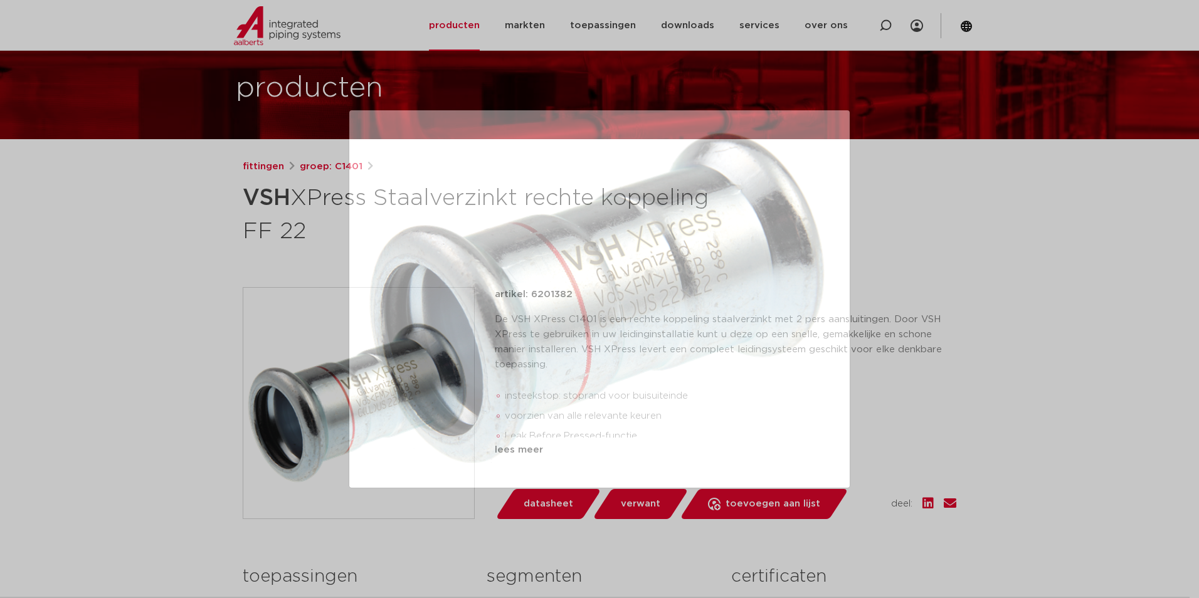
click at [177, 256] on div at bounding box center [599, 299] width 1199 height 598
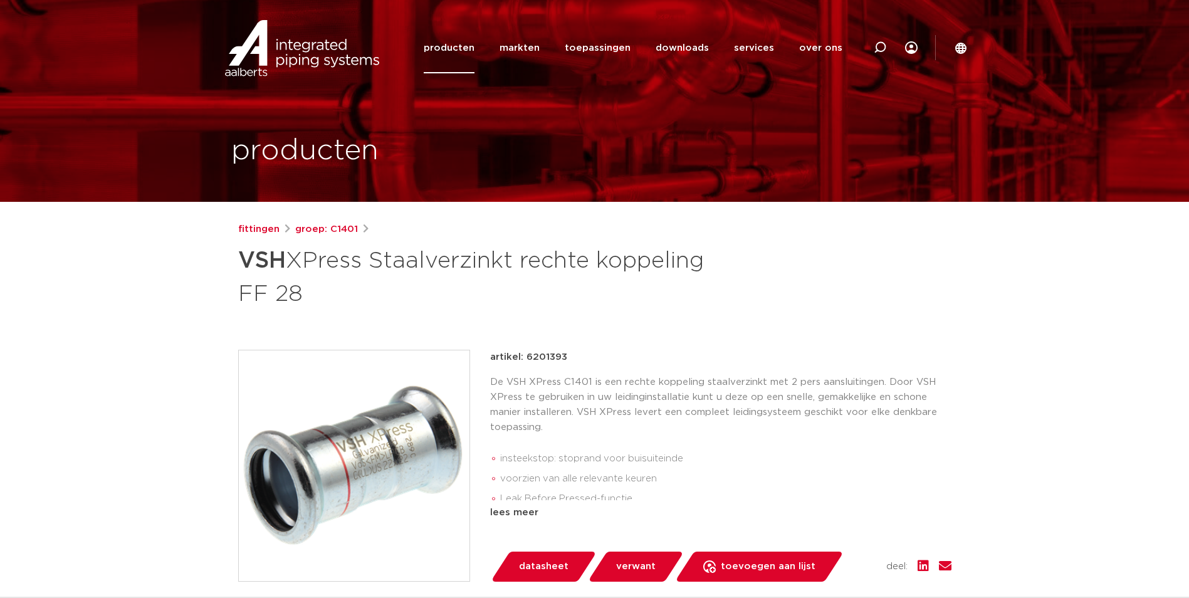
click at [393, 459] on img at bounding box center [354, 465] width 231 height 231
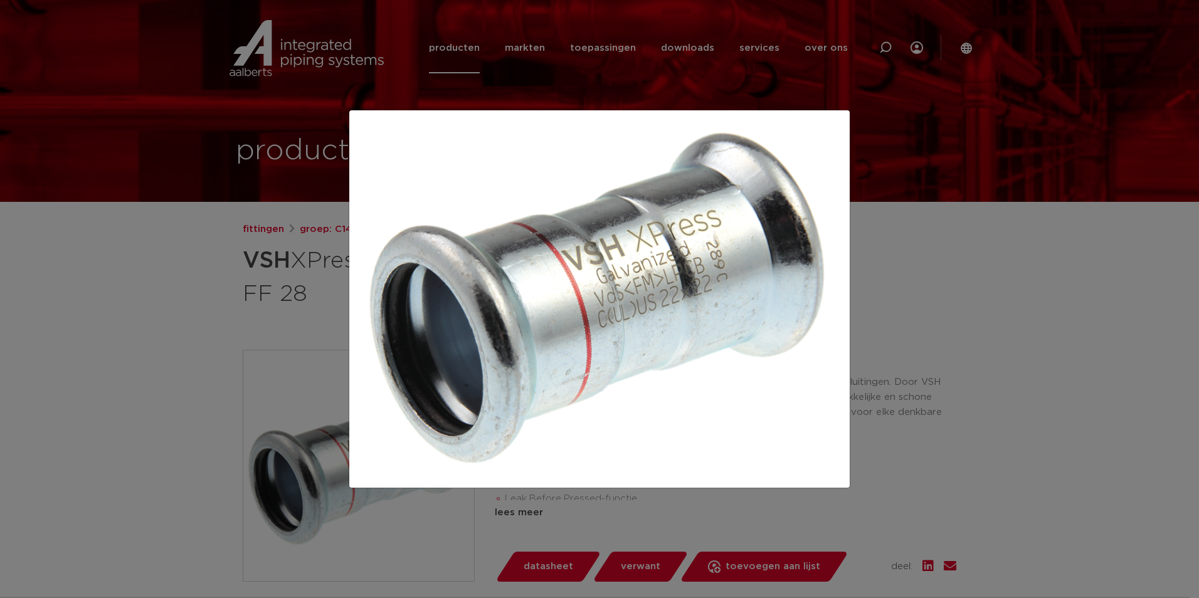
click at [220, 292] on div at bounding box center [599, 299] width 1199 height 598
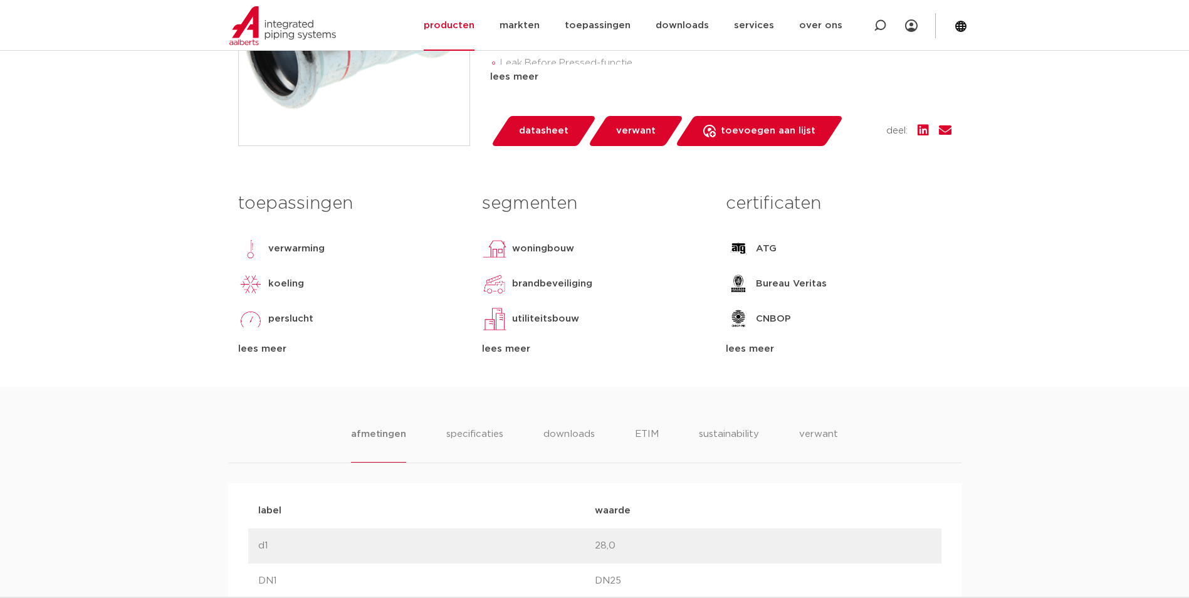
scroll to position [439, 0]
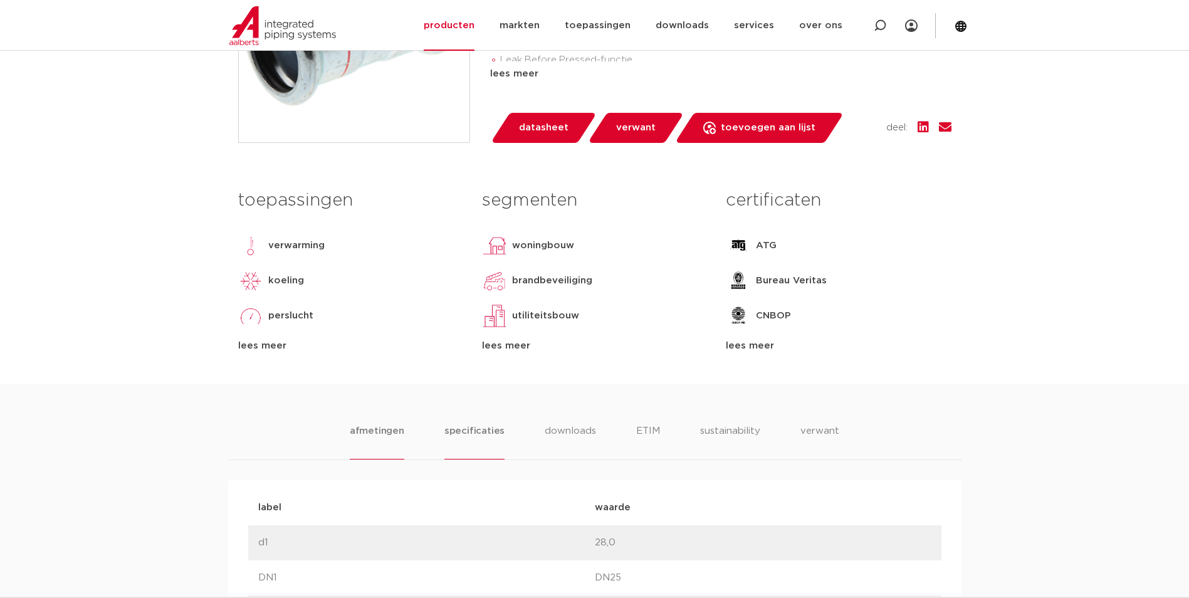
click at [489, 435] on li "specificaties" at bounding box center [474, 442] width 60 height 36
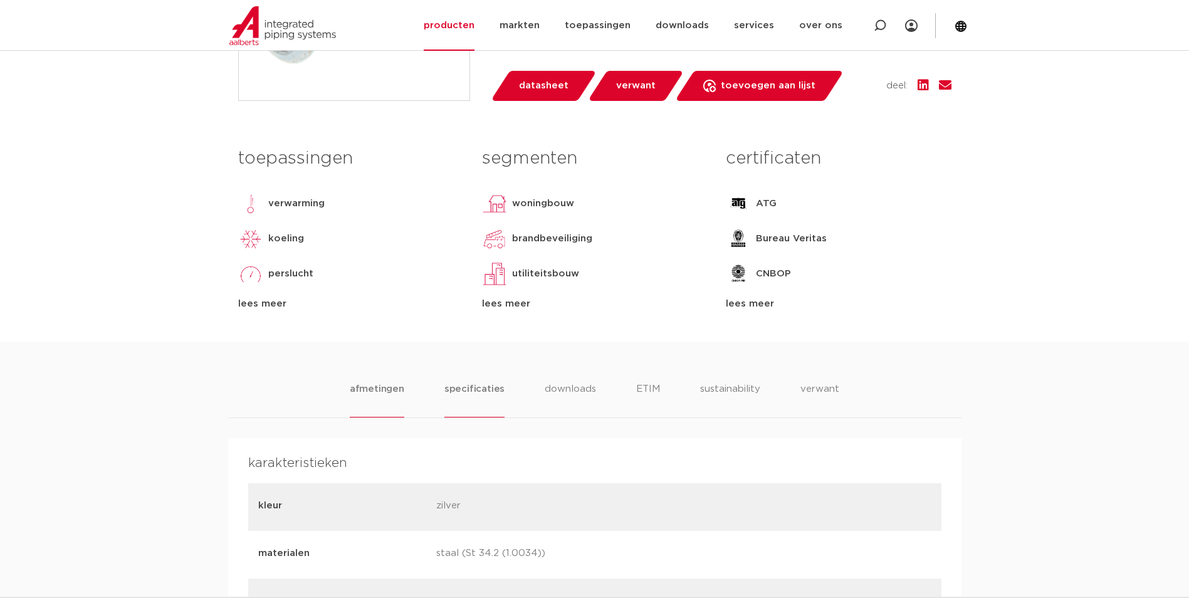
scroll to position [502, 0]
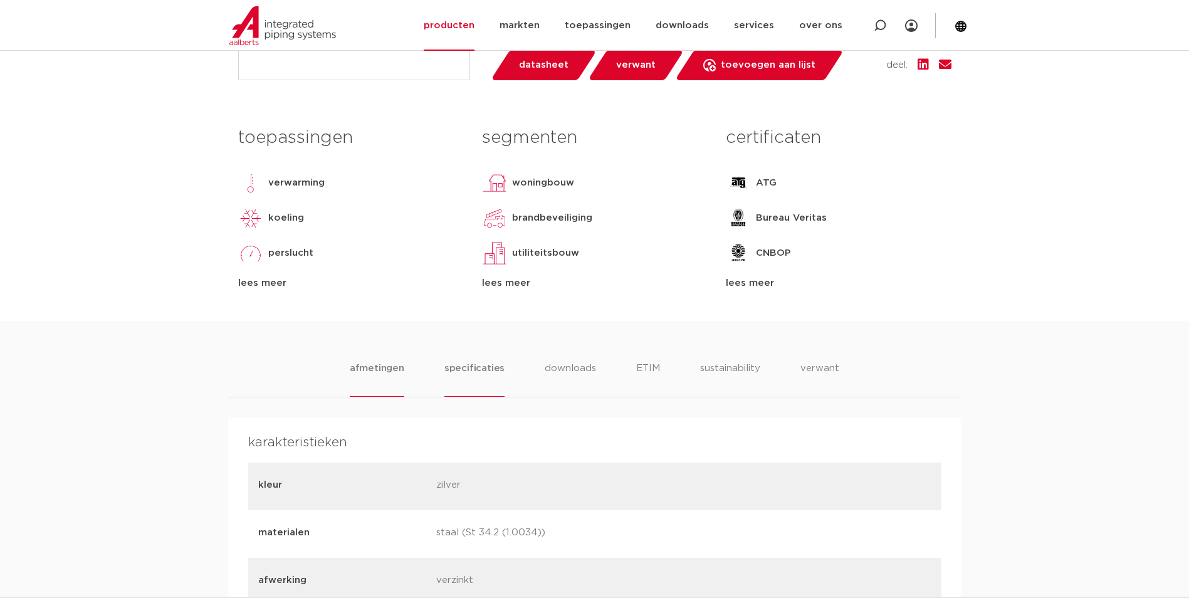
click at [370, 365] on li "afmetingen" at bounding box center [377, 379] width 55 height 36
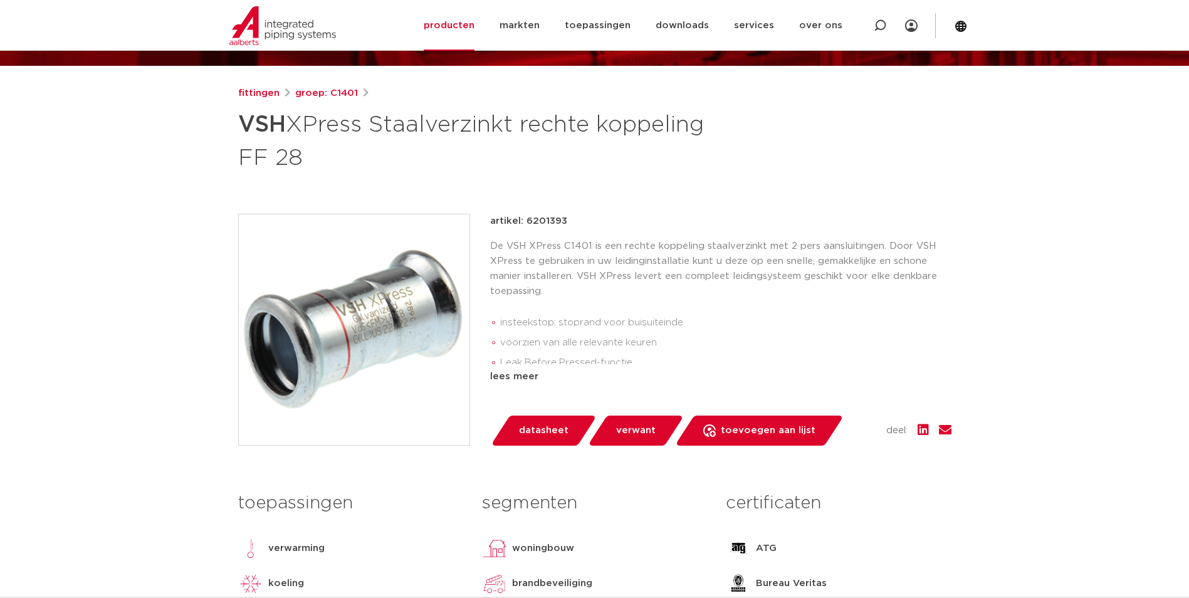
scroll to position [0, 0]
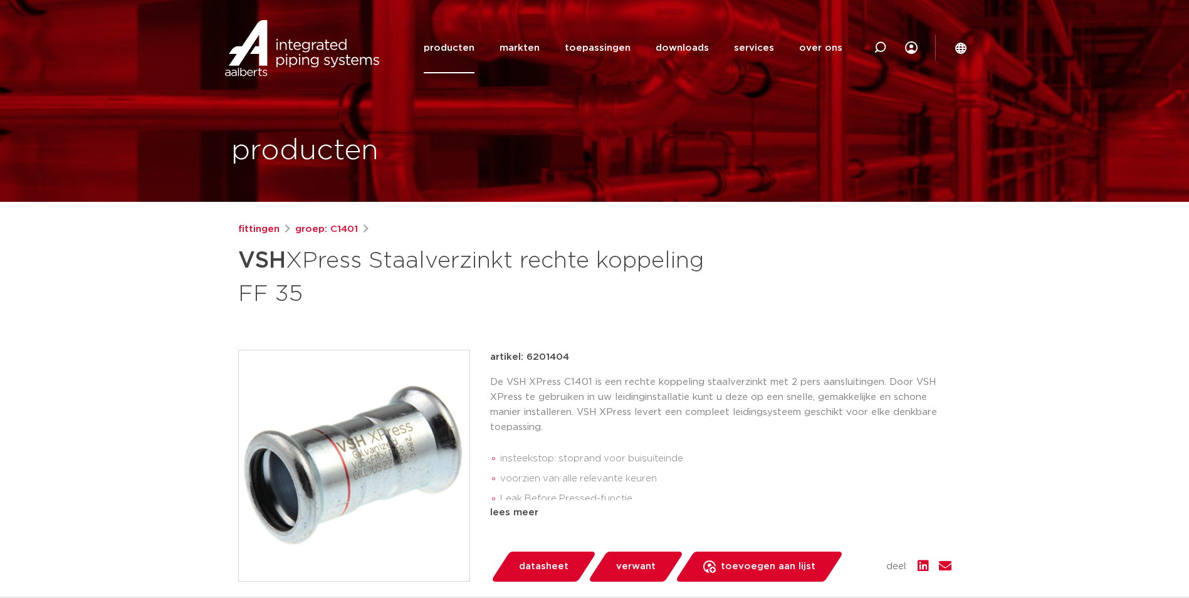
click at [447, 420] on img at bounding box center [354, 465] width 231 height 231
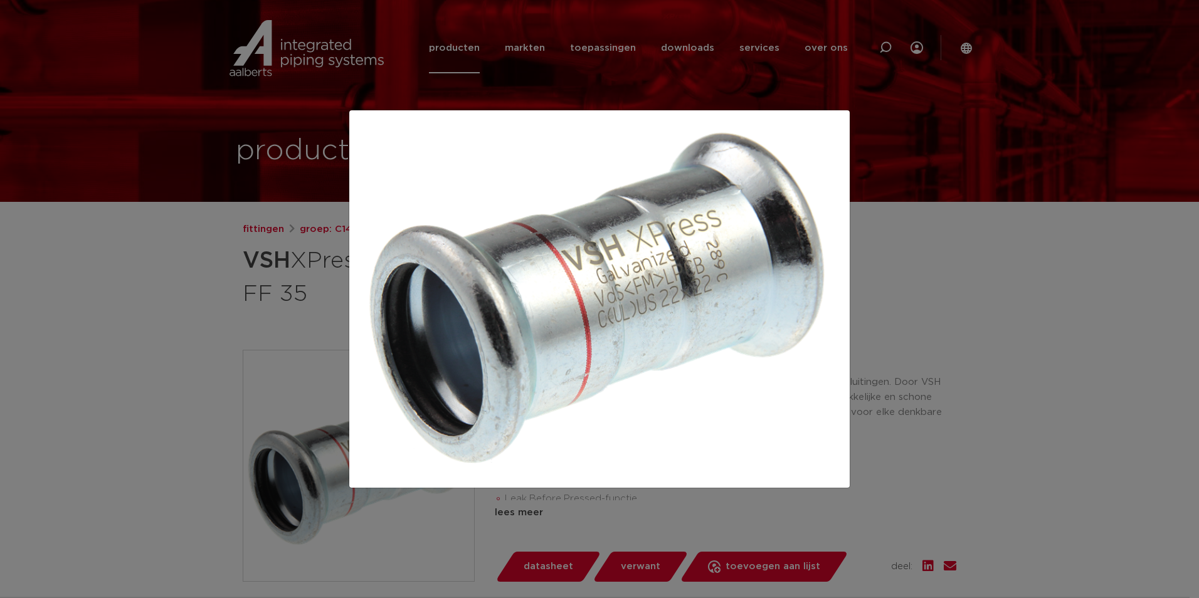
click at [149, 301] on div at bounding box center [599, 299] width 1199 height 598
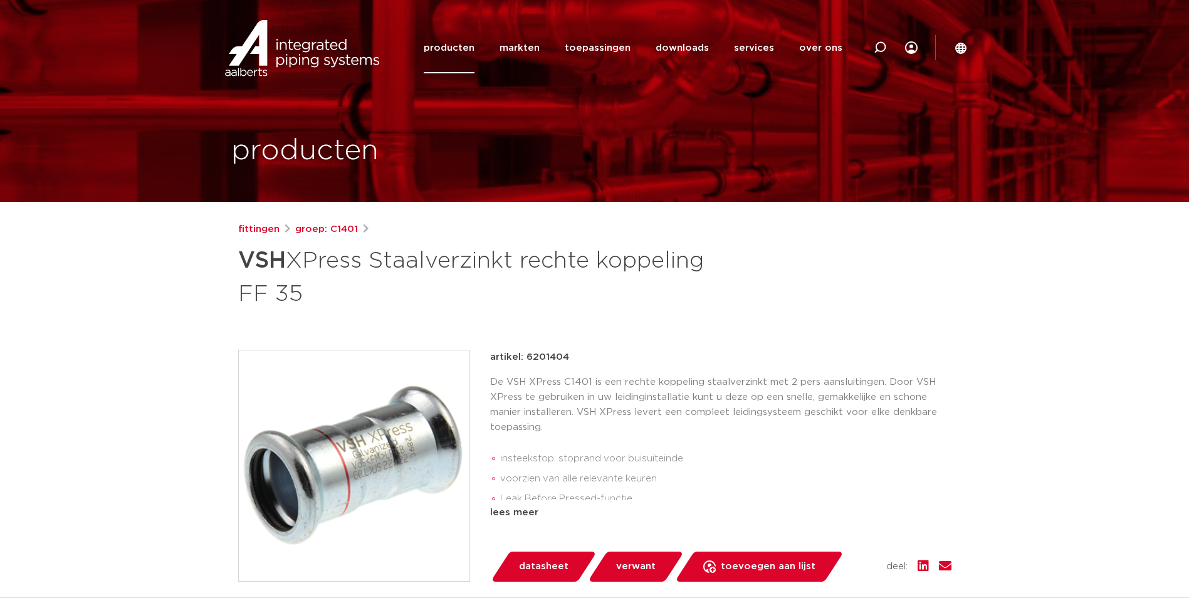
click at [647, 425] on p "De VSH XPress C1401 is een rechte koppeling staalverzinkt met 2 pers aansluitin…" at bounding box center [720, 405] width 461 height 60
click at [513, 511] on div "lees meer" at bounding box center [720, 512] width 461 height 15
click at [415, 432] on img at bounding box center [354, 465] width 231 height 231
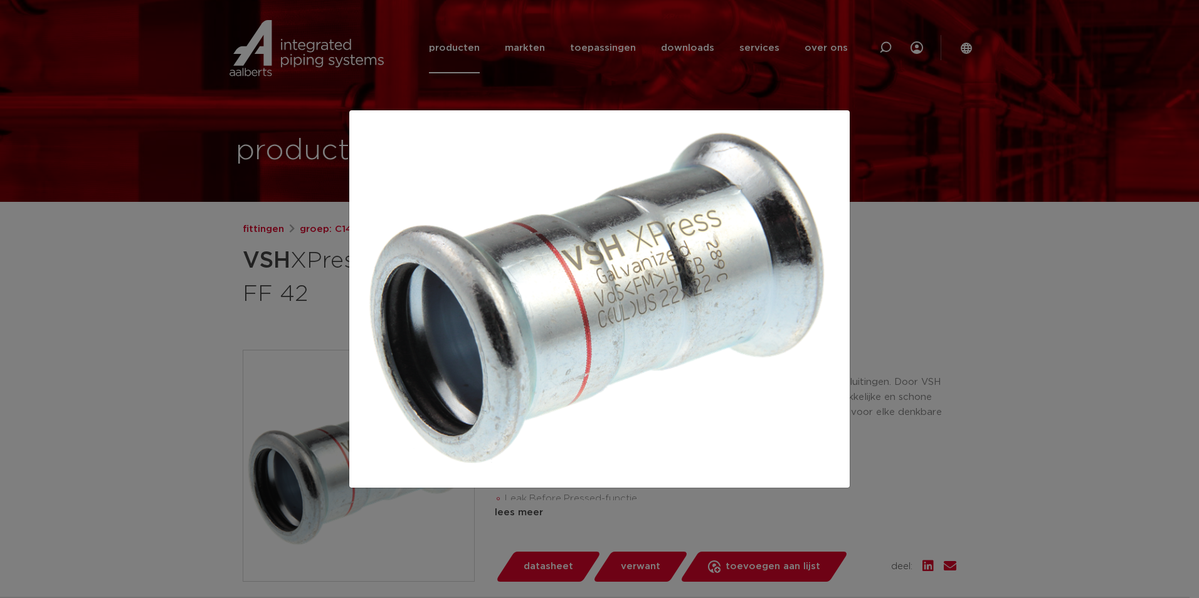
click at [198, 310] on div at bounding box center [599, 299] width 1199 height 598
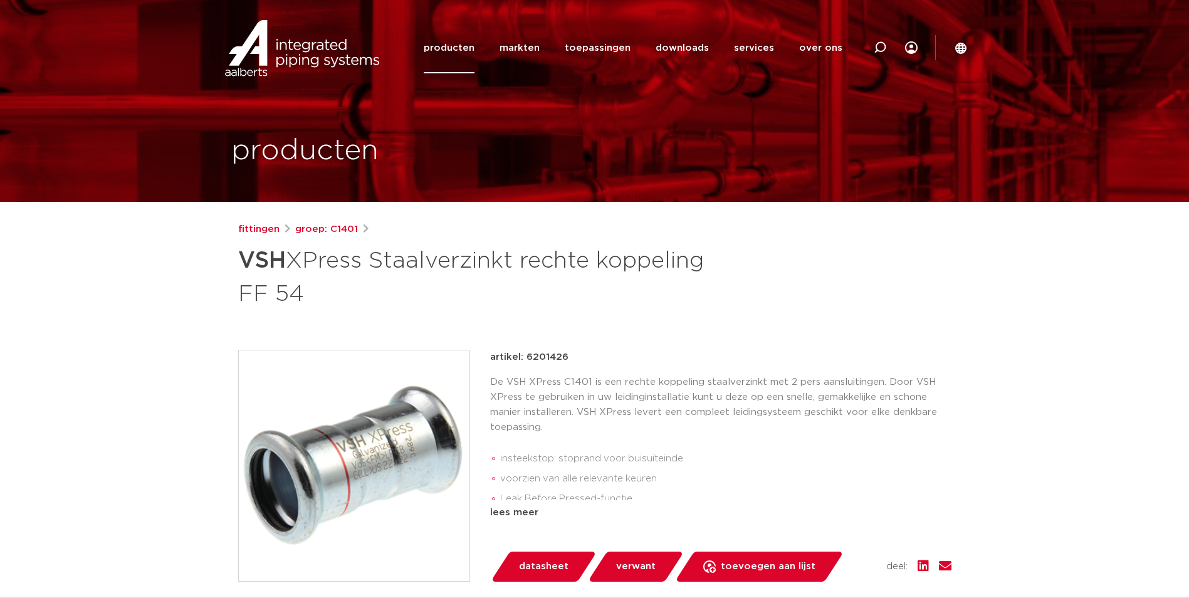
drag, startPoint x: 0, startPoint y: 0, endPoint x: 409, endPoint y: 407, distance: 577.1
click at [409, 407] on img at bounding box center [354, 465] width 231 height 231
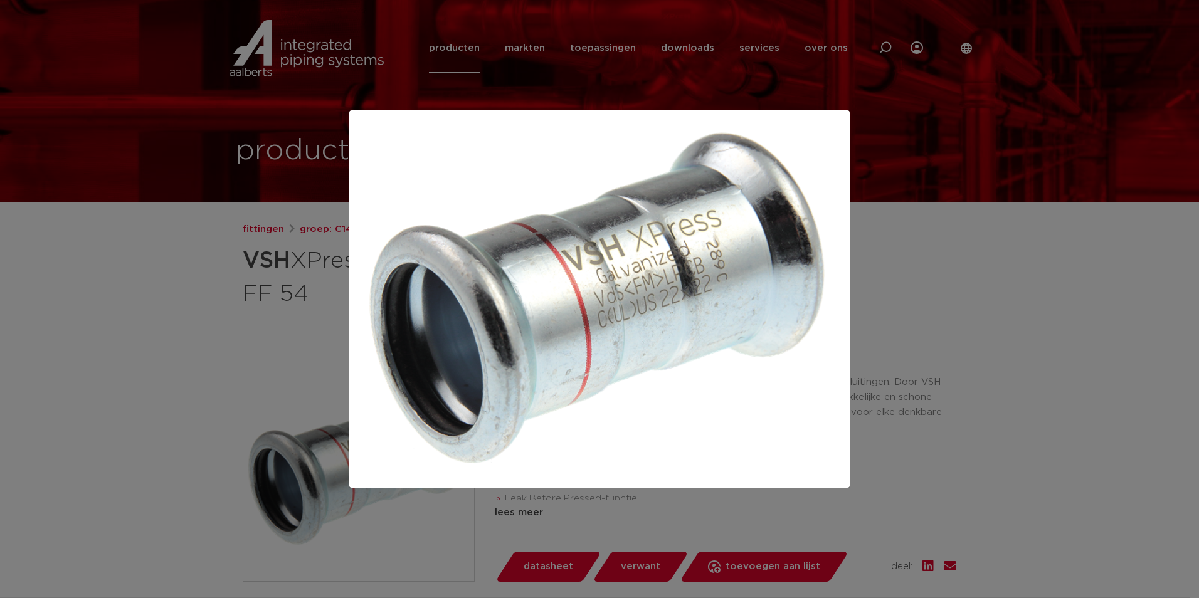
click at [204, 311] on div at bounding box center [599, 299] width 1199 height 598
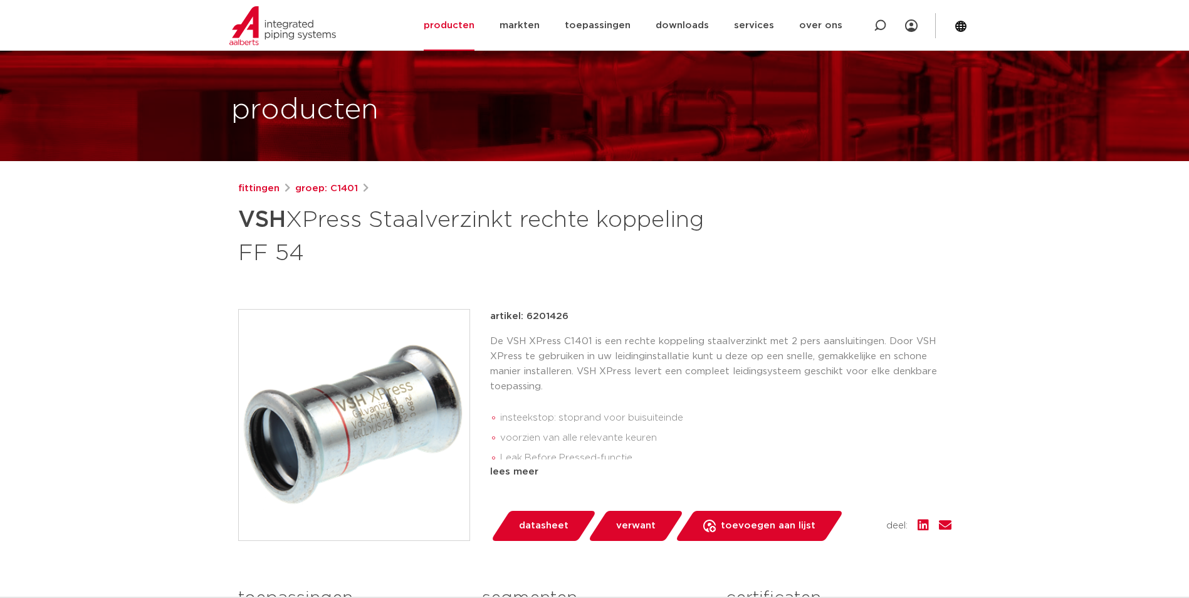
scroll to position [63, 0]
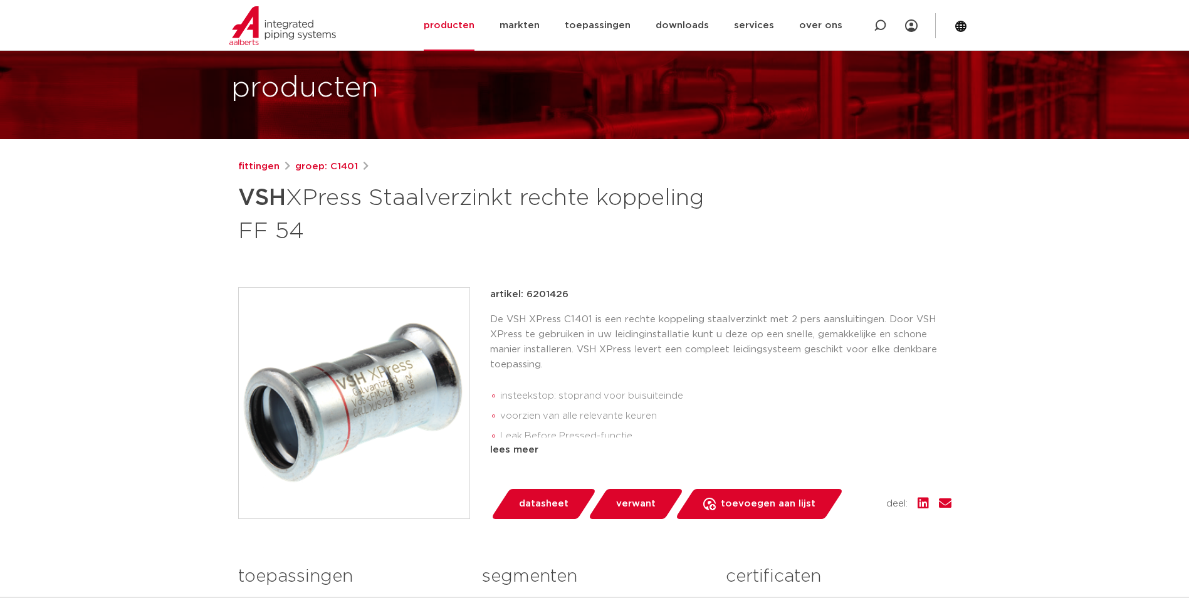
click at [414, 408] on img at bounding box center [354, 403] width 231 height 231
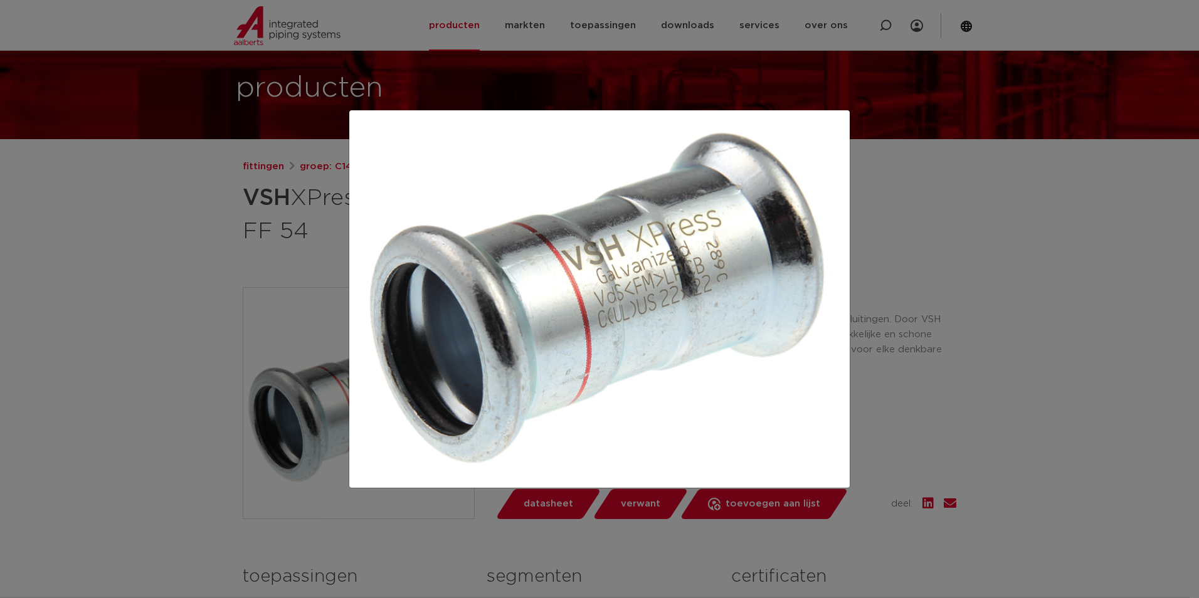
click at [220, 192] on div at bounding box center [599, 299] width 1199 height 598
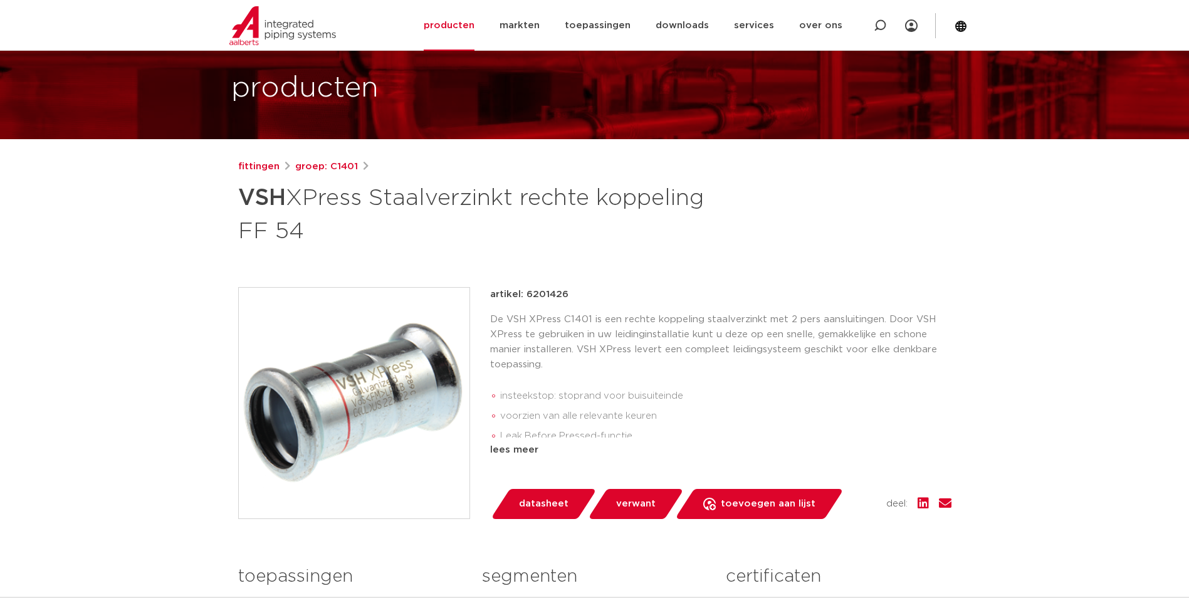
click at [596, 324] on p "De VSH XPress C1401 is een rechte koppeling staalverzinkt met 2 pers aansluitin…" at bounding box center [720, 342] width 461 height 60
click at [517, 455] on div "lees meer" at bounding box center [720, 450] width 461 height 15
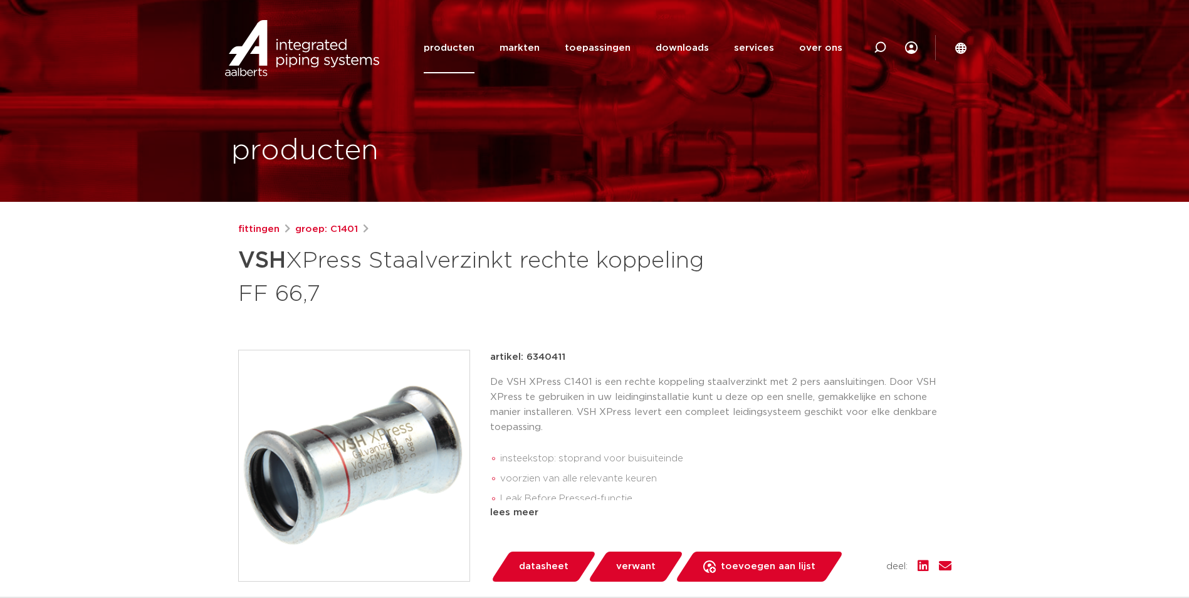
click at [389, 439] on img at bounding box center [354, 465] width 231 height 231
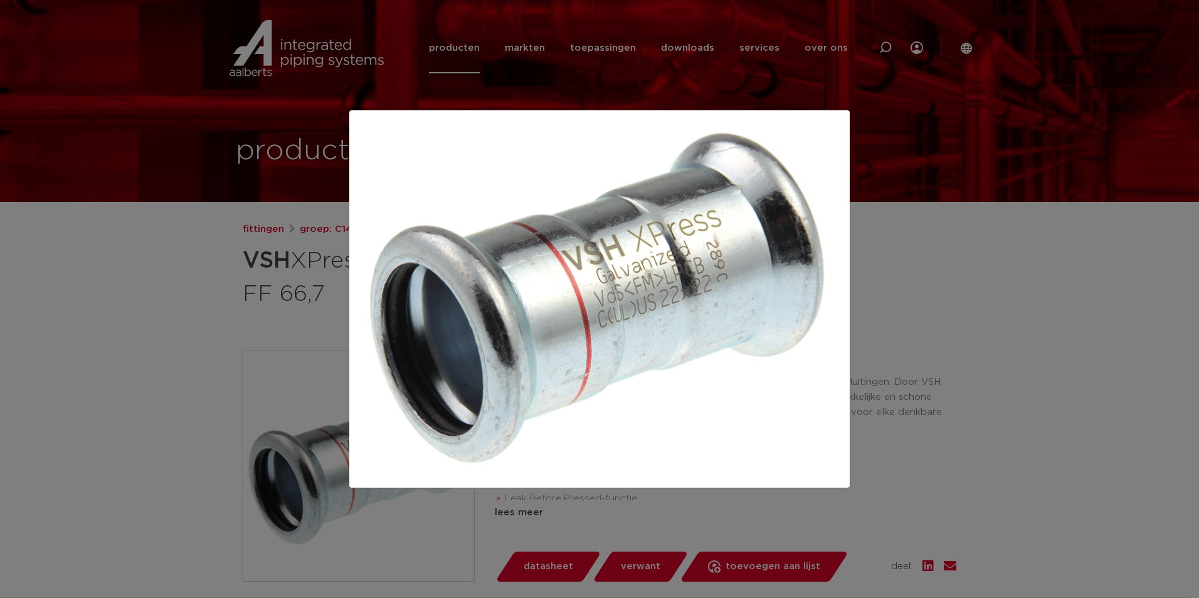
click at [135, 298] on div at bounding box center [599, 299] width 1199 height 598
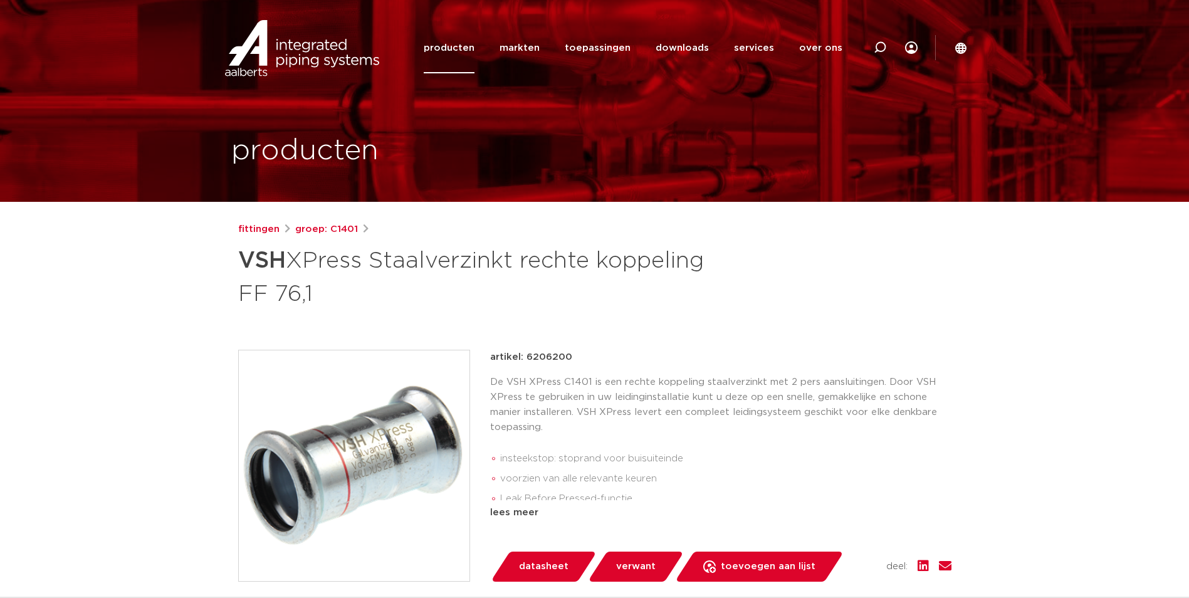
click at [411, 437] on img at bounding box center [354, 465] width 231 height 231
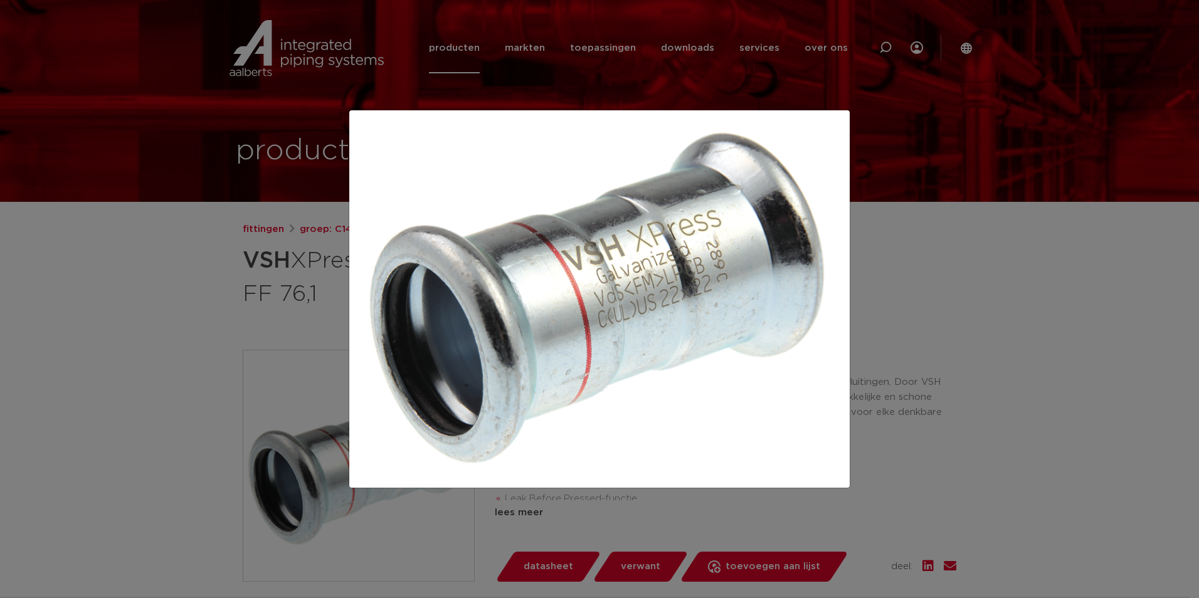
click at [269, 283] on div at bounding box center [599, 299] width 1199 height 598
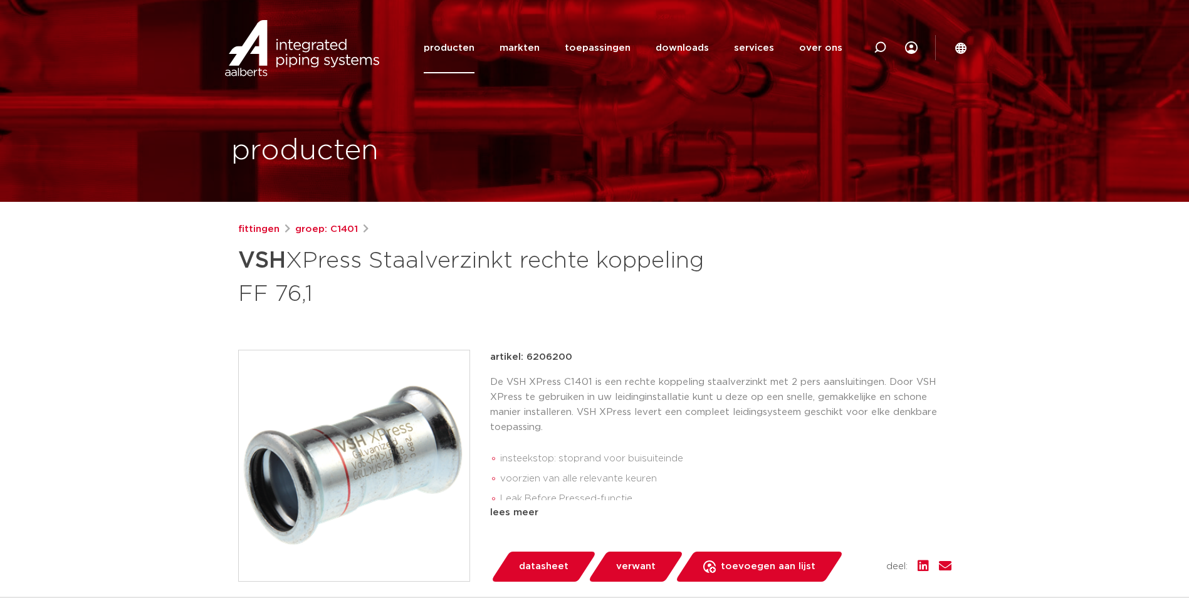
click at [357, 426] on img at bounding box center [354, 465] width 231 height 231
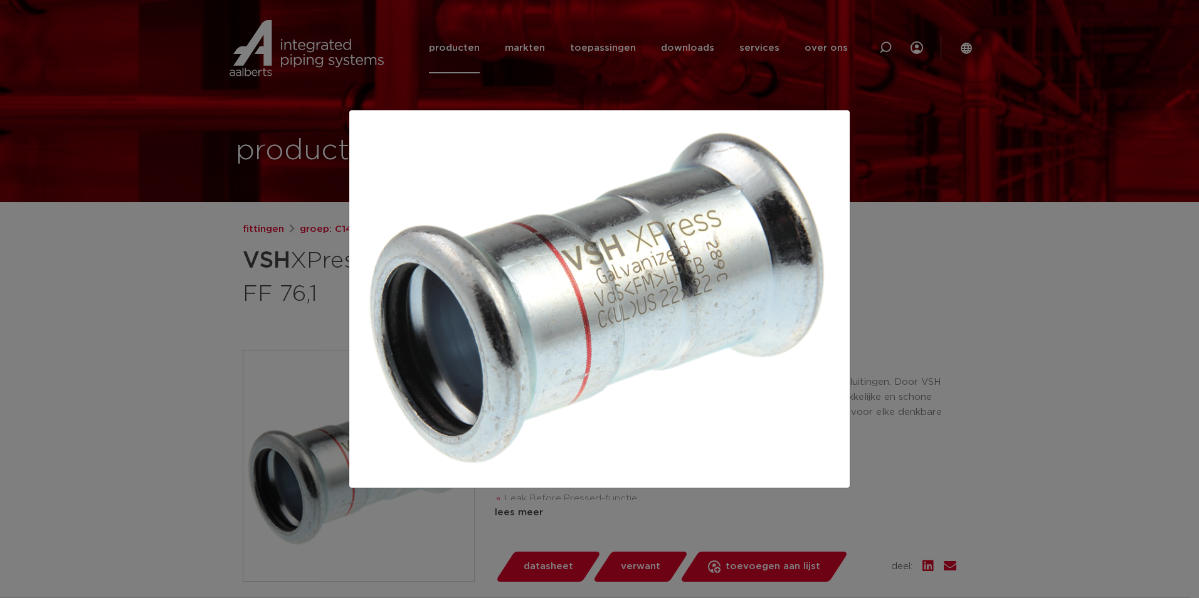
click at [189, 299] on div at bounding box center [599, 299] width 1199 height 598
